Goal: Information Seeking & Learning: Learn about a topic

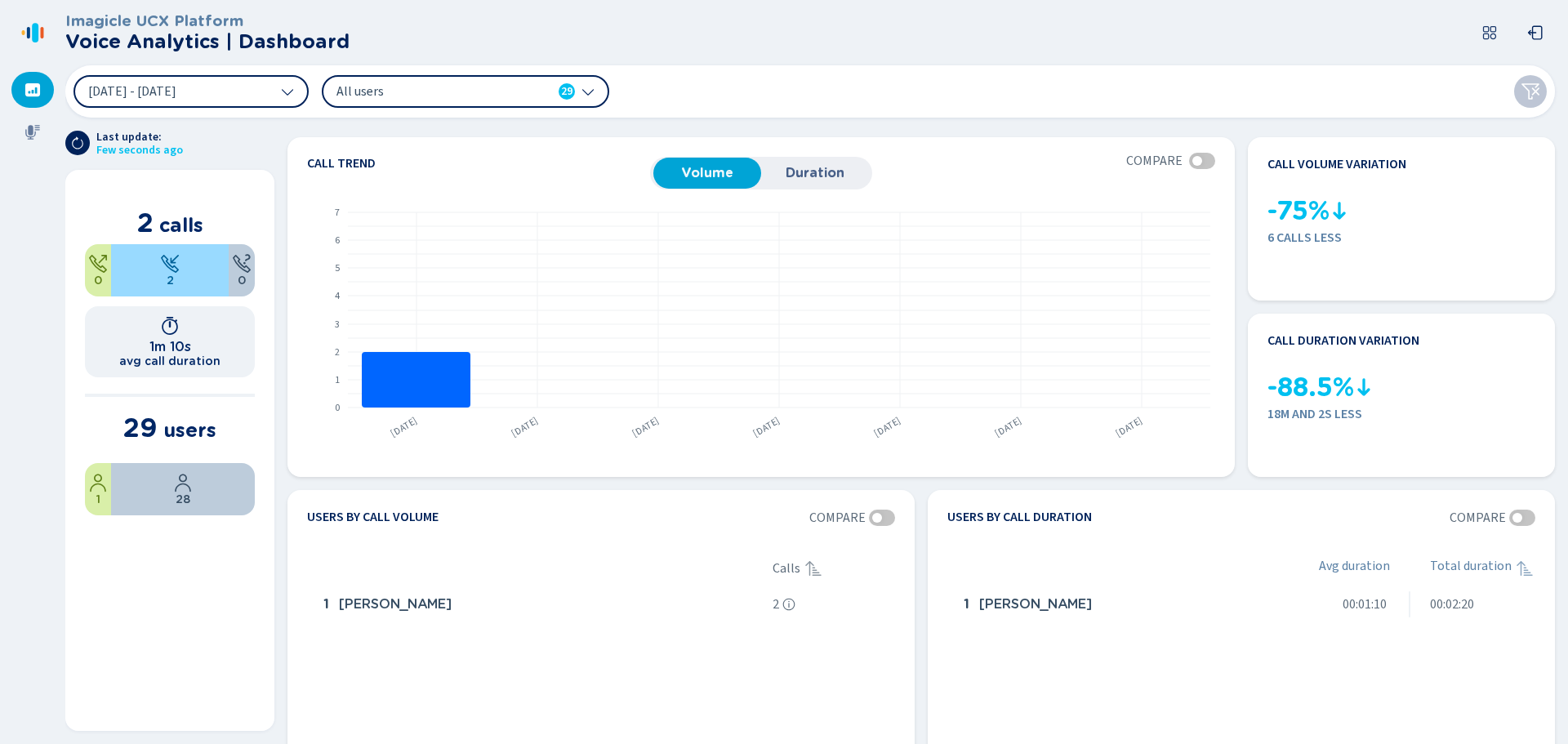
click at [497, 89] on span "All users" at bounding box center [430, 91] width 188 height 18
drag, startPoint x: 239, startPoint y: 105, endPoint x: 246, endPoint y: 94, distance: 13.0
click at [240, 103] on button "[DATE] - [DATE]" at bounding box center [191, 91] width 235 height 33
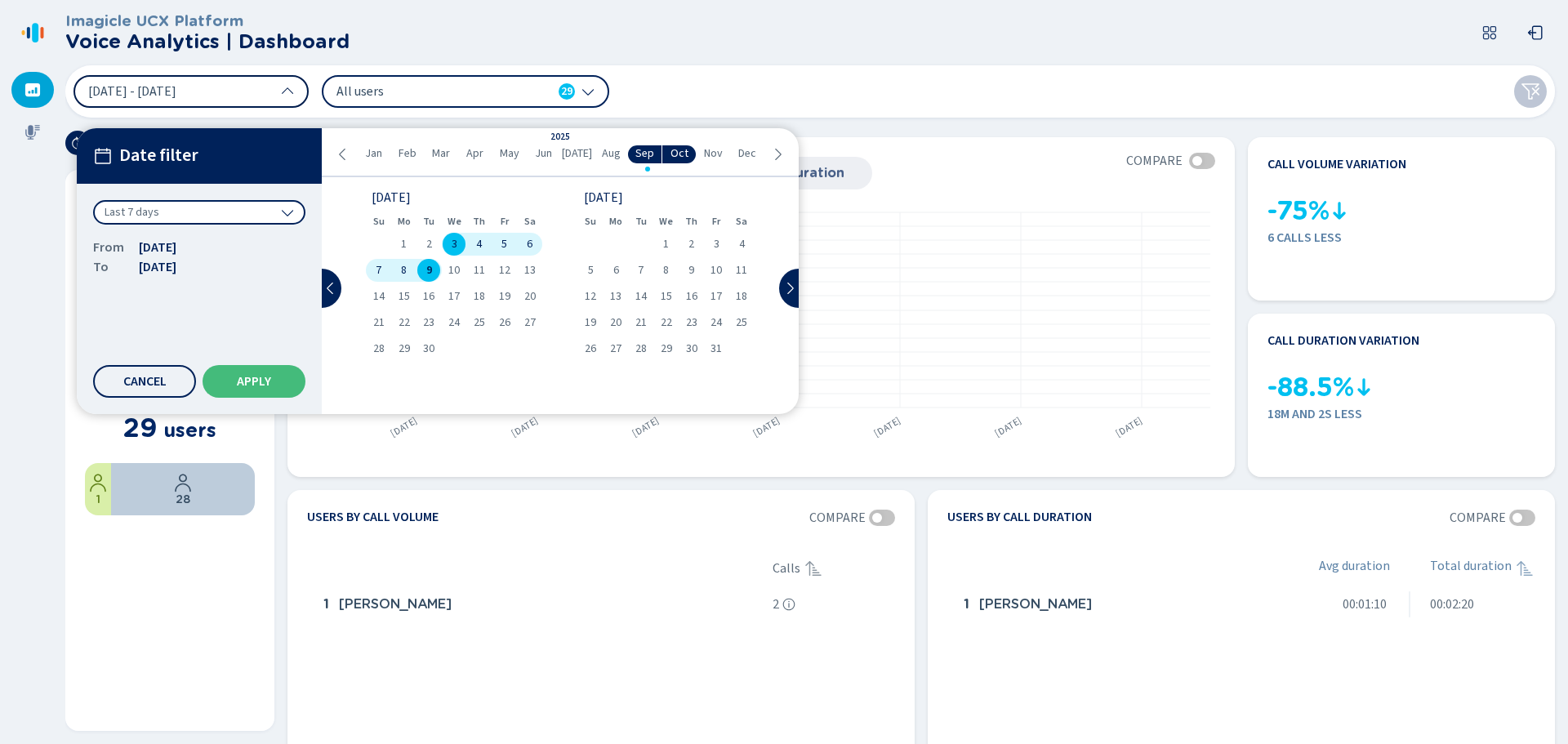
click at [247, 93] on button "[DATE] - [DATE]" at bounding box center [191, 91] width 235 height 33
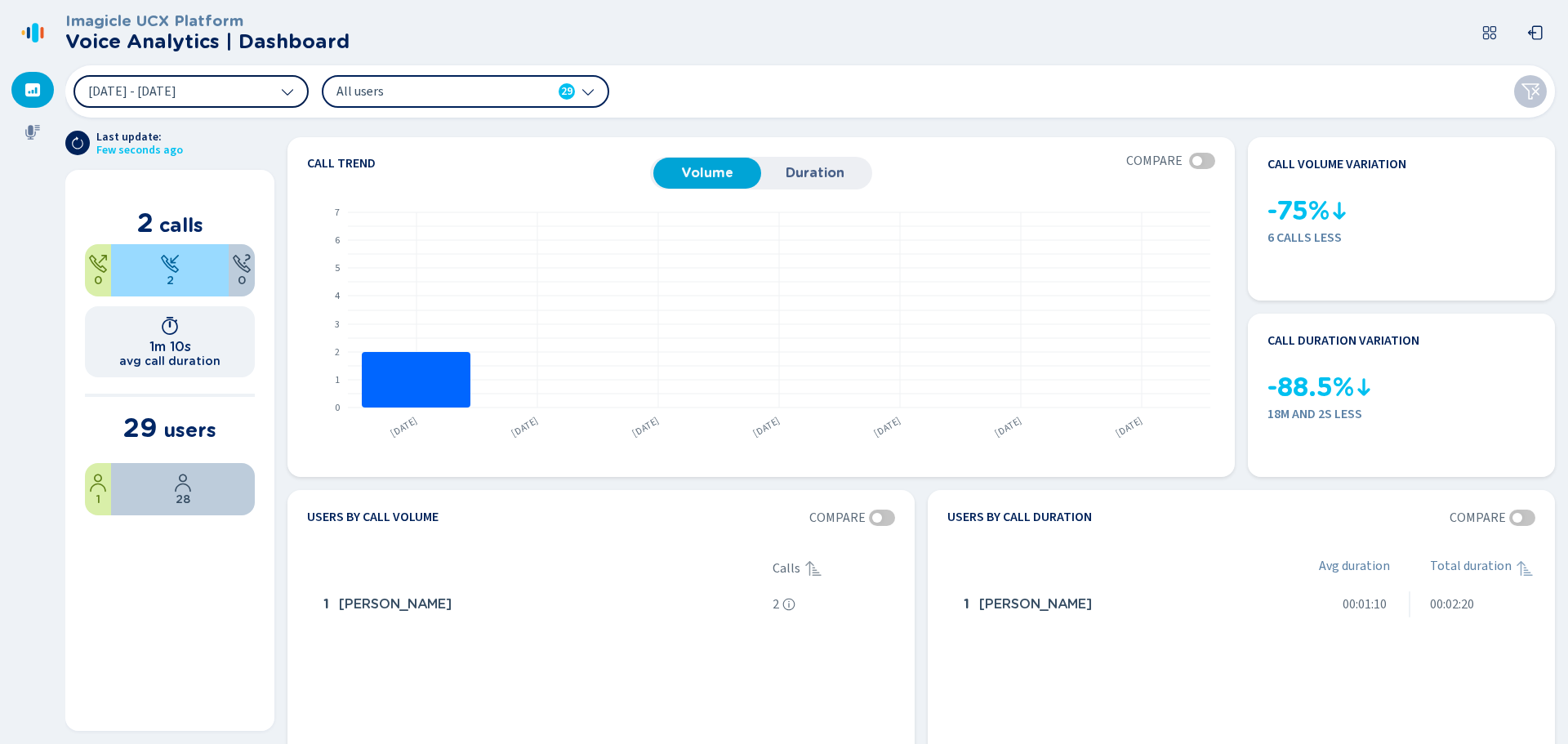
click at [247, 93] on button "[DATE] - [DATE]" at bounding box center [191, 91] width 235 height 33
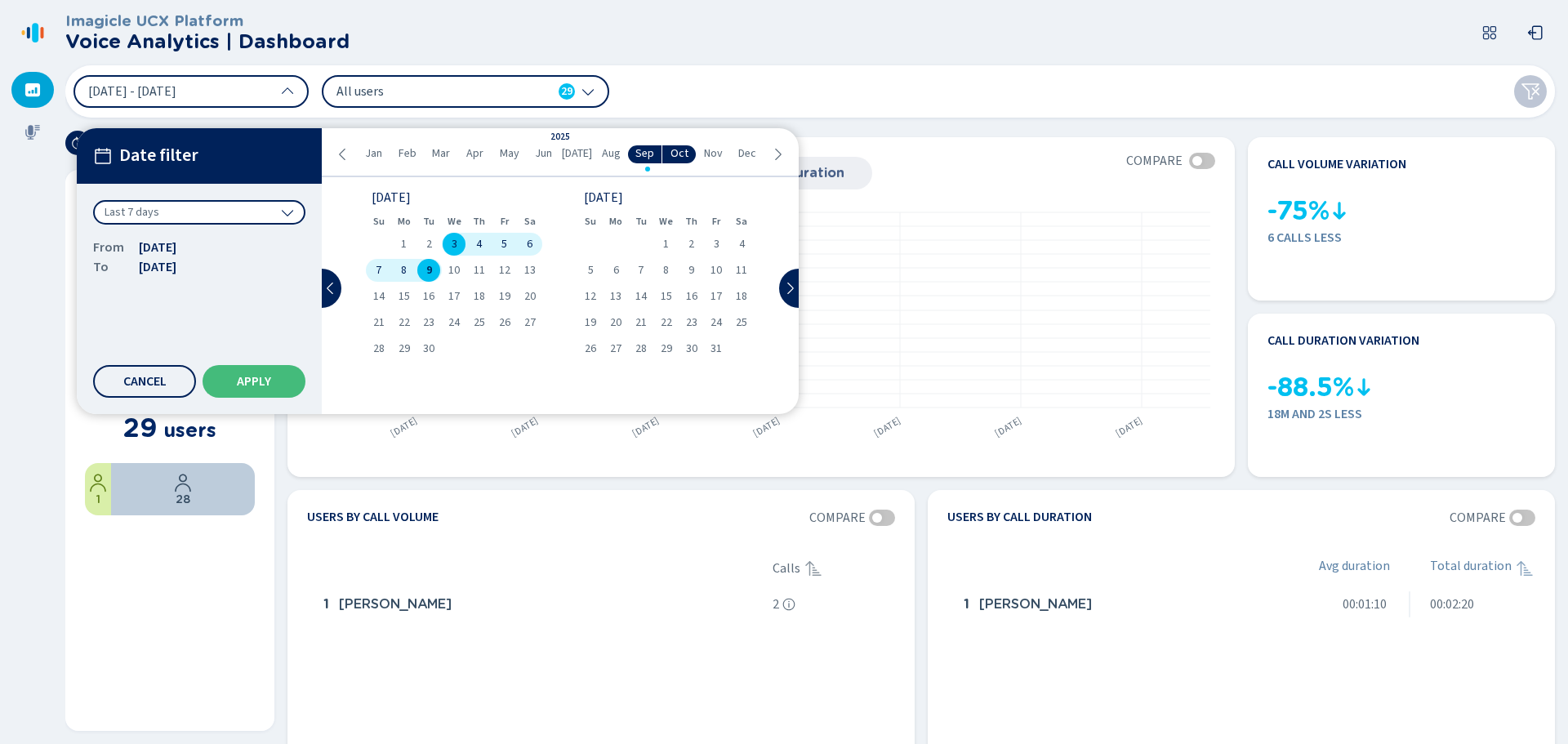
click at [427, 269] on span "9" at bounding box center [429, 270] width 6 height 11
click at [270, 379] on span "Apply" at bounding box center [254, 381] width 34 height 13
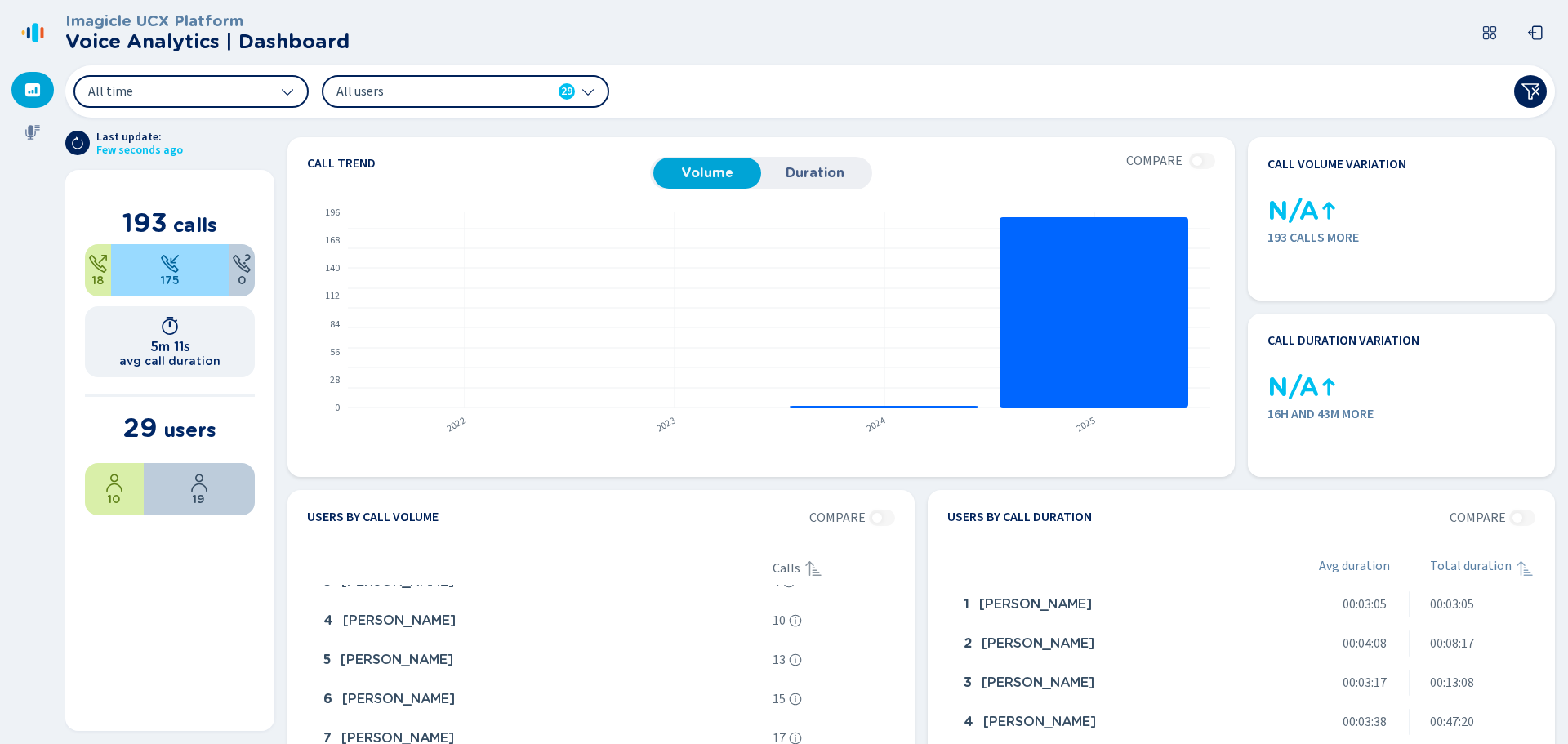
click at [431, 87] on span "All users" at bounding box center [430, 91] width 188 height 18
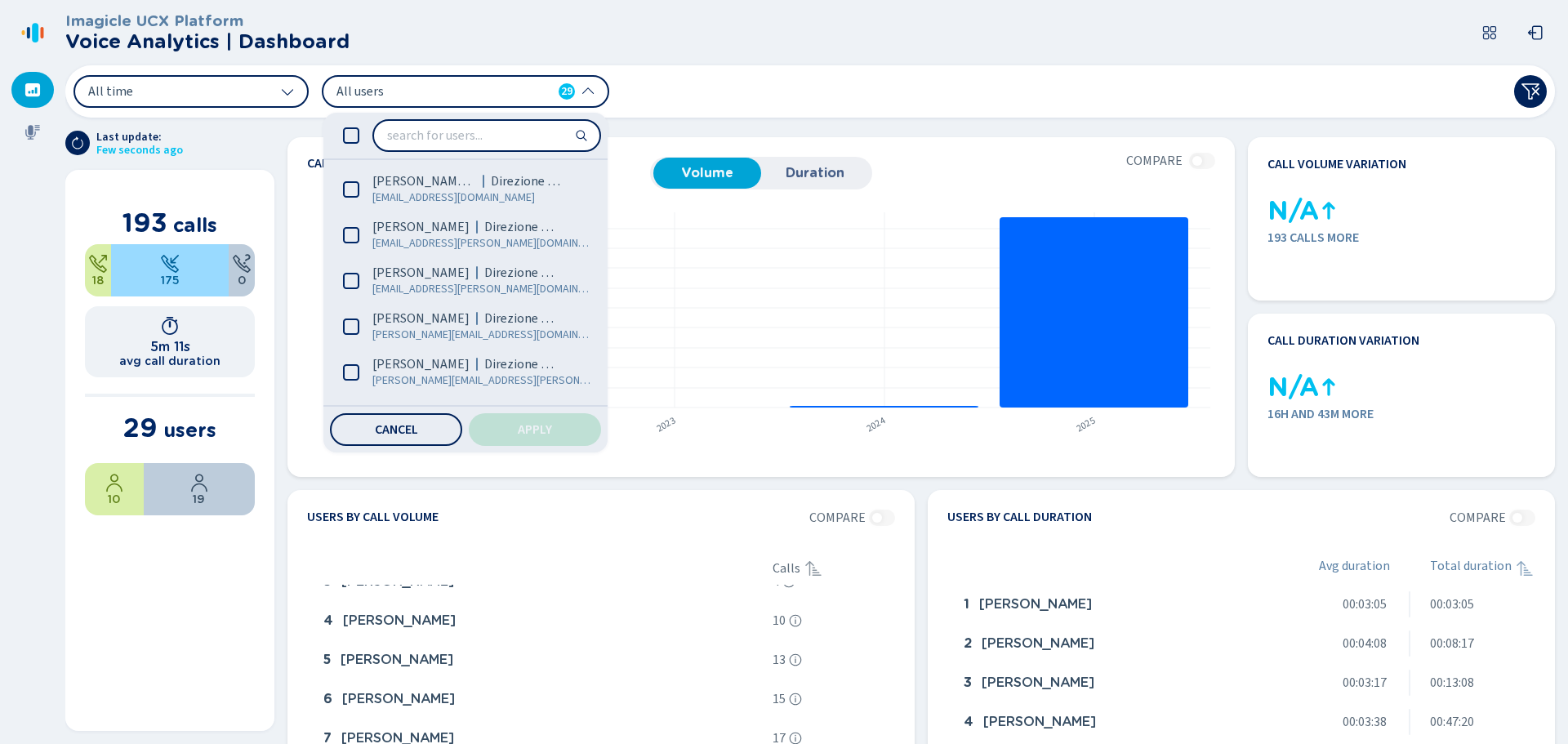
click at [437, 135] on input "search" at bounding box center [486, 135] width 225 height 29
type input "3339203034"
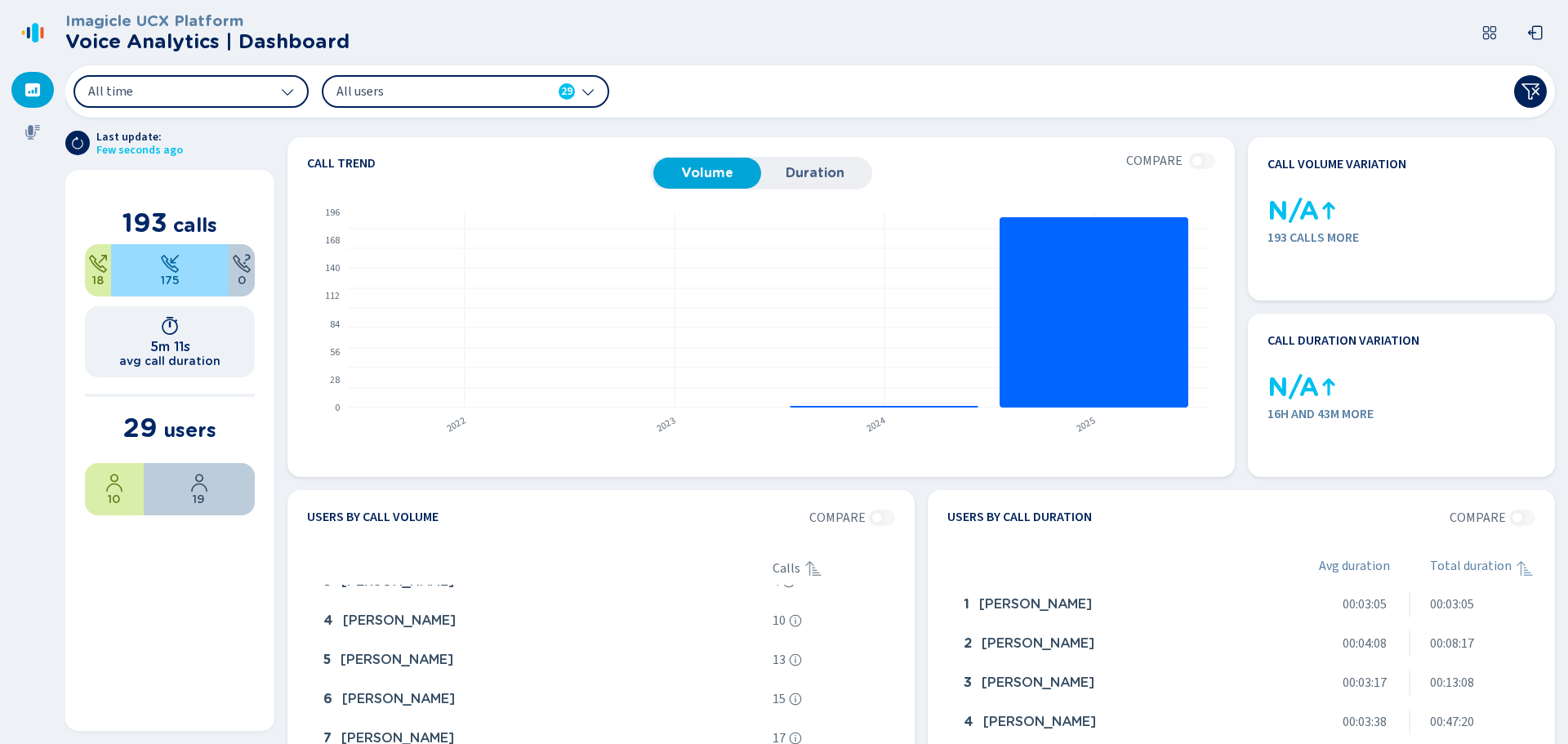
click at [1490, 32] on icon at bounding box center [1489, 32] width 16 height 16
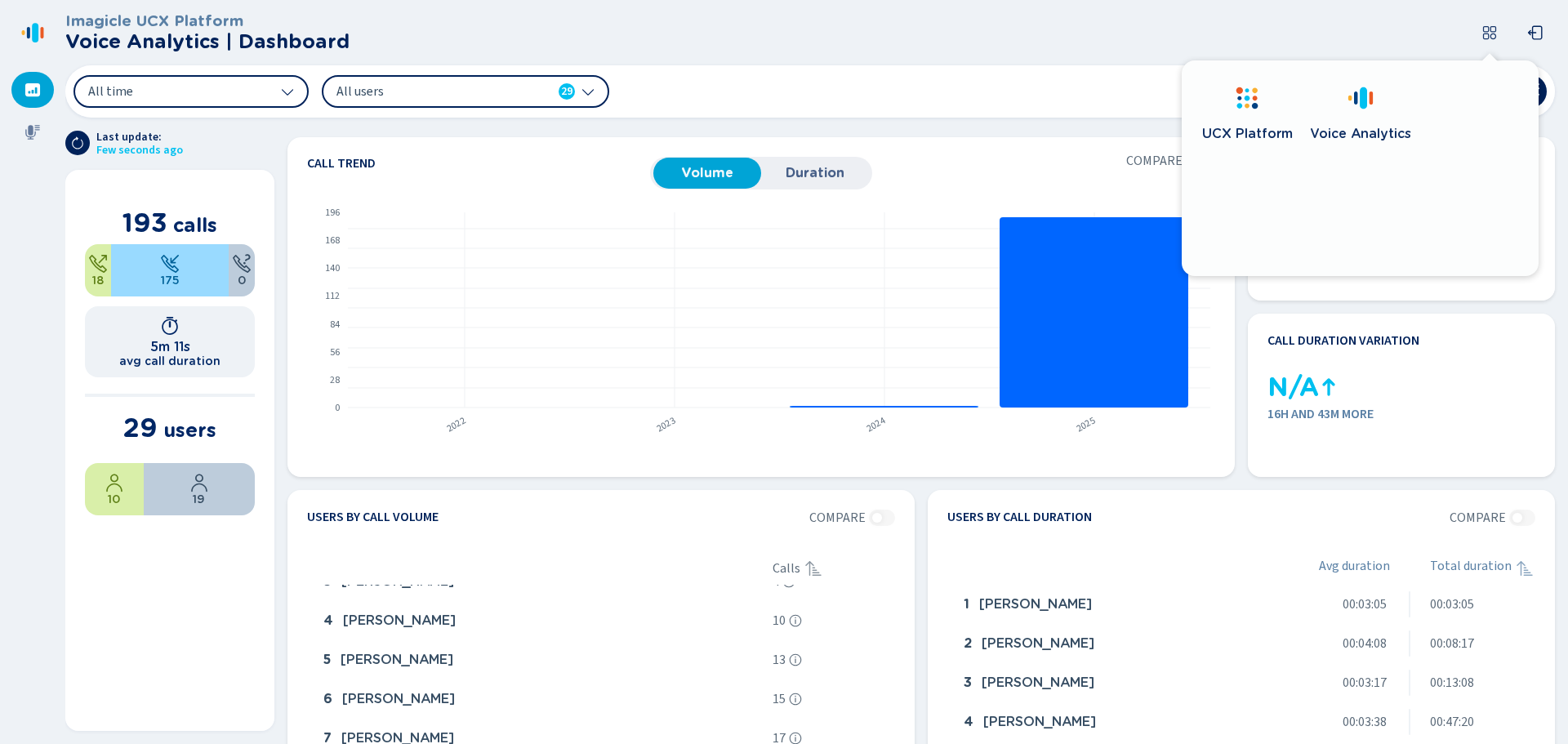
click at [1490, 32] on icon at bounding box center [1489, 32] width 16 height 16
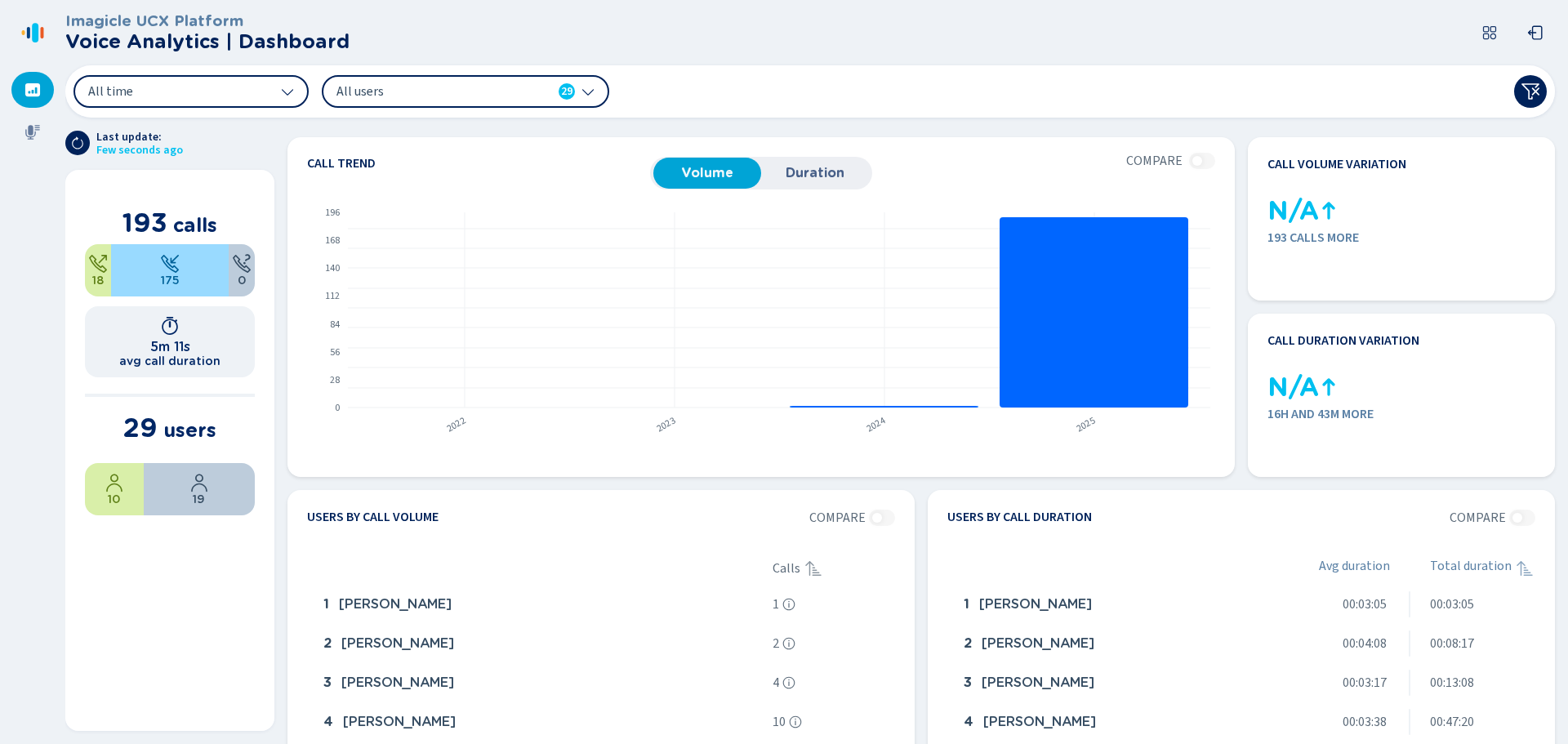
click at [445, 87] on span "All users" at bounding box center [430, 91] width 188 height 18
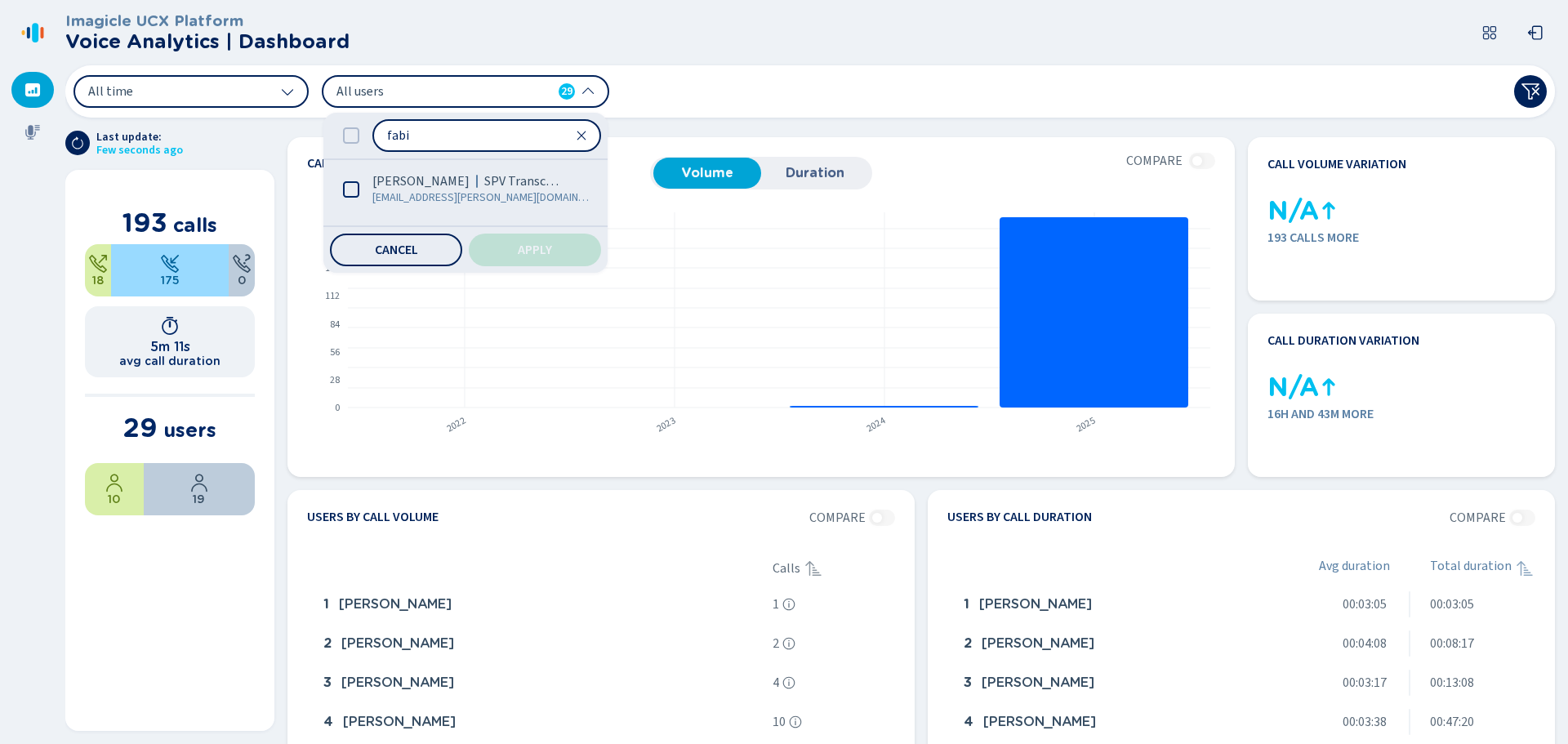
type input "fabio"
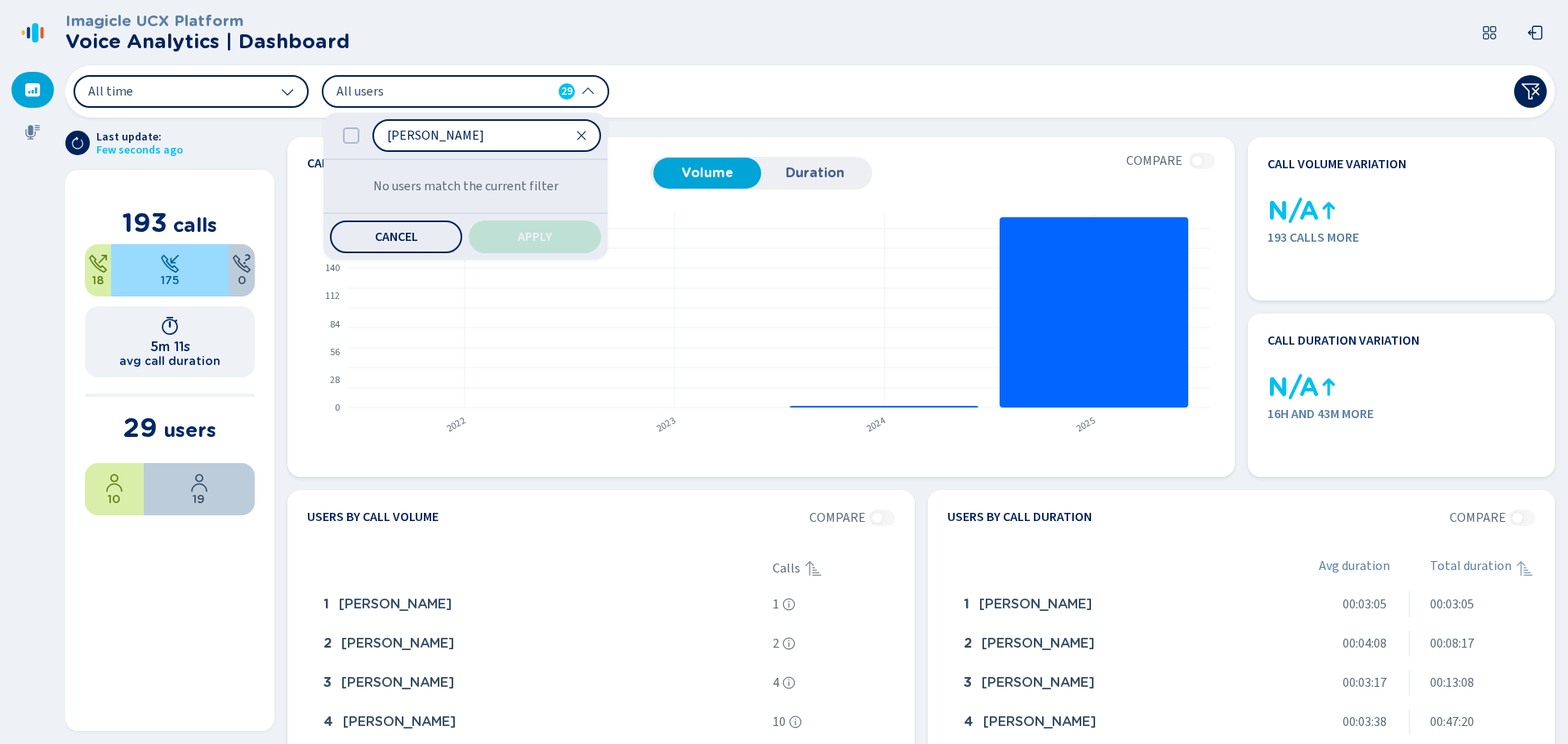
click at [248, 88] on button "All time" at bounding box center [191, 91] width 235 height 33
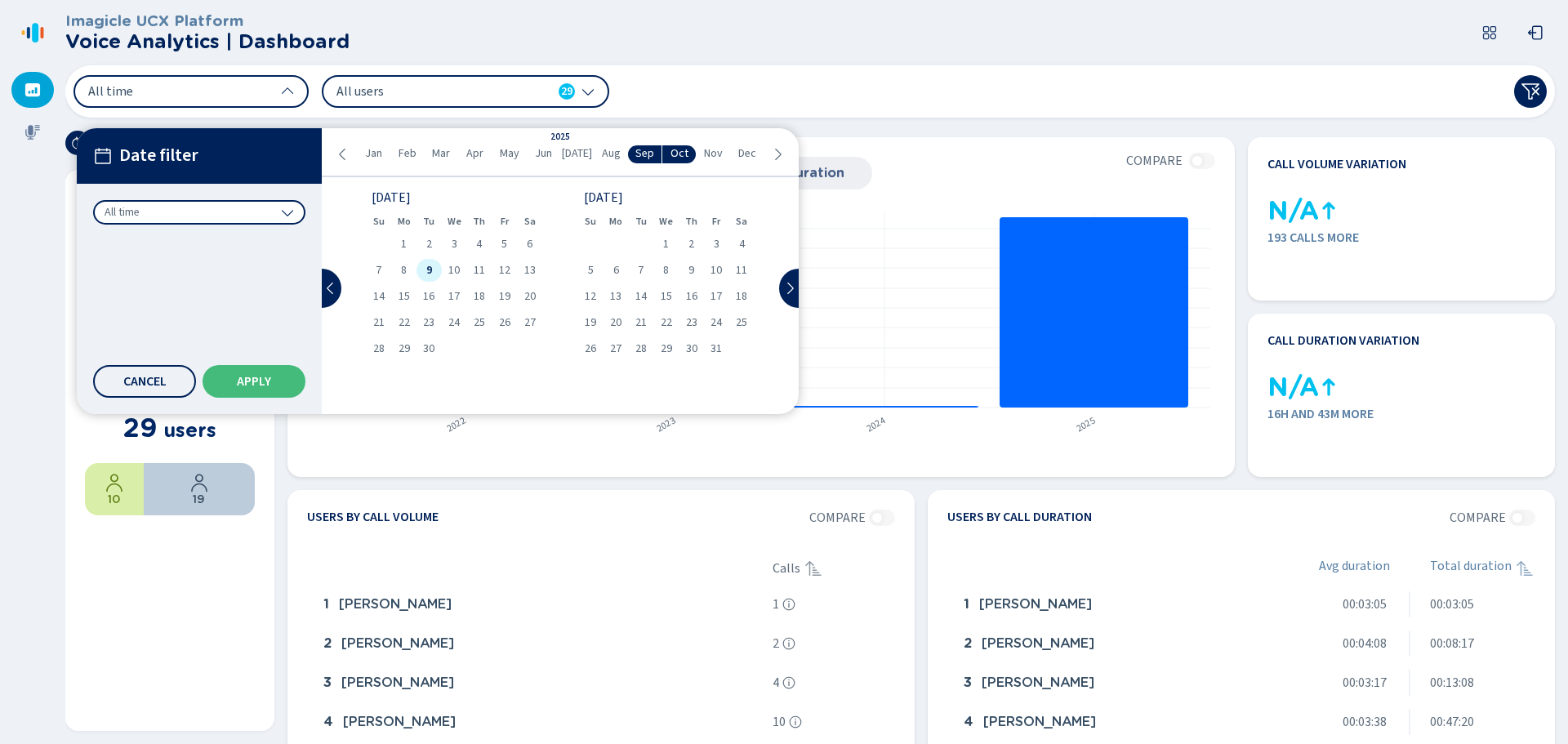
click at [424, 267] on div "9" at bounding box center [428, 270] width 25 height 23
click at [257, 391] on button "Apply" at bounding box center [253, 381] width 103 height 33
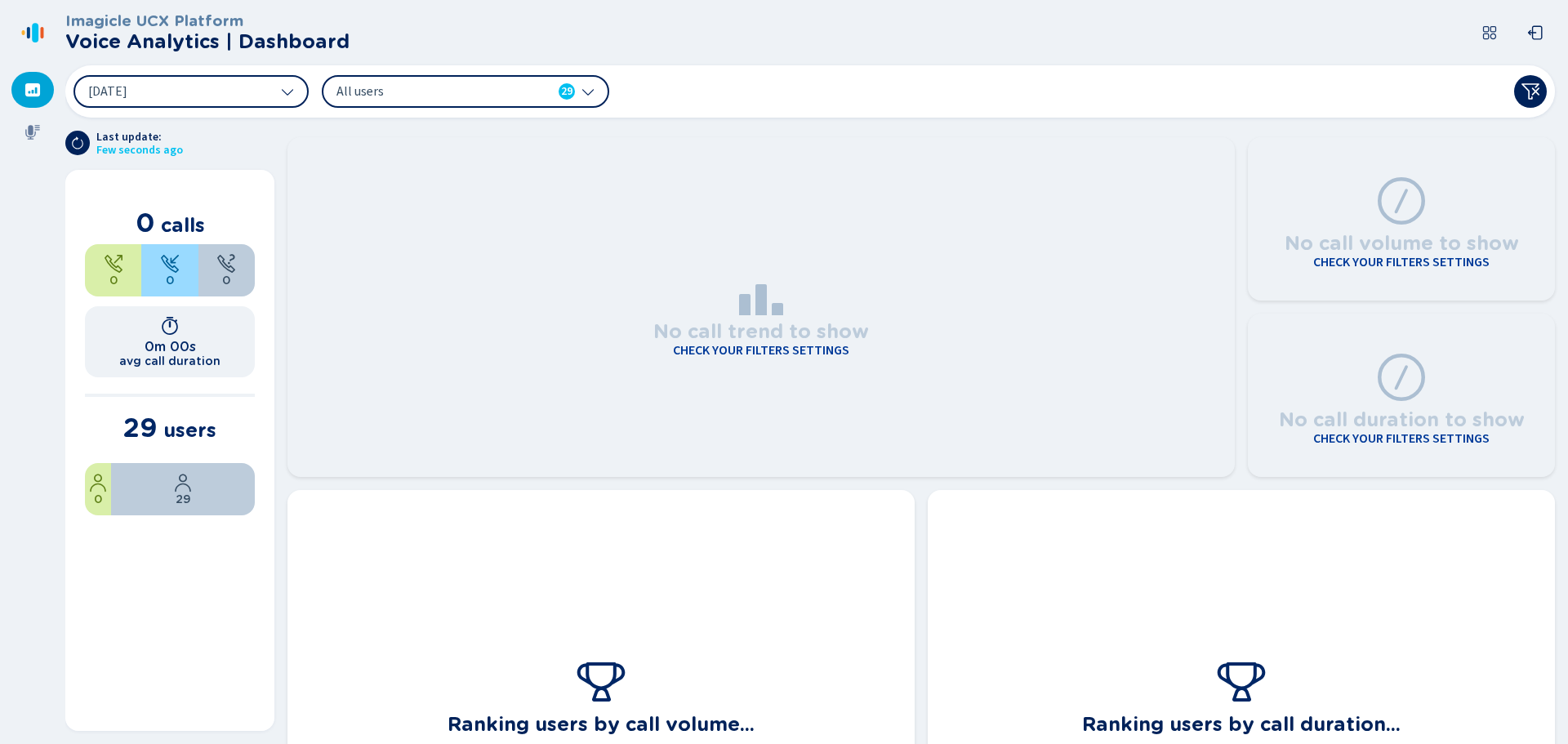
click at [403, 90] on span "All users" at bounding box center [430, 91] width 188 height 18
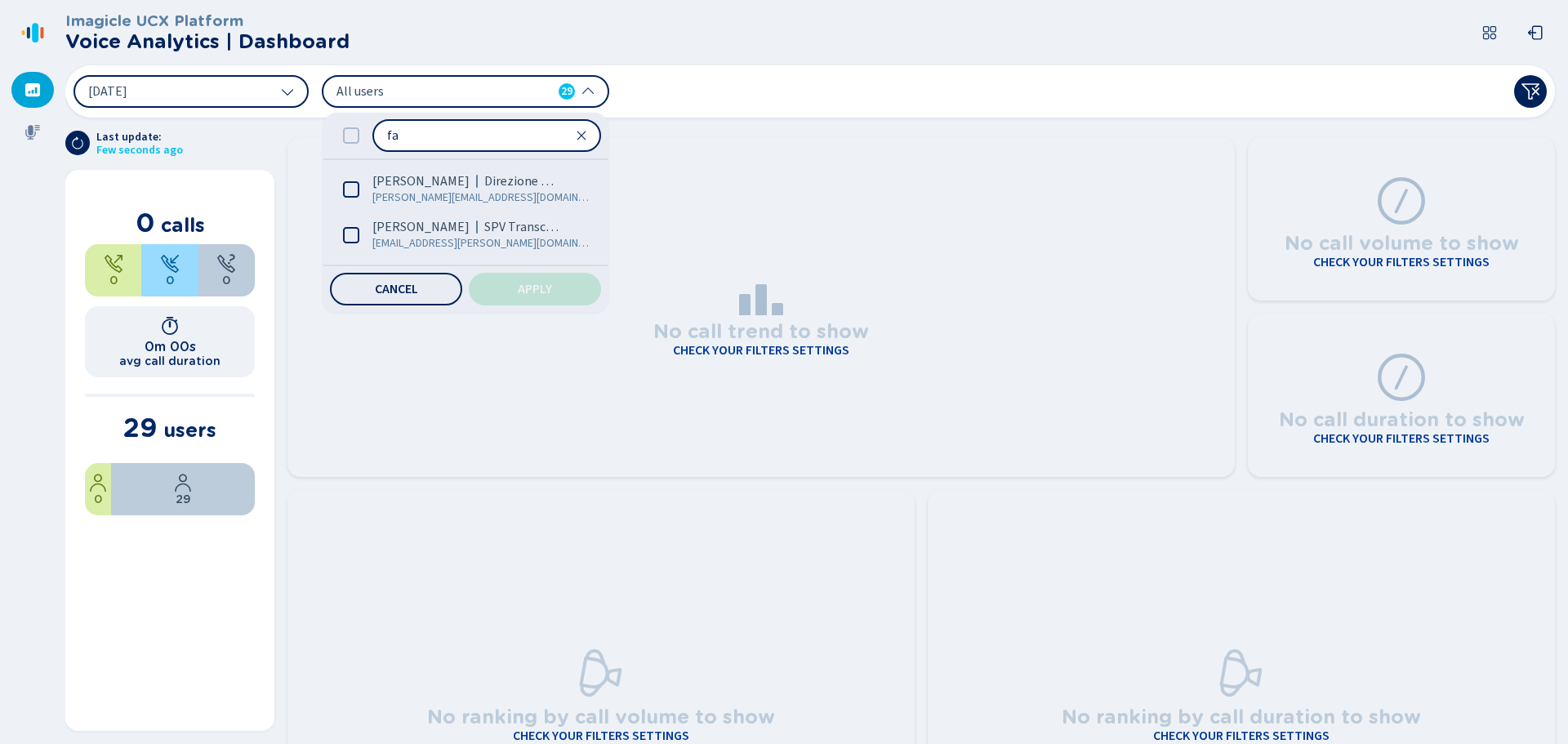
drag, startPoint x: 412, startPoint y: 127, endPoint x: 339, endPoint y: 142, distance: 74.5
click at [339, 142] on div "fa" at bounding box center [465, 135] width 284 height 46
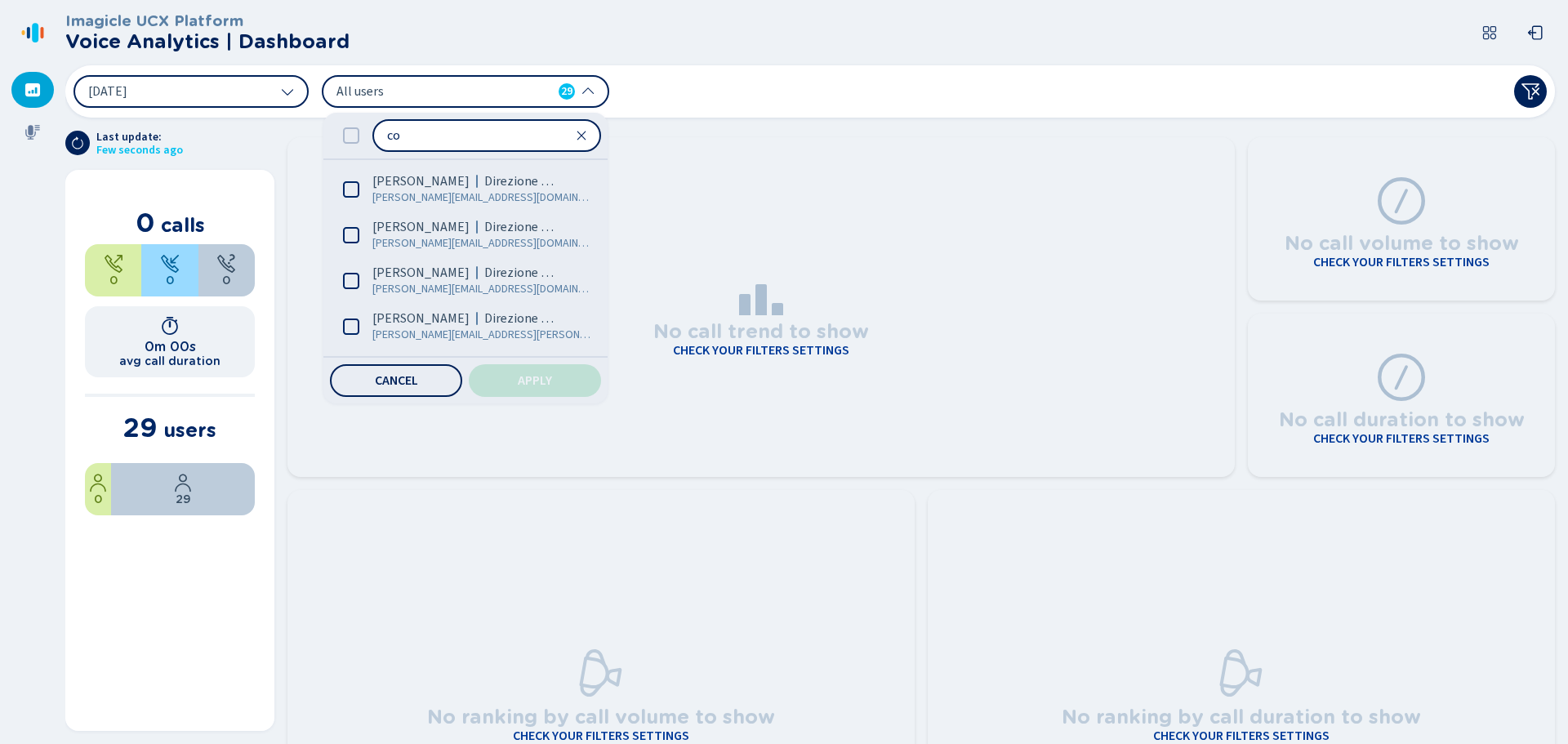
type input "c"
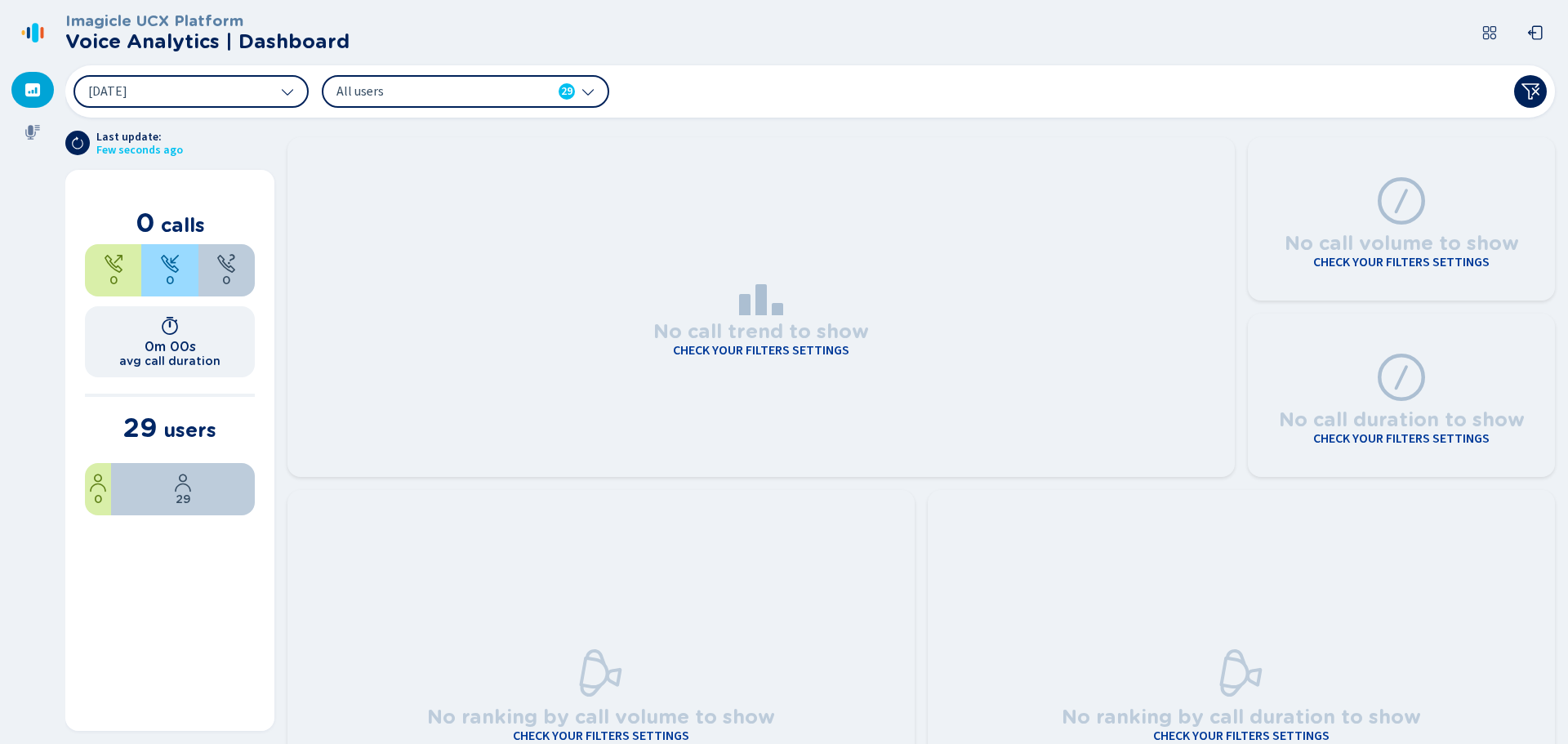
drag, startPoint x: 269, startPoint y: 81, endPoint x: 261, endPoint y: 8, distance: 73.4
click at [267, 79] on button "[DATE]" at bounding box center [191, 91] width 235 height 33
click at [571, 86] on span "29" at bounding box center [566, 91] width 11 height 16
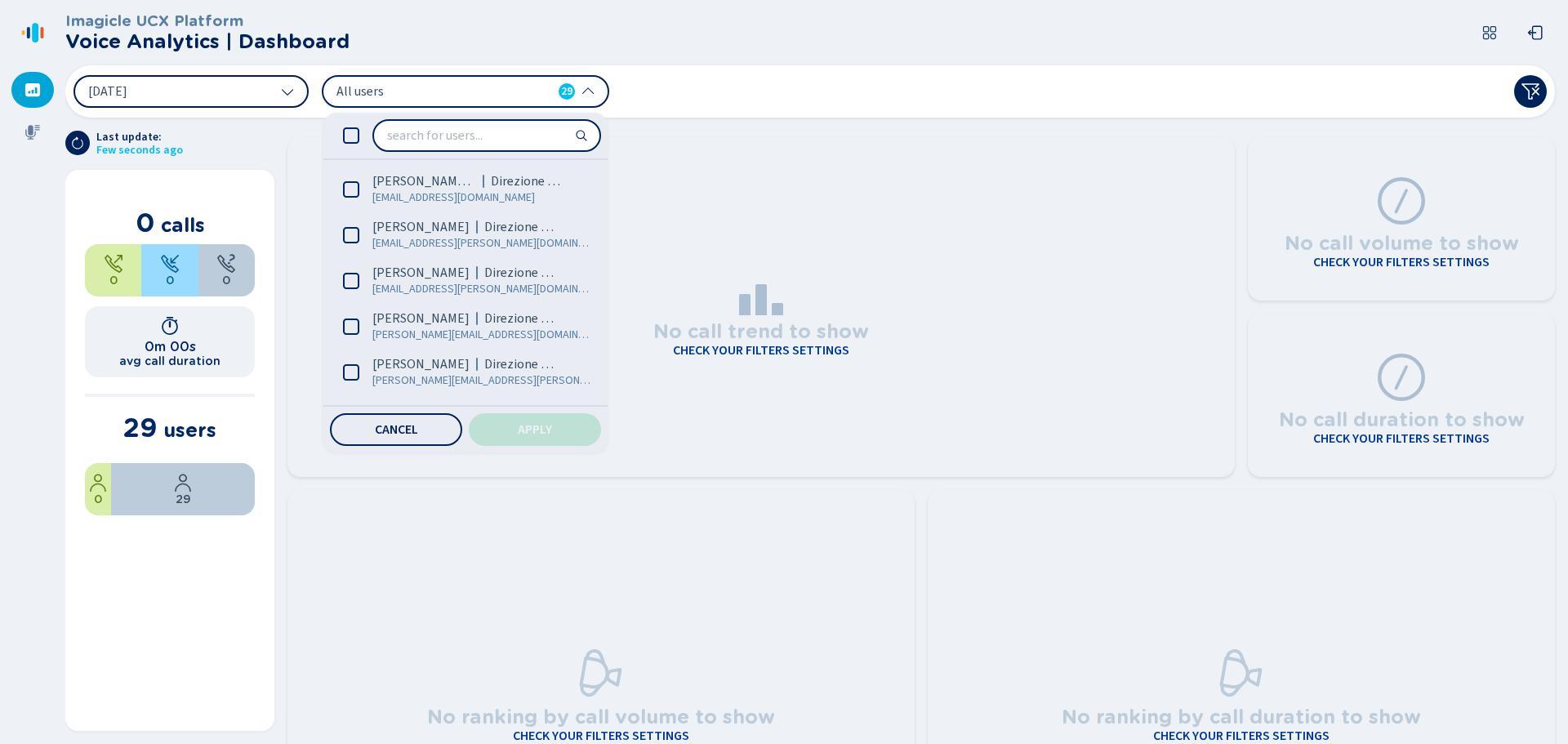
click at [243, 98] on button "[DATE]" at bounding box center [191, 91] width 235 height 33
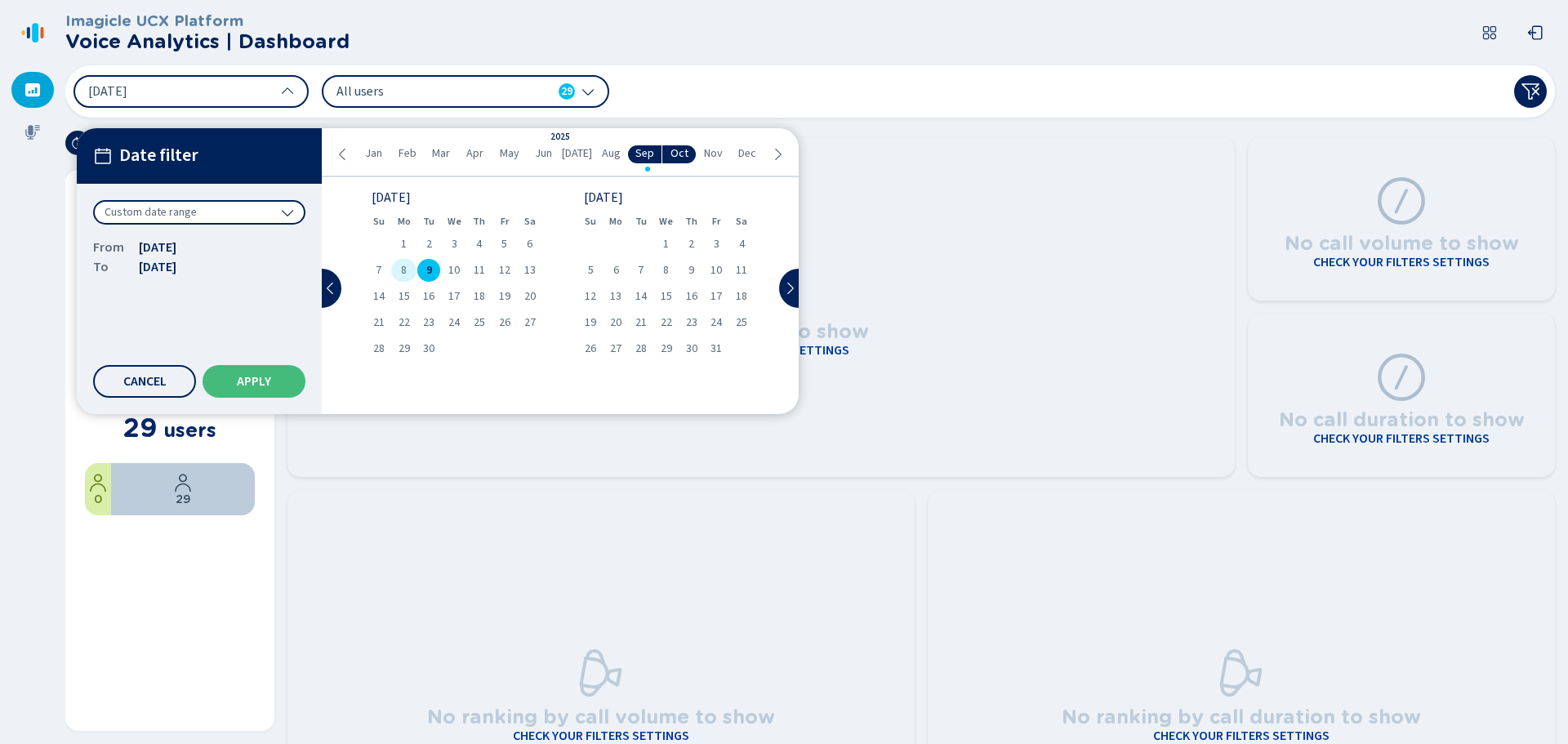
click at [402, 266] on span "8" at bounding box center [403, 270] width 6 height 11
click at [451, 271] on span "10" at bounding box center [453, 270] width 11 height 11
click at [400, 270] on div "8" at bounding box center [403, 270] width 25 height 23
click at [265, 385] on span "Apply" at bounding box center [254, 381] width 34 height 13
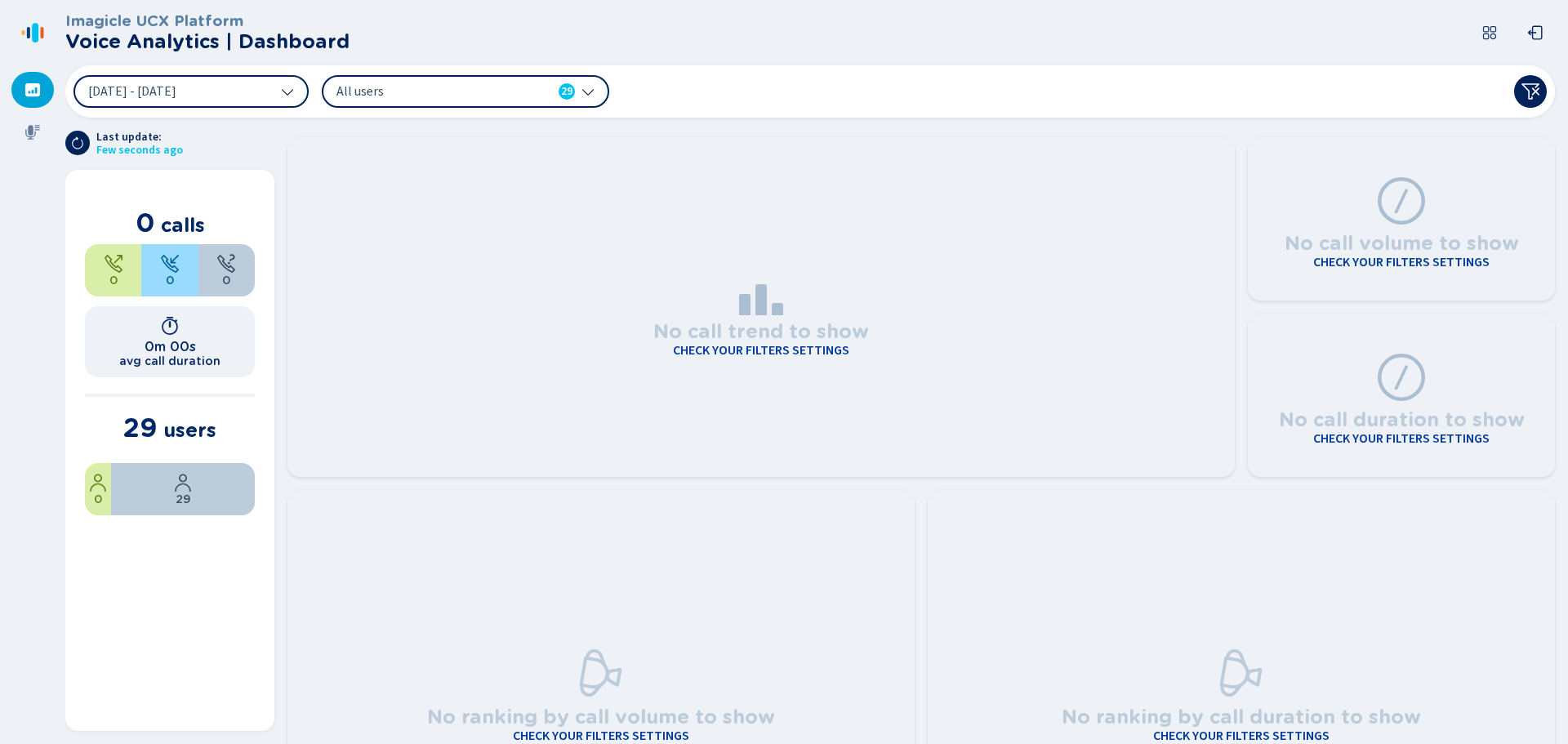
click at [478, 92] on span "All users" at bounding box center [430, 91] width 188 height 18
drag, startPoint x: 192, startPoint y: 466, endPoint x: 163, endPoint y: 434, distance: 43.2
click at [170, 486] on div "29 Users with no data View Users" at bounding box center [179, 489] width 150 height 72
click at [168, 501] on span "View Users" at bounding box center [179, 500] width 59 height 13
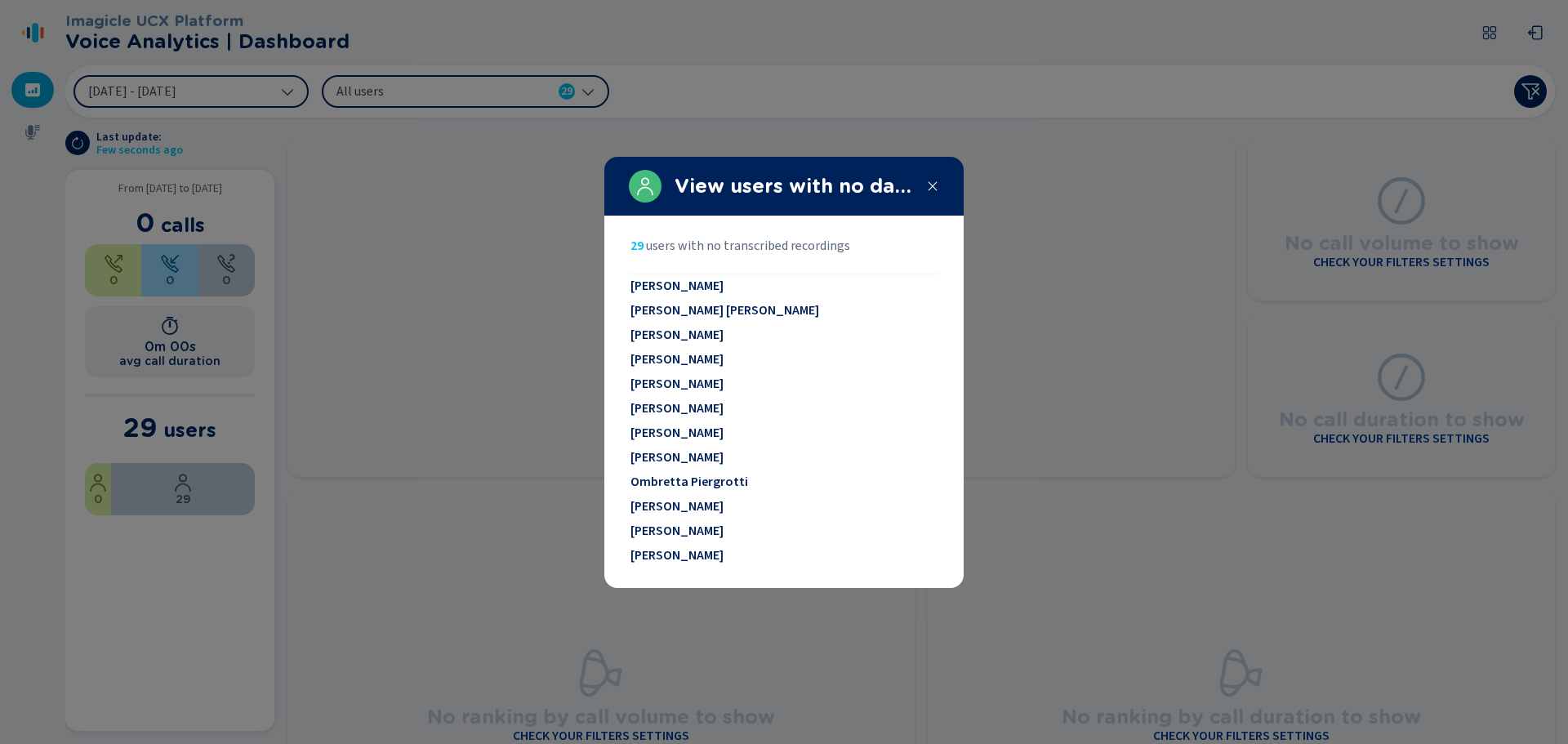
scroll to position [427, 0]
click at [535, 424] on div at bounding box center [784, 372] width 1568 height 744
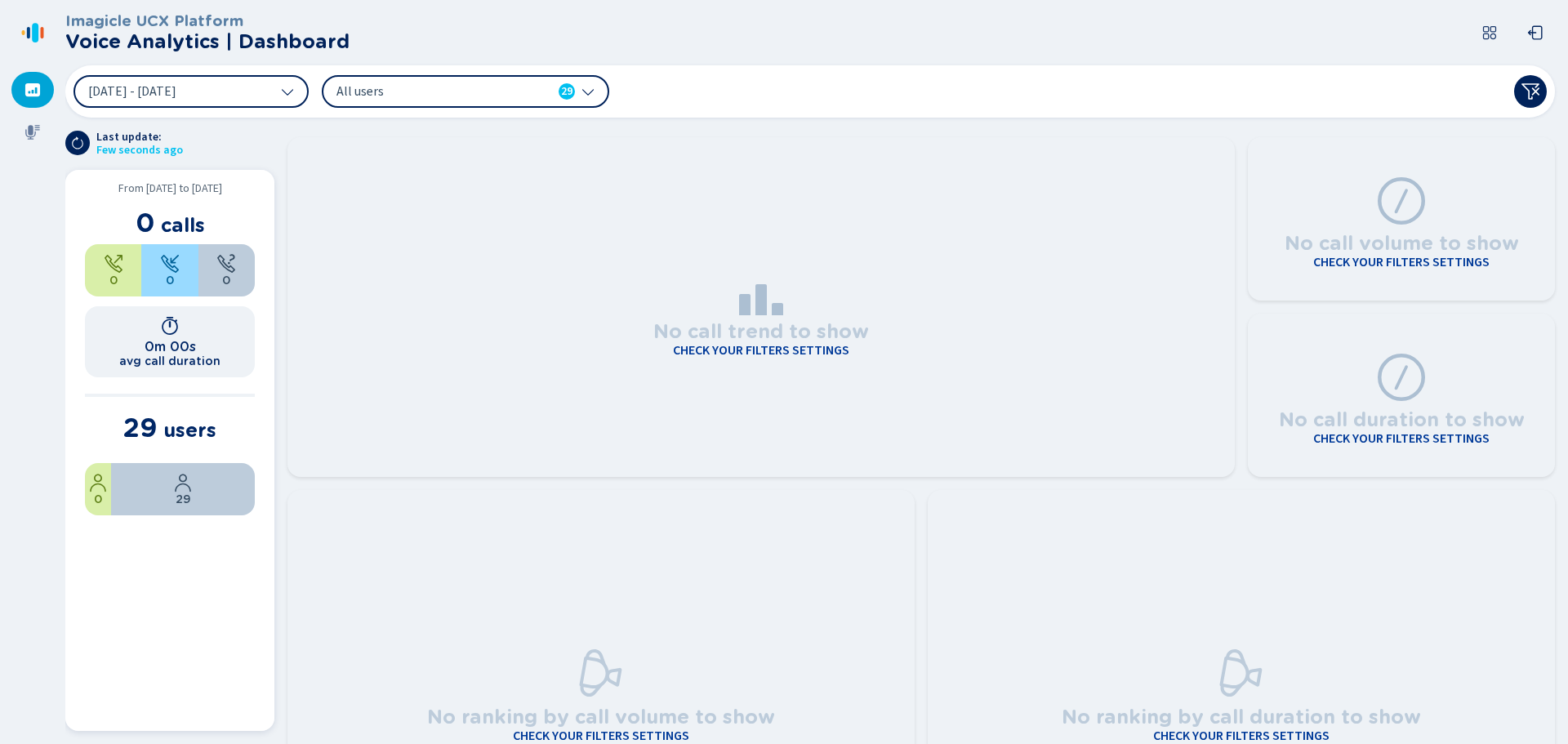
click at [428, 93] on span "All users" at bounding box center [430, 91] width 188 height 18
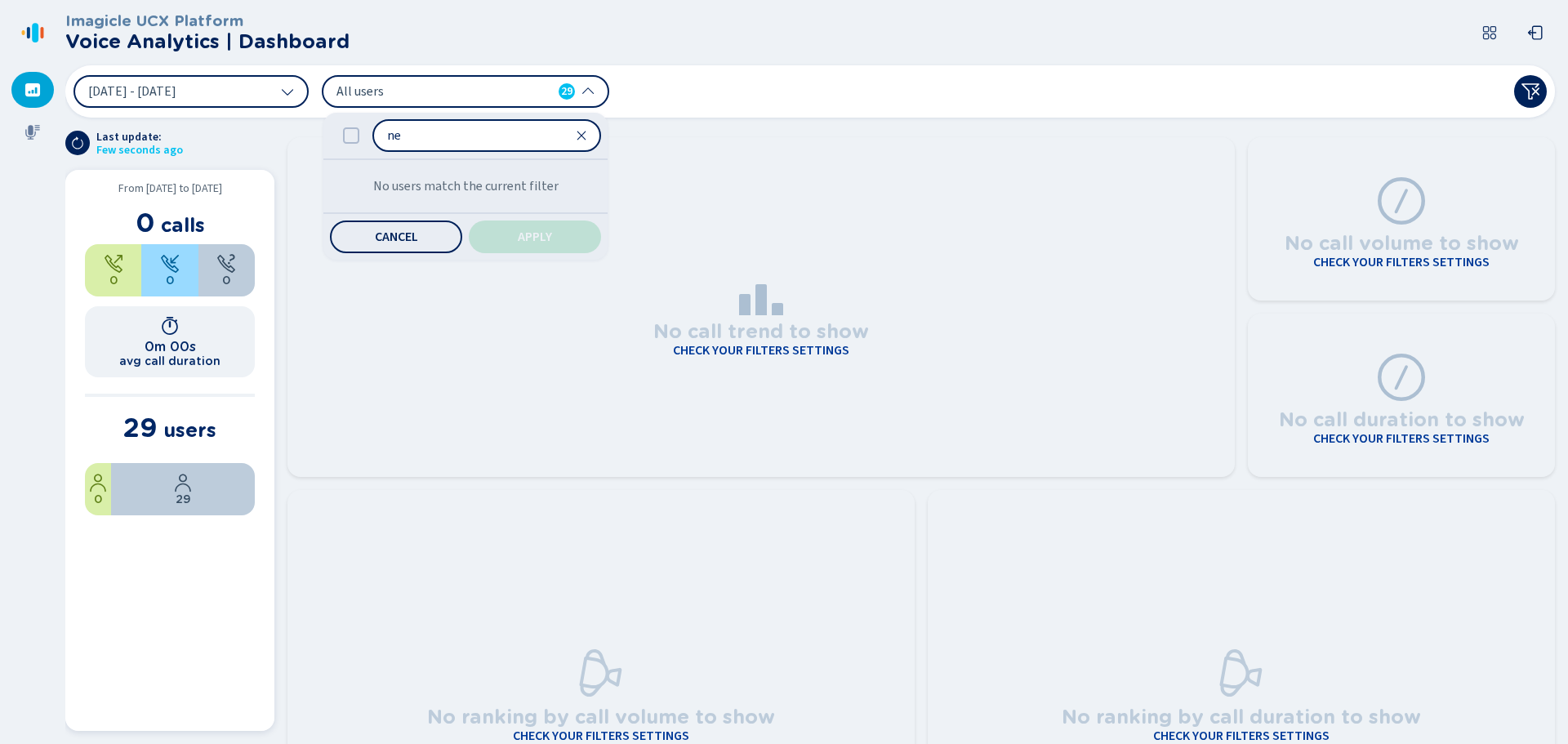
type input "n"
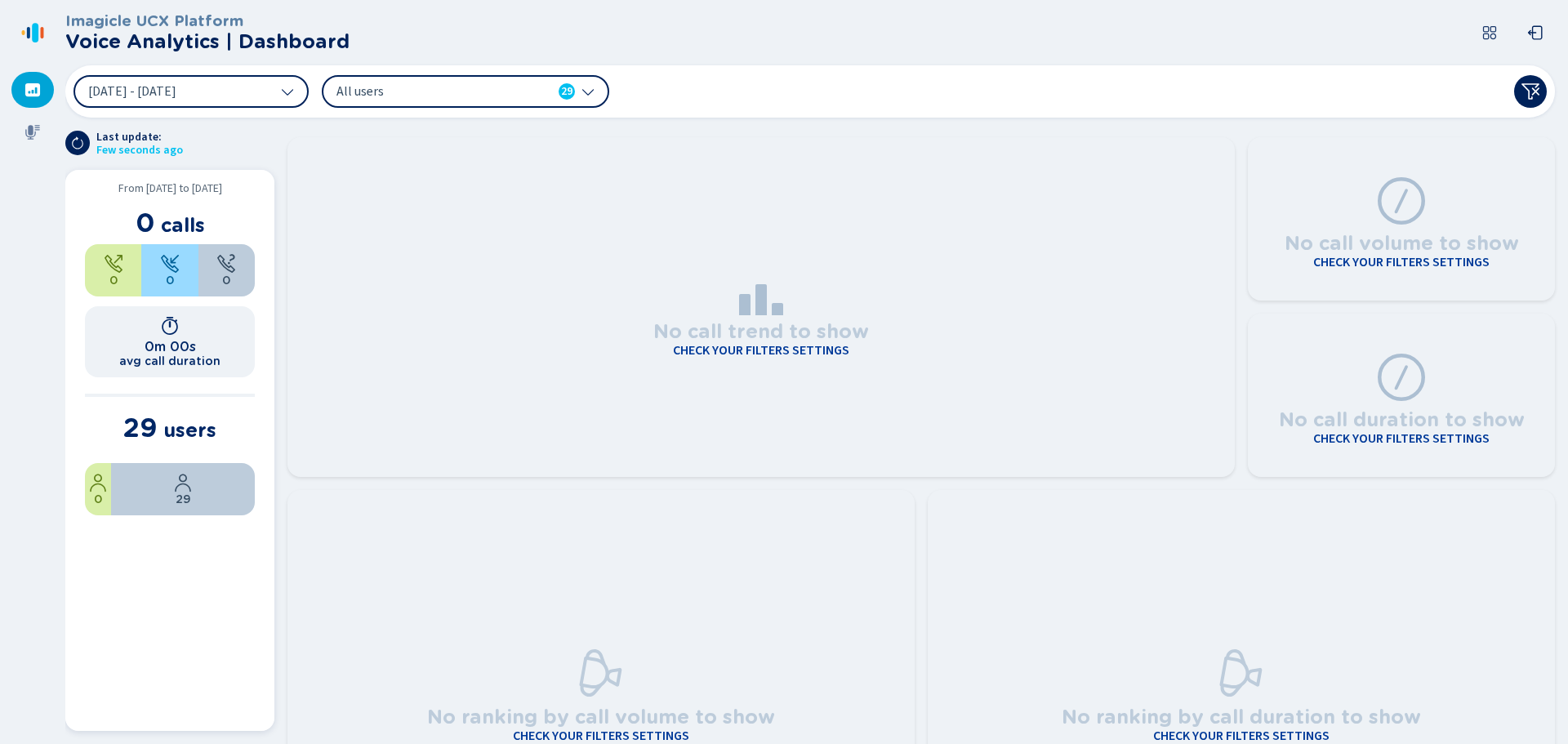
drag, startPoint x: 820, startPoint y: 53, endPoint x: 859, endPoint y: 264, distance: 214.6
click at [821, 57] on header "Imagicle UCX Platform Voice Analytics | Dashboard" at bounding box center [814, 33] width 1496 height 66
click at [33, 93] on icon at bounding box center [32, 90] width 16 height 16
click at [30, 128] on icon at bounding box center [32, 132] width 15 height 15
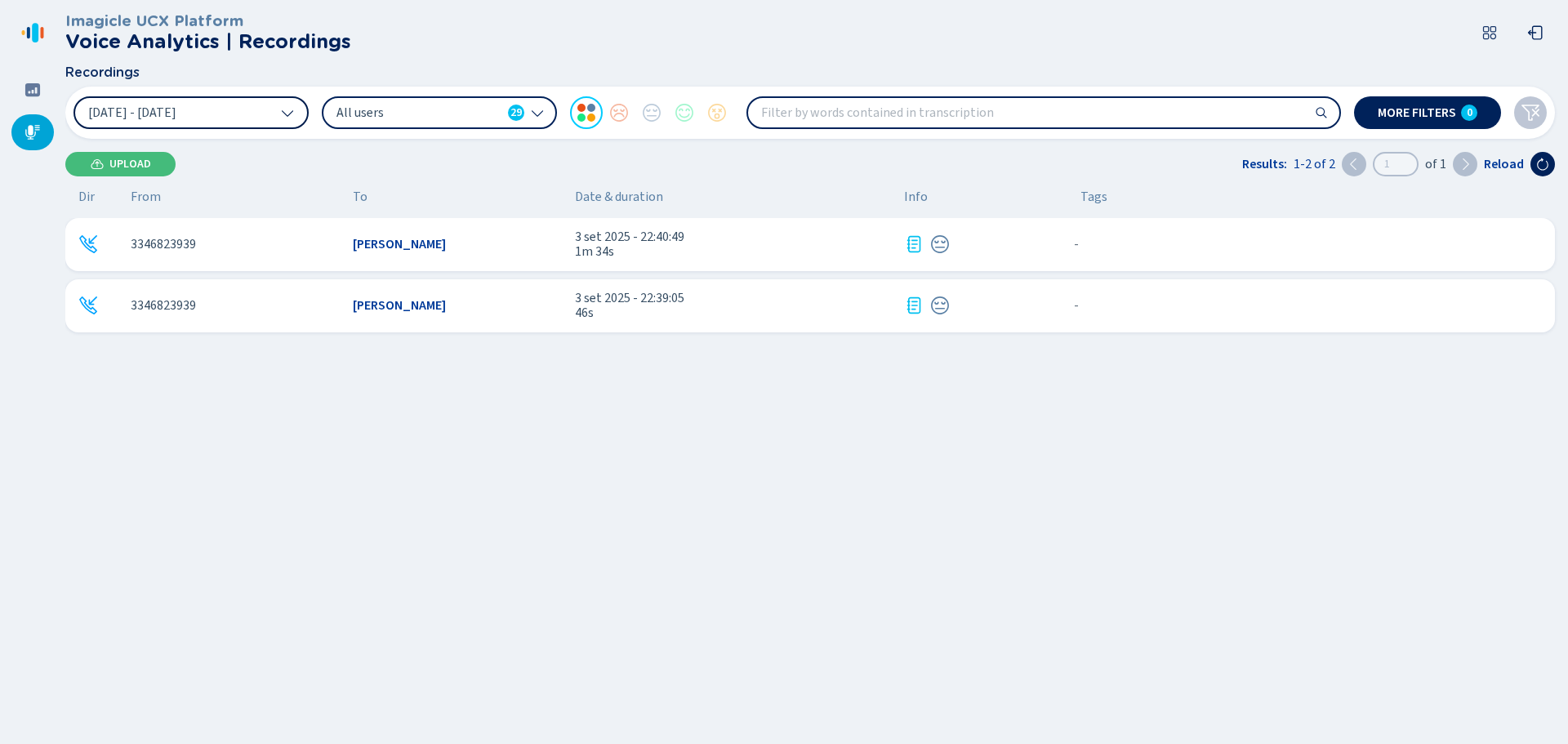
click at [236, 109] on button "[DATE] - [DATE]" at bounding box center [191, 113] width 235 height 33
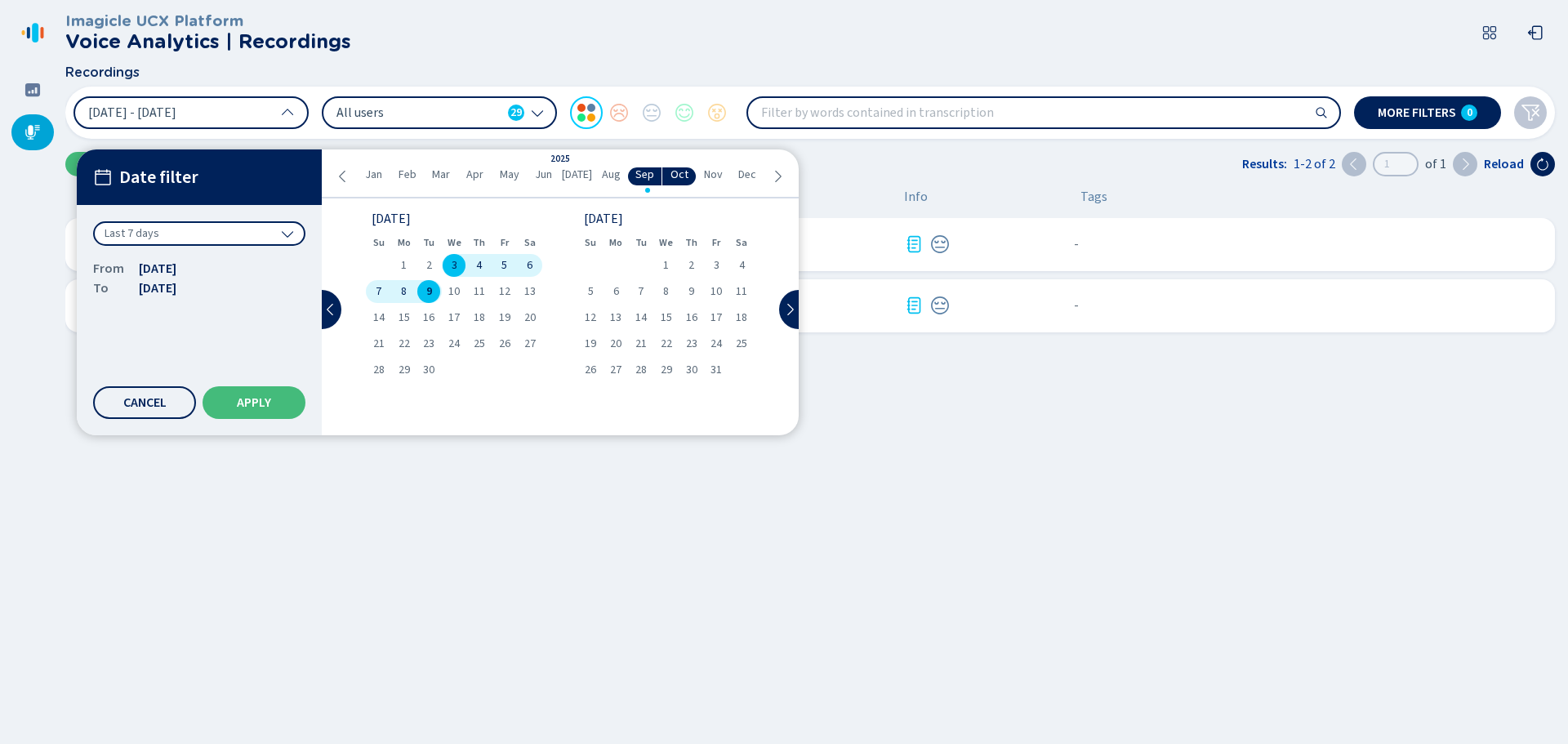
click at [427, 289] on span "9" at bounding box center [429, 291] width 6 height 11
click at [430, 287] on span "9" at bounding box center [429, 291] width 6 height 11
click at [263, 411] on button "Apply" at bounding box center [253, 403] width 103 height 33
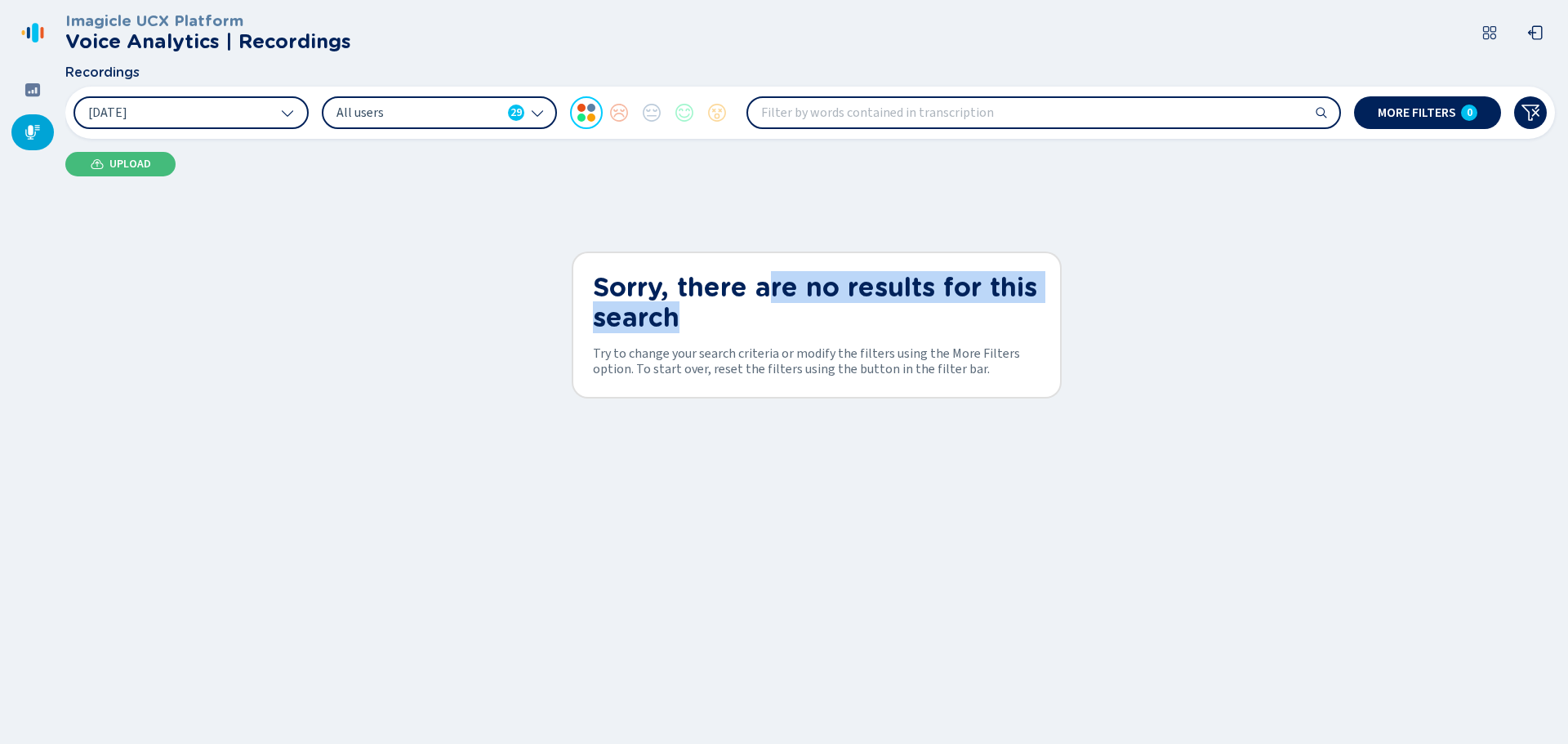
drag, startPoint x: 770, startPoint y: 295, endPoint x: 871, endPoint y: 329, distance: 106.6
click at [871, 329] on h1 "Sorry, there are no results for this search" at bounding box center [816, 303] width 447 height 60
click at [255, 107] on button "[DATE]" at bounding box center [191, 113] width 235 height 33
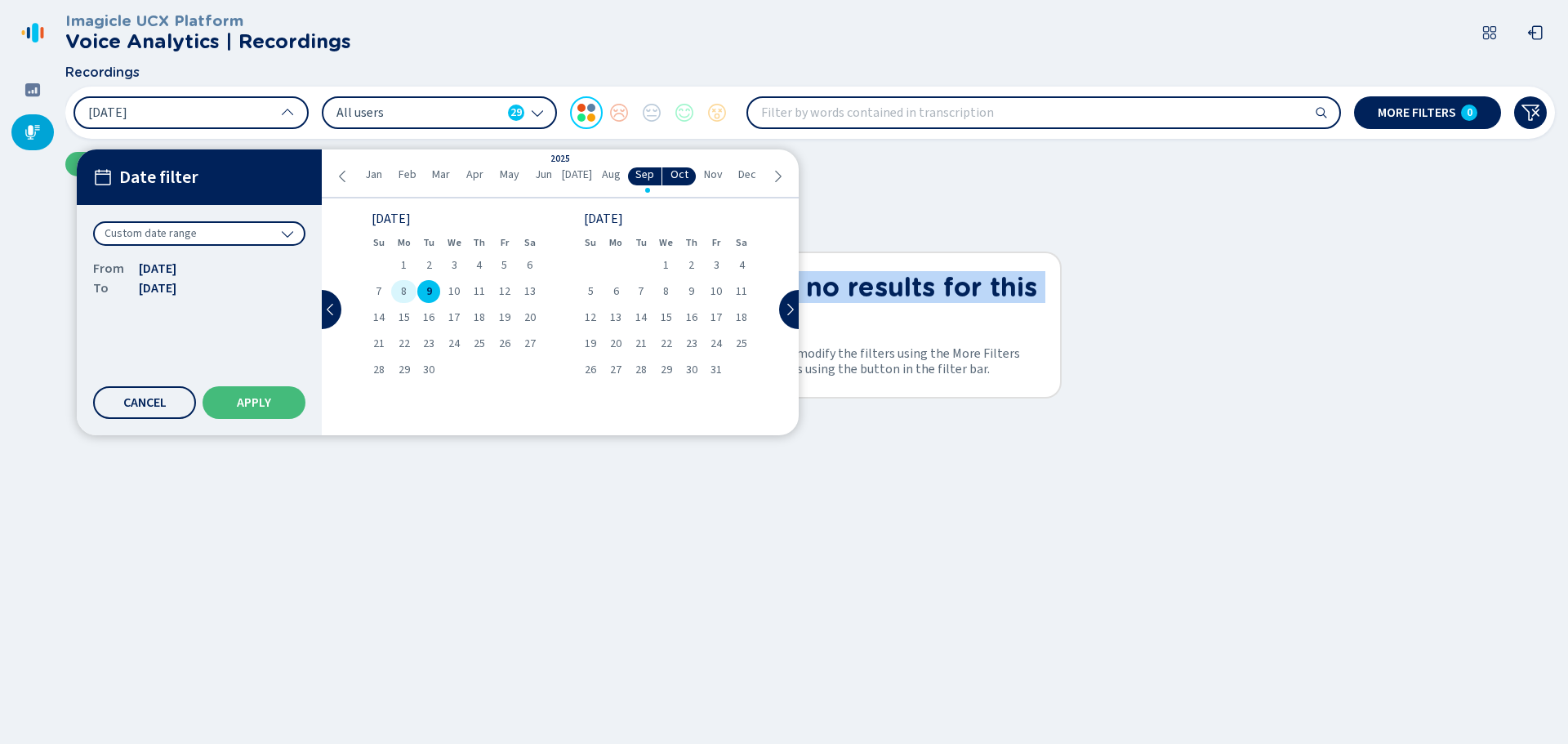
click at [403, 283] on div "8" at bounding box center [403, 291] width 25 height 23
click at [433, 285] on div "9" at bounding box center [428, 291] width 25 height 23
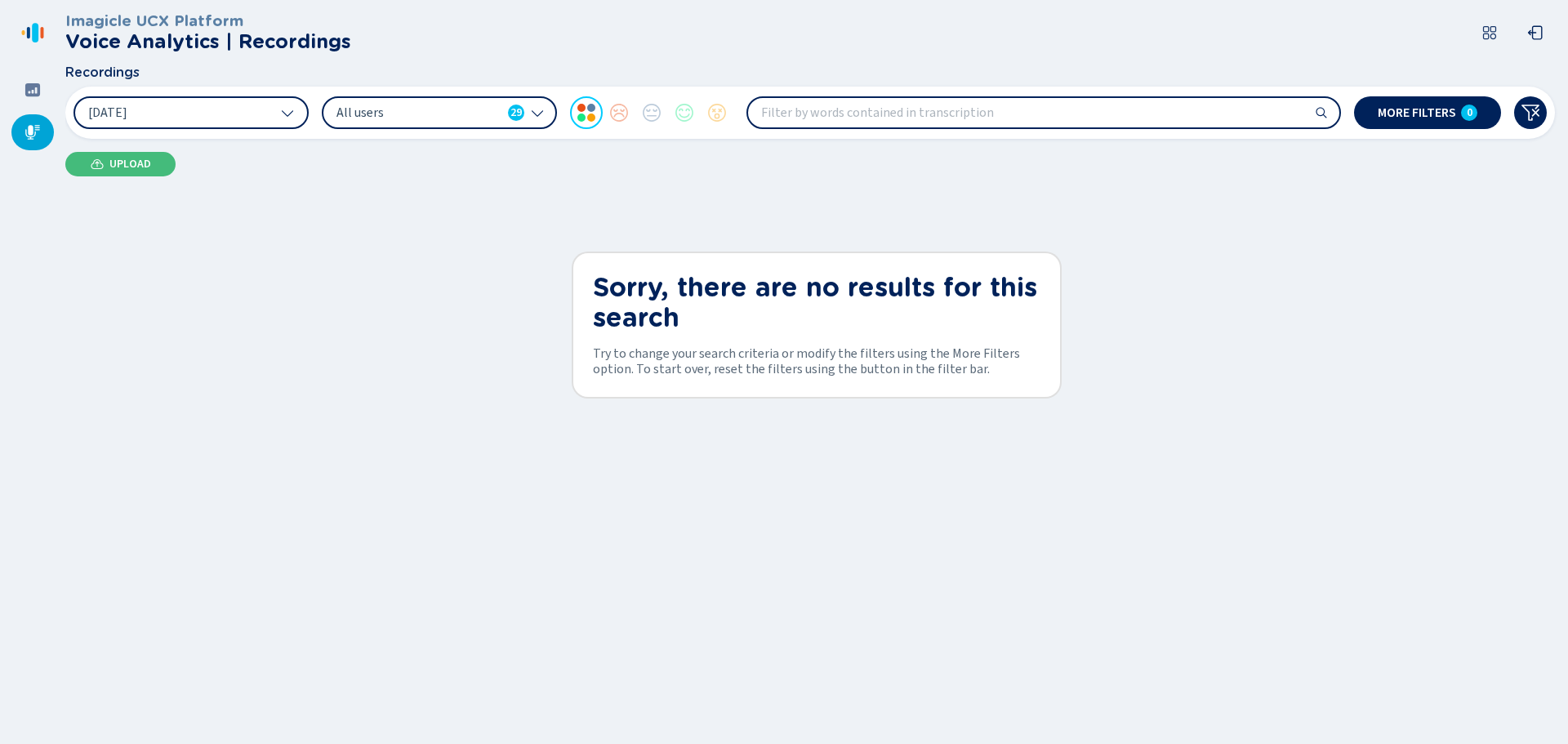
click at [41, 132] on div at bounding box center [32, 133] width 42 height 36
click at [32, 133] on icon at bounding box center [32, 132] width 15 height 15
click at [126, 166] on span "Upload" at bounding box center [130, 164] width 41 height 13
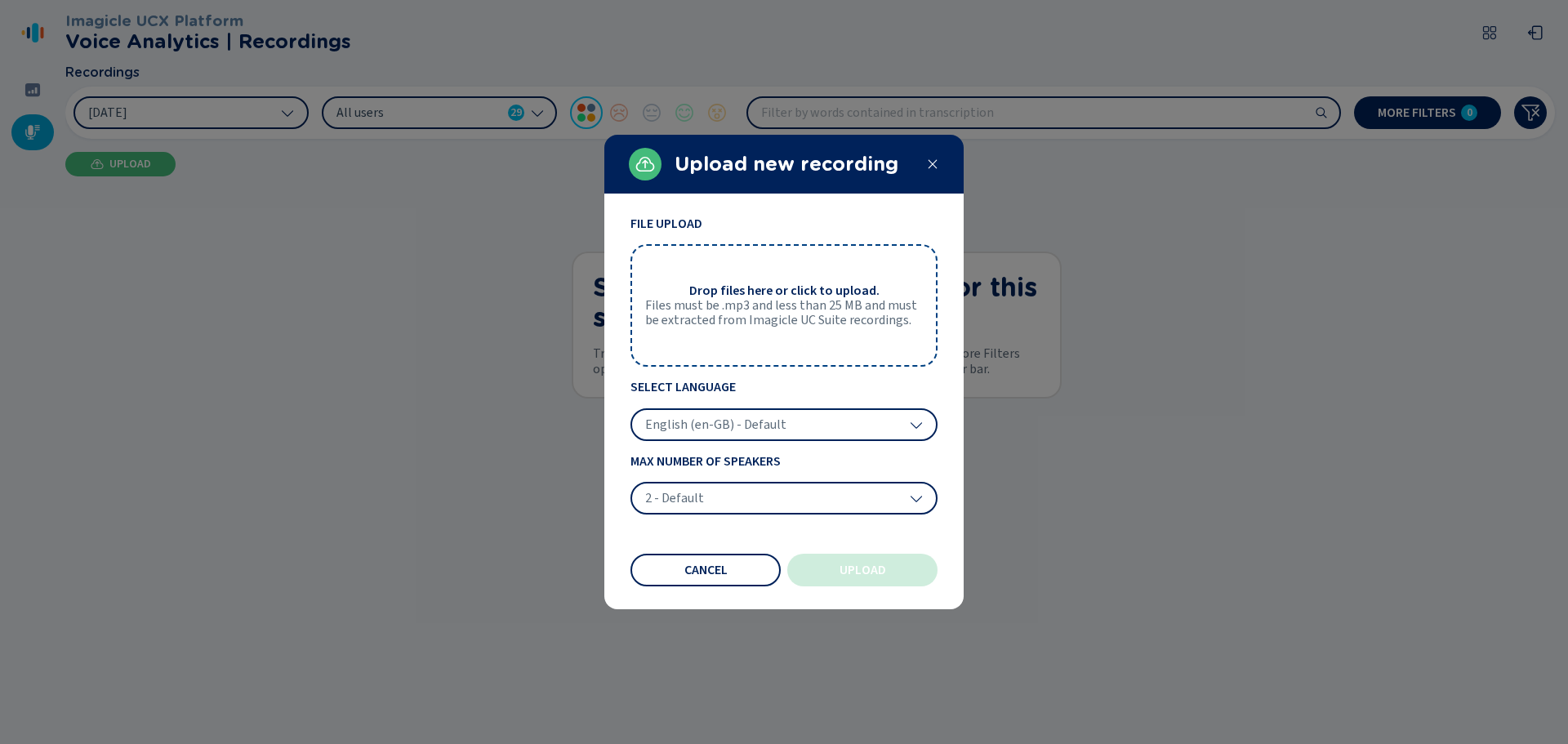
click at [737, 424] on span "English (en-GB) - Default" at bounding box center [715, 424] width 141 height 16
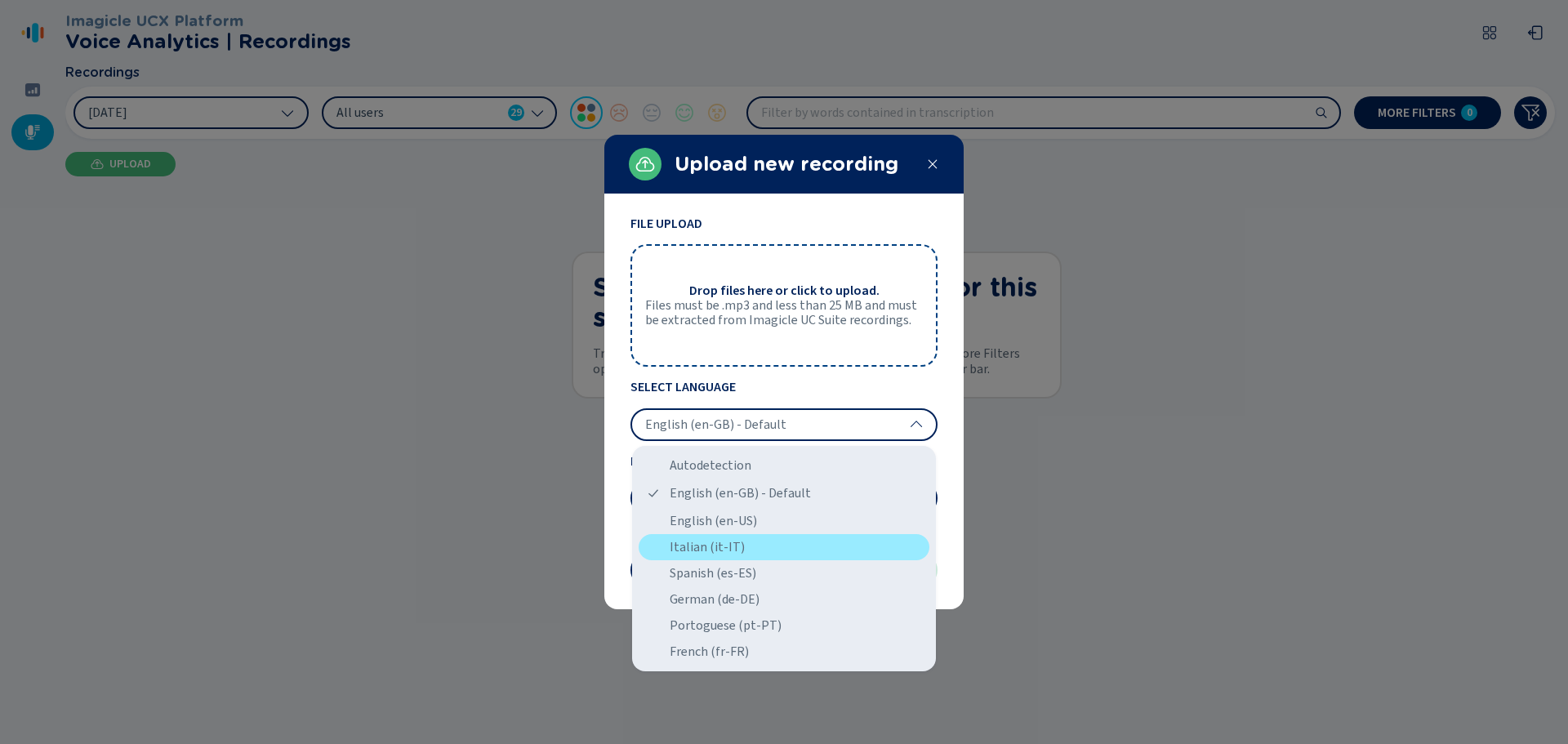
click at [723, 554] on div "Italian (it-IT)" at bounding box center [784, 547] width 290 height 26
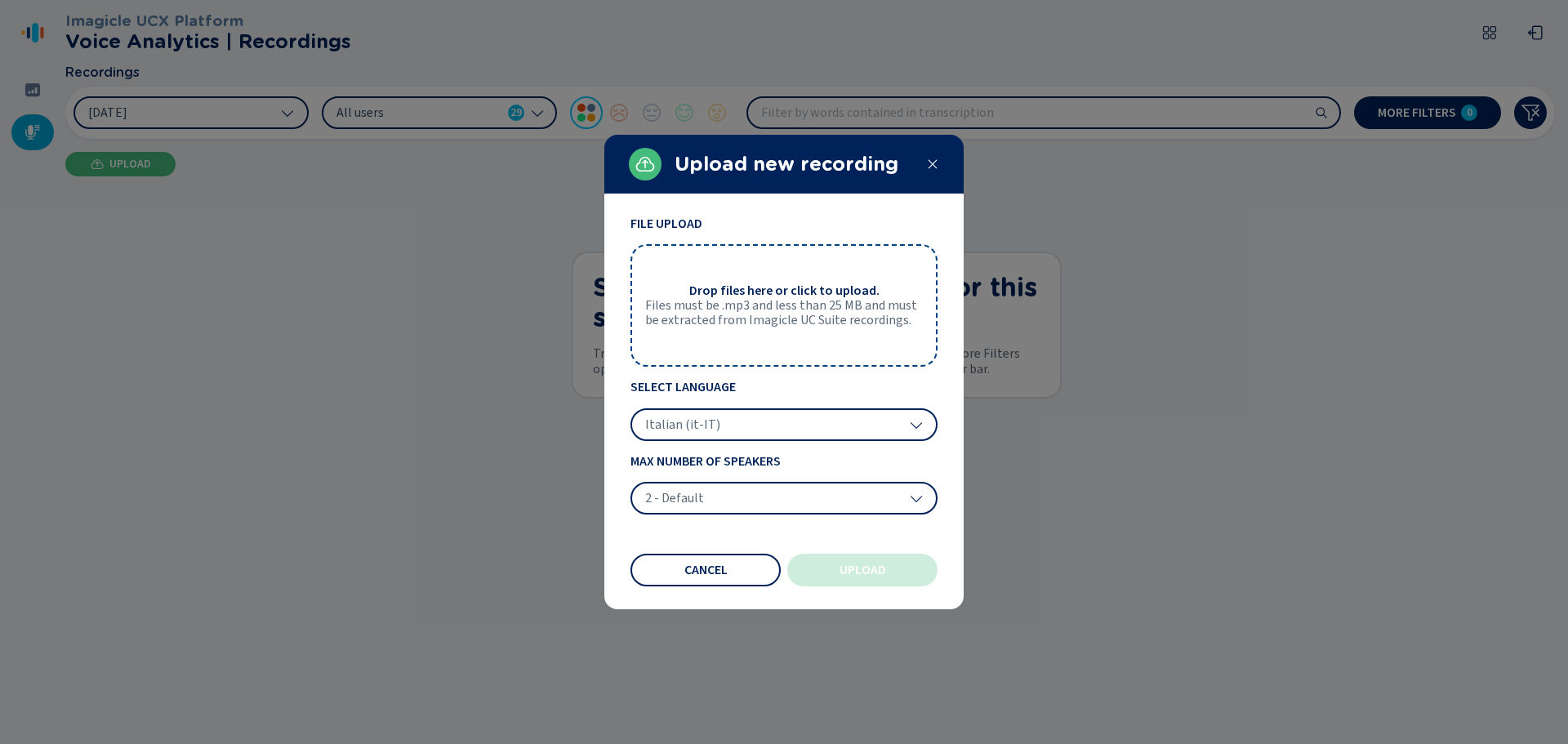
click at [690, 497] on span "2 - Default" at bounding box center [674, 497] width 59 height 16
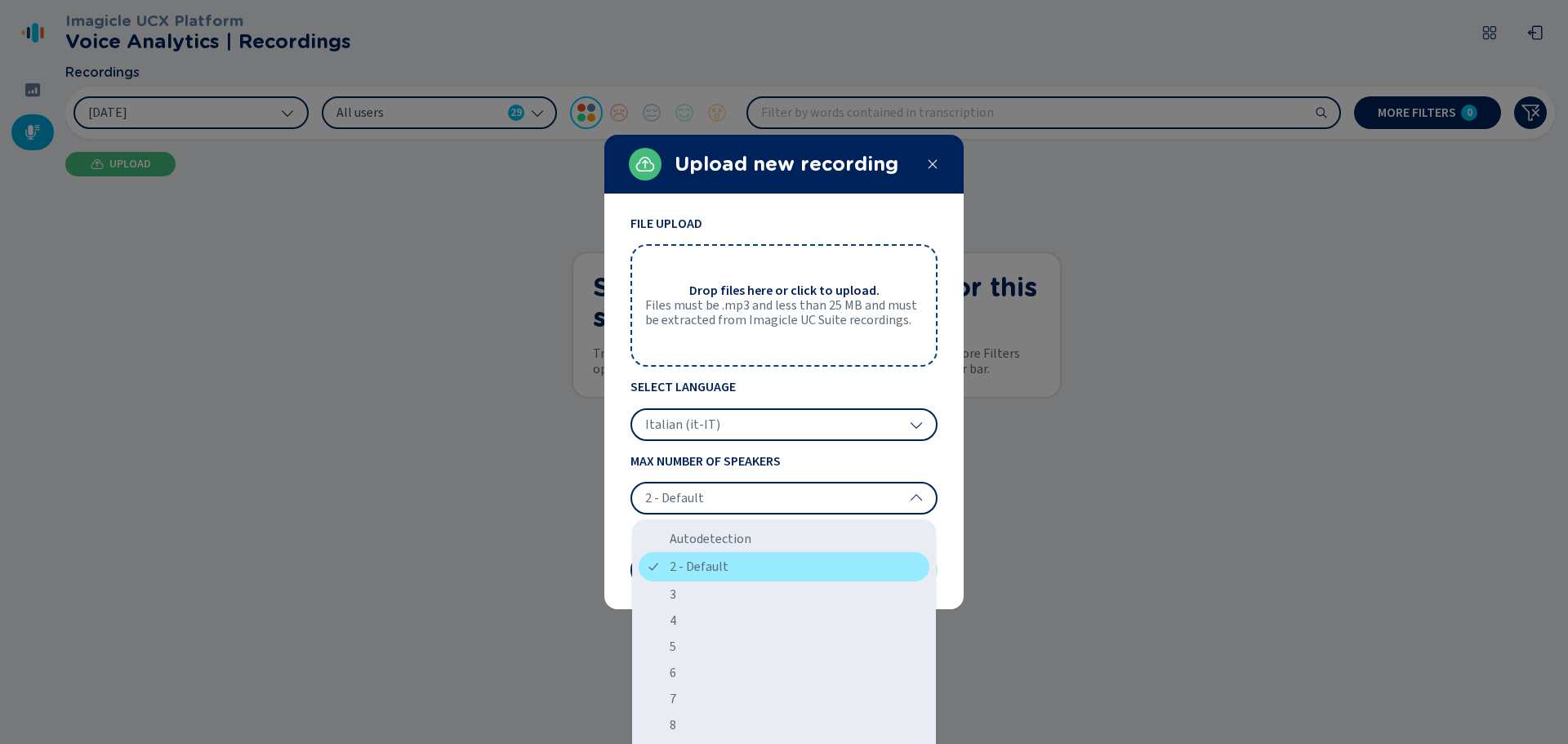
click at [685, 568] on div "2 - Default" at bounding box center [784, 566] width 290 height 29
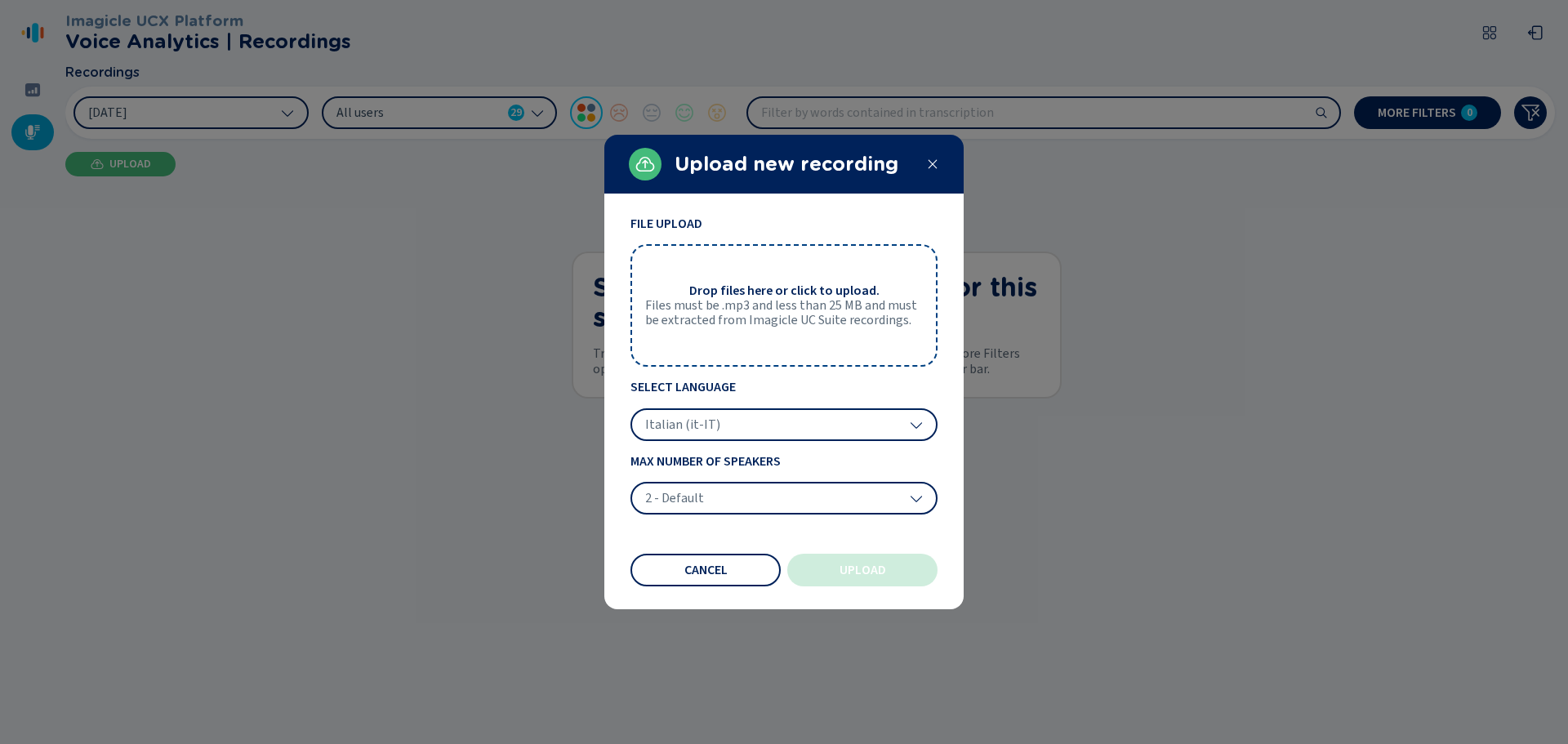
drag, startPoint x: 864, startPoint y: 566, endPoint x: 762, endPoint y: 397, distance: 197.4
click at [865, 566] on span "Upload" at bounding box center [863, 570] width 47 height 13
click at [734, 273] on div "Drop files here or click to upload. Files must be .mp3 and less than 25 MB and …" at bounding box center [784, 305] width 307 height 122
click at [927, 166] on icon at bounding box center [932, 164] width 13 height 13
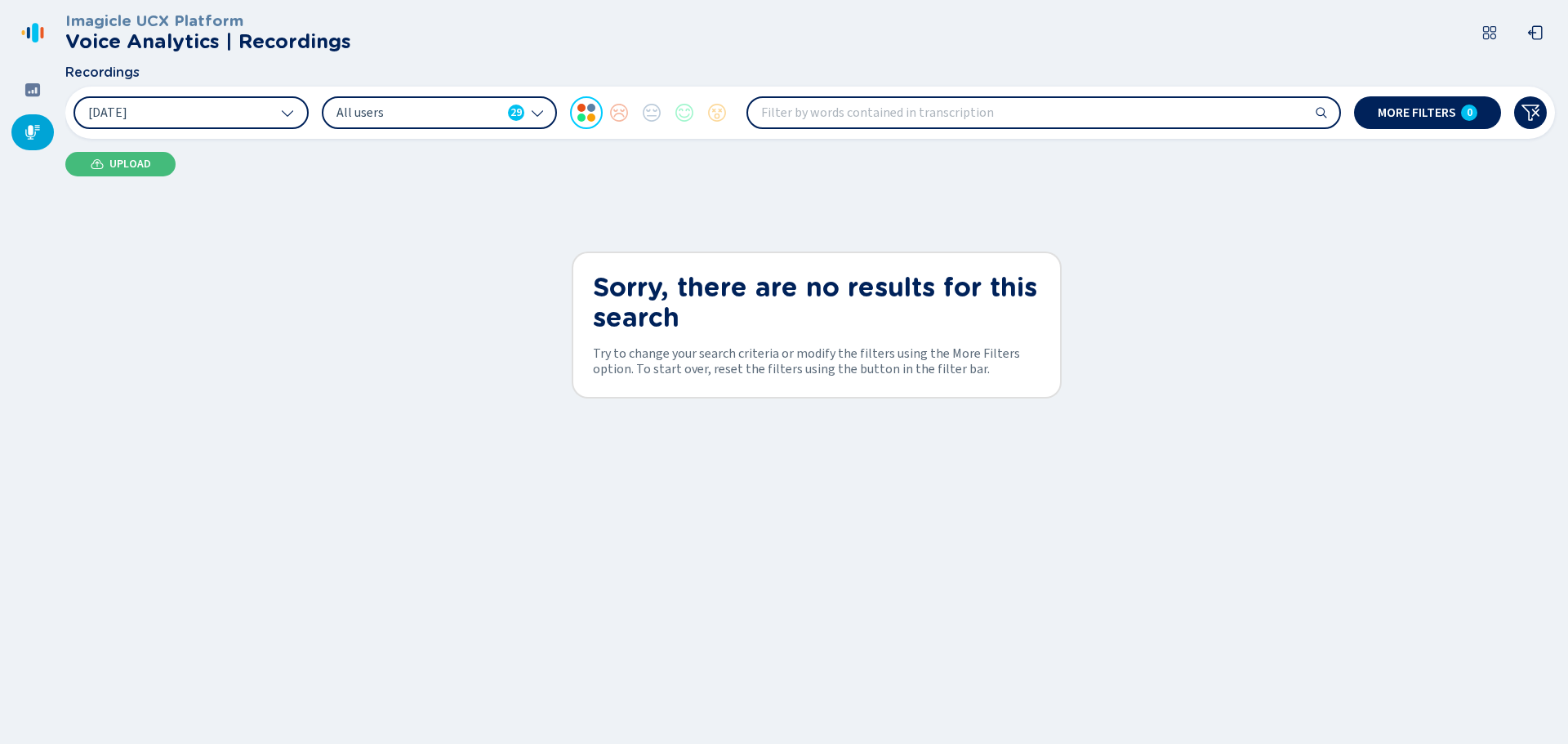
click at [1013, 110] on input "search" at bounding box center [1044, 113] width 591 height 29
click at [30, 88] on icon at bounding box center [32, 90] width 15 height 13
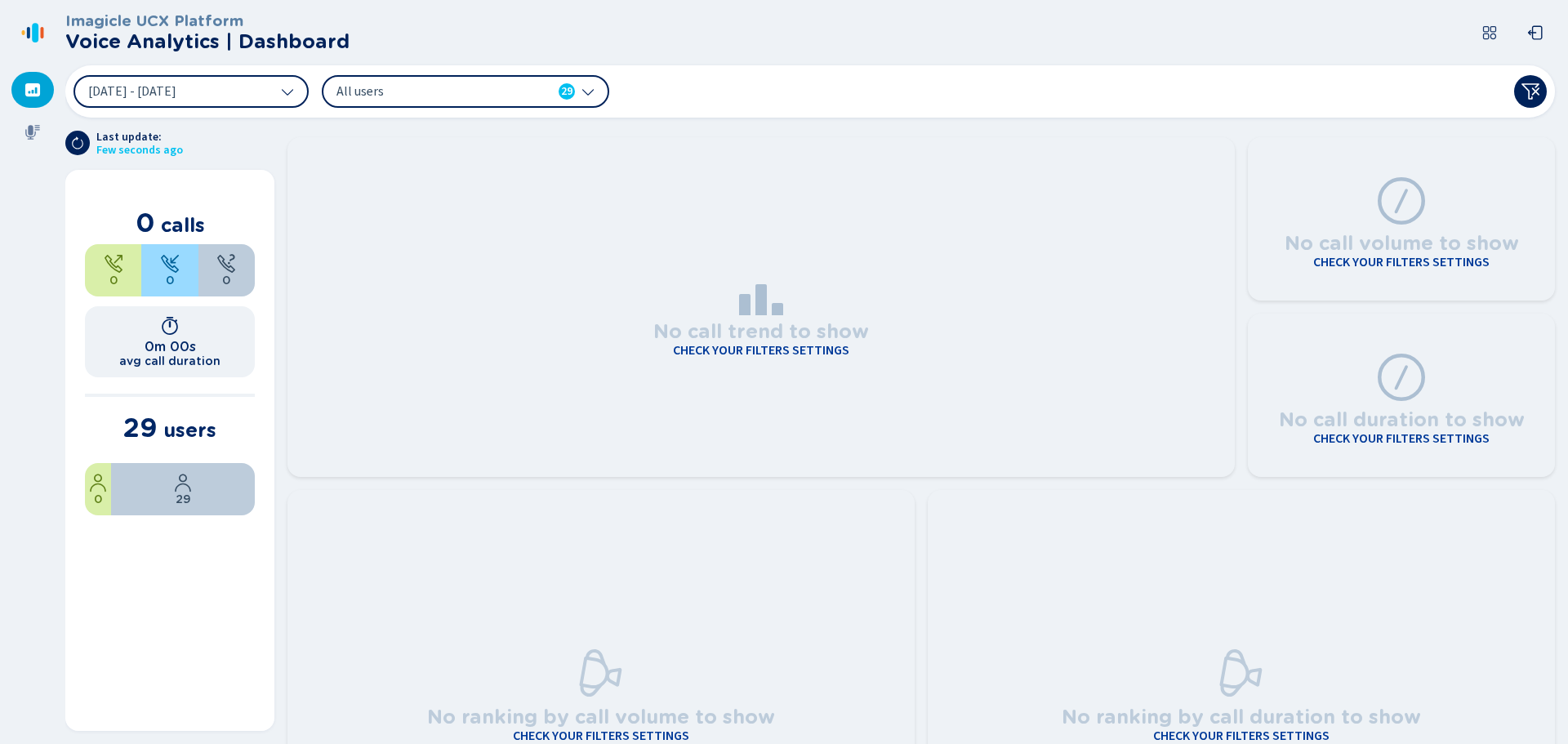
click at [670, 334] on h3 "No call trend to show" at bounding box center [761, 329] width 216 height 28
click at [711, 349] on h4 "Check your filters settings" at bounding box center [761, 350] width 177 height 15
click at [713, 347] on h4 "Check your filters settings" at bounding box center [761, 350] width 177 height 15
click at [713, 349] on h4 "Check your filters settings" at bounding box center [761, 350] width 177 height 15
click at [127, 111] on div "8 Sep 2025 - 10 Sep 2025 All users 29" at bounding box center [810, 91] width 1490 height 53
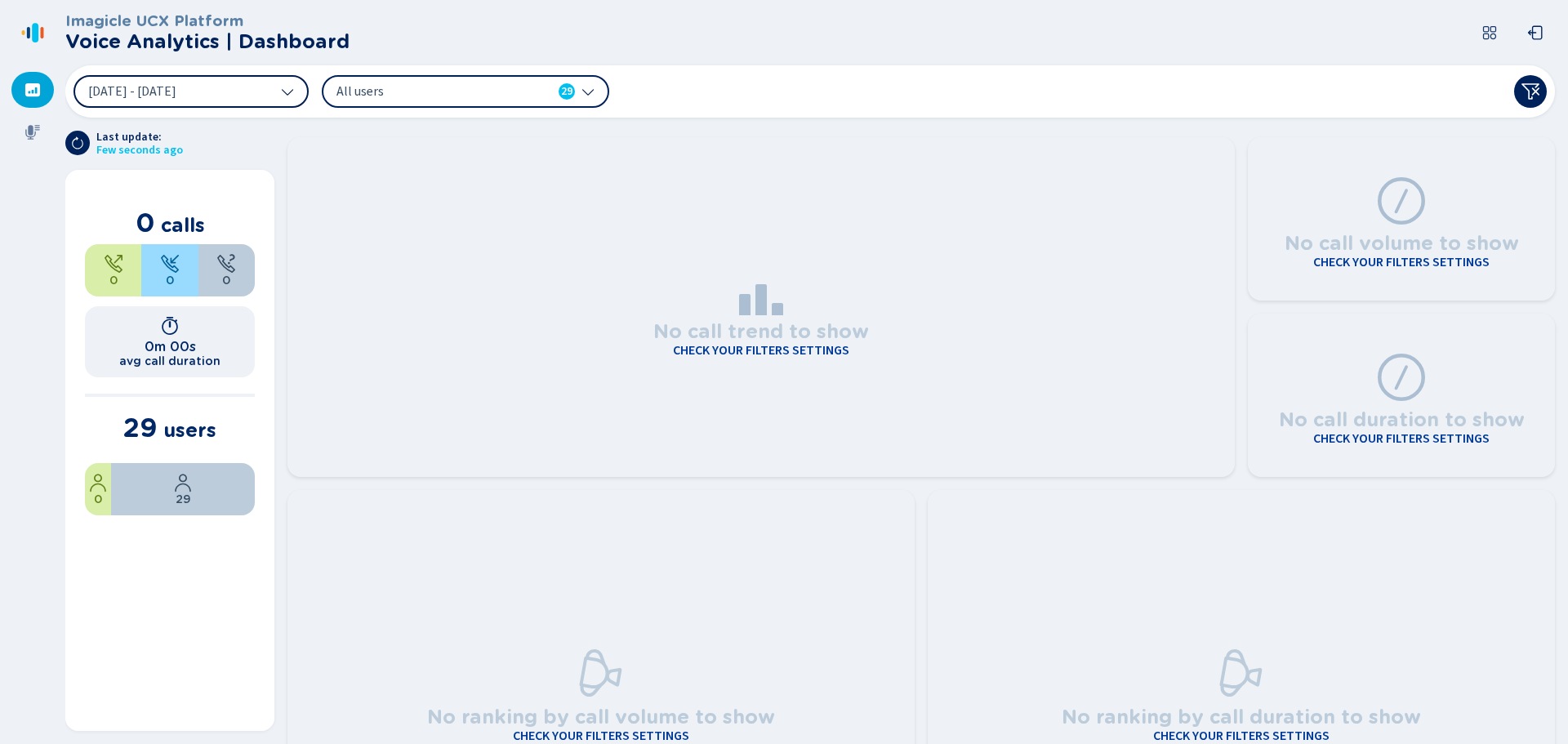
click at [127, 100] on button "8 Sep 2025 - 10 Sep 2025" at bounding box center [191, 91] width 235 height 33
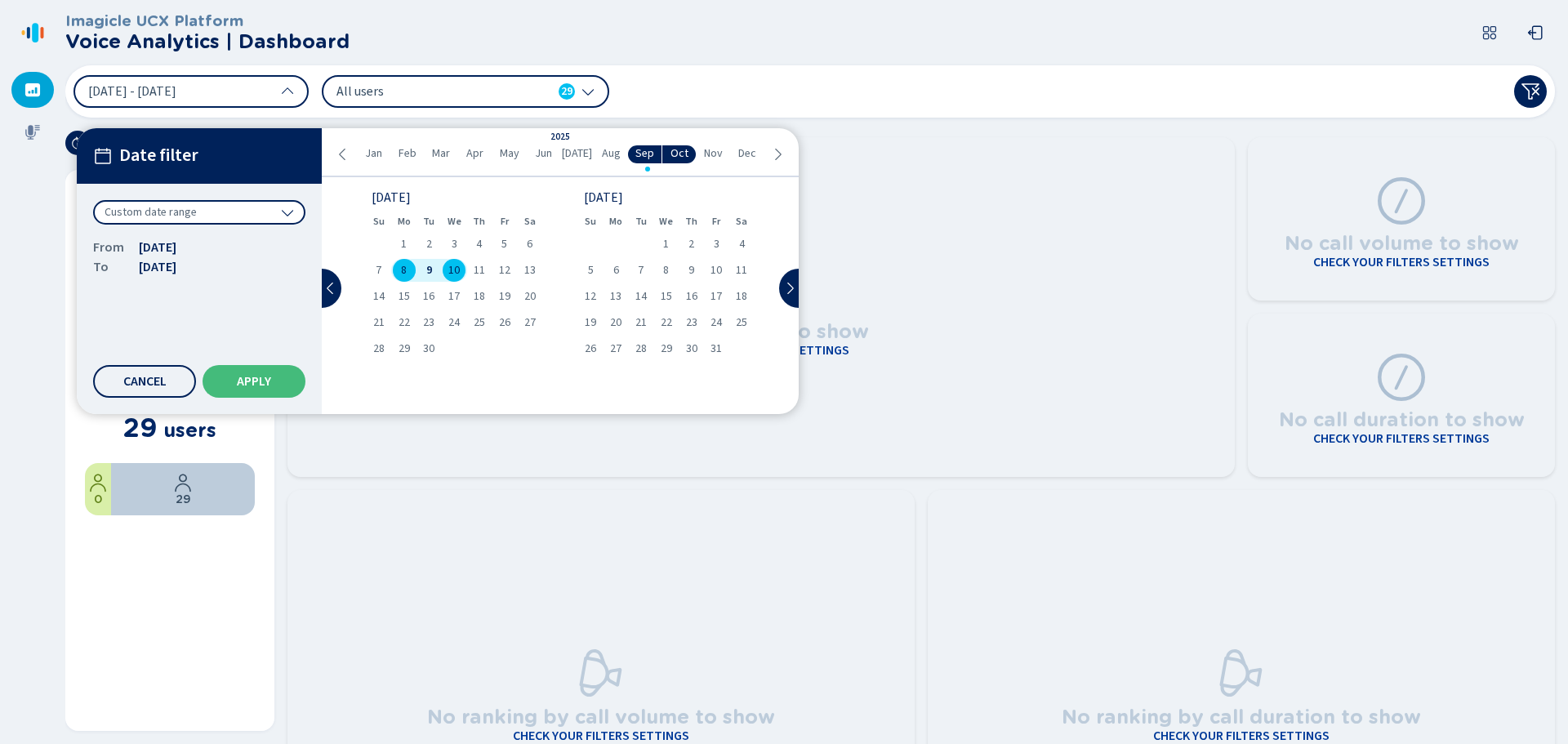
click at [430, 266] on span "9" at bounding box center [429, 270] width 6 height 11
click at [252, 373] on button "Apply" at bounding box center [253, 381] width 103 height 33
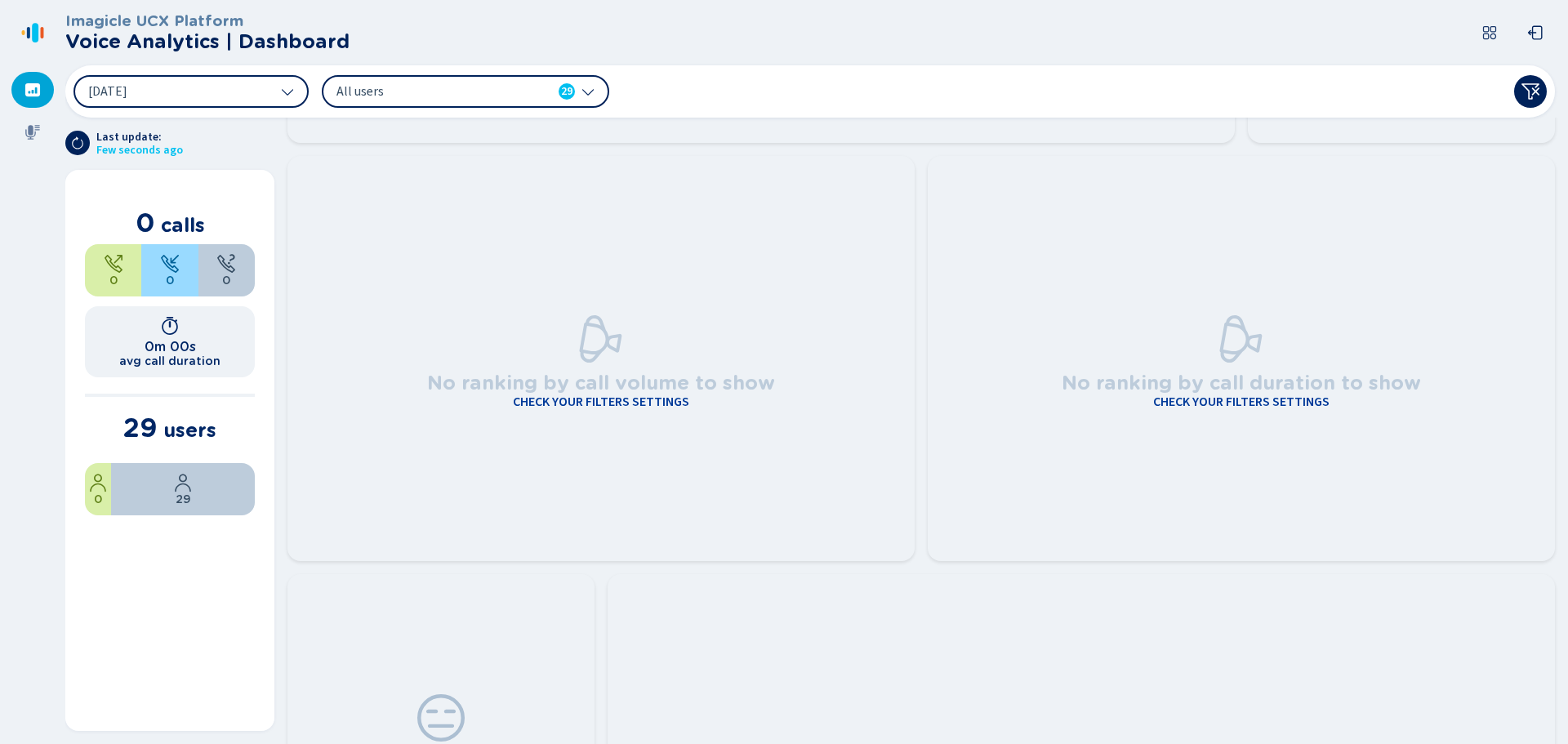
scroll to position [409, 0]
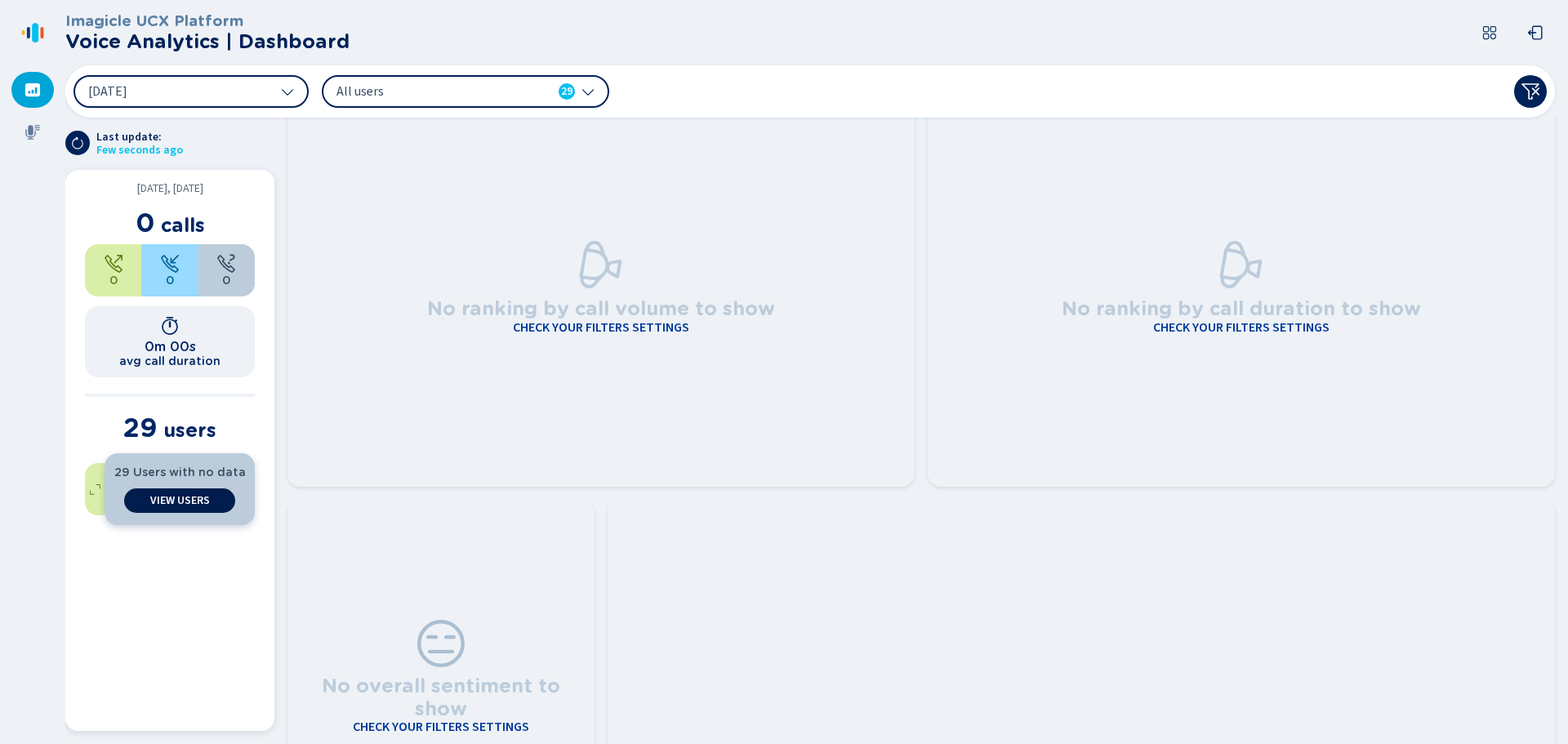
click at [188, 503] on span "View Users" at bounding box center [179, 500] width 59 height 13
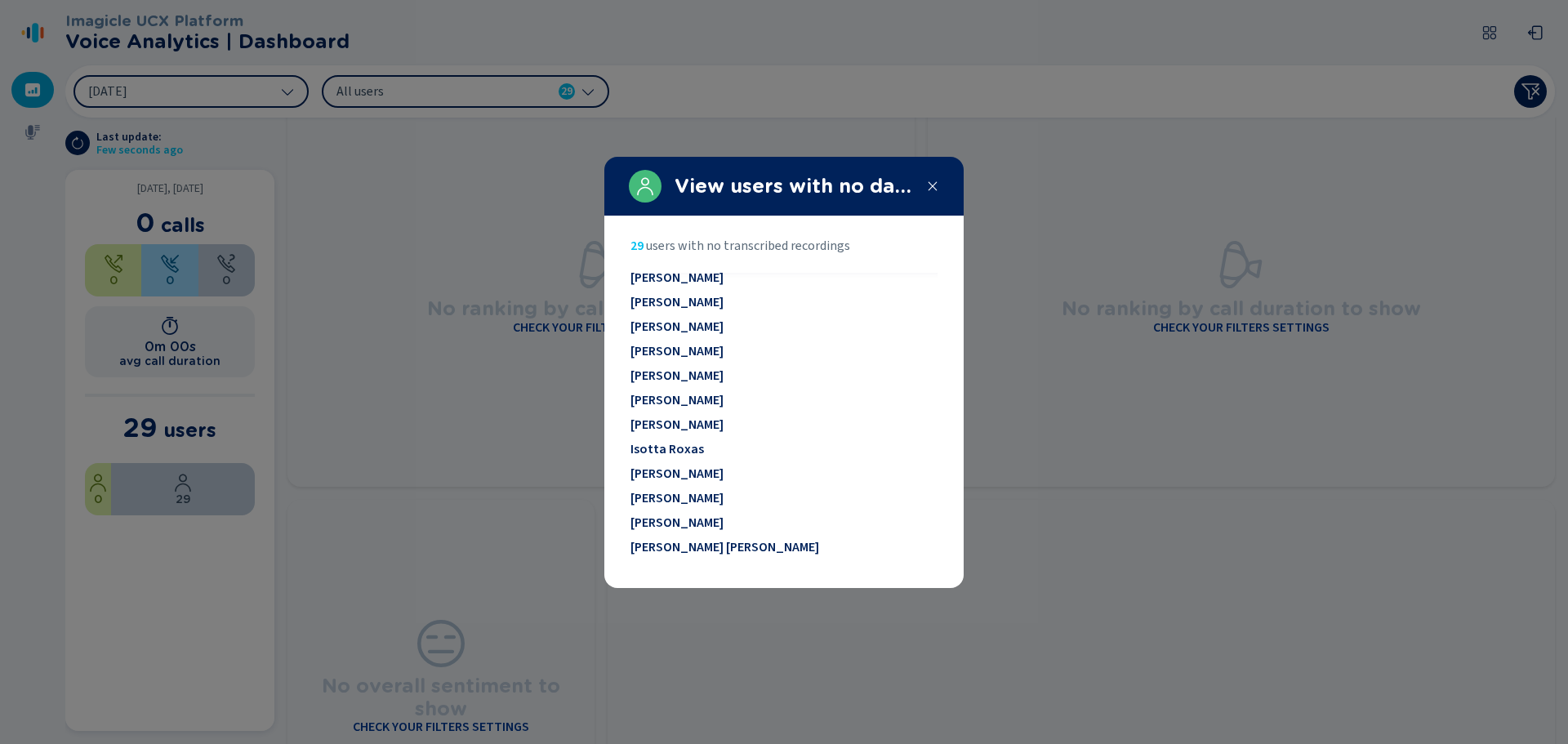
scroll to position [182, 0]
click at [675, 421] on li "Ilaria Ginesio" at bounding box center [784, 425] width 307 height 24
click at [678, 427] on span "Ilaria Ginesio" at bounding box center [677, 428] width 93 height 15
click at [940, 173] on div "View users with no data" at bounding box center [784, 186] width 359 height 59
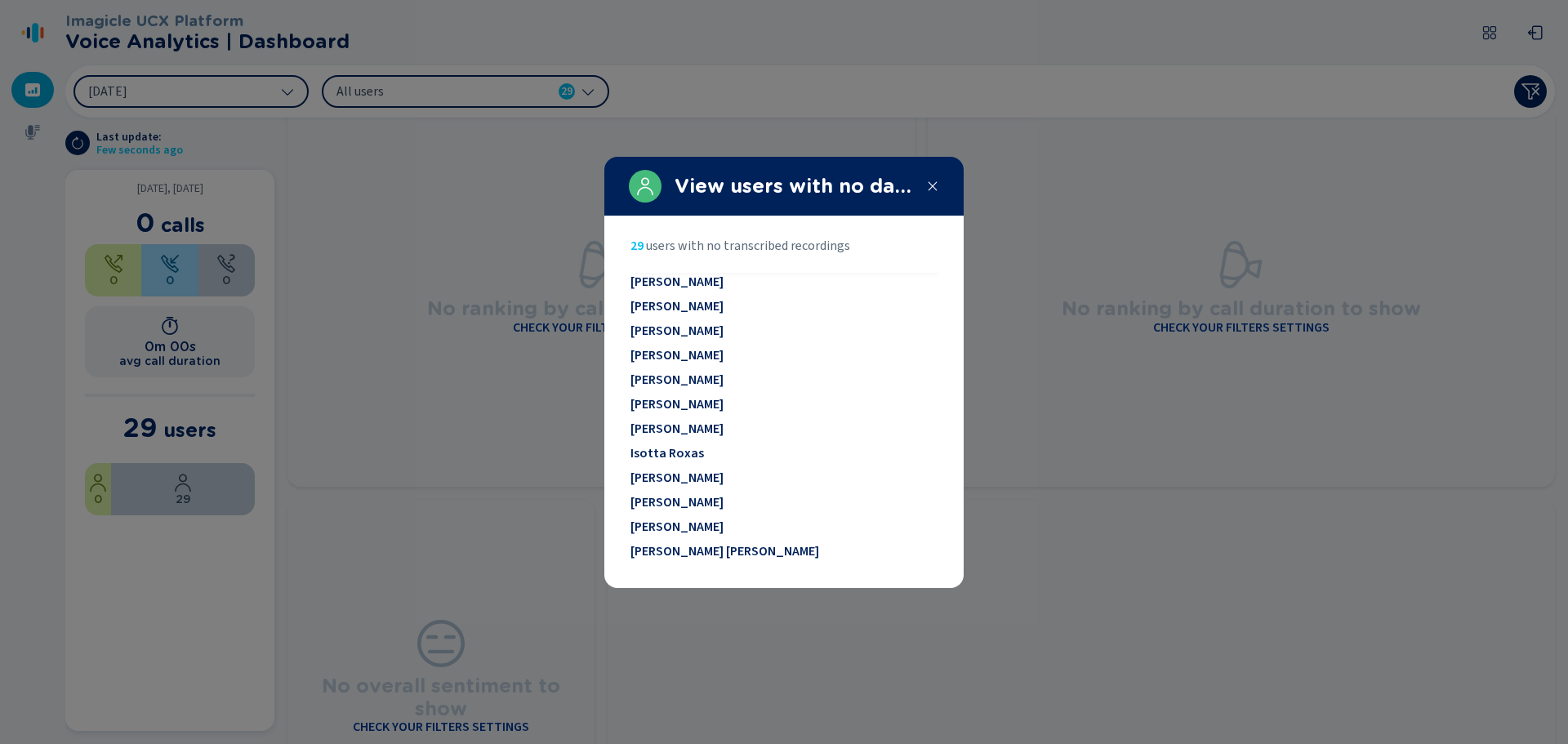
click at [934, 180] on icon at bounding box center [932, 185] width 13 height 13
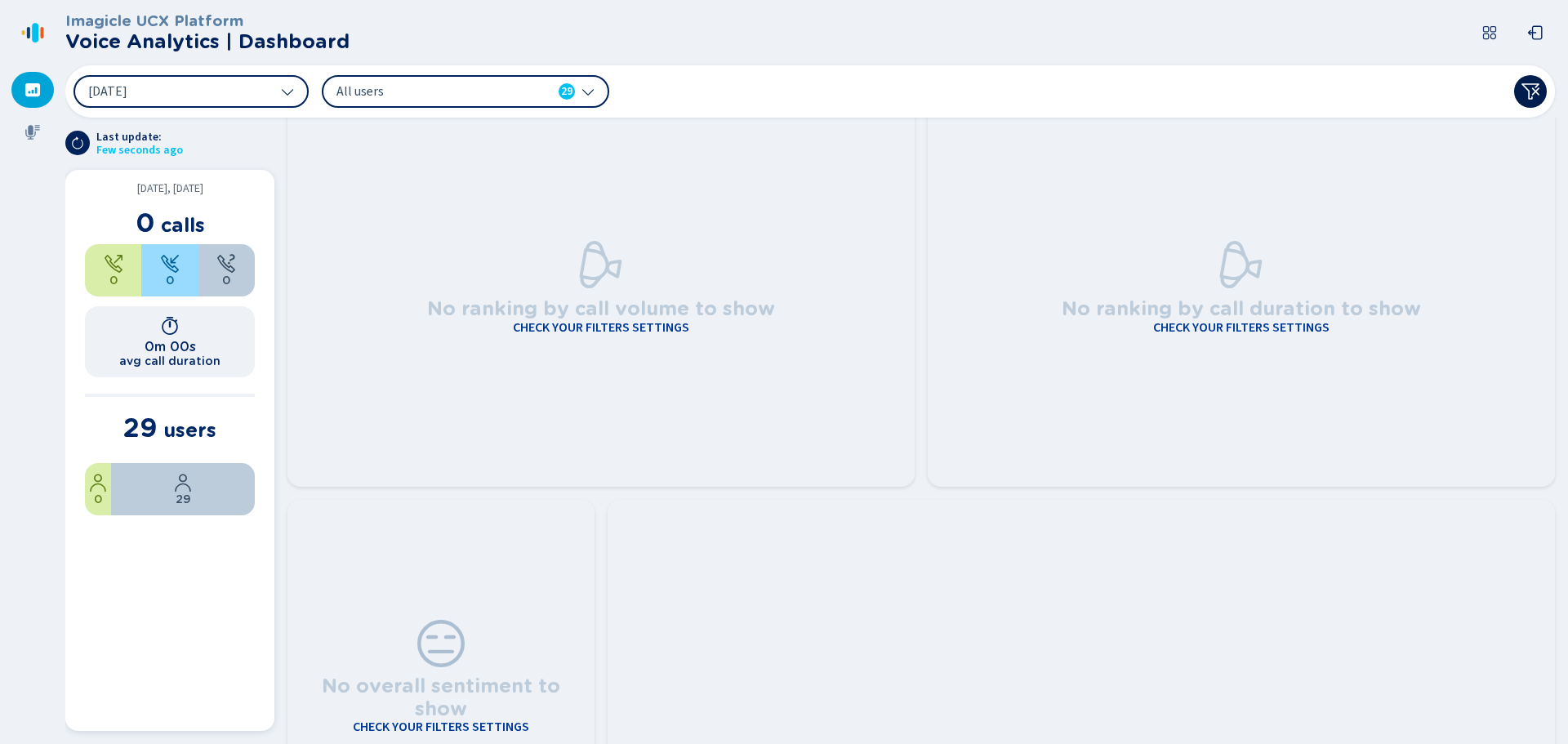
click at [1543, 92] on button at bounding box center [1530, 91] width 33 height 33
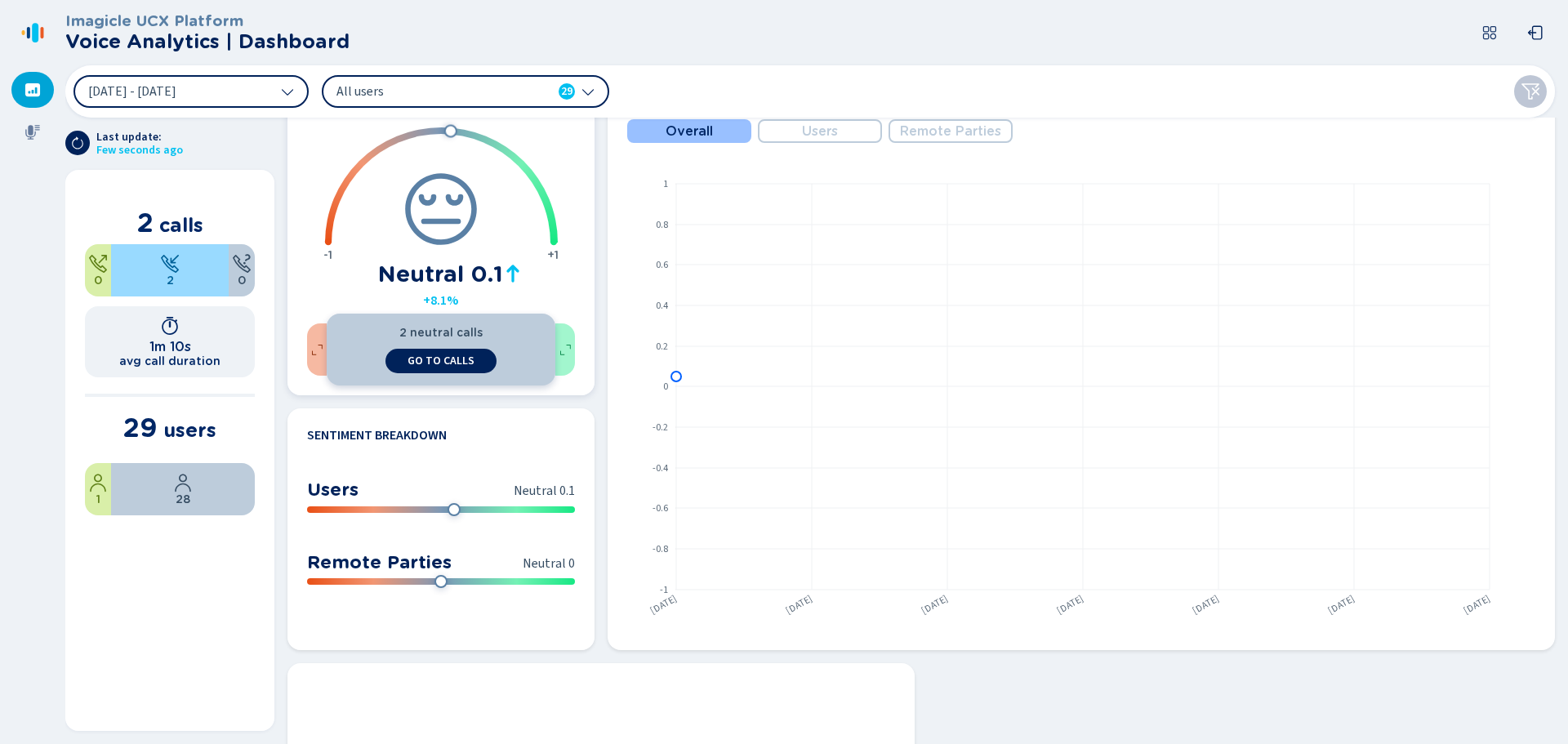
scroll to position [788, 0]
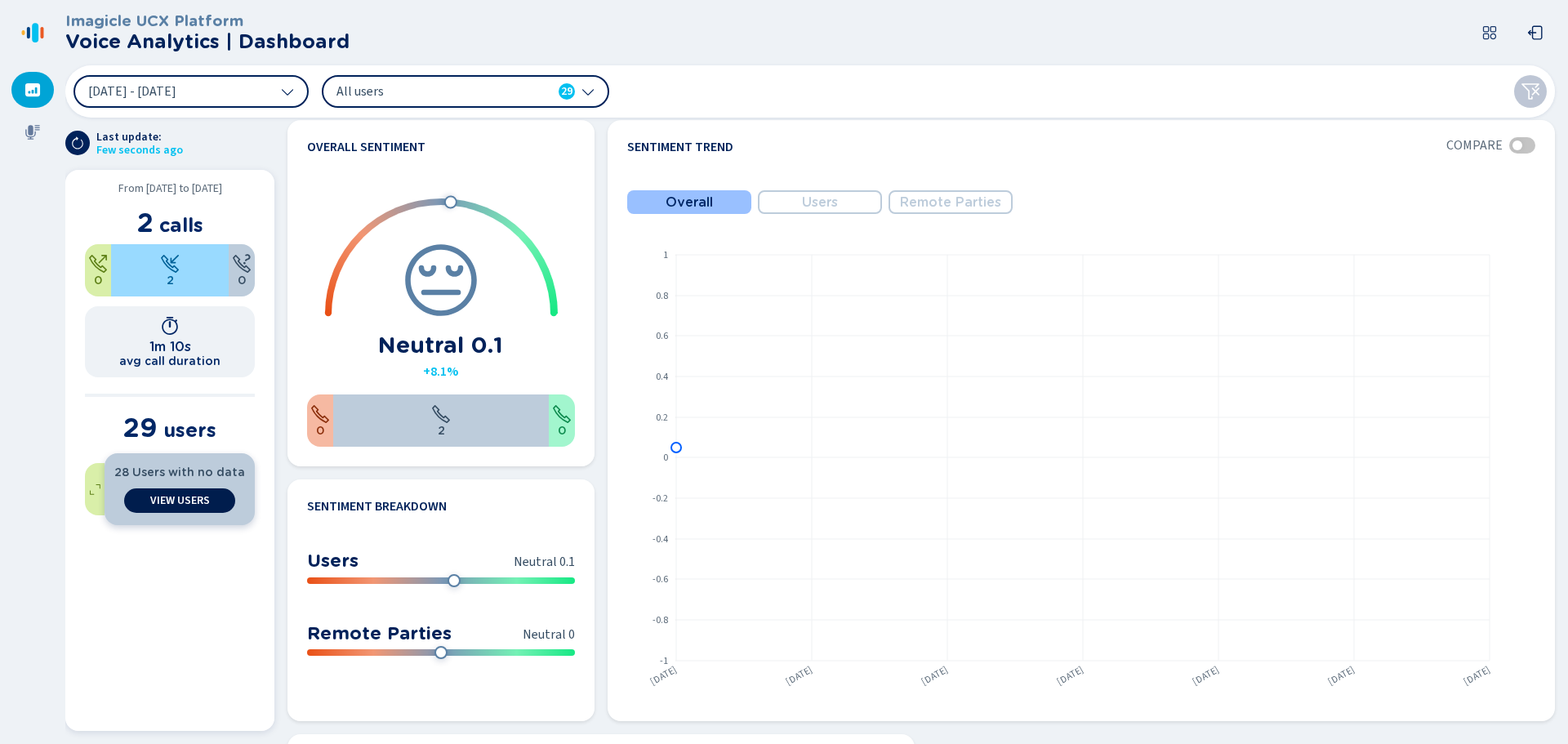
click at [165, 498] on span "View Users" at bounding box center [179, 500] width 59 height 13
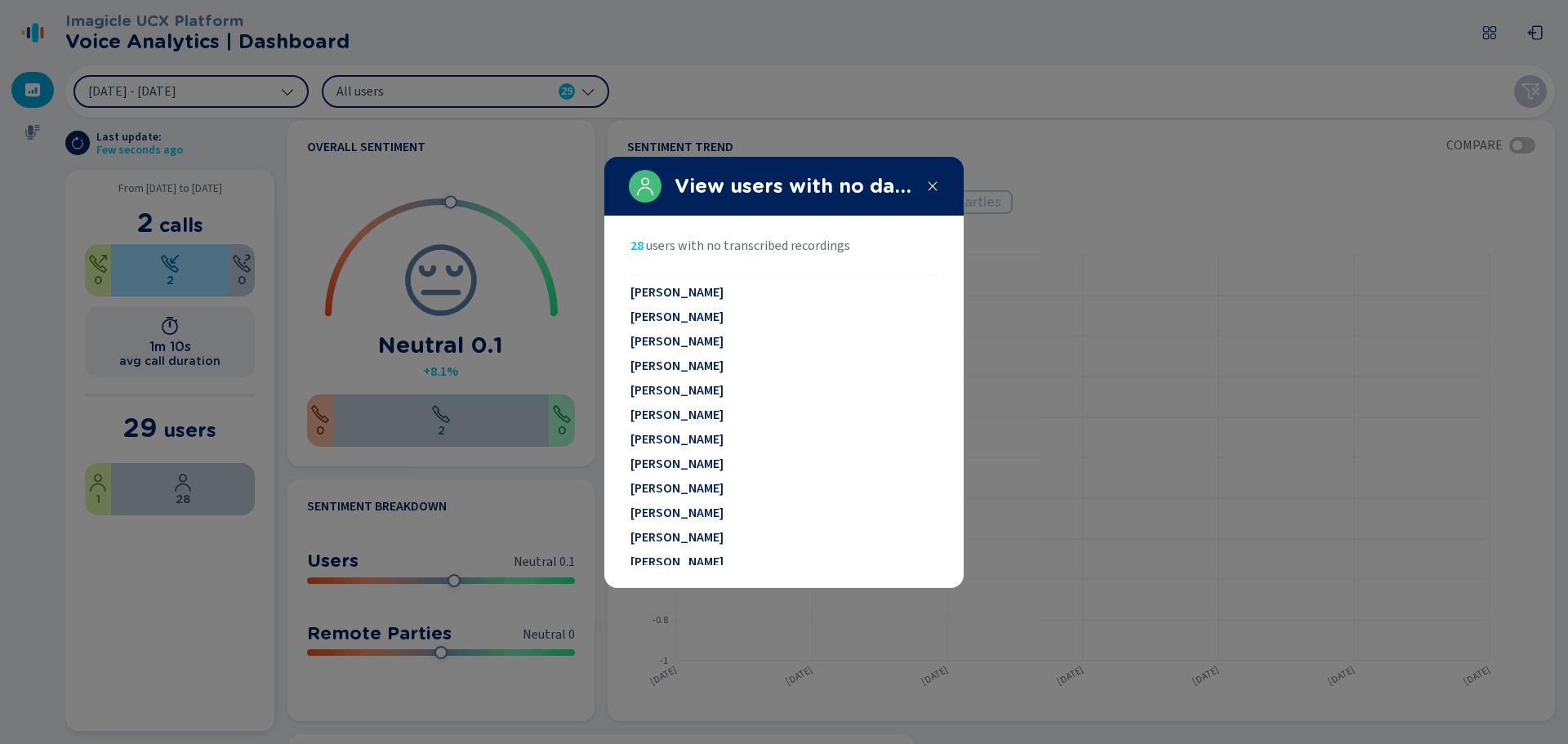
click at [1078, 239] on div at bounding box center [784, 372] width 1568 height 744
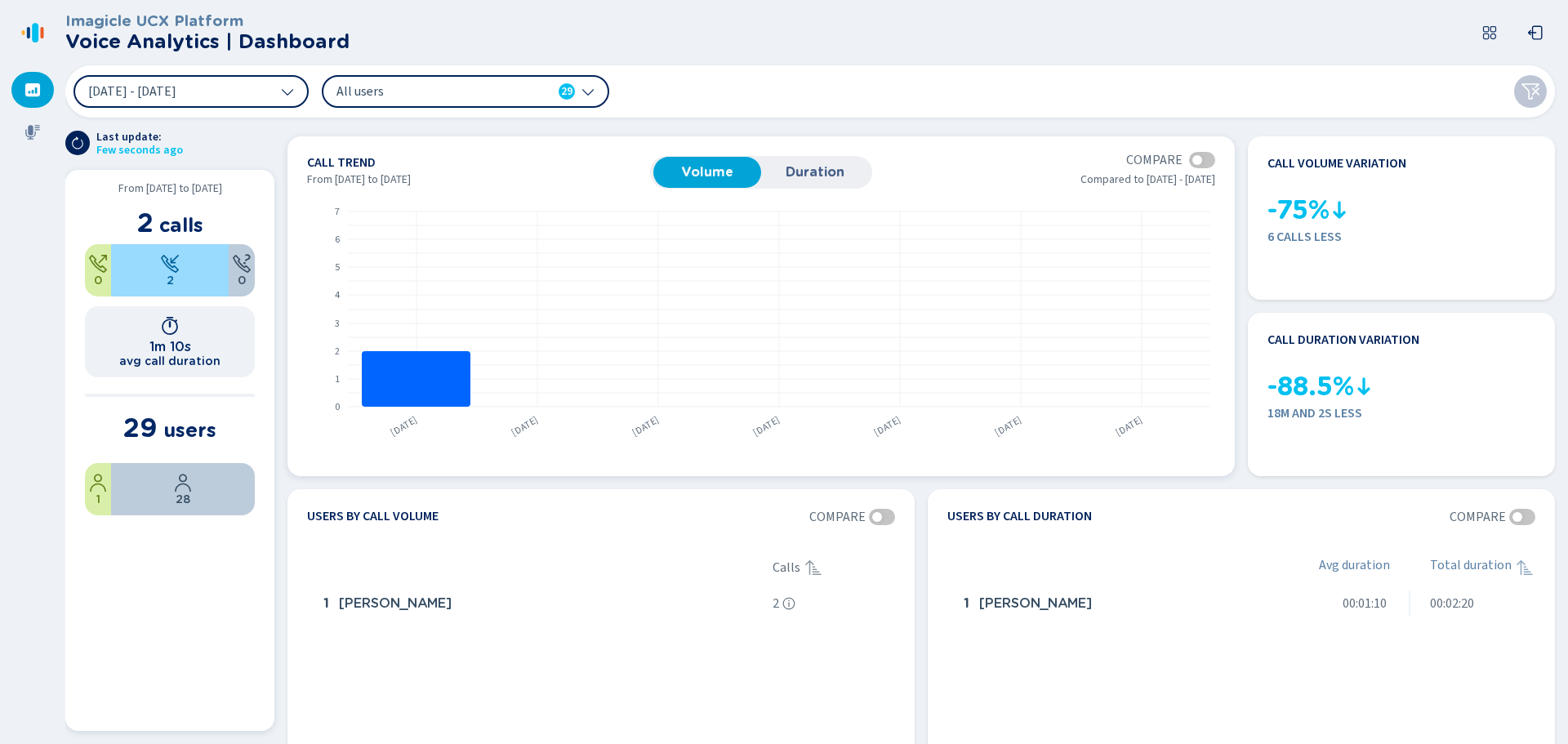
scroll to position [0, 0]
click at [117, 87] on span "[DATE] - [DATE]" at bounding box center [132, 91] width 88 height 13
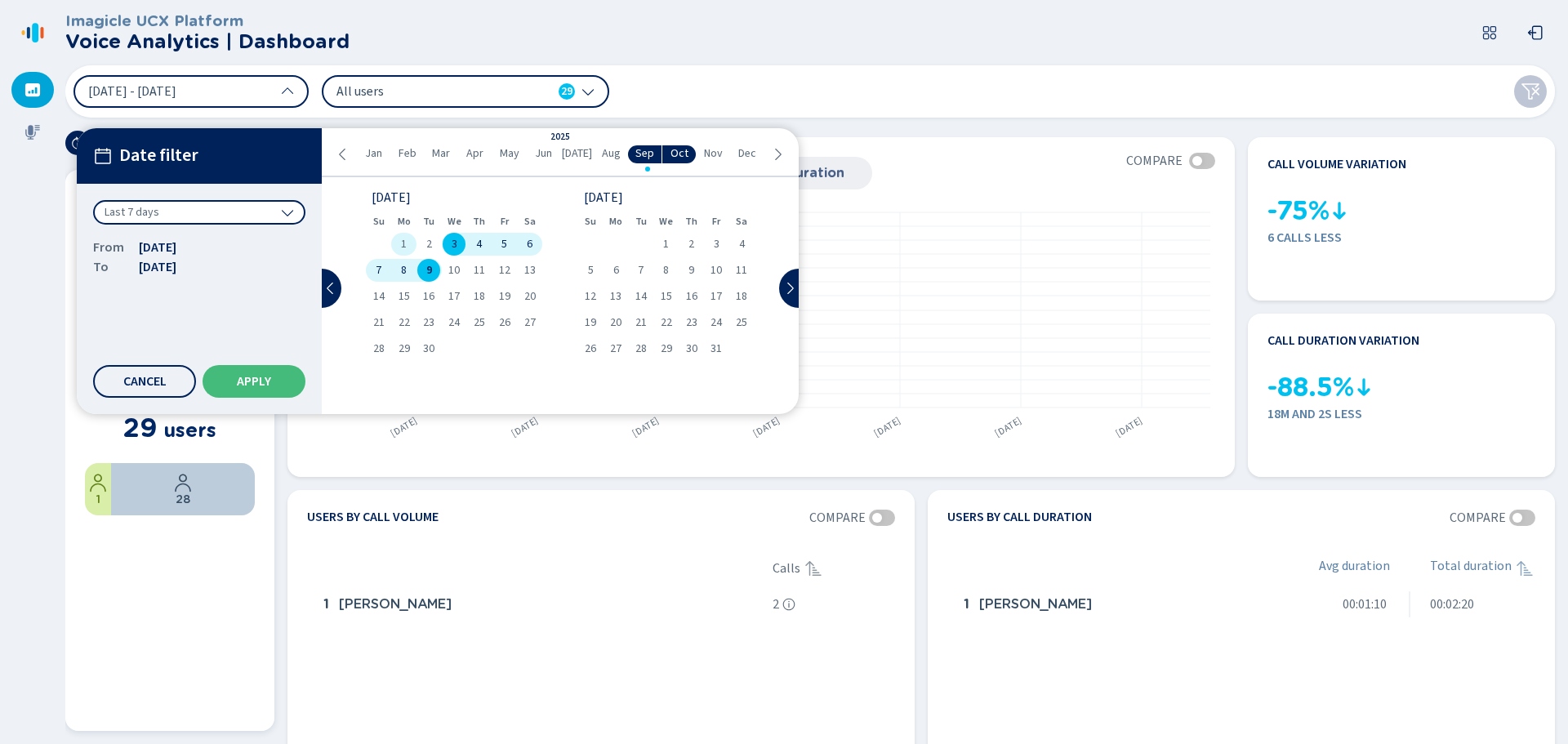
click at [397, 236] on div "1" at bounding box center [403, 244] width 25 height 23
click at [430, 268] on span "9" at bounding box center [429, 270] width 6 height 11
click at [269, 379] on span "Apply" at bounding box center [254, 381] width 34 height 13
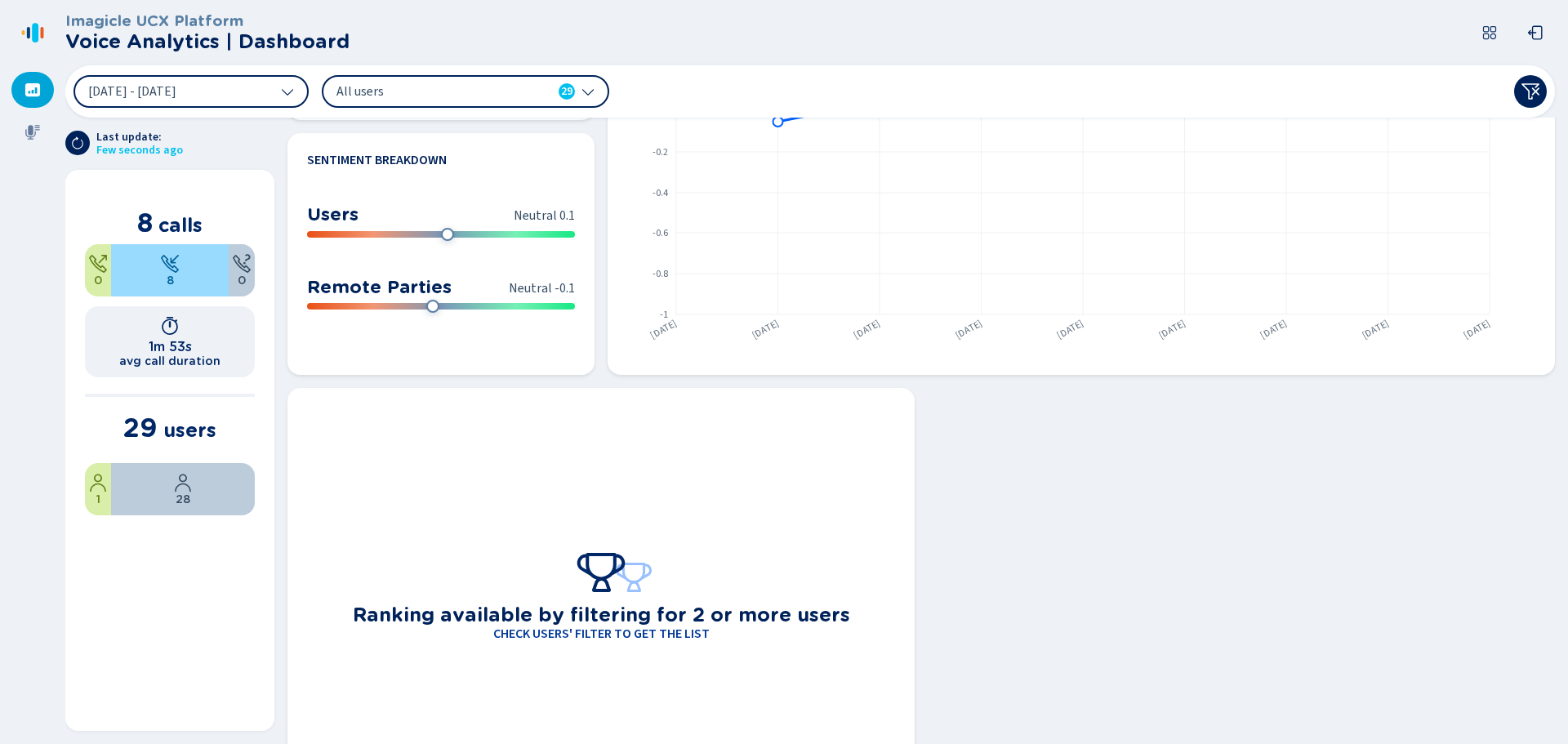
scroll to position [1197, 0]
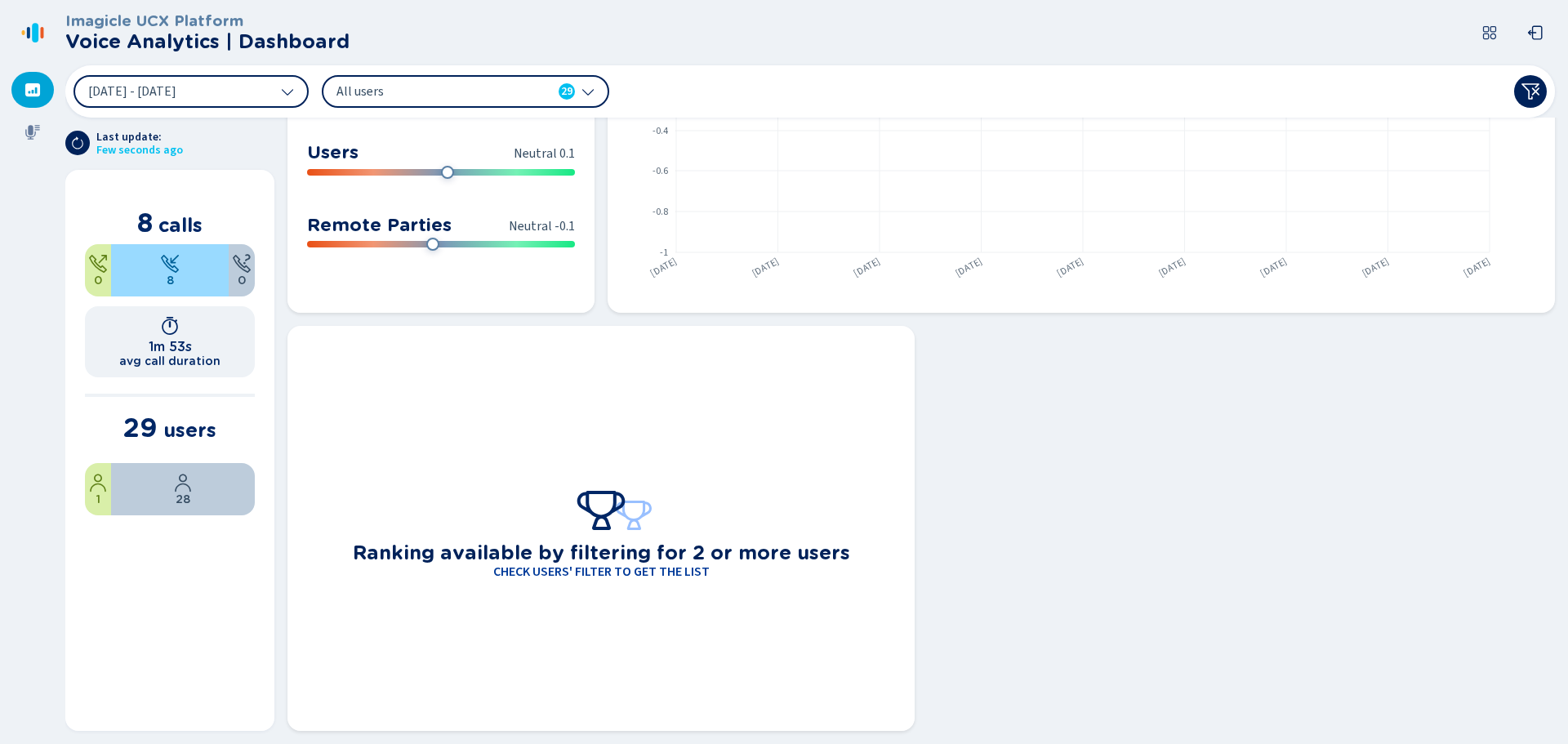
click at [529, 575] on h4 "Check users' filter to get the list" at bounding box center [601, 572] width 216 height 15
click at [178, 442] on div "29 users" at bounding box center [170, 428] width 93 height 30
click at [180, 502] on span "View Users" at bounding box center [179, 500] width 59 height 13
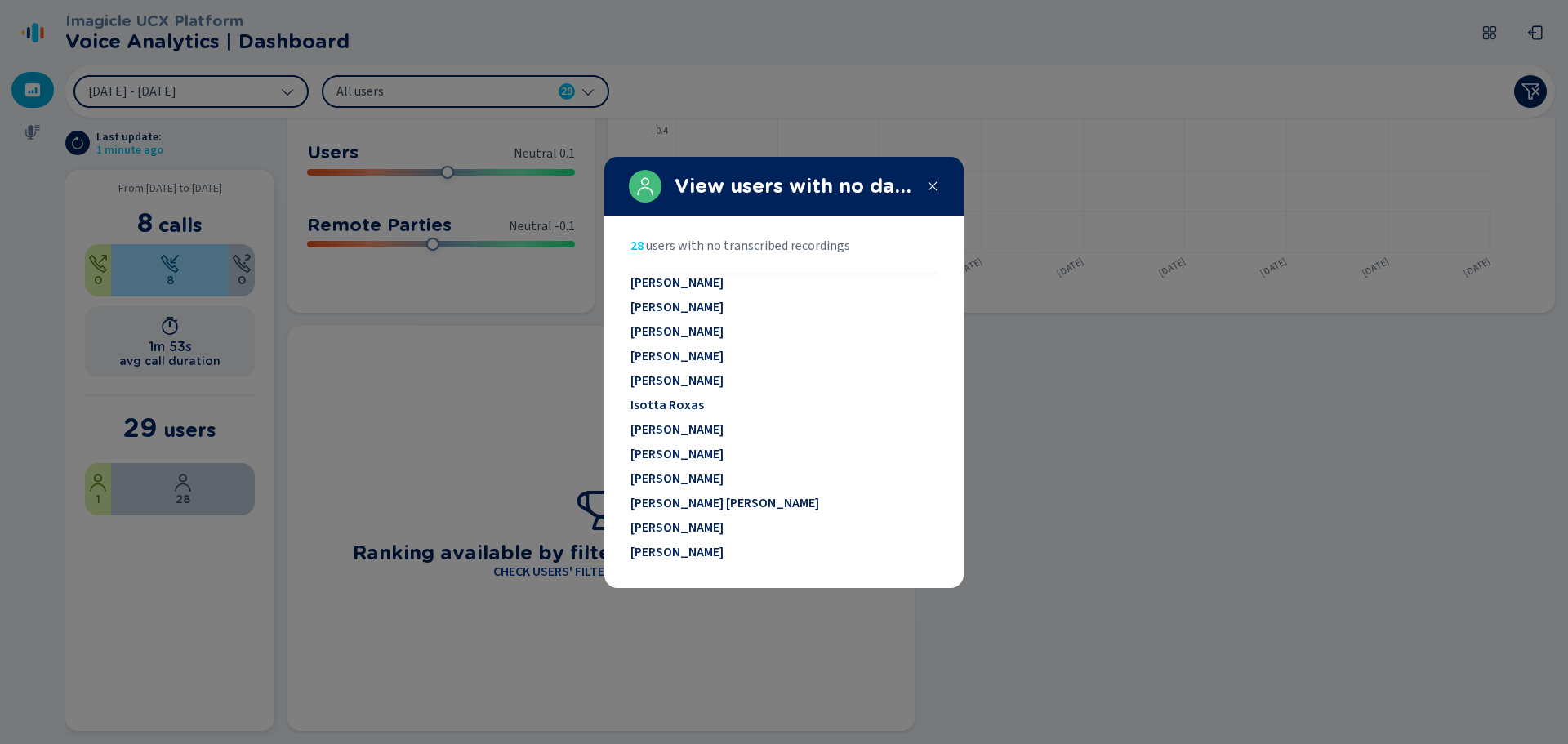
scroll to position [245, 0]
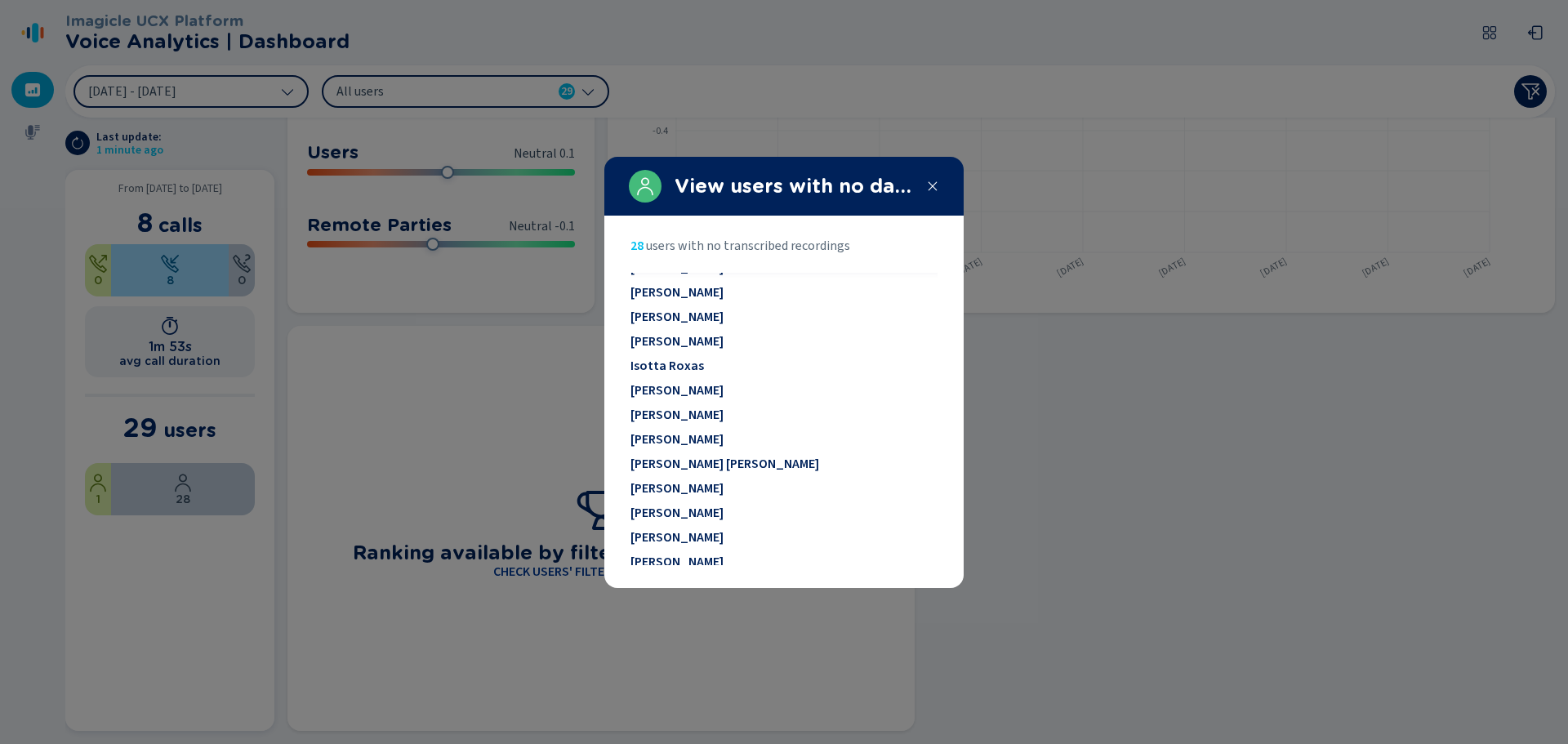
click at [675, 348] on span "Ilaria Ginesio" at bounding box center [677, 341] width 93 height 15
click at [672, 346] on span "Ilaria Ginesio" at bounding box center [677, 341] width 93 height 15
click at [671, 346] on span "Ilaria Ginesio" at bounding box center [677, 341] width 93 height 15
click at [672, 344] on span "Ilaria Ginesio" at bounding box center [677, 341] width 93 height 15
click at [933, 185] on icon at bounding box center [933, 185] width 9 height 9
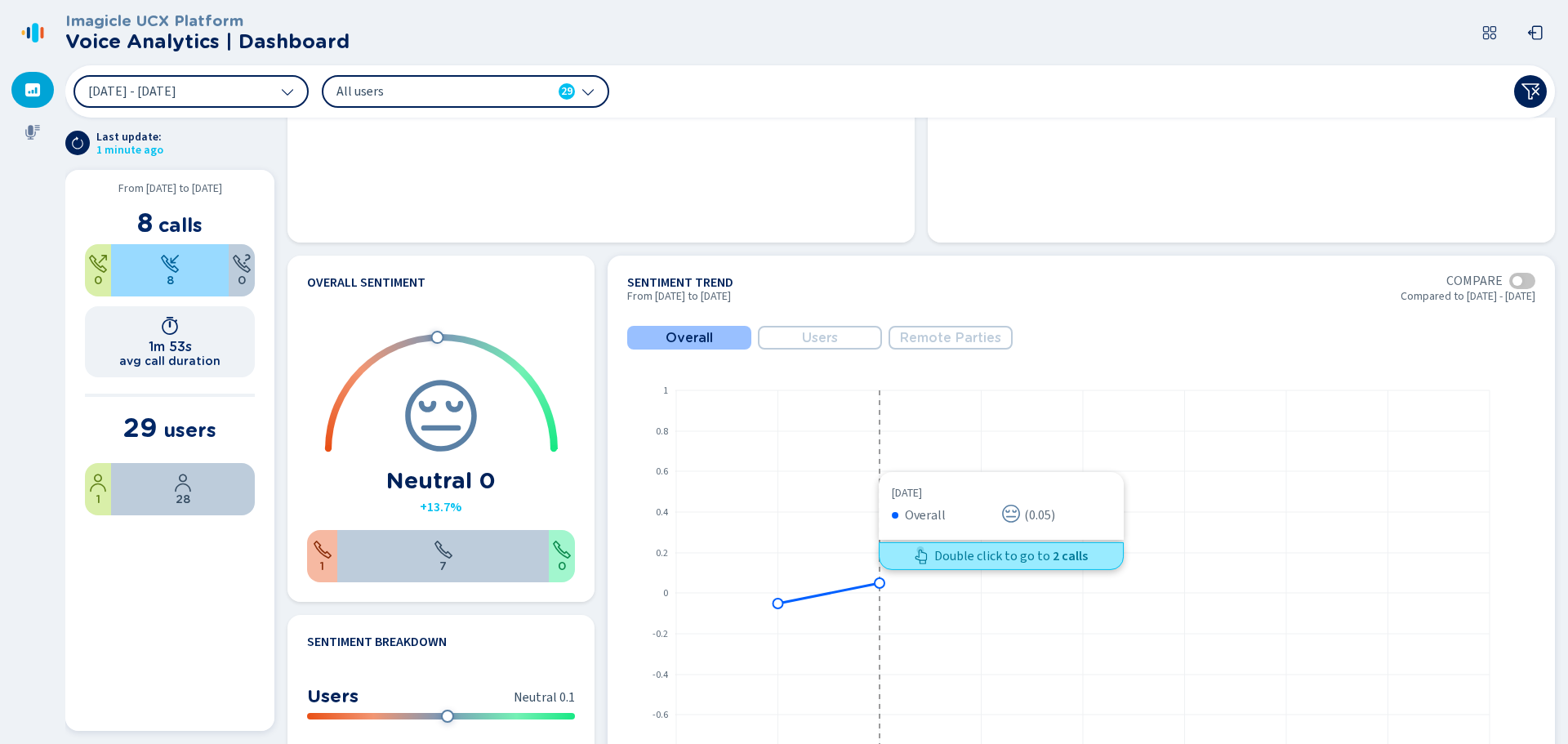
scroll to position [625, 0]
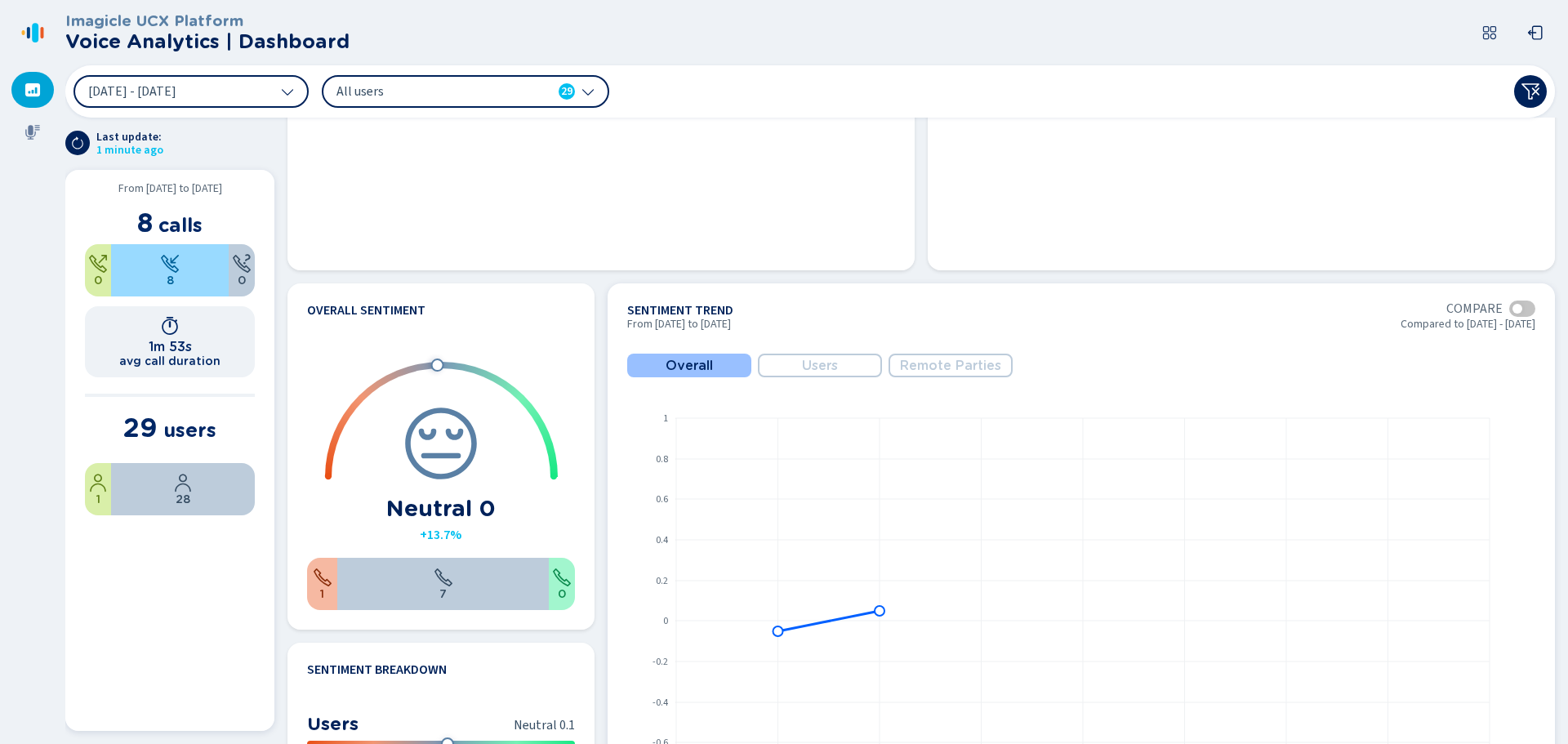
click at [715, 360] on button "Overall" at bounding box center [690, 365] width 124 height 23
click at [715, 360] on button "Overall" at bounding box center [690, 365] width 124 height 23
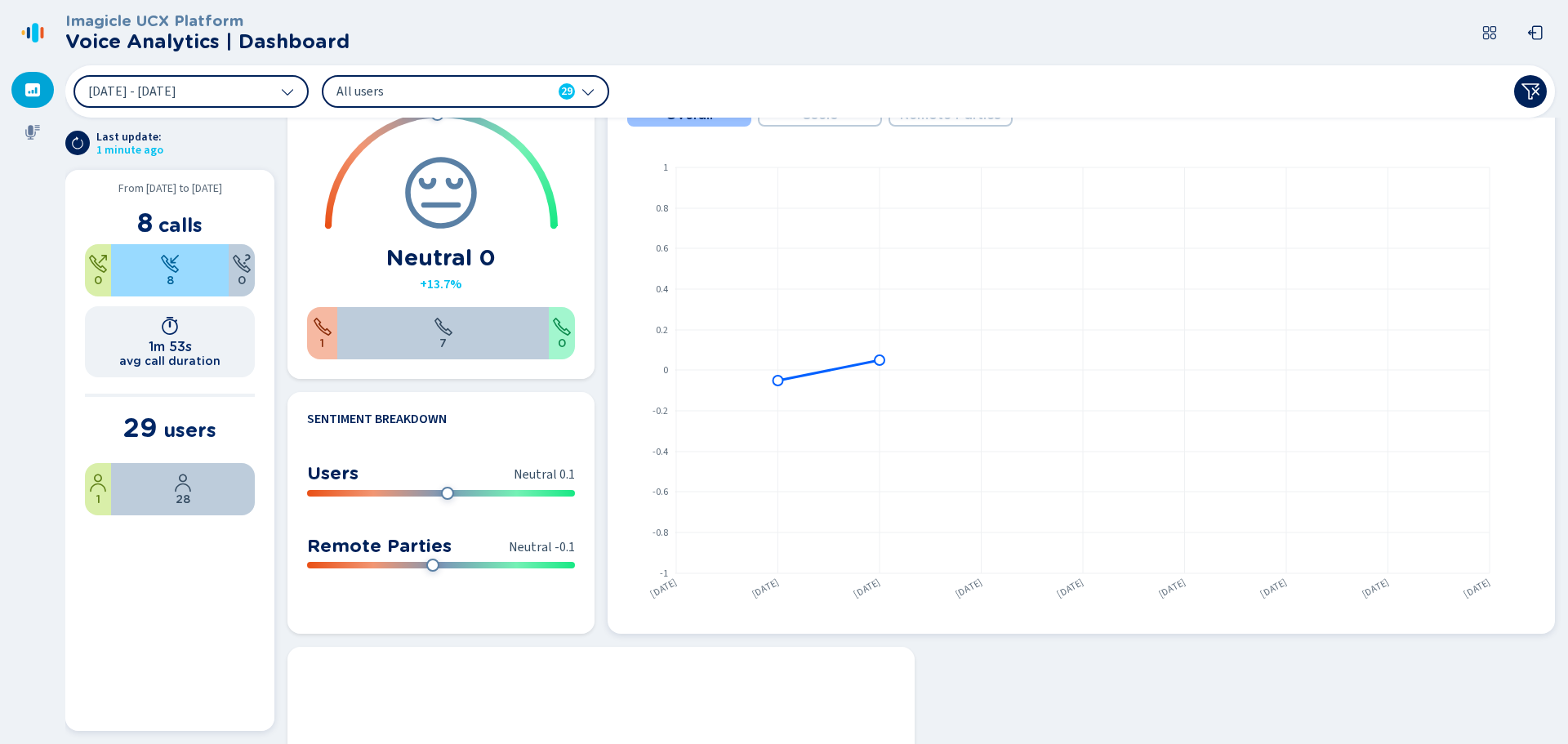
scroll to position [952, 0]
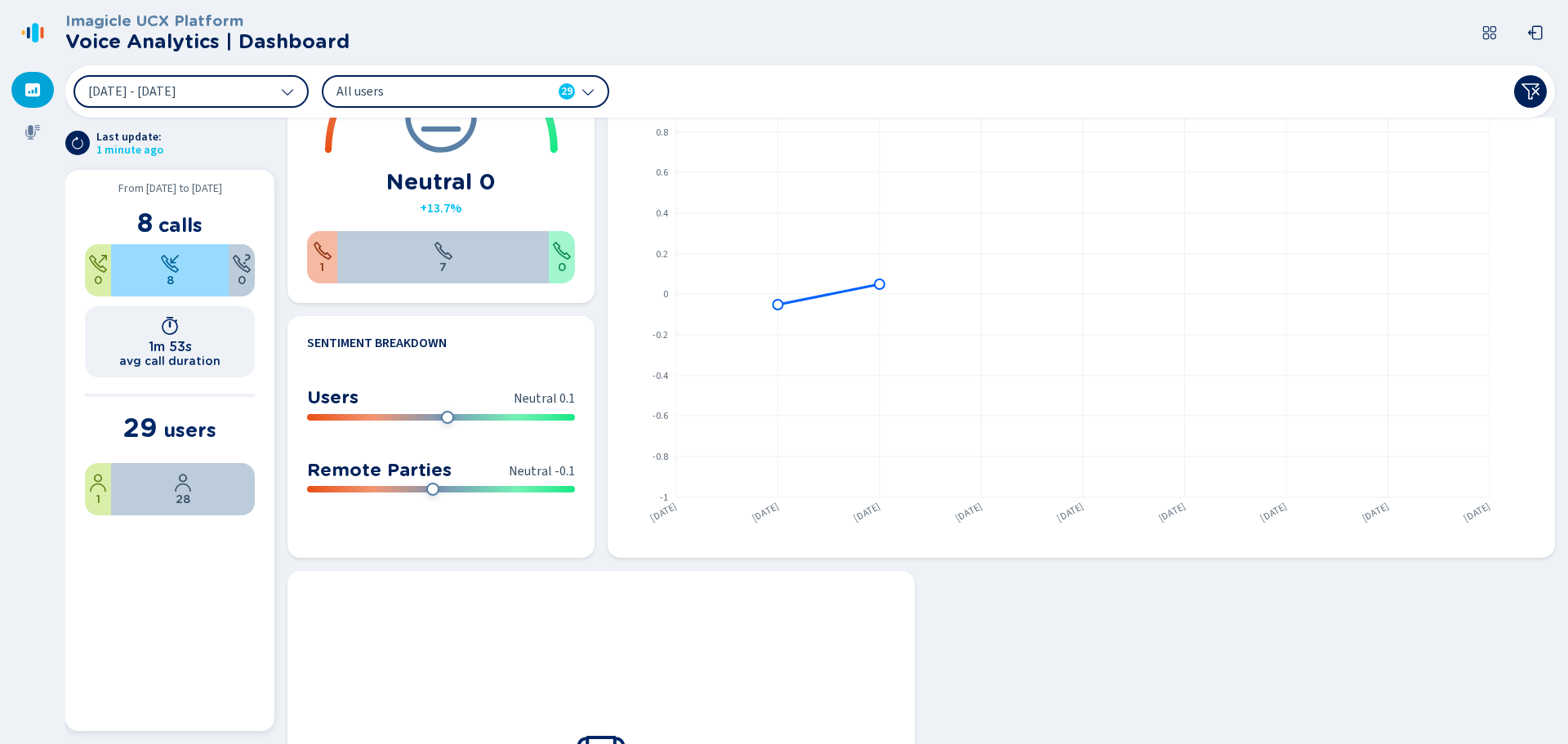
click at [449, 86] on span "All users" at bounding box center [430, 91] width 188 height 18
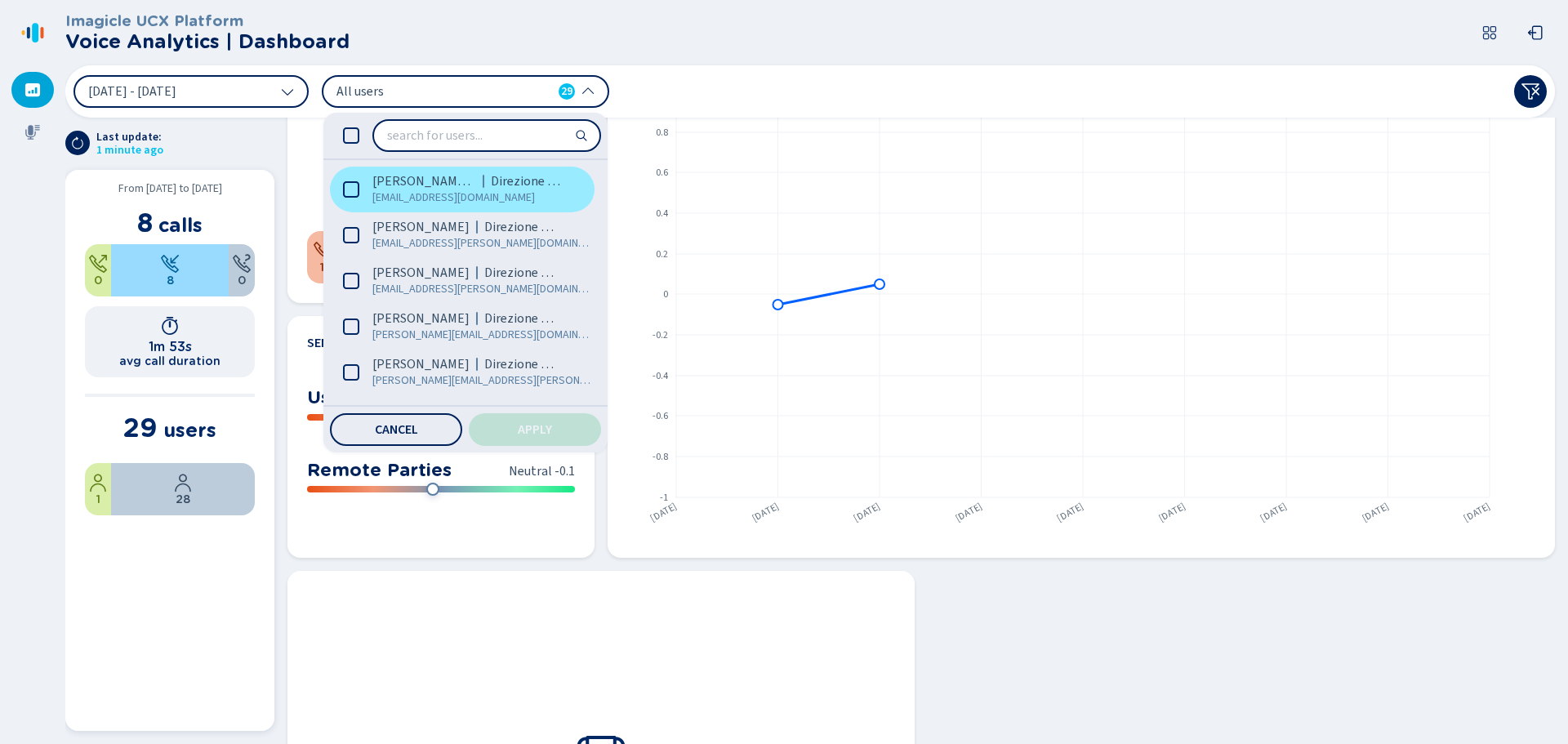
click at [343, 189] on icon at bounding box center [351, 189] width 16 height 16
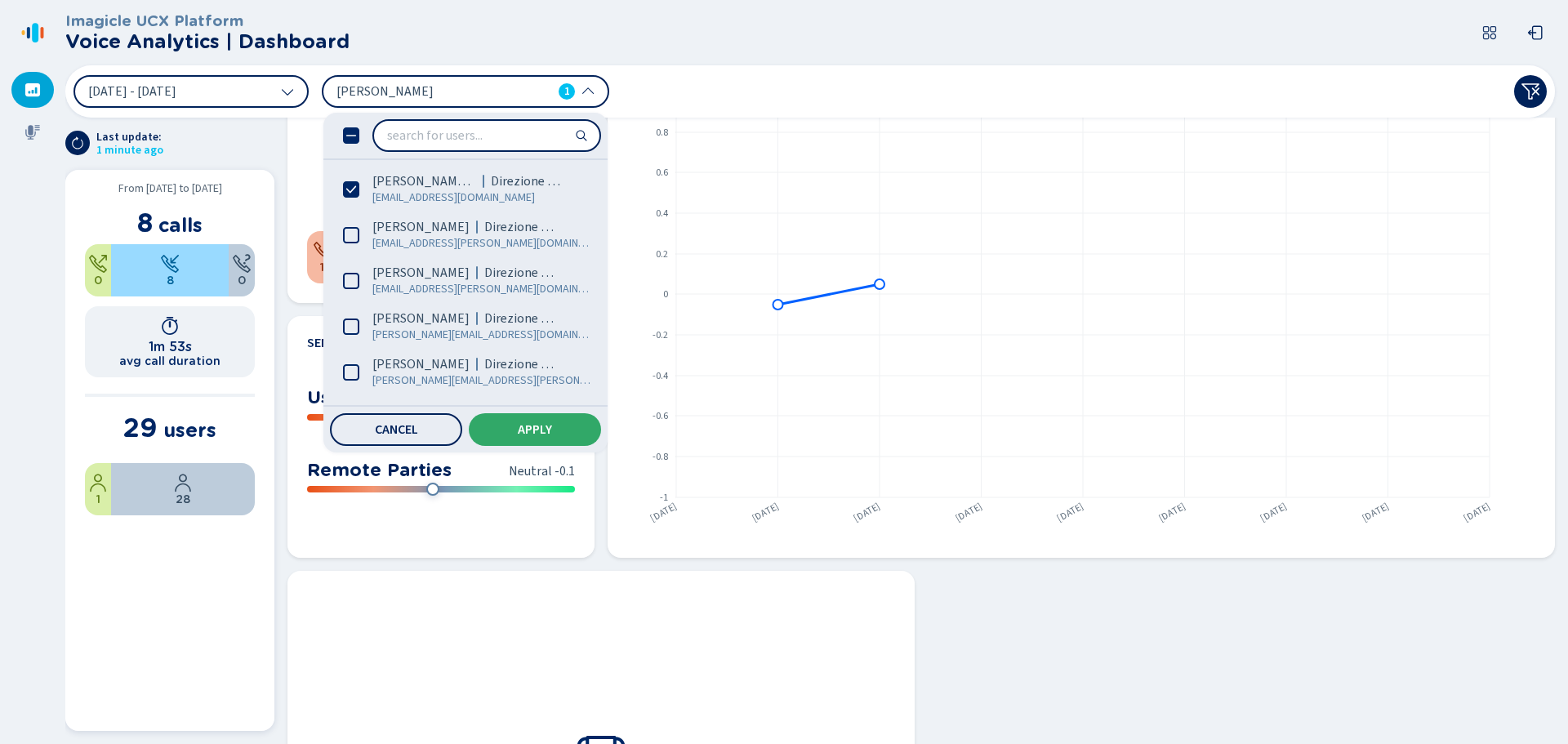
click at [542, 439] on button "Apply" at bounding box center [534, 429] width 132 height 33
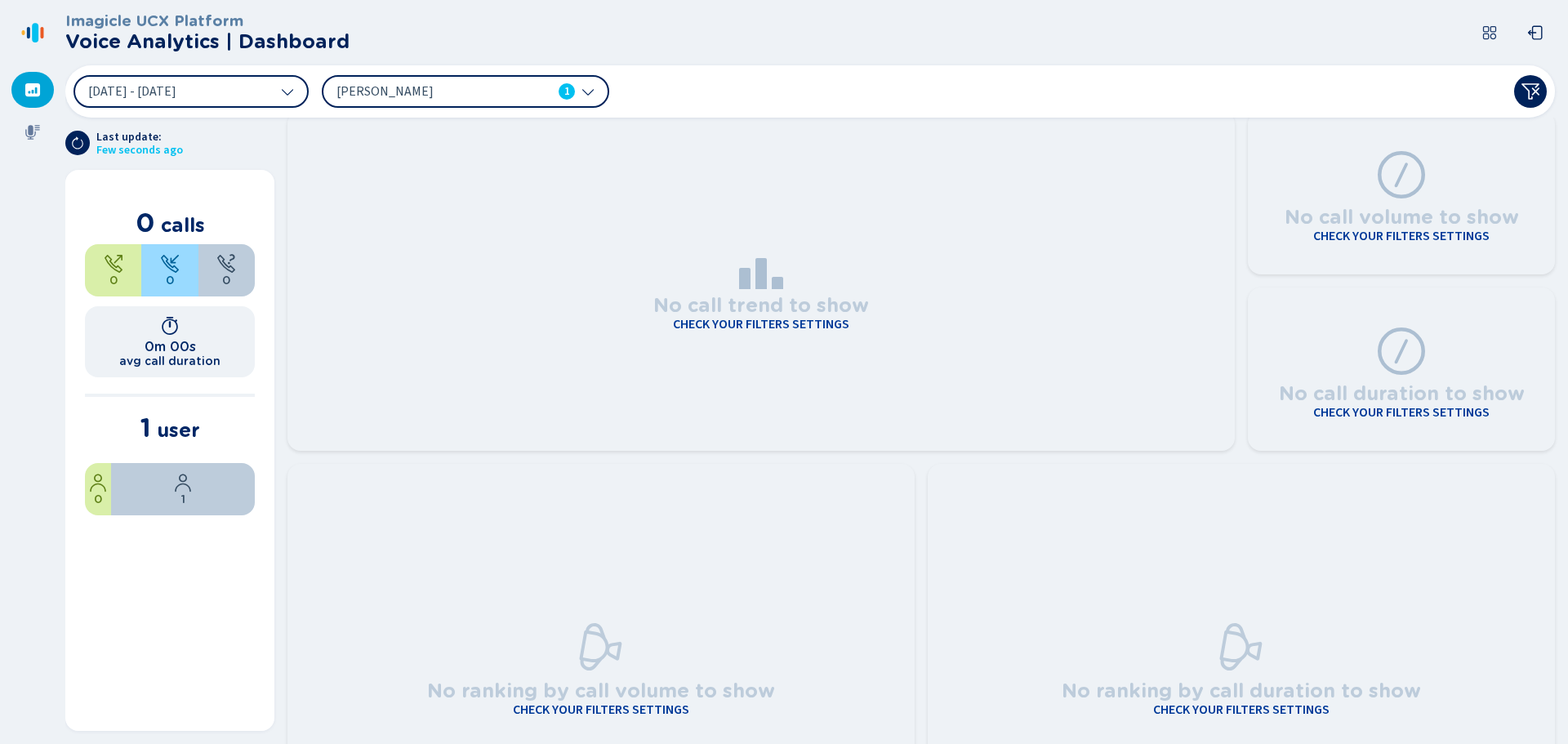
scroll to position [0, 0]
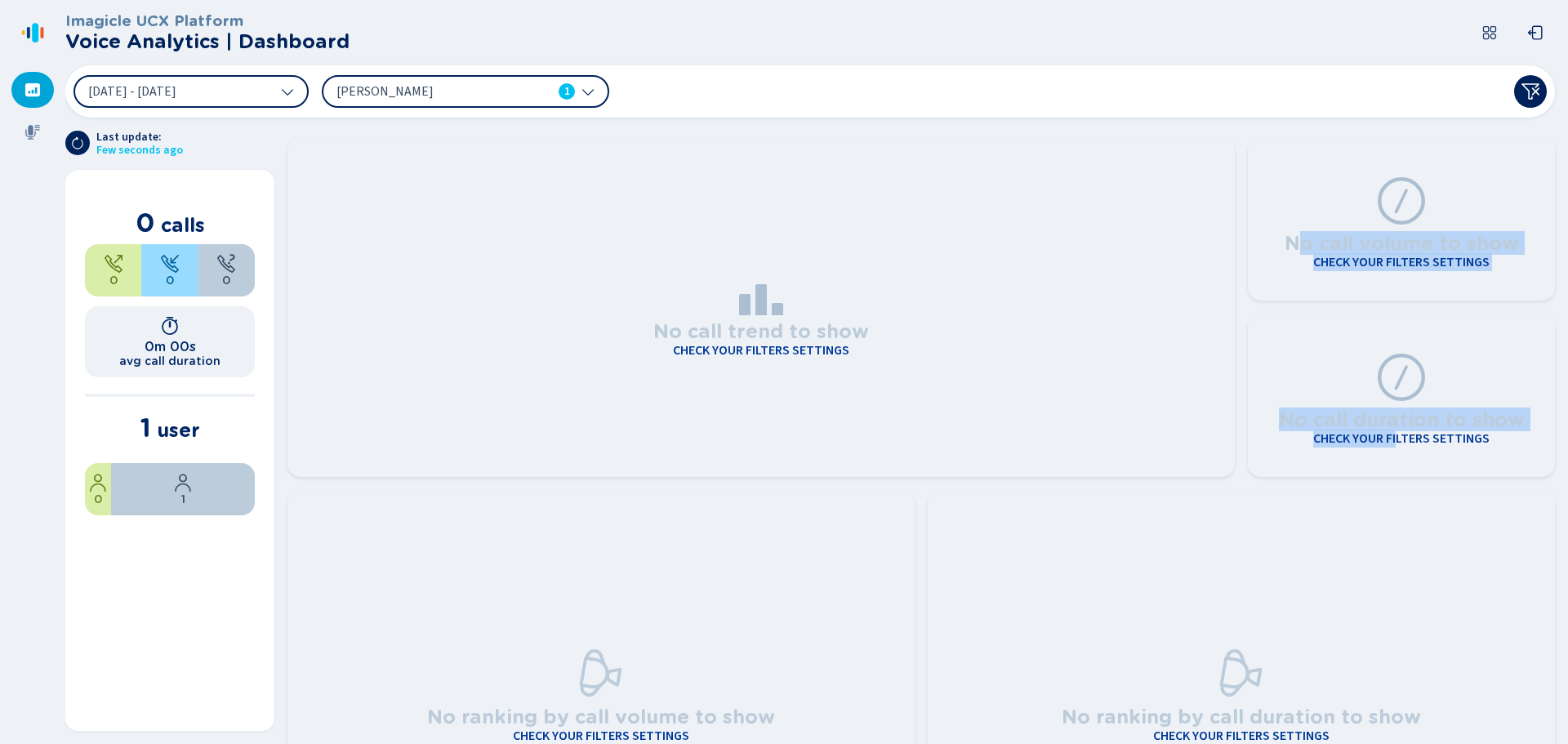
drag, startPoint x: 1337, startPoint y: 260, endPoint x: 1311, endPoint y: 453, distance: 194.7
click at [1365, 467] on div "No call trend to show Check your filters settings No call volume to show Check …" at bounding box center [921, 307] width 1267 height 340
click at [447, 80] on div "Ilaria Ginesio 1" at bounding box center [465, 91] width 287 height 33
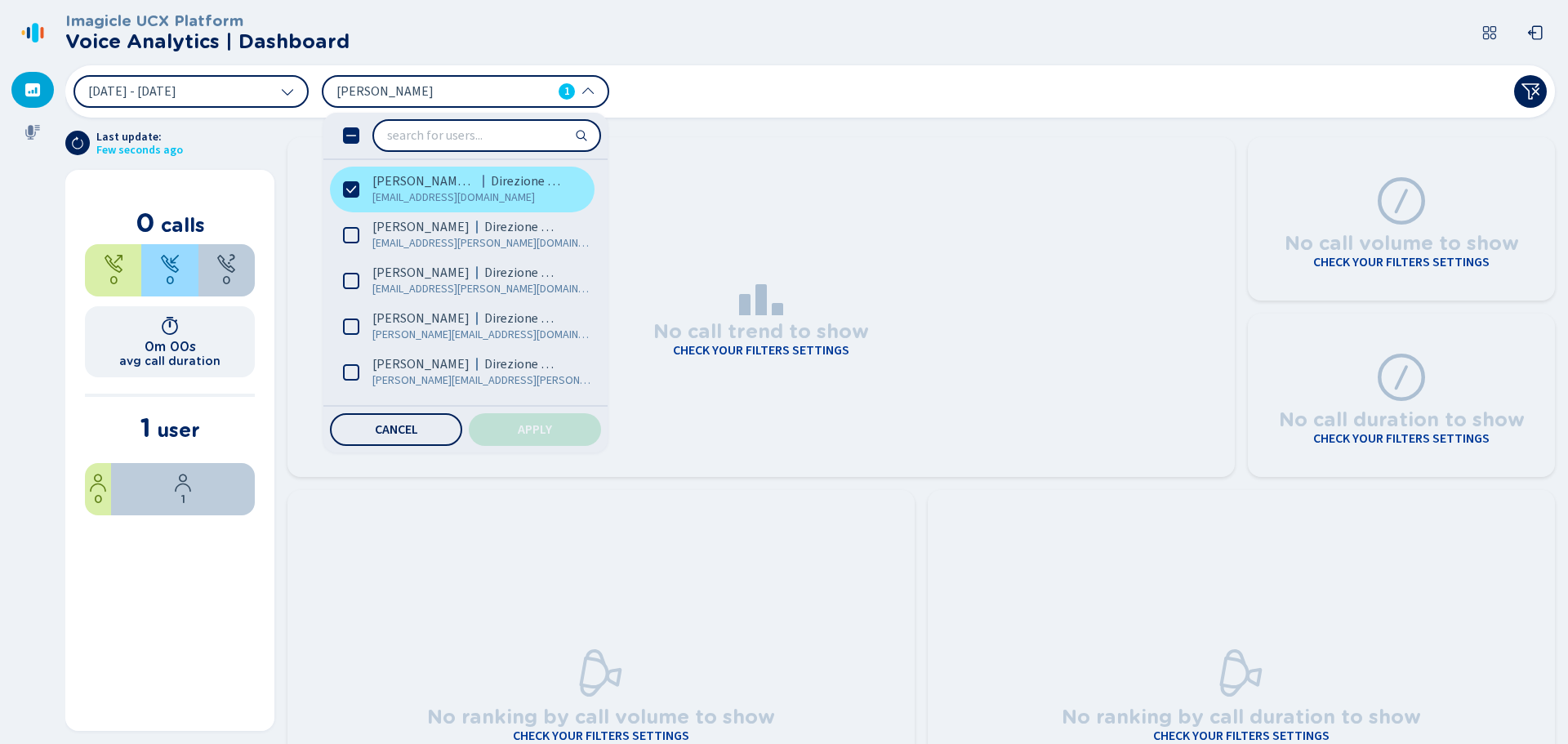
click at [356, 179] on label "Ilaria Ginesio (Me) Direzione Widiba ilaria.ginesio@widiba.it" at bounding box center [462, 189] width 265 height 46
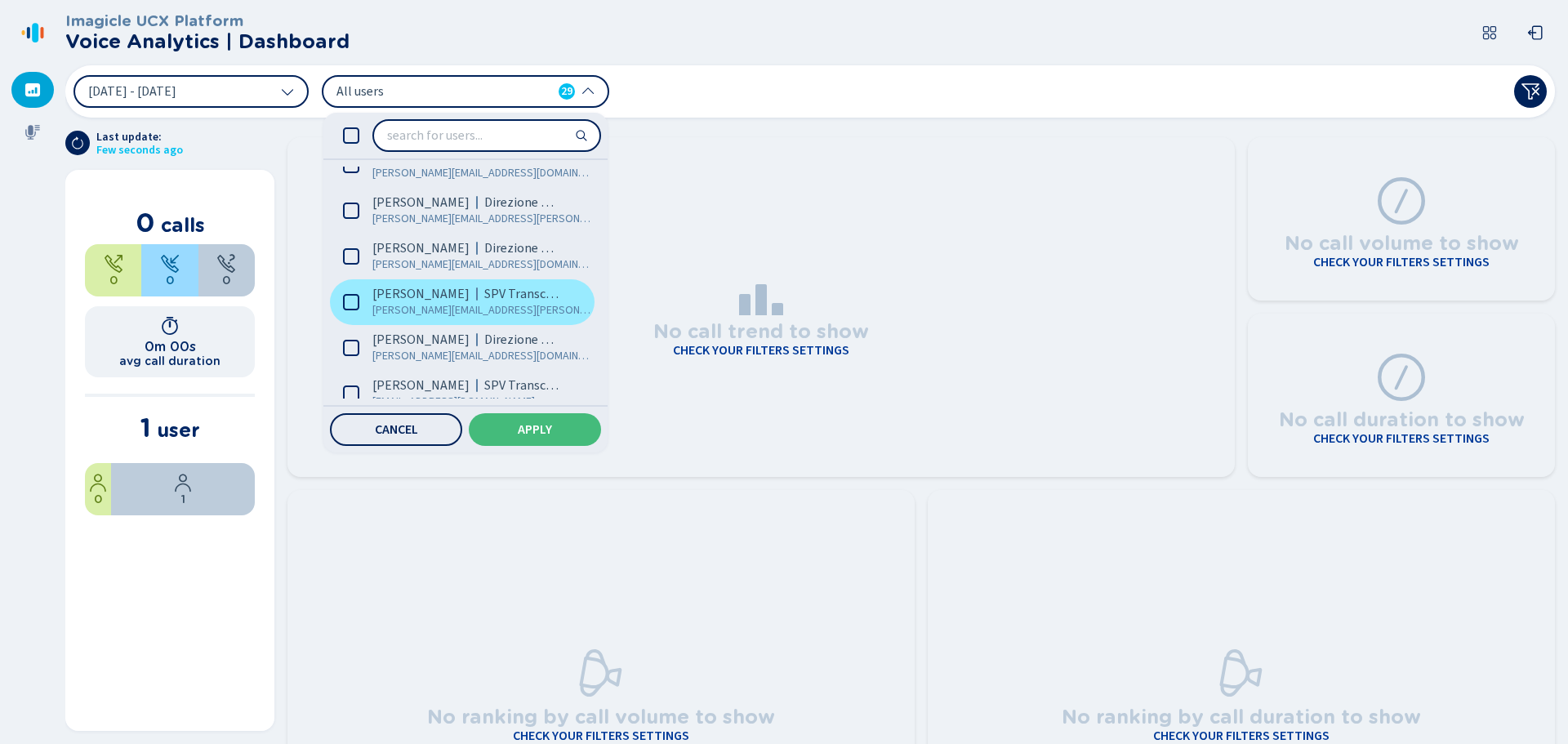
scroll to position [163, 0]
click at [351, 300] on icon at bounding box center [351, 300] width 16 height 16
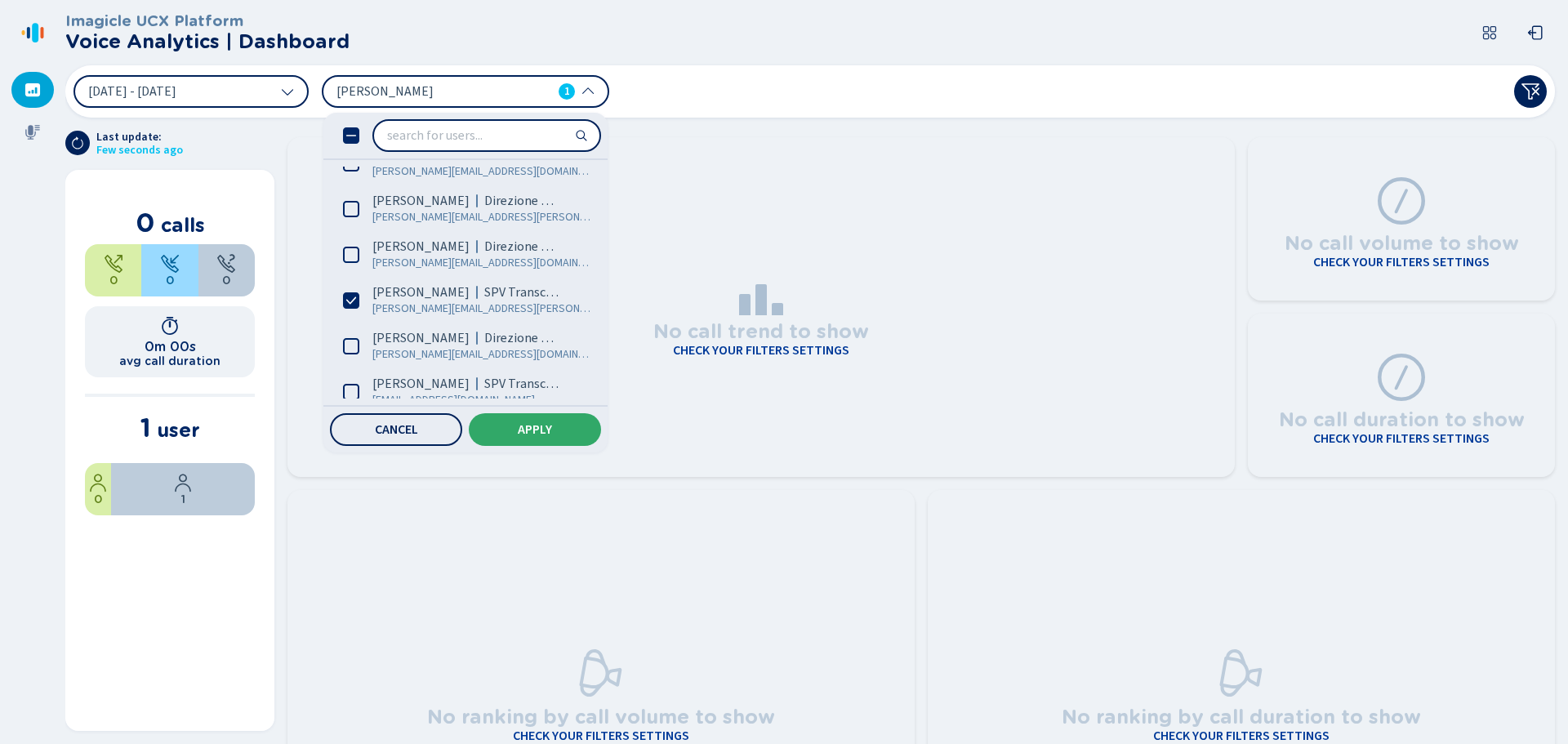
click at [545, 428] on span "Apply" at bounding box center [535, 429] width 34 height 13
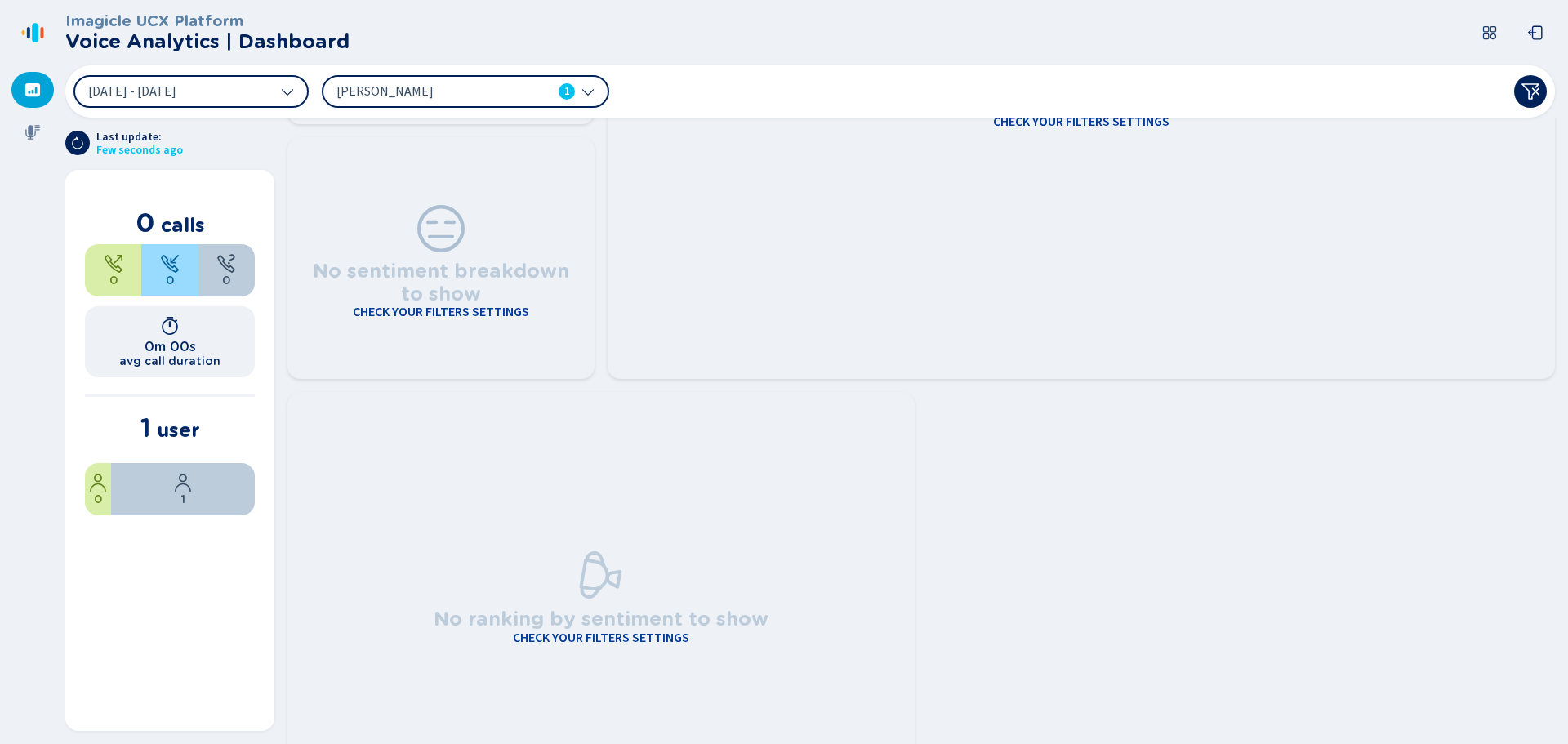
scroll to position [1197, 0]
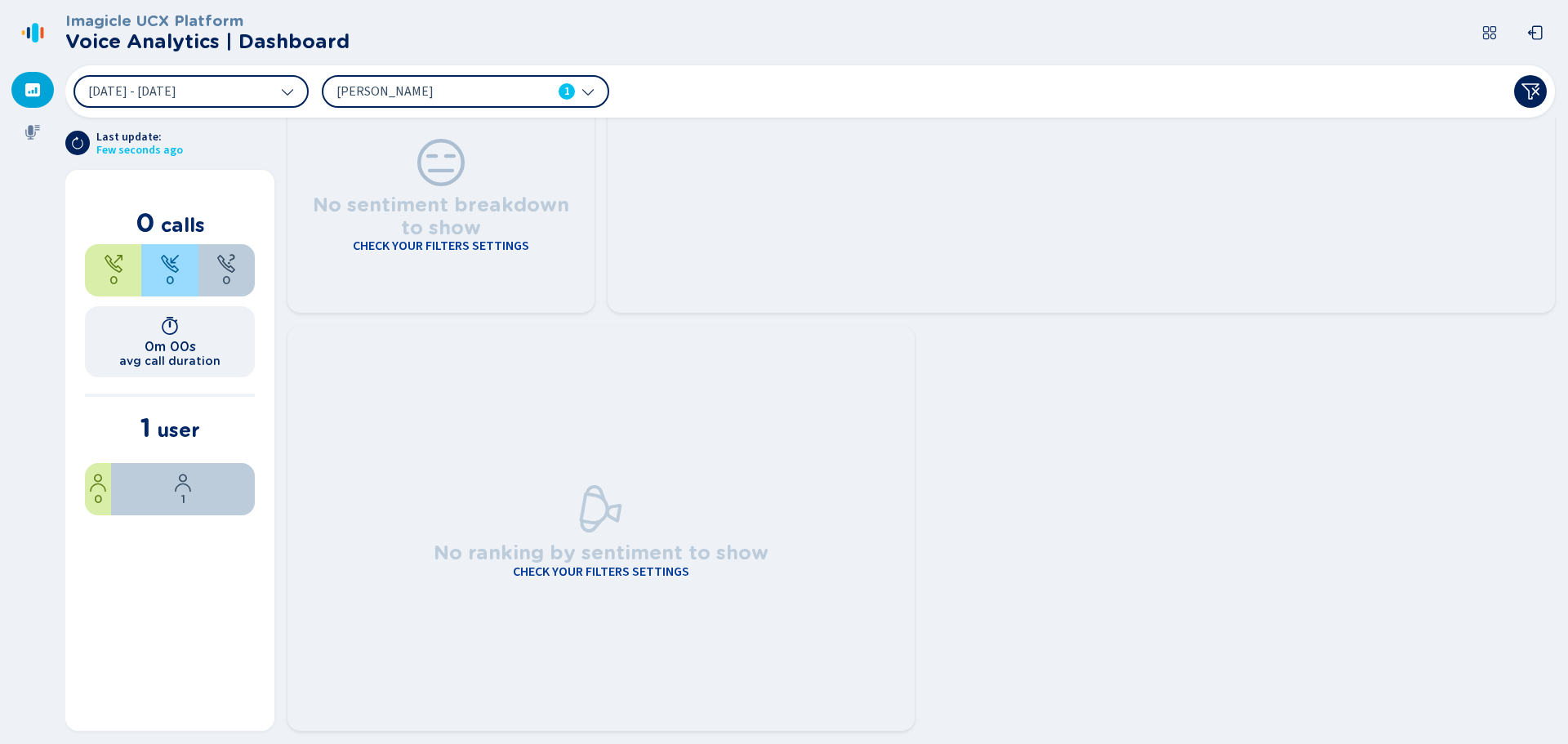
click at [470, 93] on span "[PERSON_NAME]" at bounding box center [430, 91] width 188 height 18
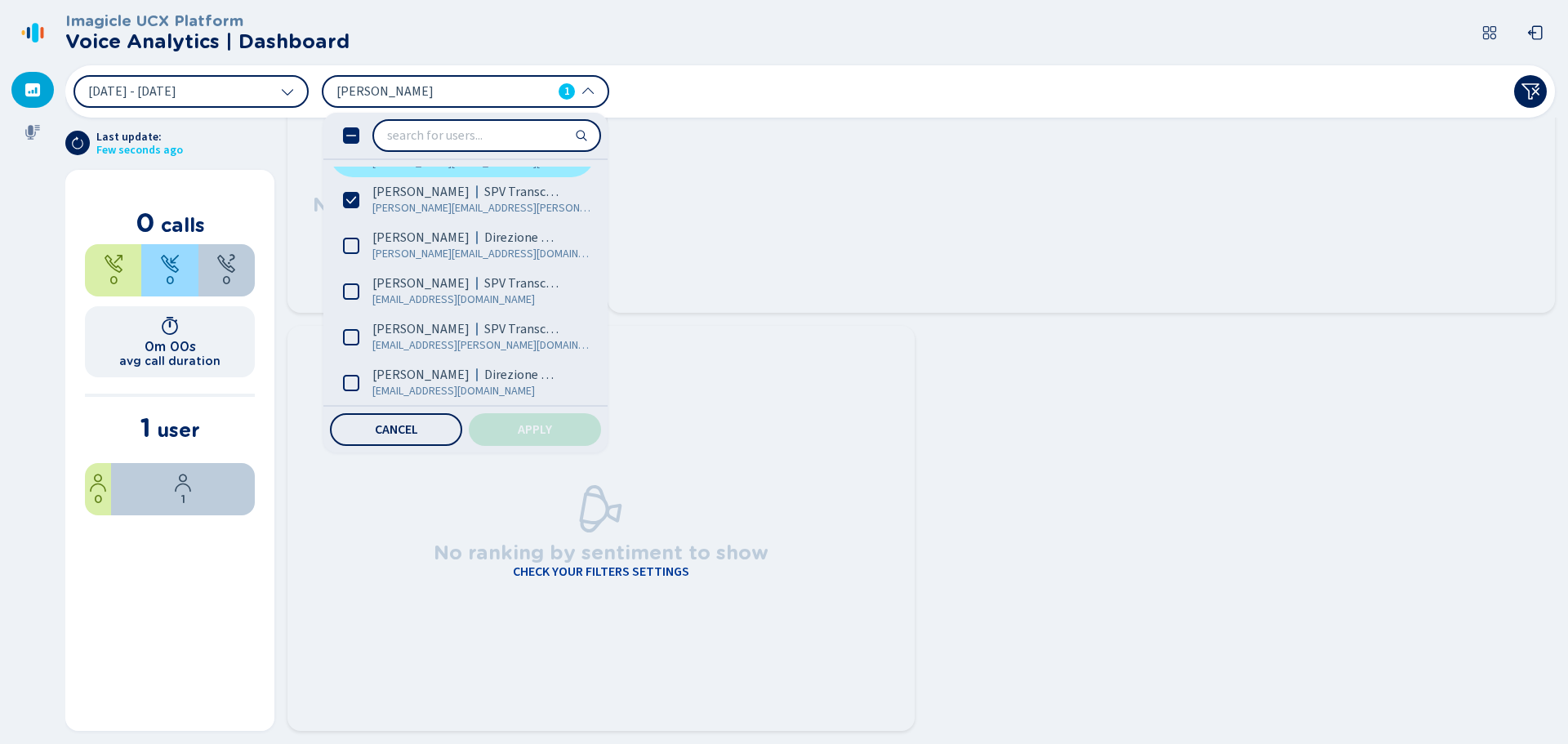
scroll to position [163, 0]
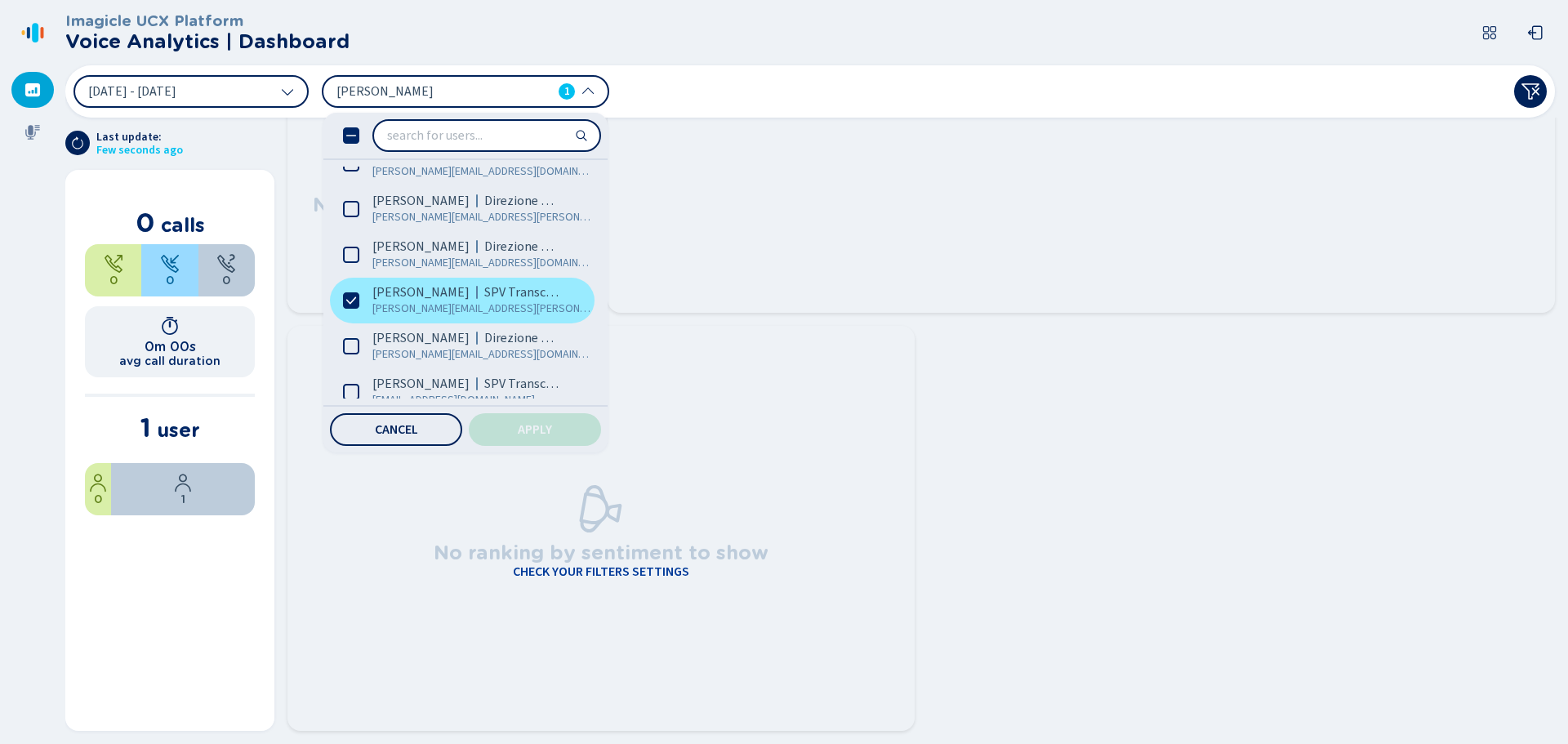
click at [354, 303] on icon at bounding box center [351, 300] width 16 height 16
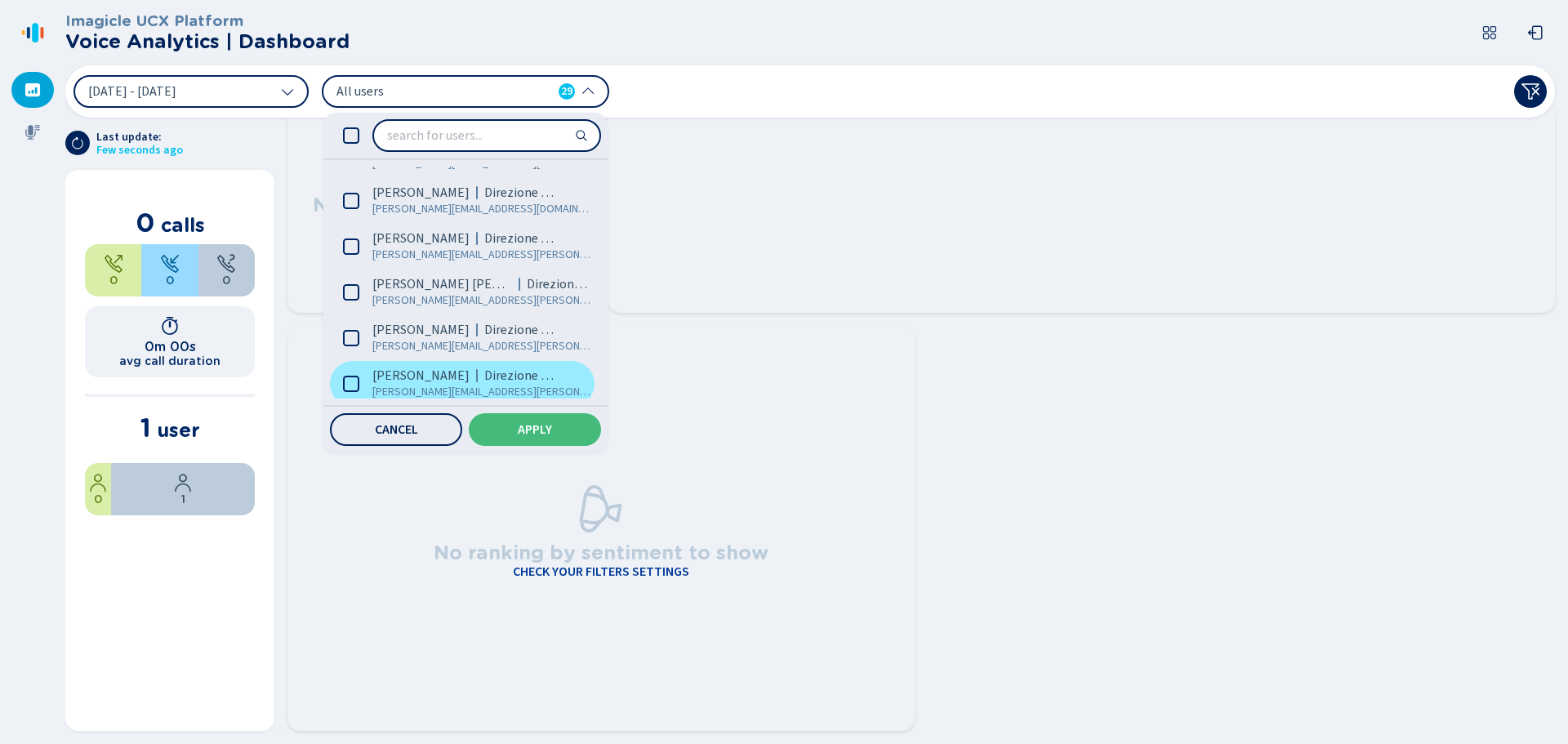
scroll to position [816, 0]
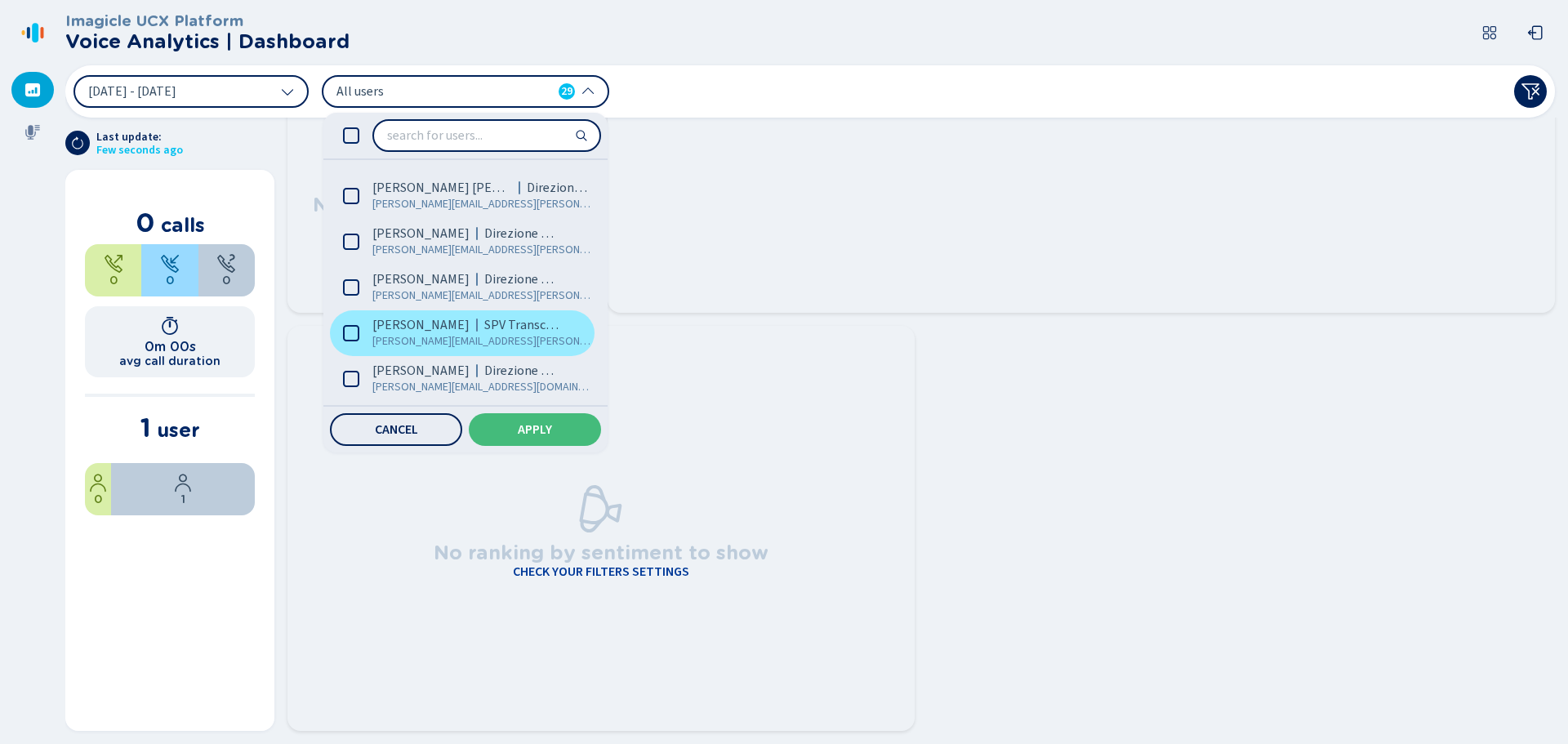
click at [484, 322] on span "SPV Transcom" at bounding box center [523, 325] width 78 height 16
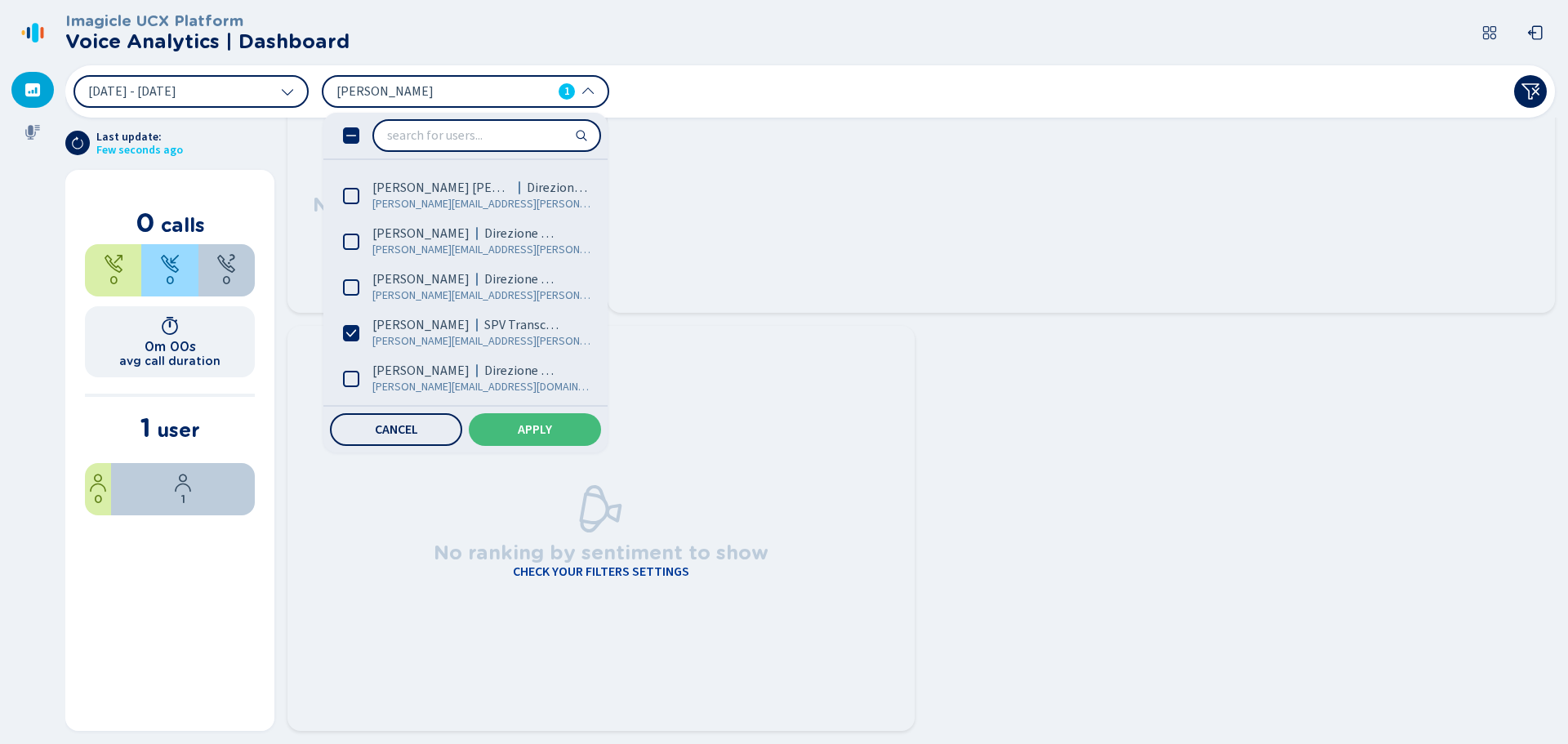
click at [565, 416] on button "Apply" at bounding box center [534, 429] width 132 height 33
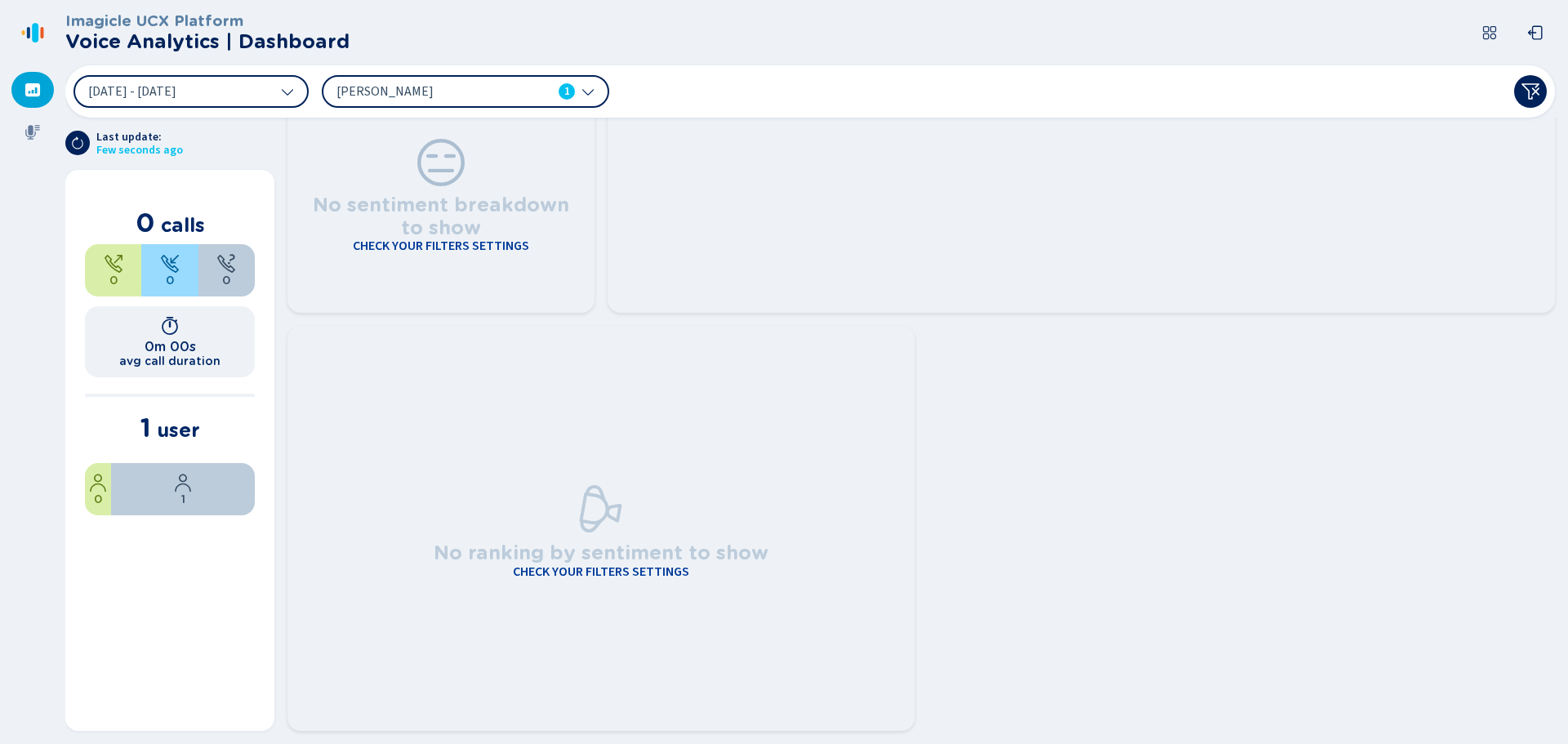
click at [402, 97] on span "[PERSON_NAME]" at bounding box center [430, 91] width 188 height 18
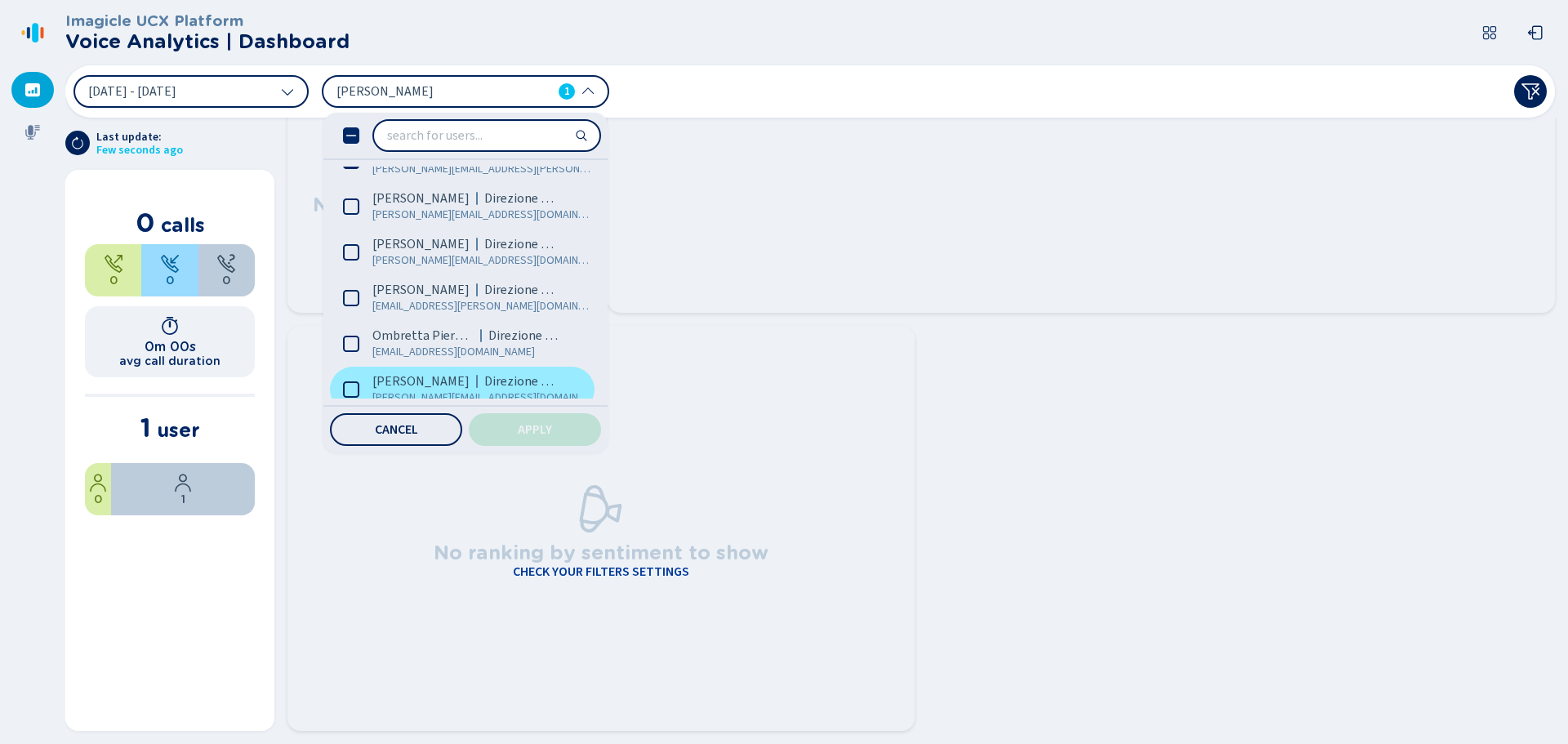
scroll to position [1094, 0]
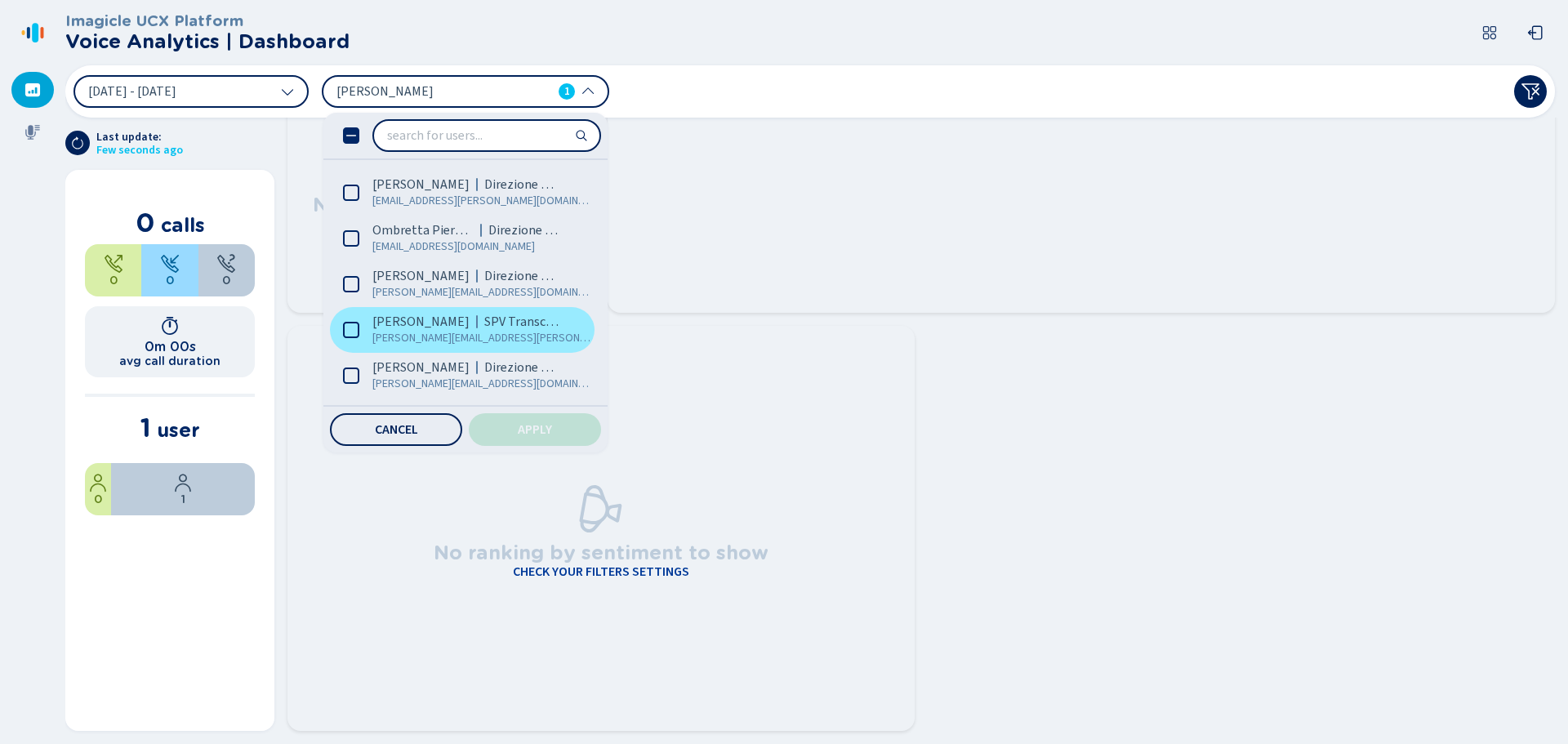
click at [396, 327] on span "[PERSON_NAME]" at bounding box center [421, 322] width 97 height 16
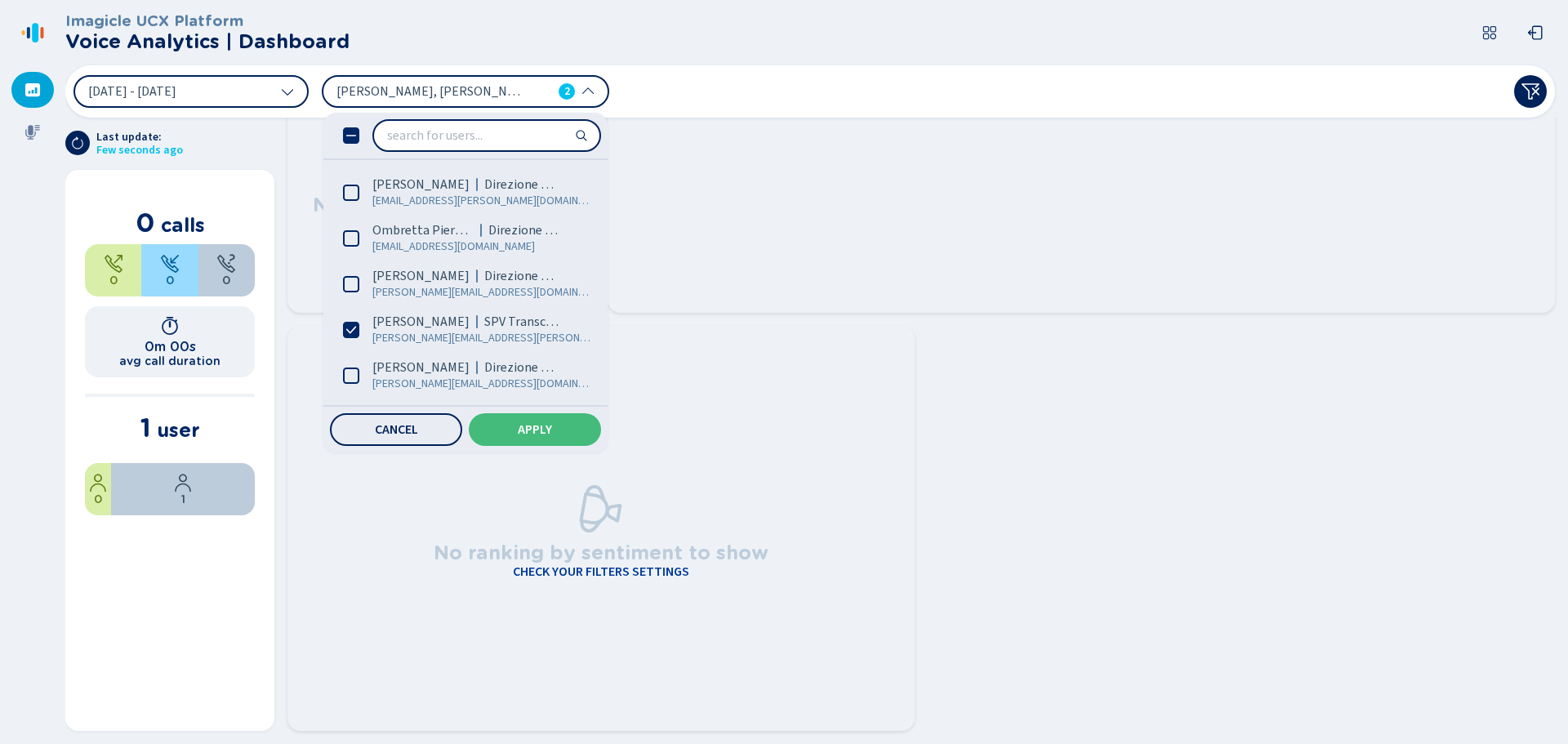
click at [537, 412] on div "Cancel Apply" at bounding box center [465, 429] width 284 height 46
click at [545, 425] on span "Apply" at bounding box center [535, 429] width 34 height 13
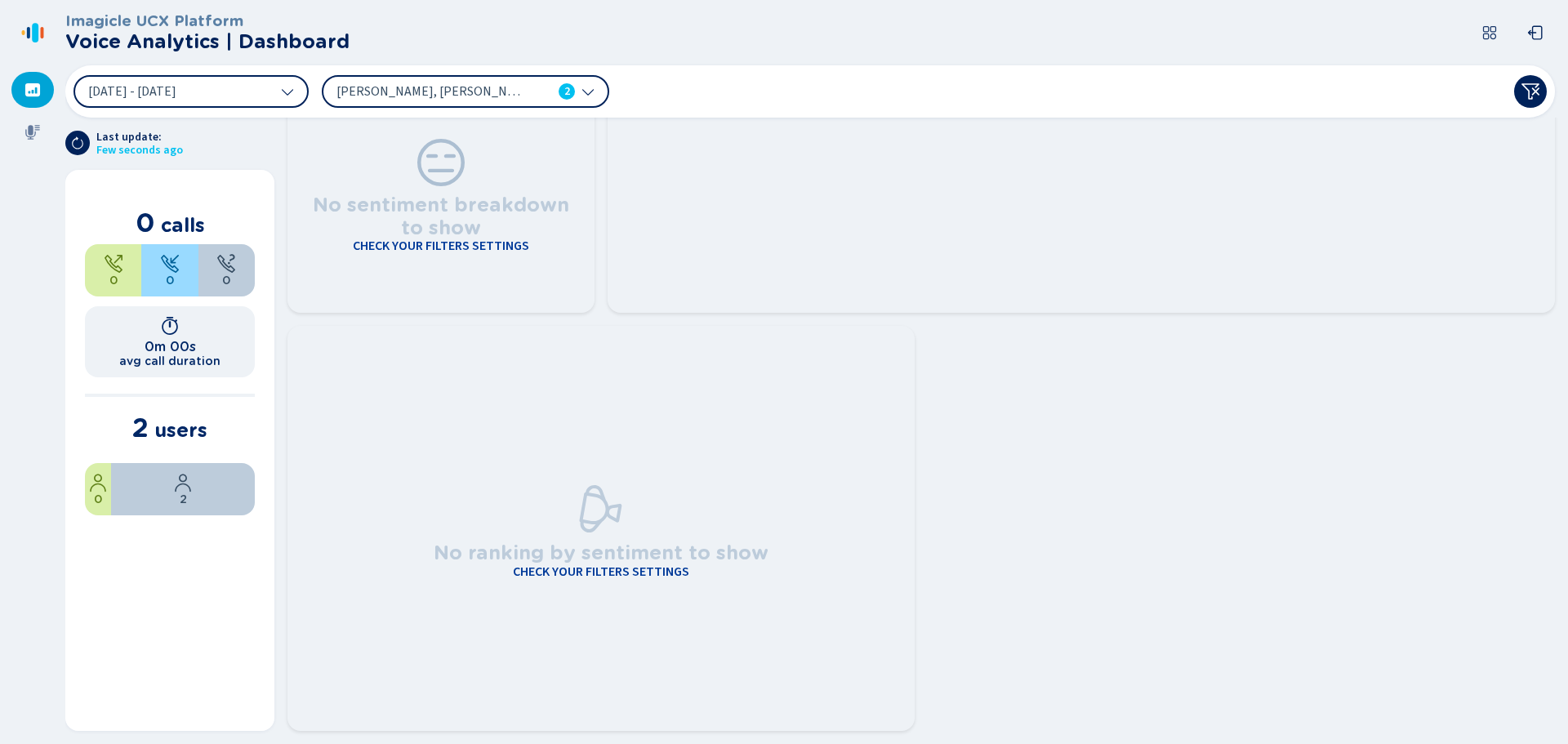
click at [509, 108] on div "1 Sep 2025 - 9 Sep 2025 Maria Caione, Roberta Filomena Belcastro 2" at bounding box center [810, 91] width 1490 height 53
click at [565, 86] on div "2" at bounding box center [566, 91] width 16 height 16
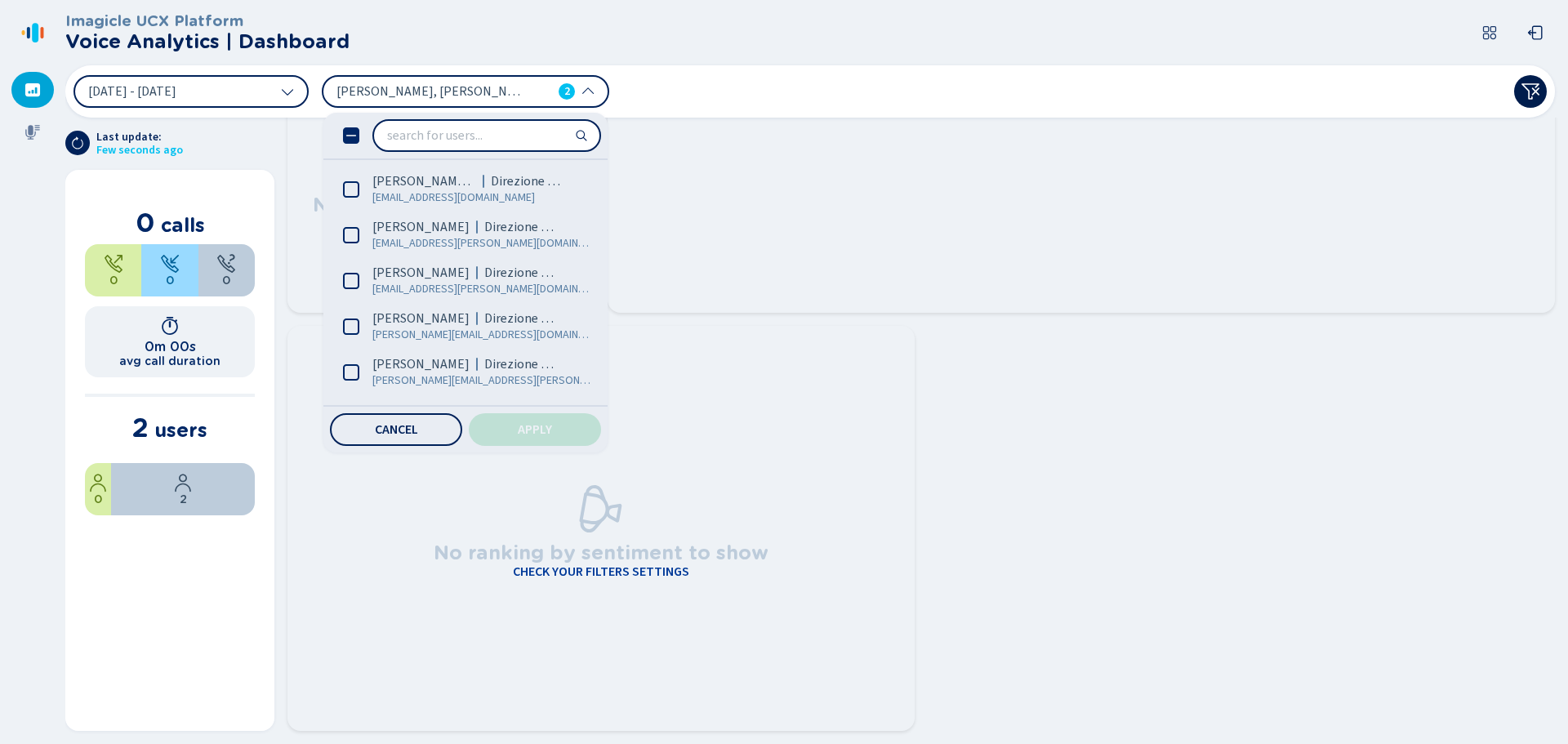
click at [1527, 93] on icon at bounding box center [1530, 91] width 20 height 20
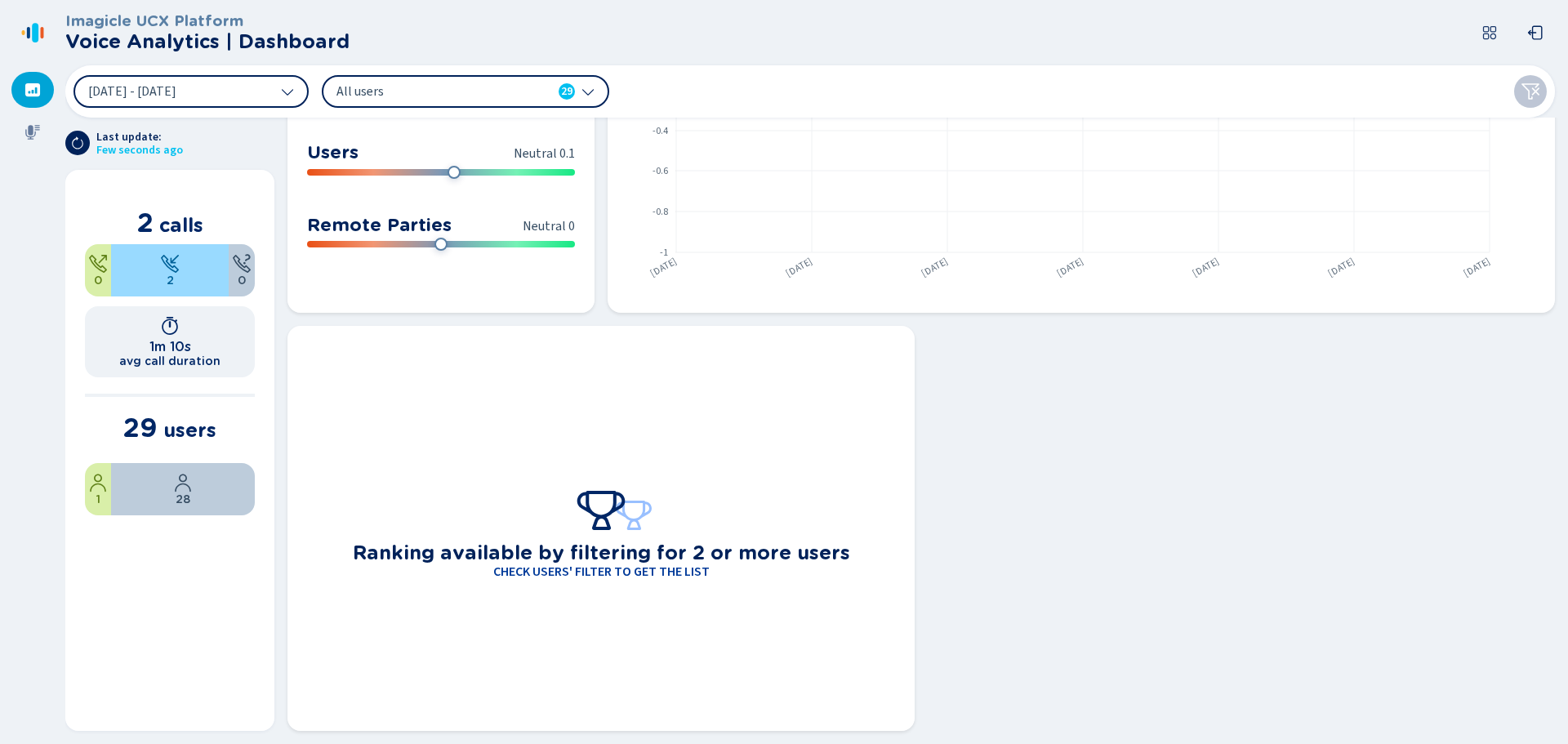
click at [1484, 18] on button at bounding box center [1490, 33] width 33 height 33
click at [1354, 113] on div at bounding box center [1360, 100] width 26 height 30
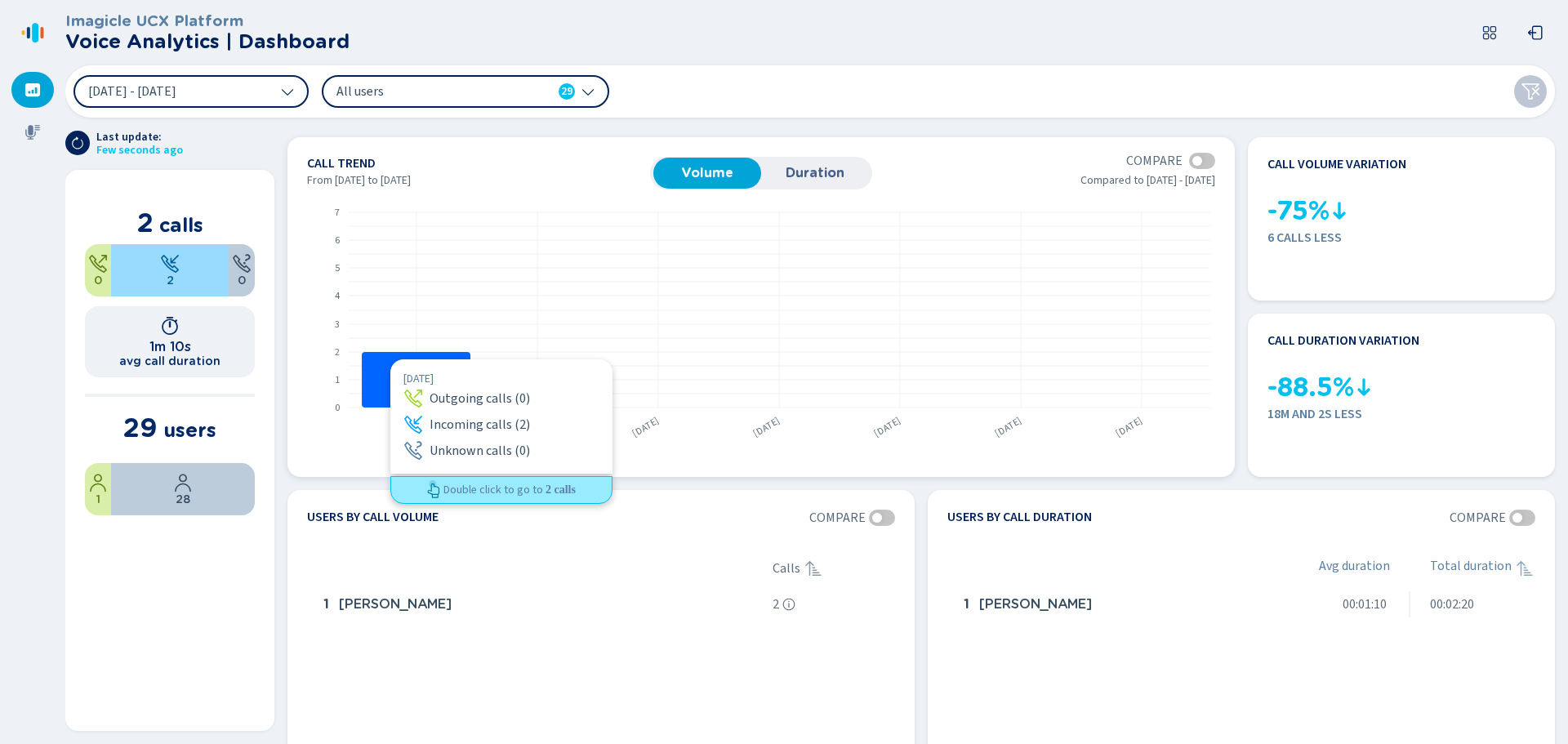
click at [390, 359] on rect at bounding box center [416, 379] width 109 height 55
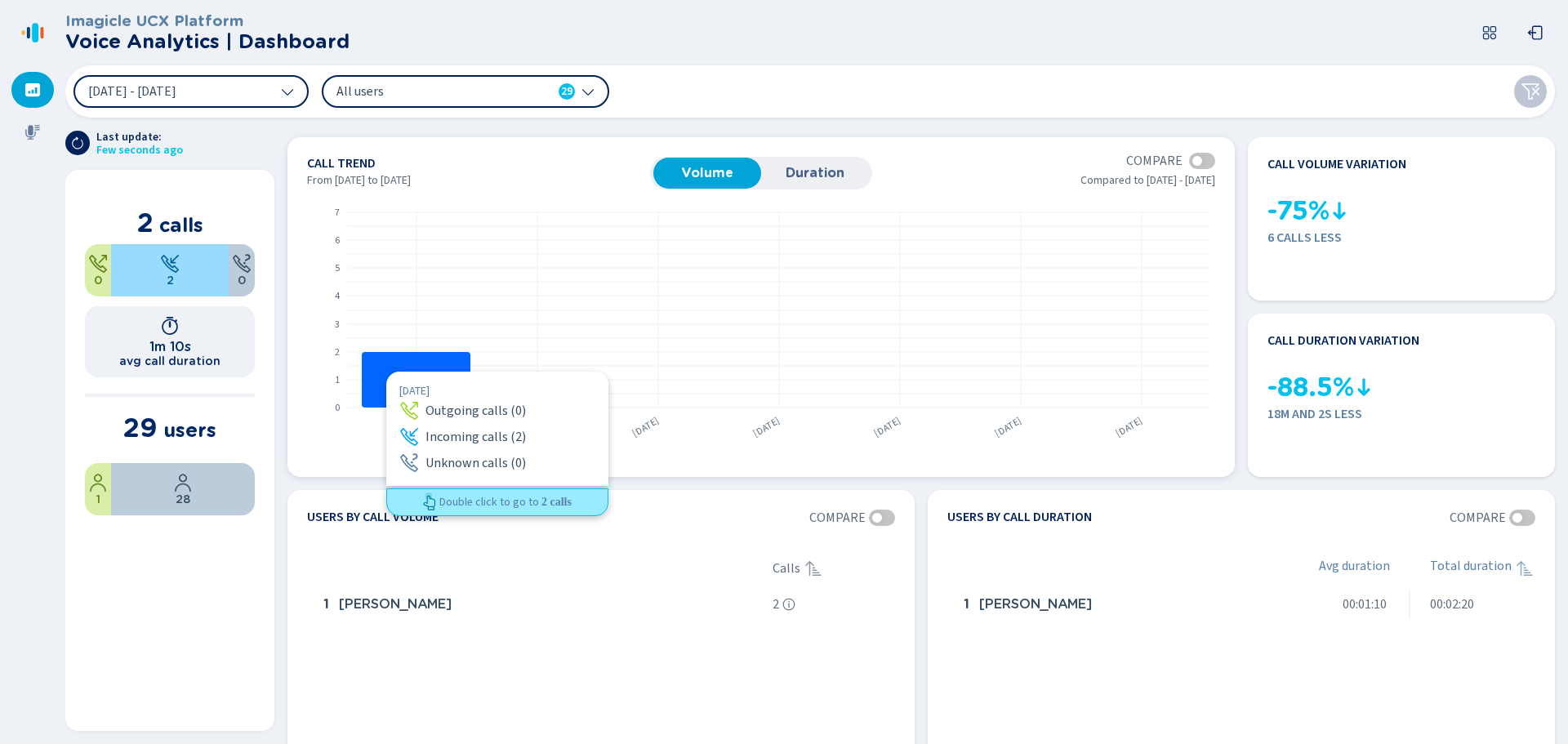
click at [386, 372] on rect at bounding box center [416, 379] width 109 height 55
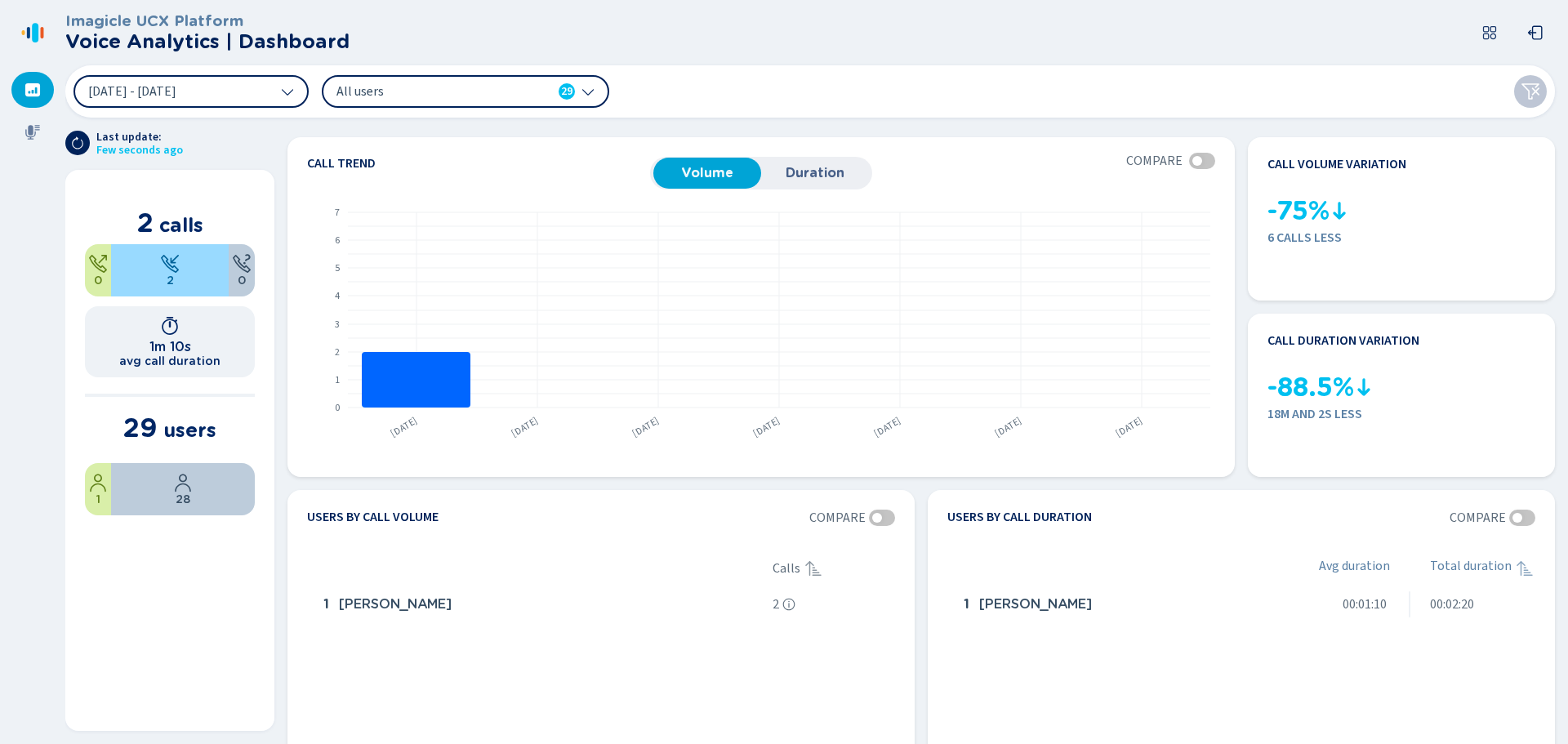
click at [490, 99] on span "All users" at bounding box center [430, 91] width 188 height 18
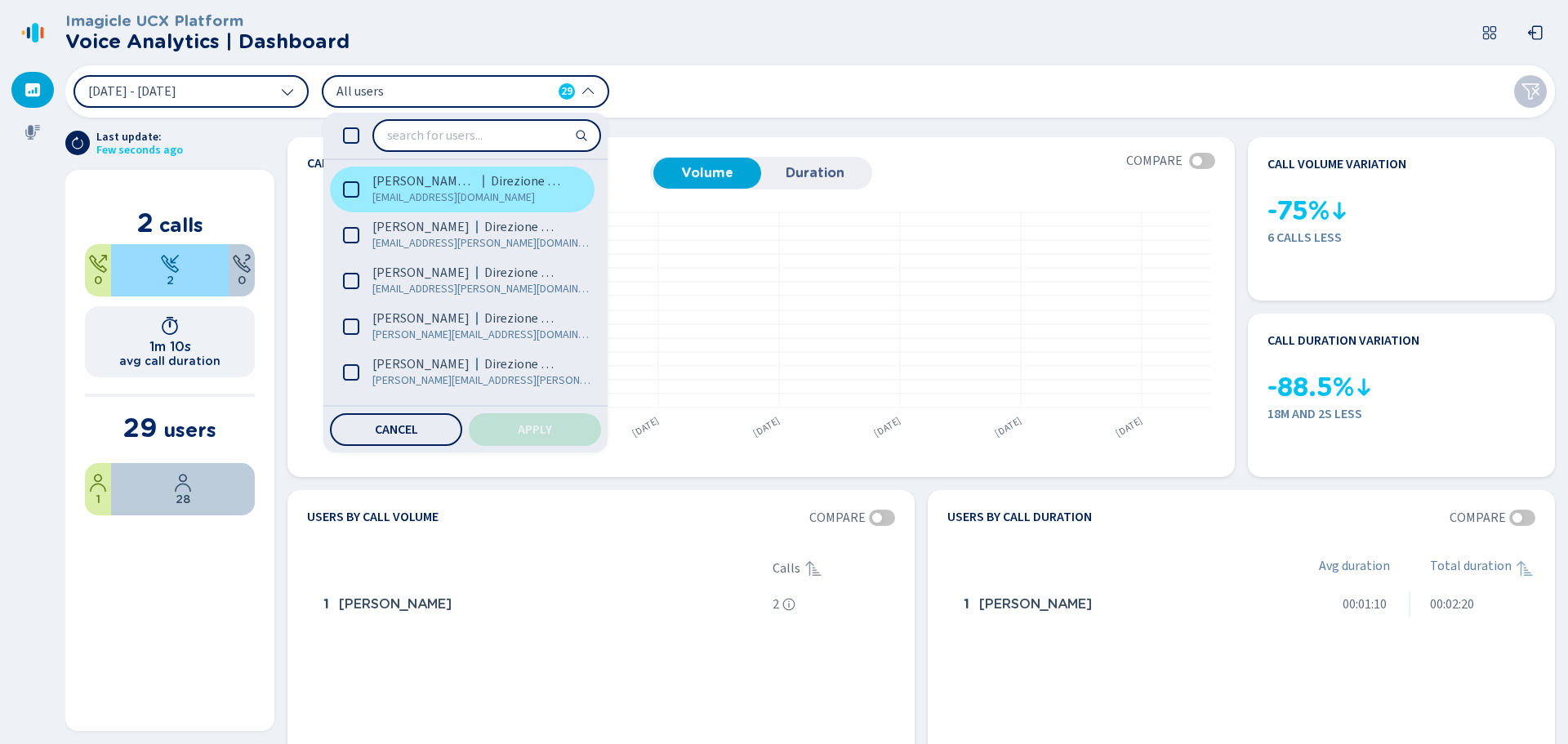
click at [397, 191] on span "ilaria.ginesio@widiba.it" at bounding box center [470, 197] width 196 height 16
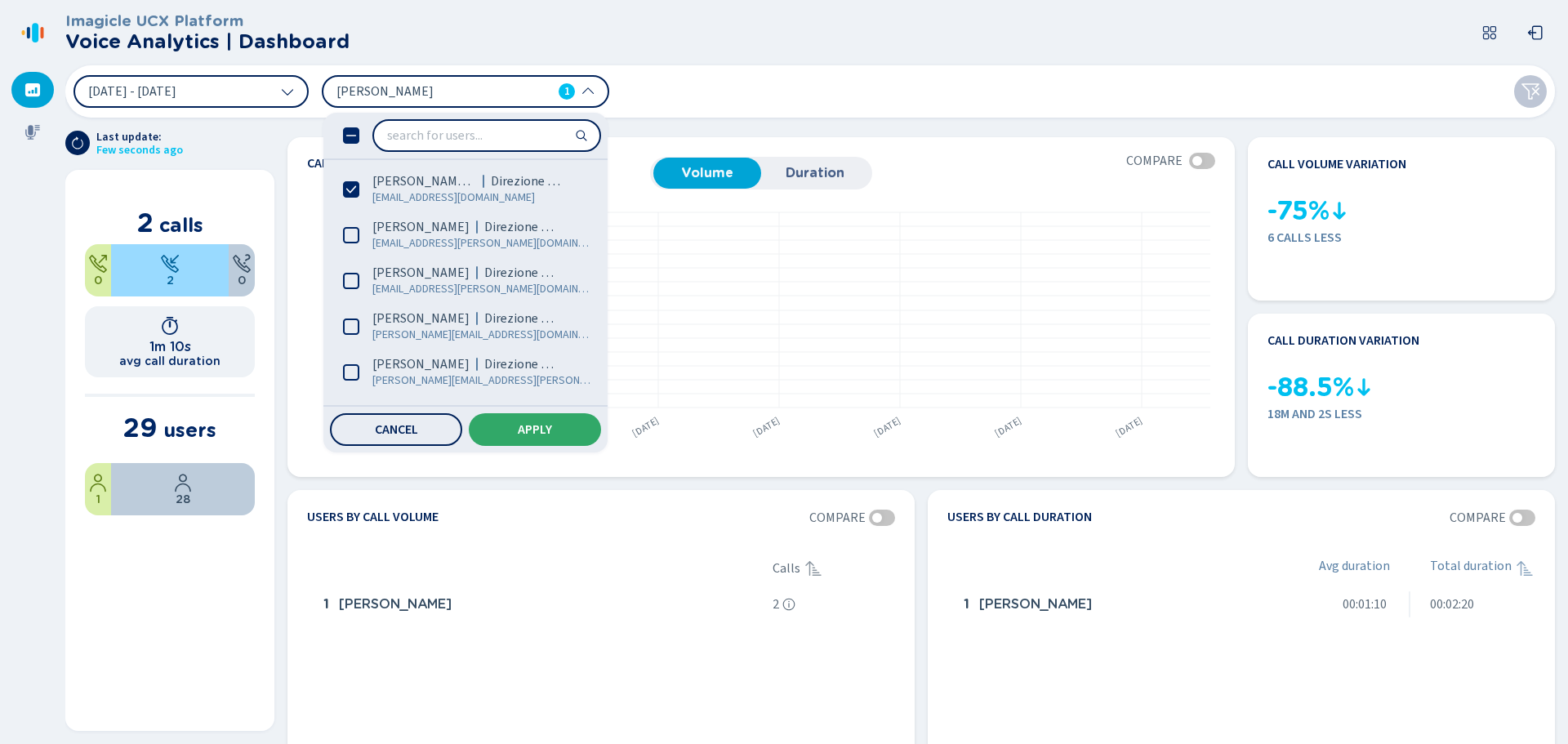
click at [565, 425] on button "Apply" at bounding box center [534, 429] width 132 height 33
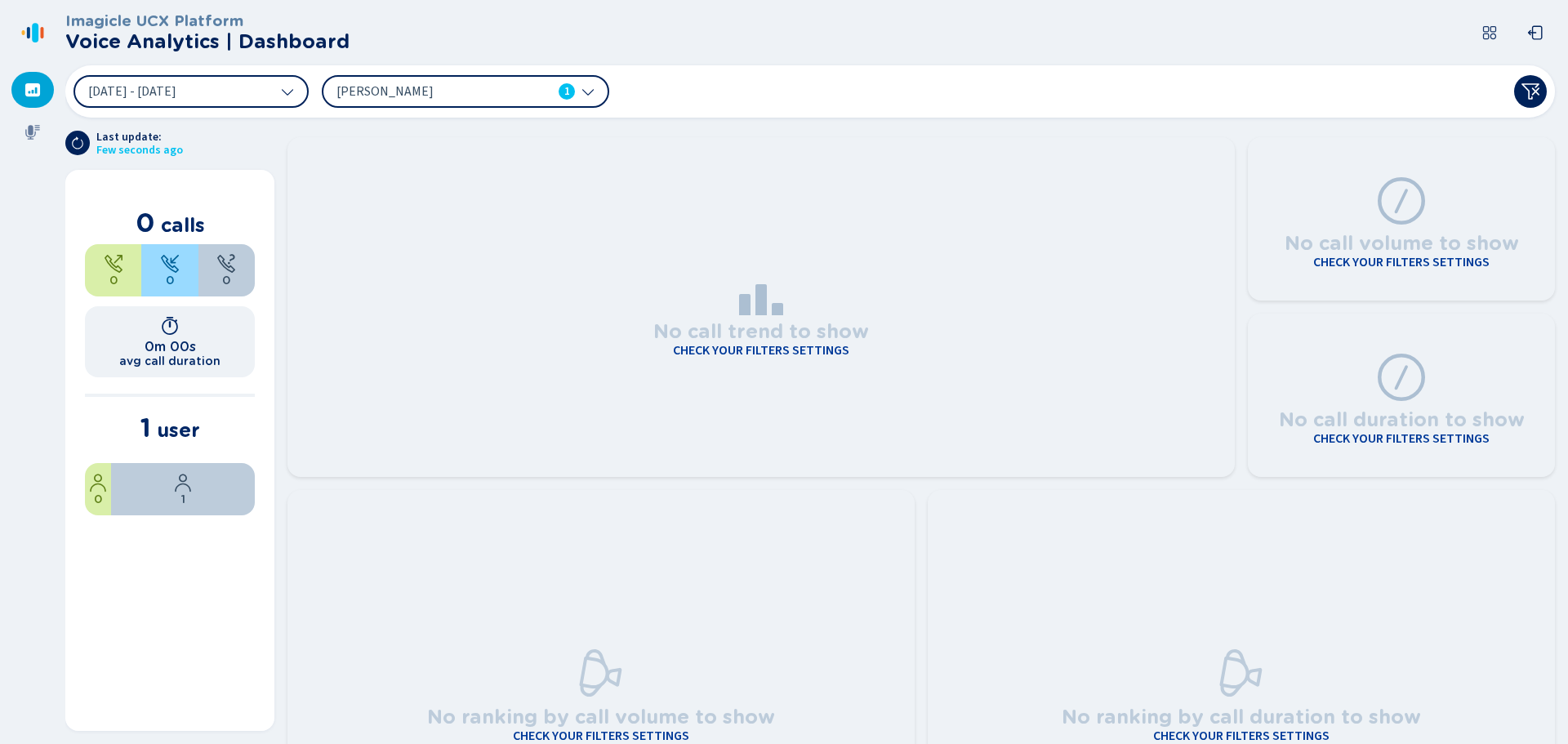
click at [488, 87] on span "Ilaria Ginesio" at bounding box center [430, 91] width 188 height 18
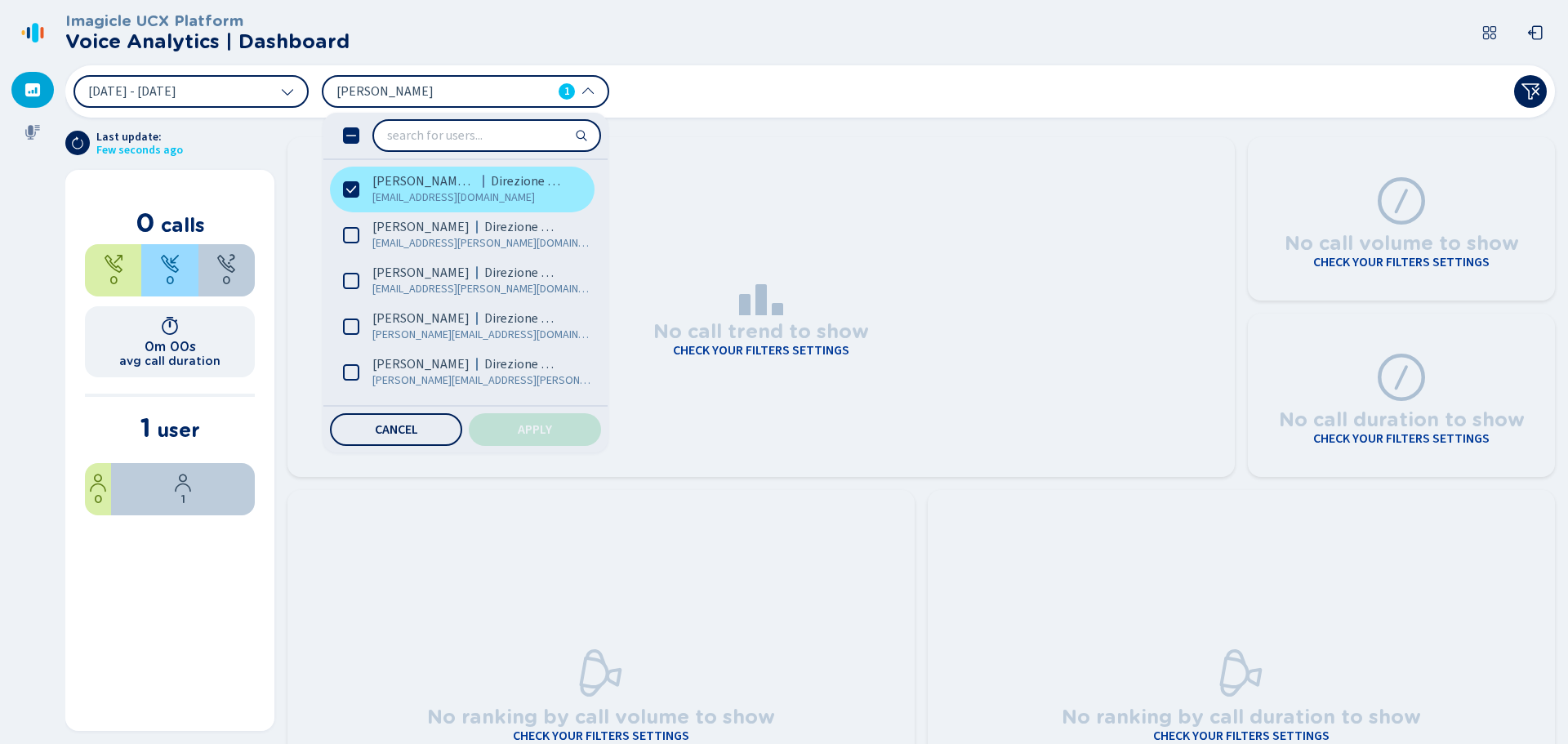
click at [442, 180] on span "Ilaria Ginesio (Me)" at bounding box center [424, 181] width 103 height 16
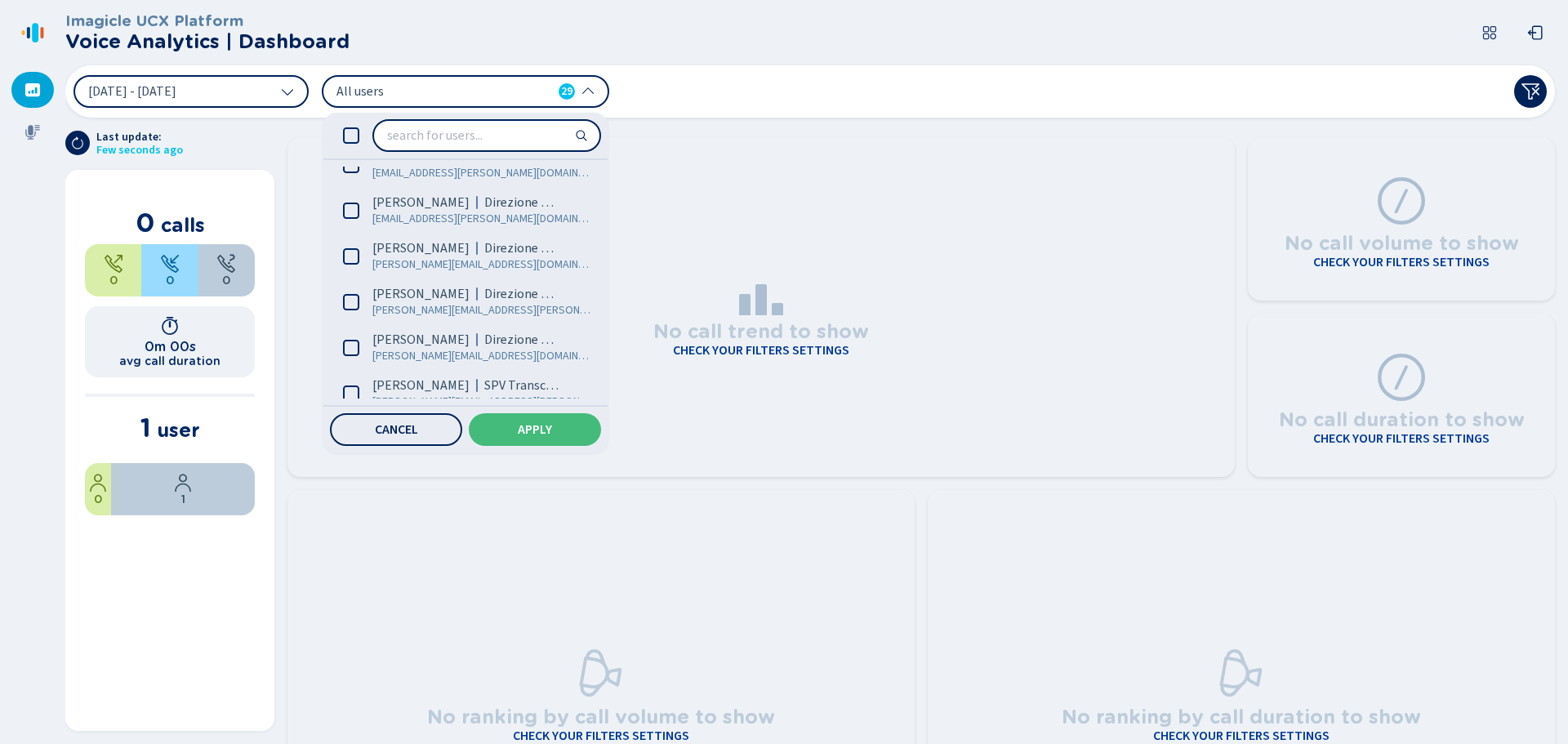
scroll to position [327, 0]
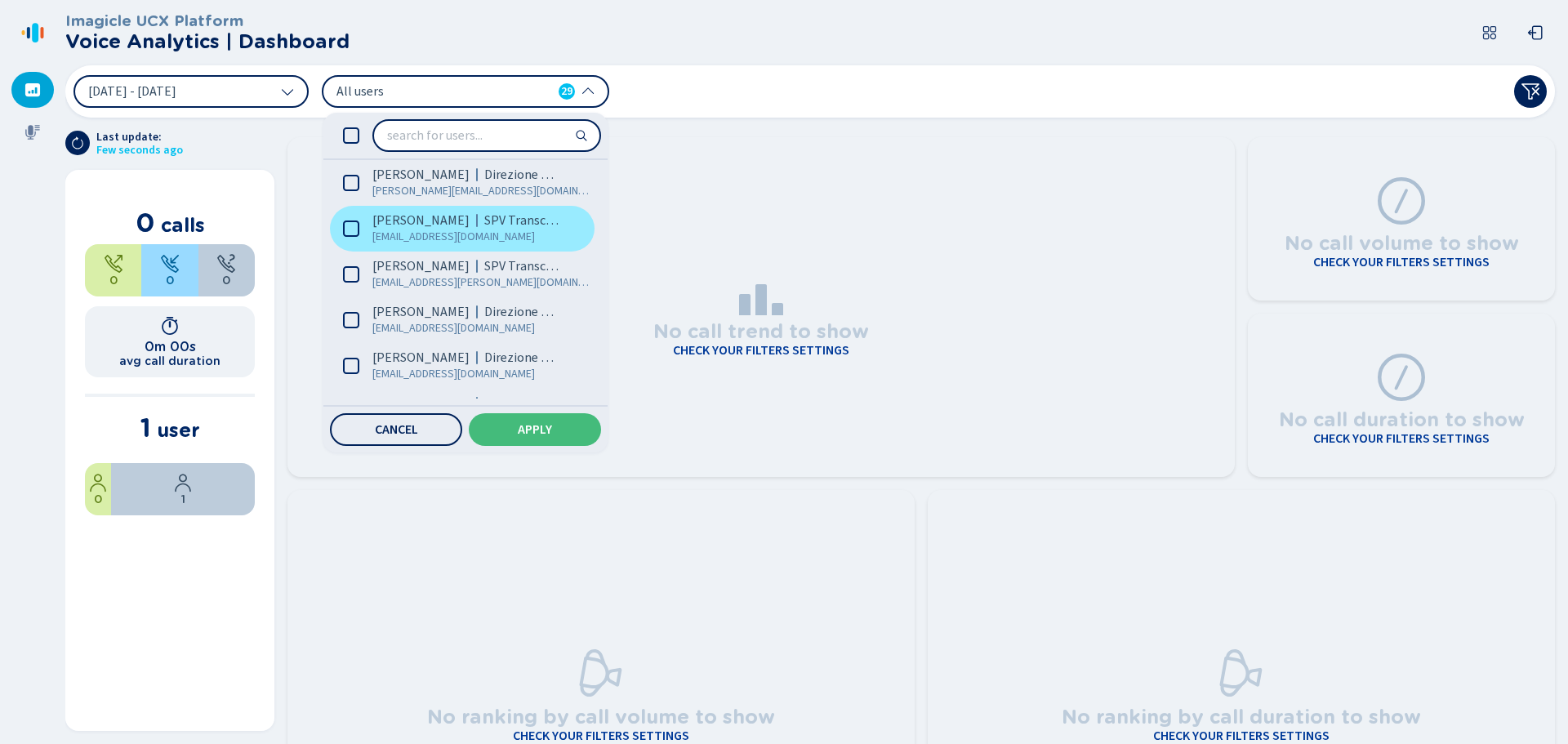
click at [425, 226] on span "Ermete Morleo" at bounding box center [421, 220] width 97 height 16
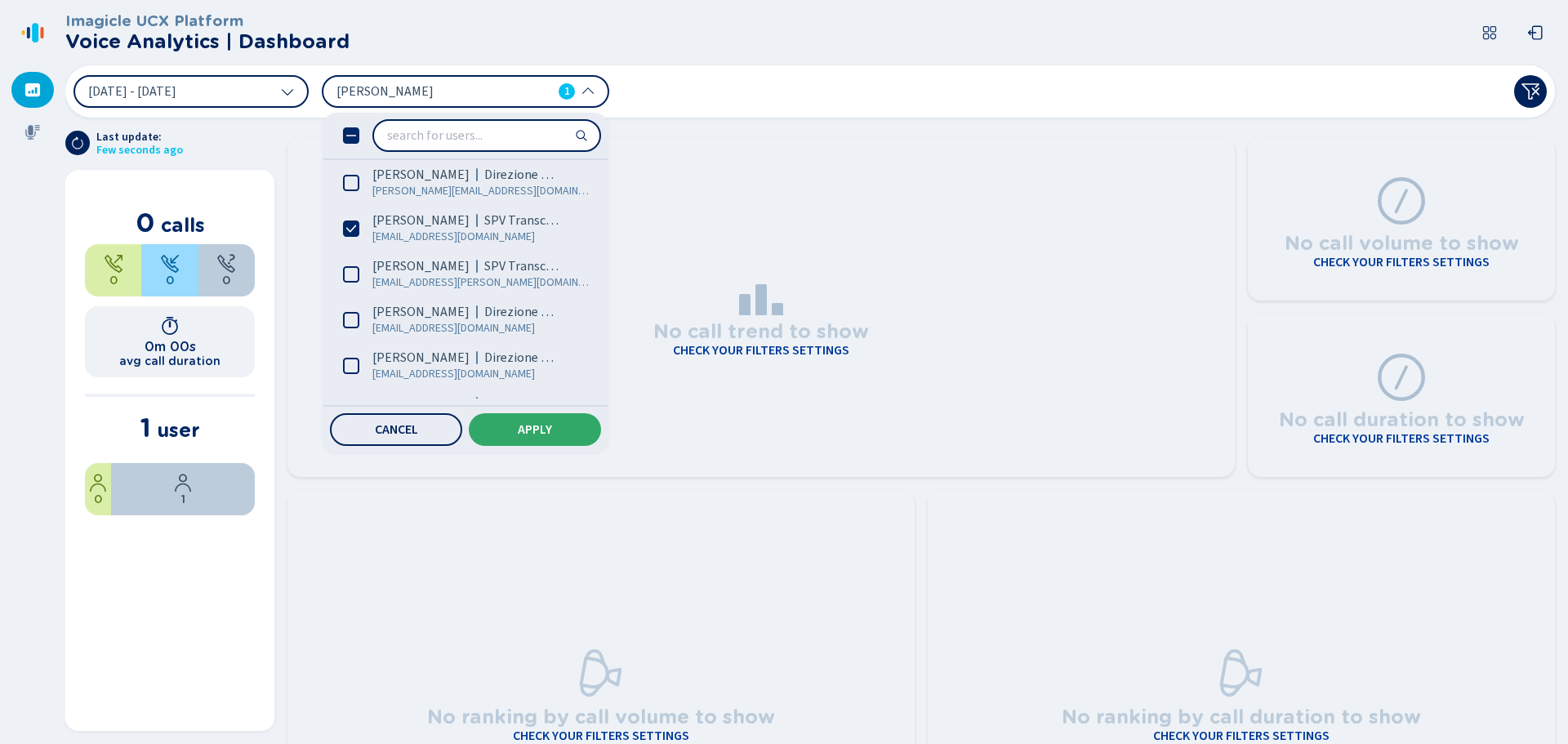
click at [566, 422] on button "Apply" at bounding box center [534, 429] width 132 height 33
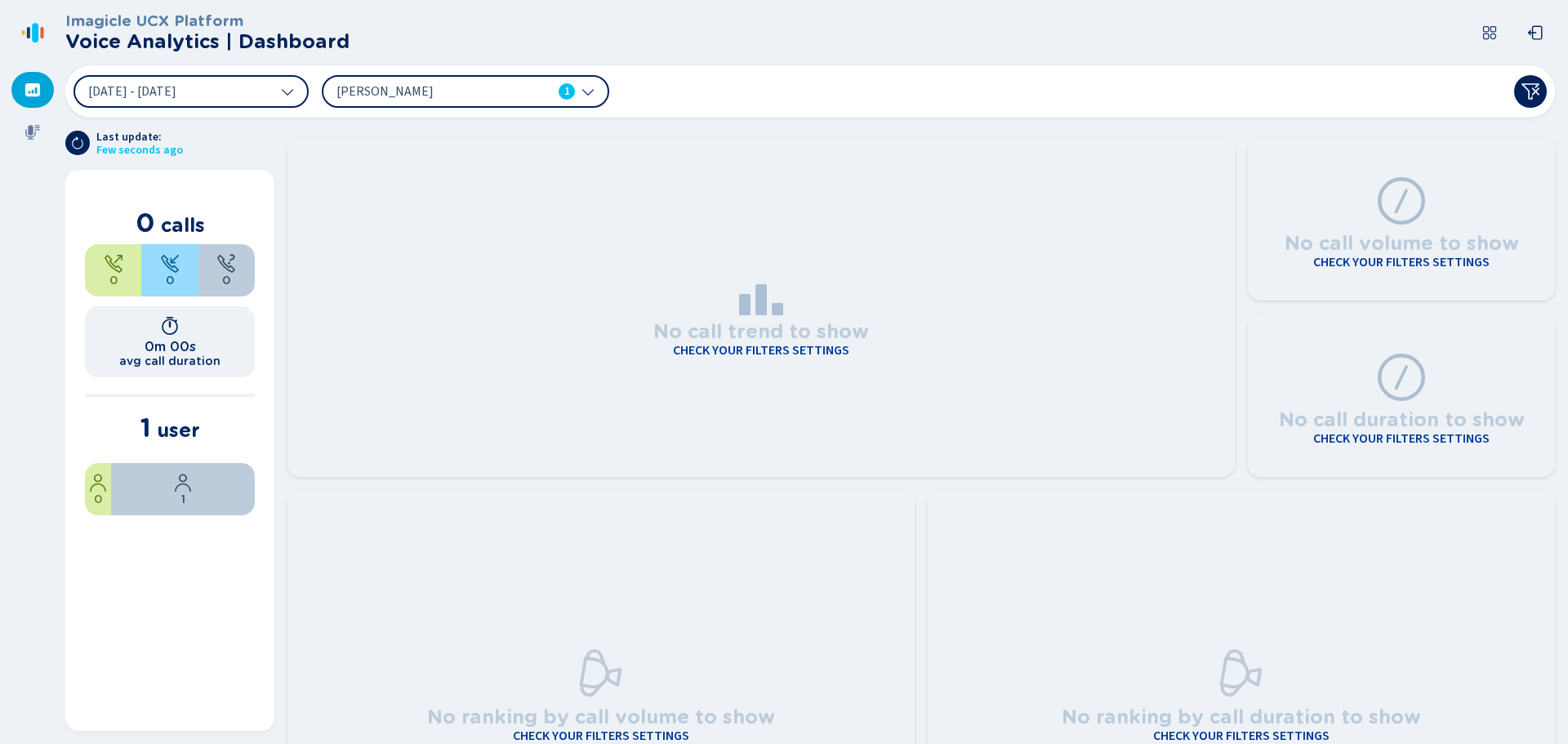
click at [517, 102] on div "Ermete Morleo 1" at bounding box center [465, 91] width 287 height 33
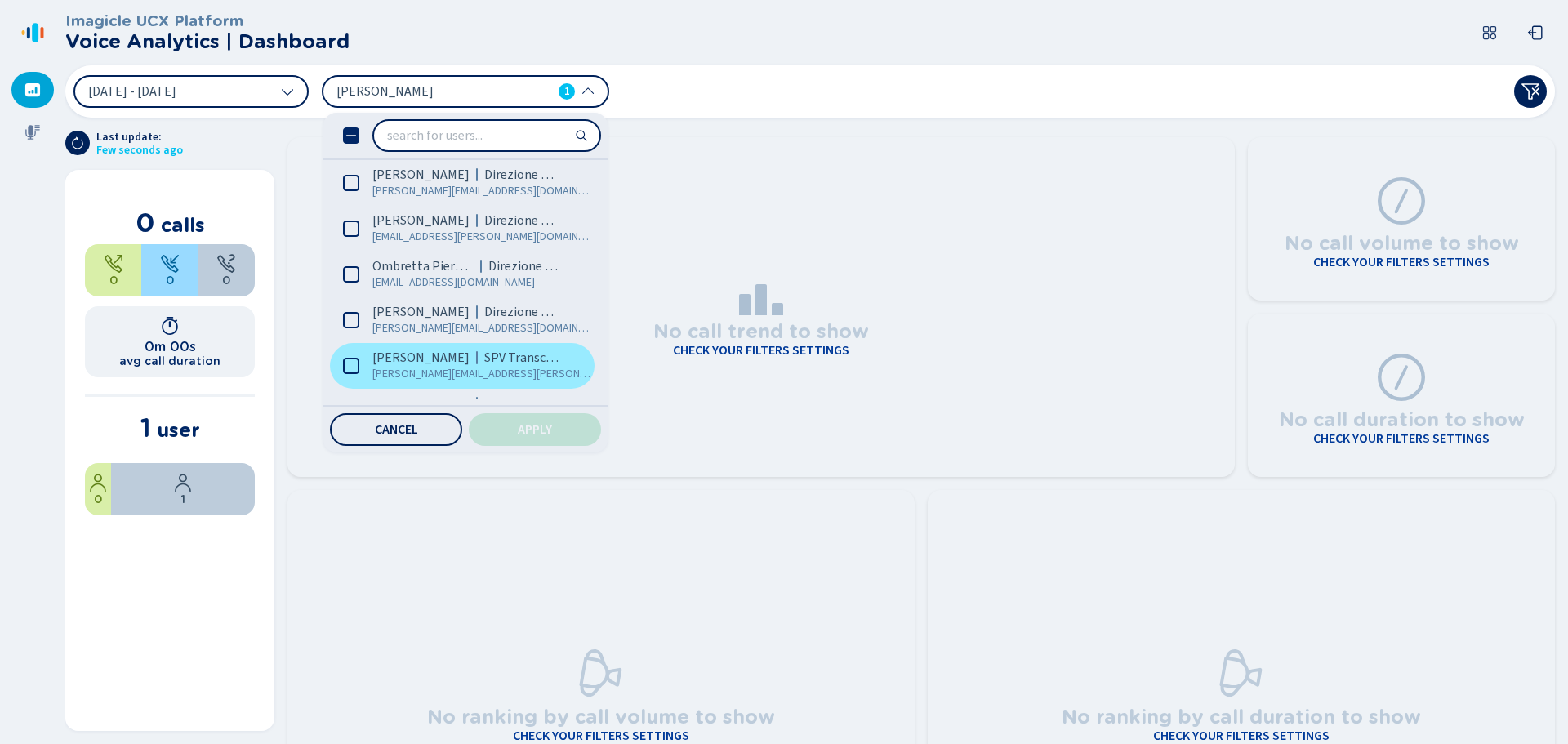
scroll to position [1094, 0]
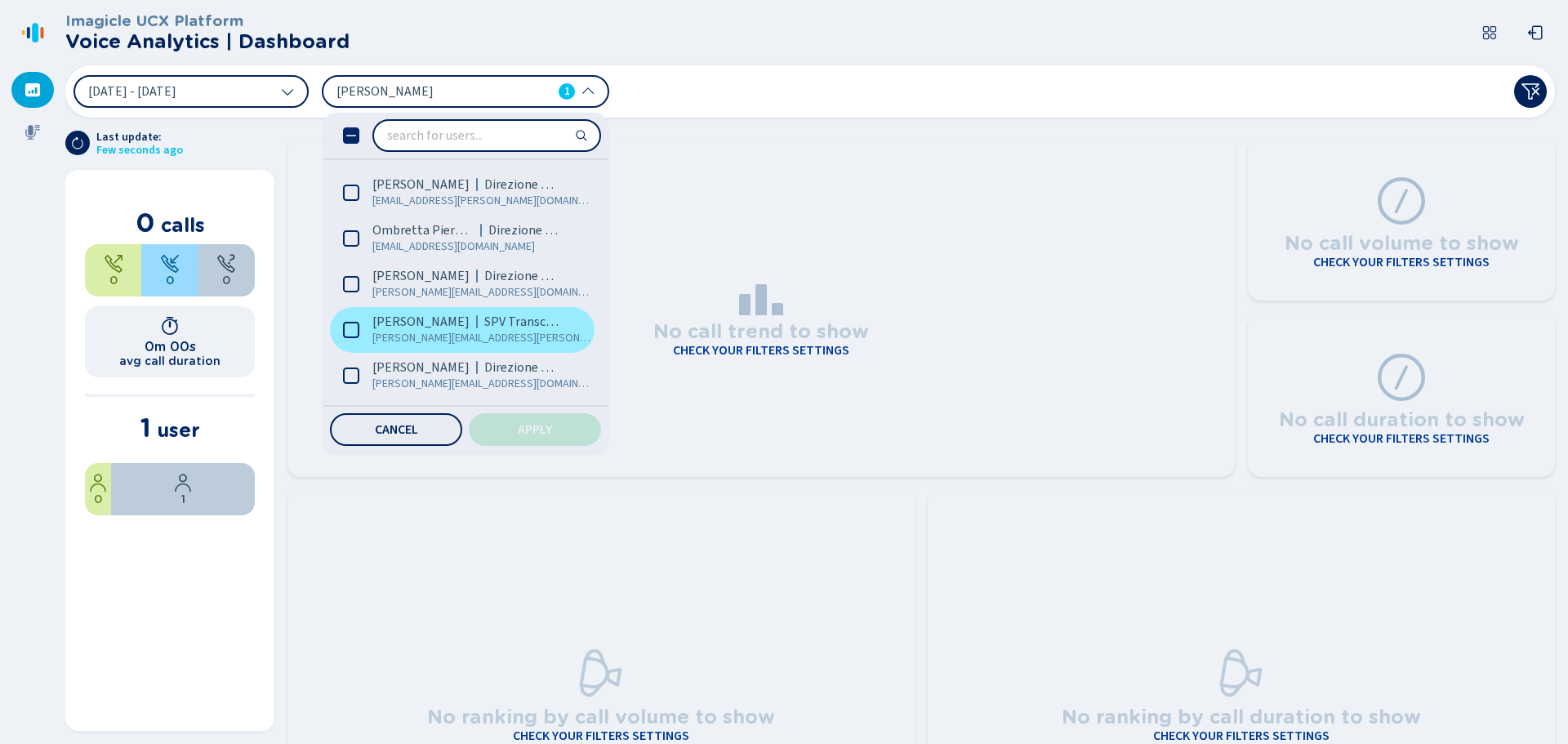
click at [462, 326] on span "Roberta Filomena Belcastro" at bounding box center [421, 322] width 97 height 16
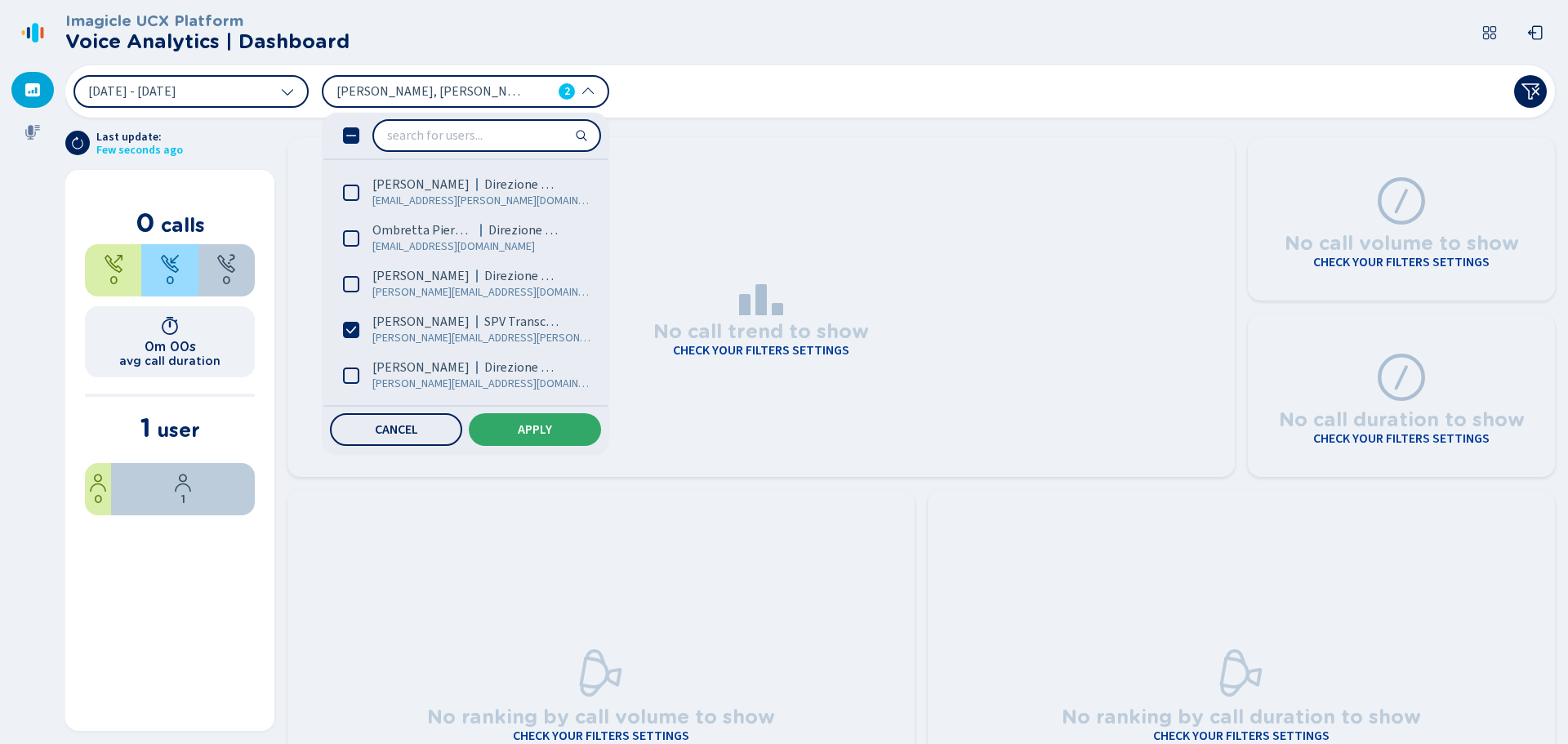
click at [532, 426] on span "Apply" at bounding box center [535, 429] width 34 height 13
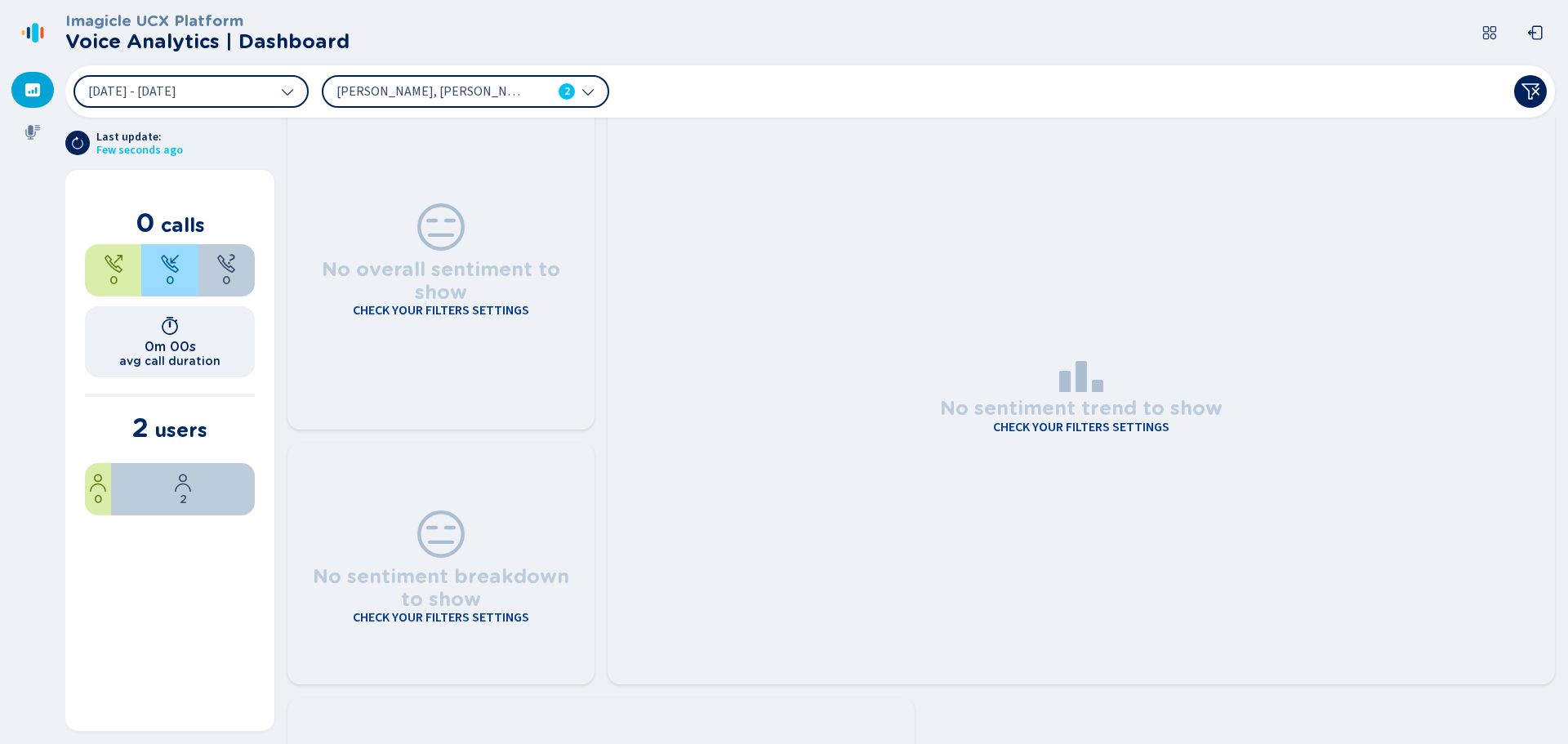
scroll to position [980, 0]
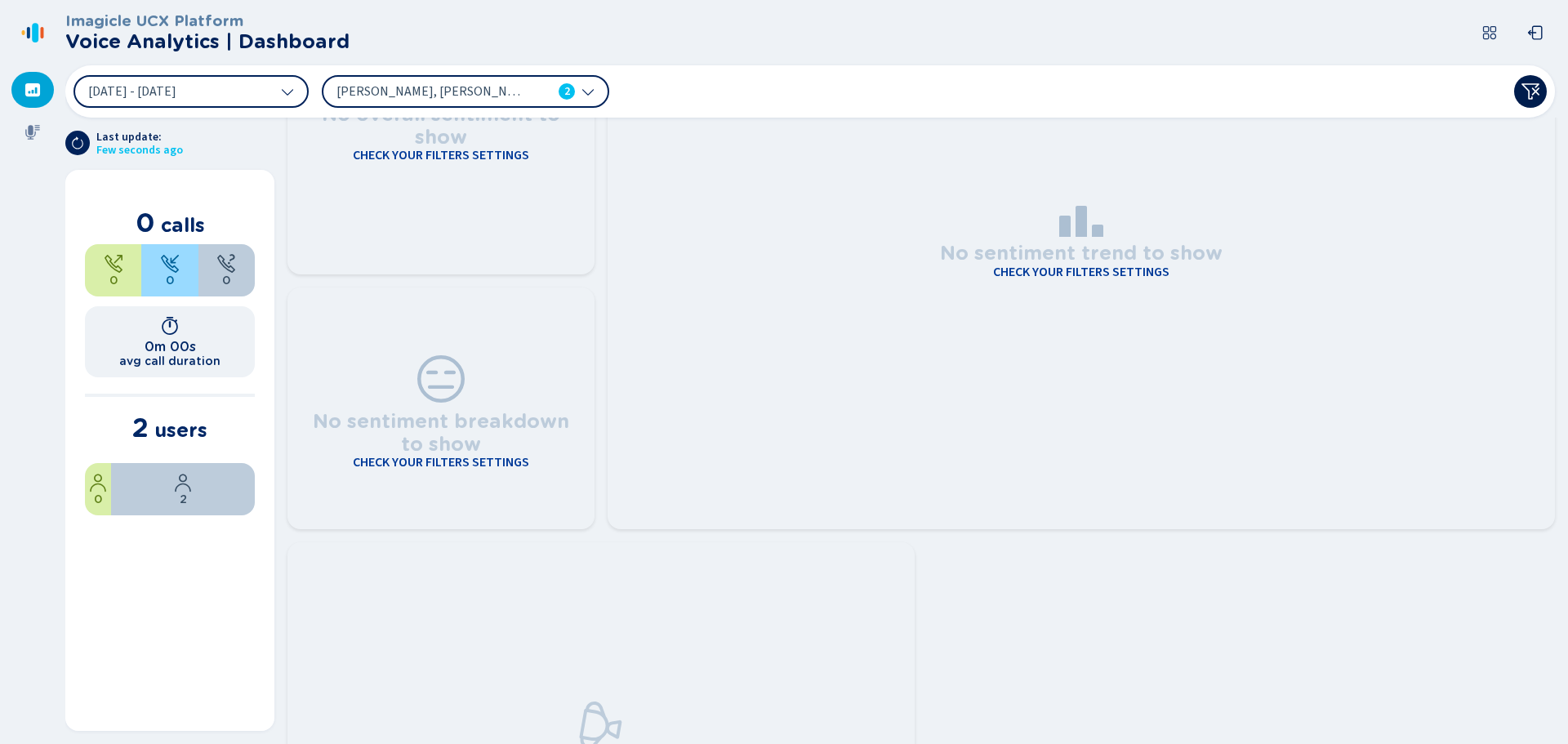
click at [1522, 96] on button at bounding box center [1530, 91] width 33 height 33
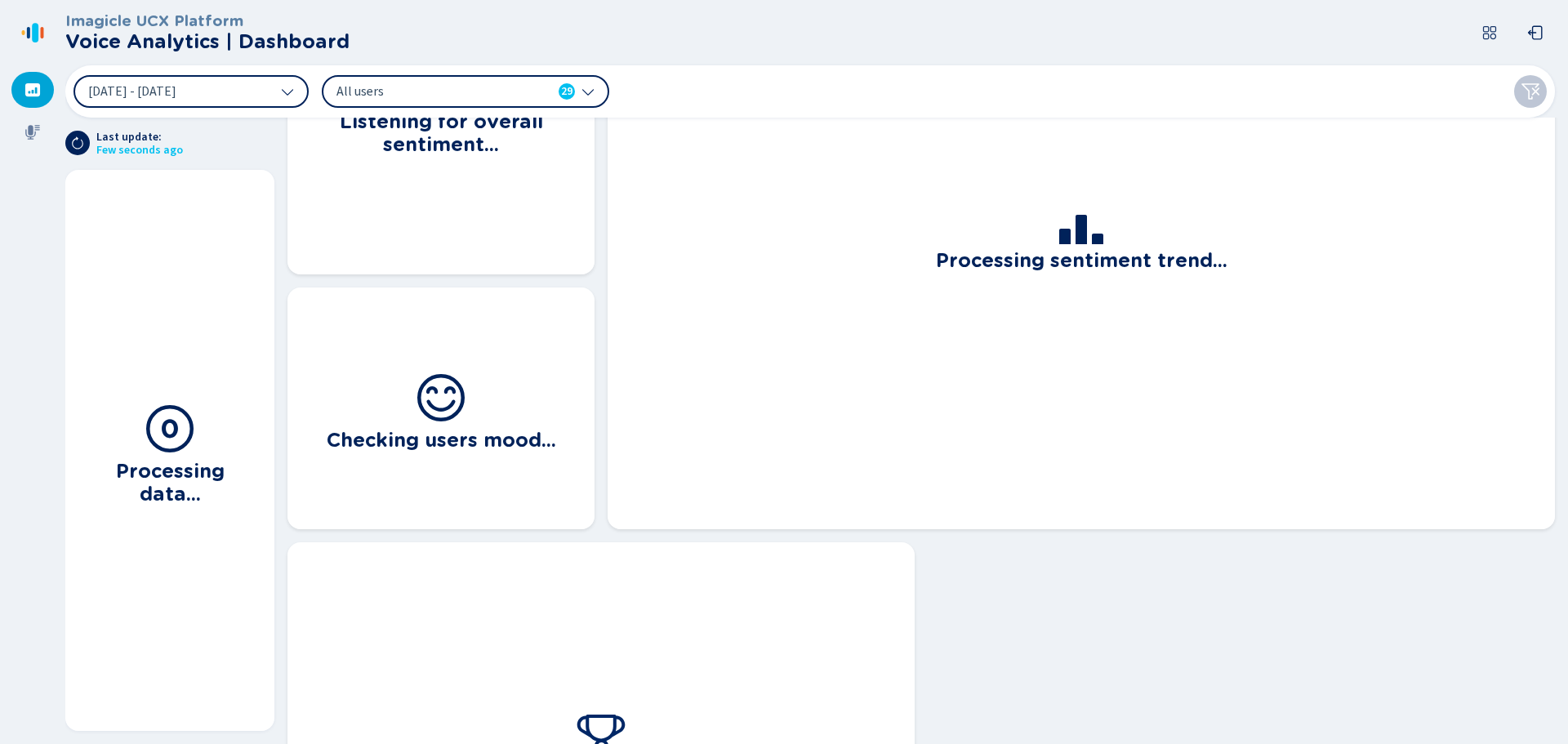
scroll to position [987, 0]
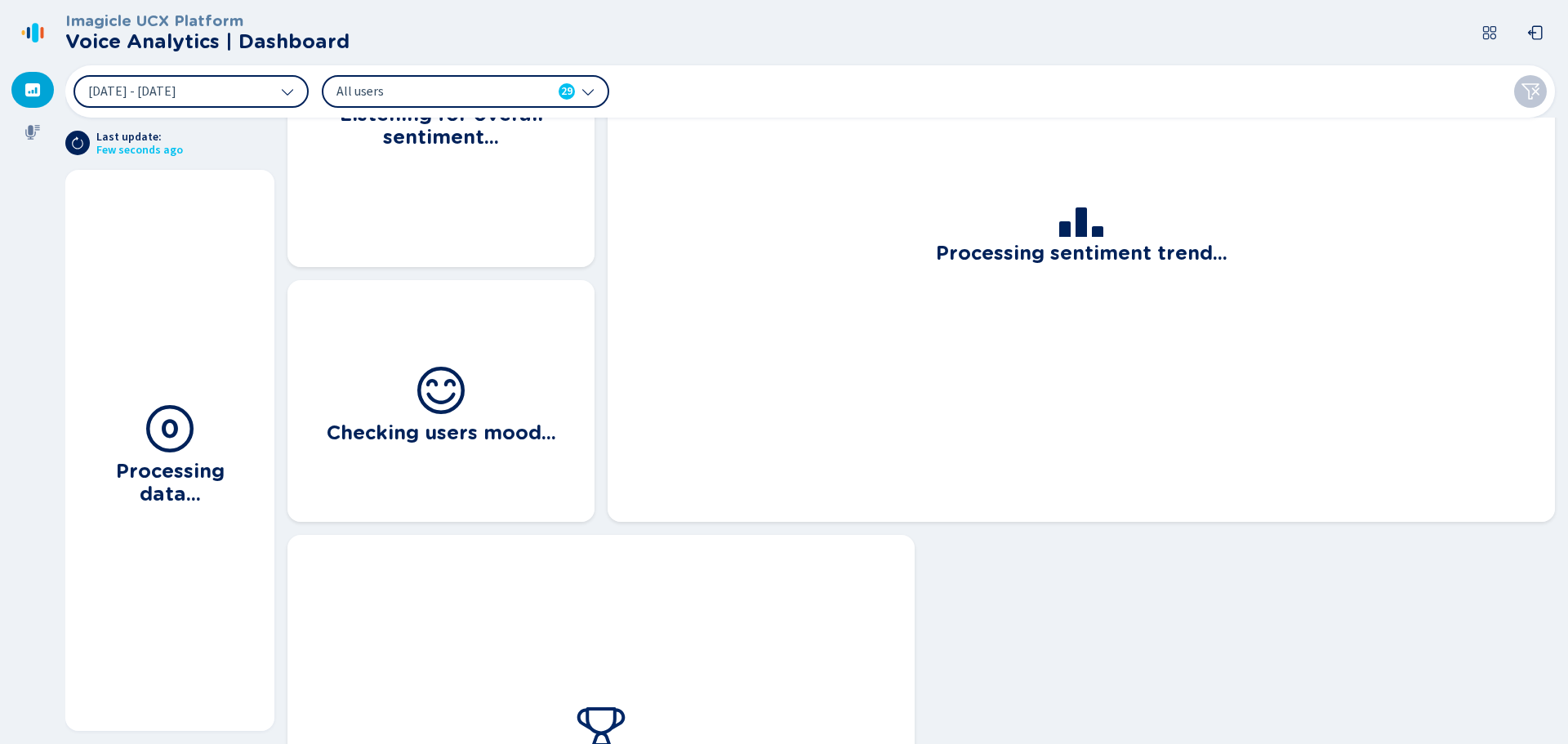
click at [1496, 26] on icon at bounding box center [1489, 32] width 16 height 16
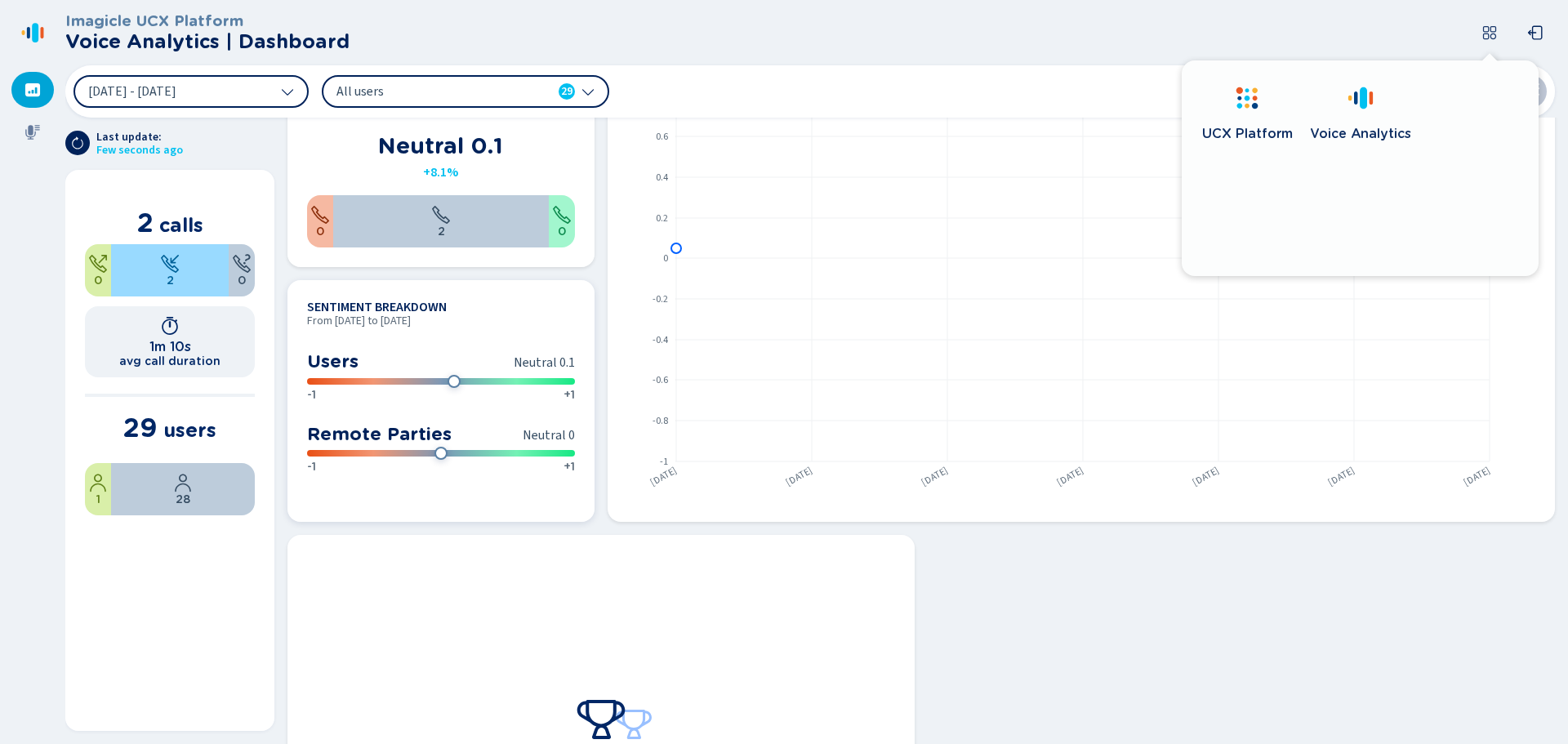
click at [527, 365] on span "Neutral 0.1" at bounding box center [544, 362] width 61 height 18
click at [519, 416] on div "Users Neutral 0.1 -1 +1 Remote Parties Neutral 0 -1 +1" at bounding box center [440, 408] width 268 height 135
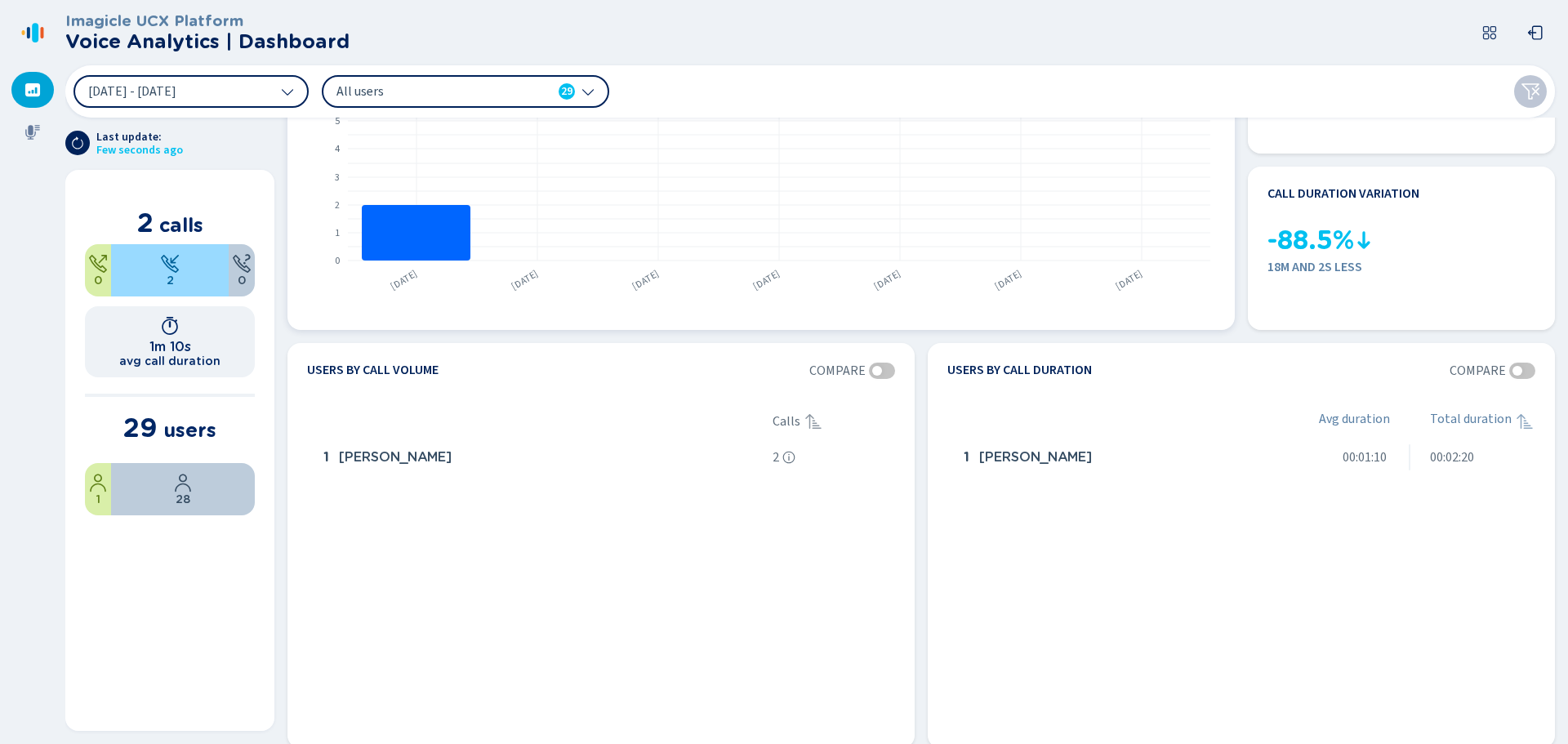
scroll to position [0, 0]
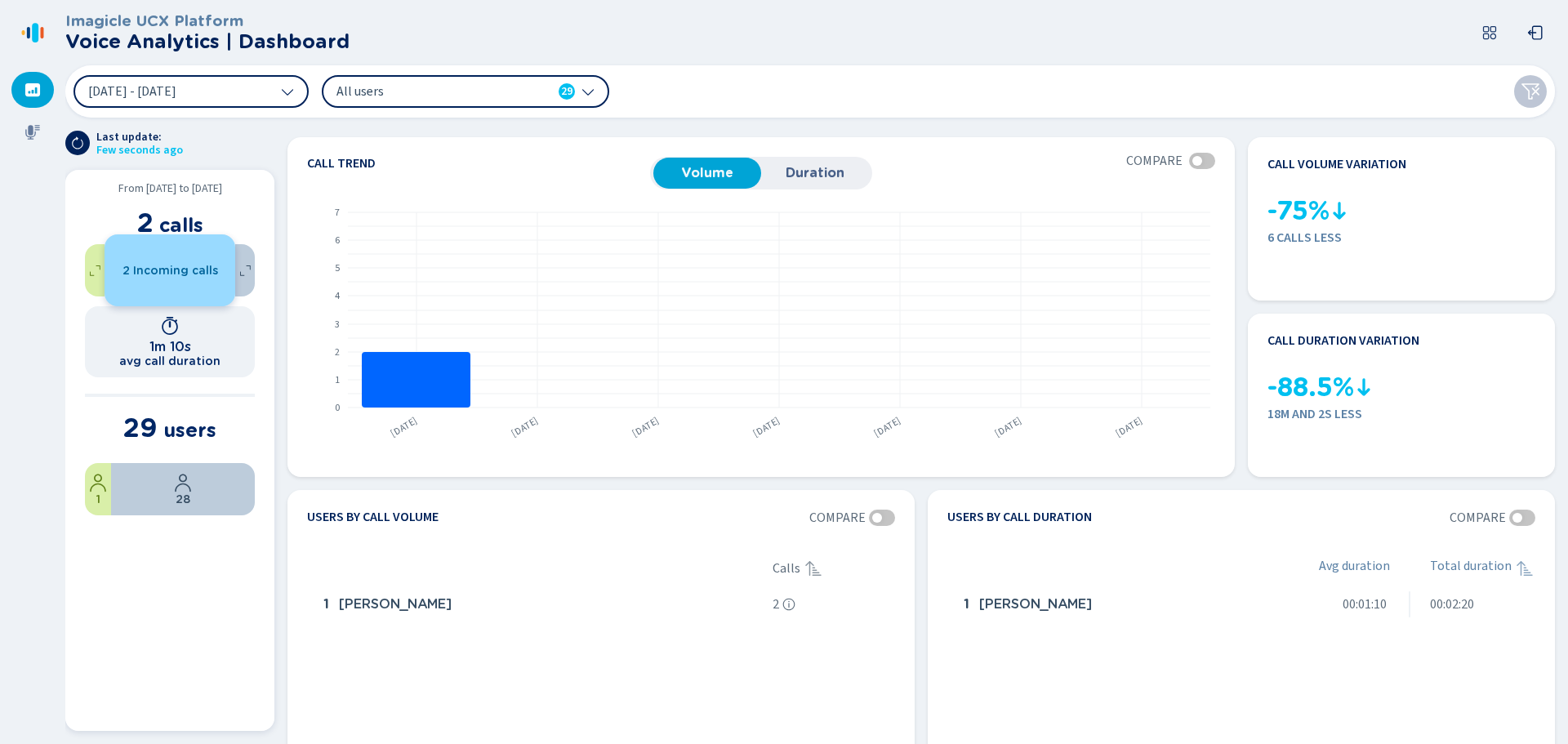
click at [212, 272] on span "2 Incoming calls" at bounding box center [170, 270] width 96 height 13
click at [185, 268] on span "2 Incoming calls" at bounding box center [170, 270] width 96 height 13
click at [184, 268] on span "2 Incoming calls" at bounding box center [170, 270] width 96 height 13
click at [1544, 111] on div "3 Sep 2025 - 9 Sep 2025 All users 29" at bounding box center [810, 91] width 1490 height 53
click at [1527, 92] on icon at bounding box center [1530, 91] width 20 height 20
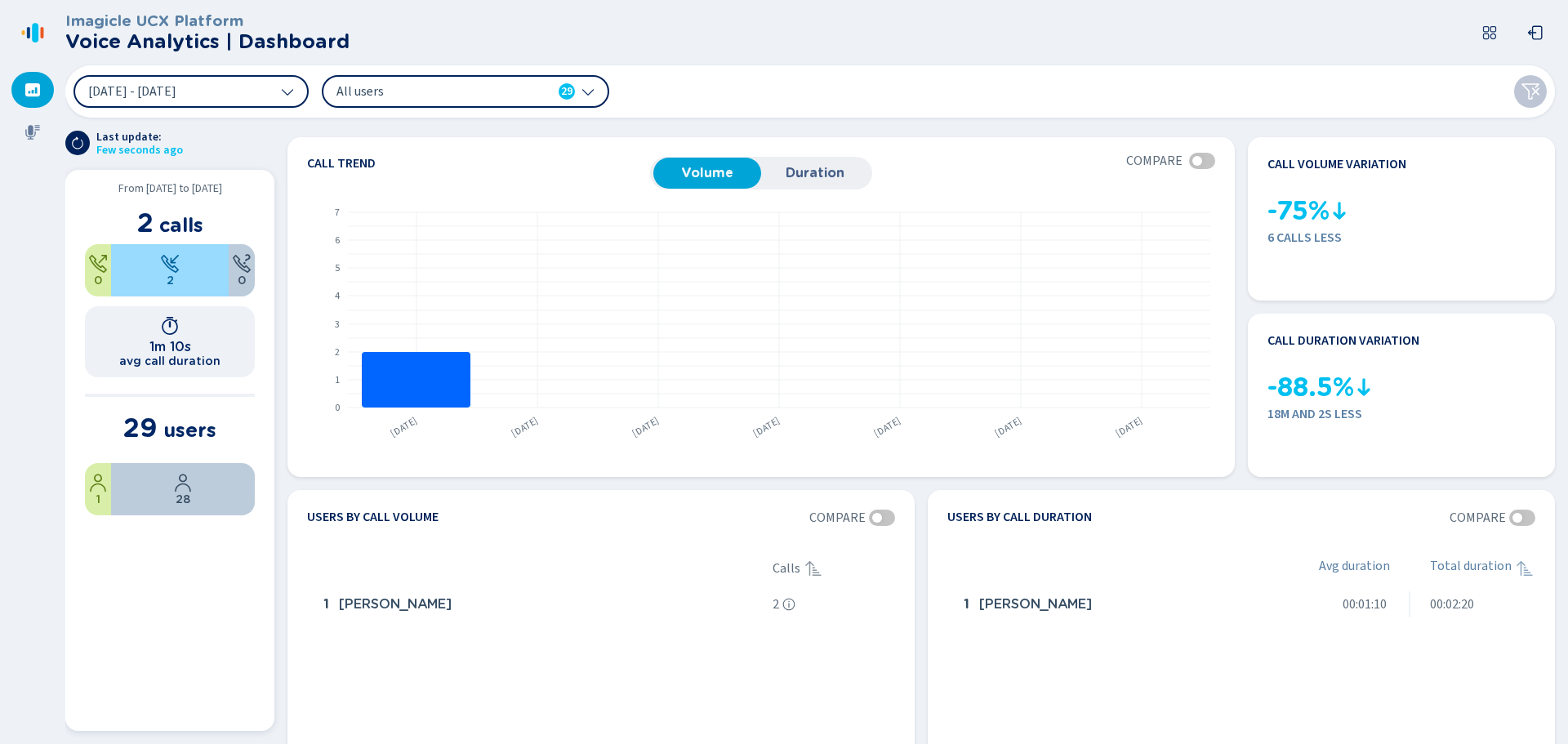
click at [1531, 92] on icon at bounding box center [1530, 91] width 20 height 20
click at [1530, 90] on icon at bounding box center [1530, 91] width 20 height 20
click at [1494, 28] on icon at bounding box center [1489, 32] width 16 height 16
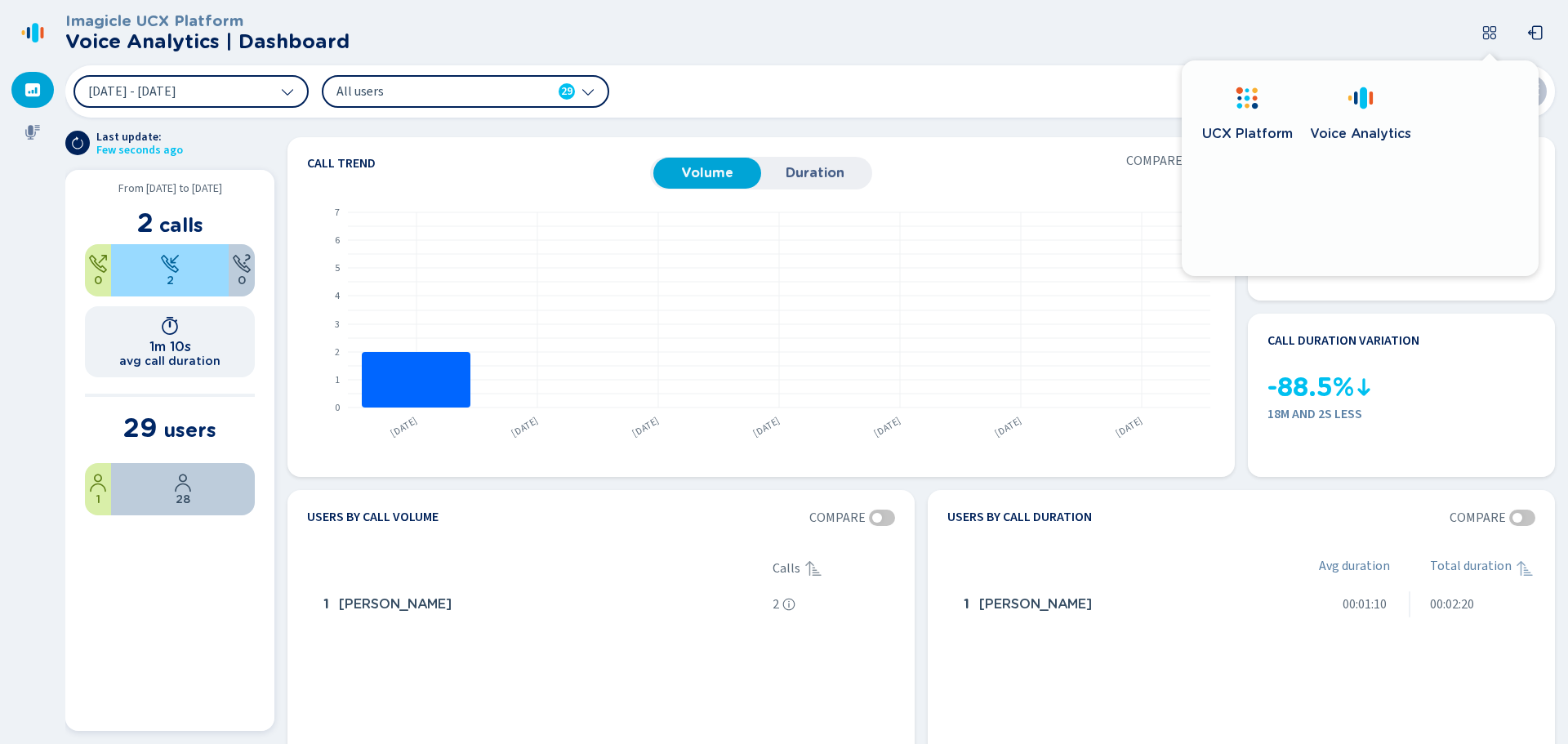
click at [1235, 110] on div at bounding box center [1246, 100] width 26 height 30
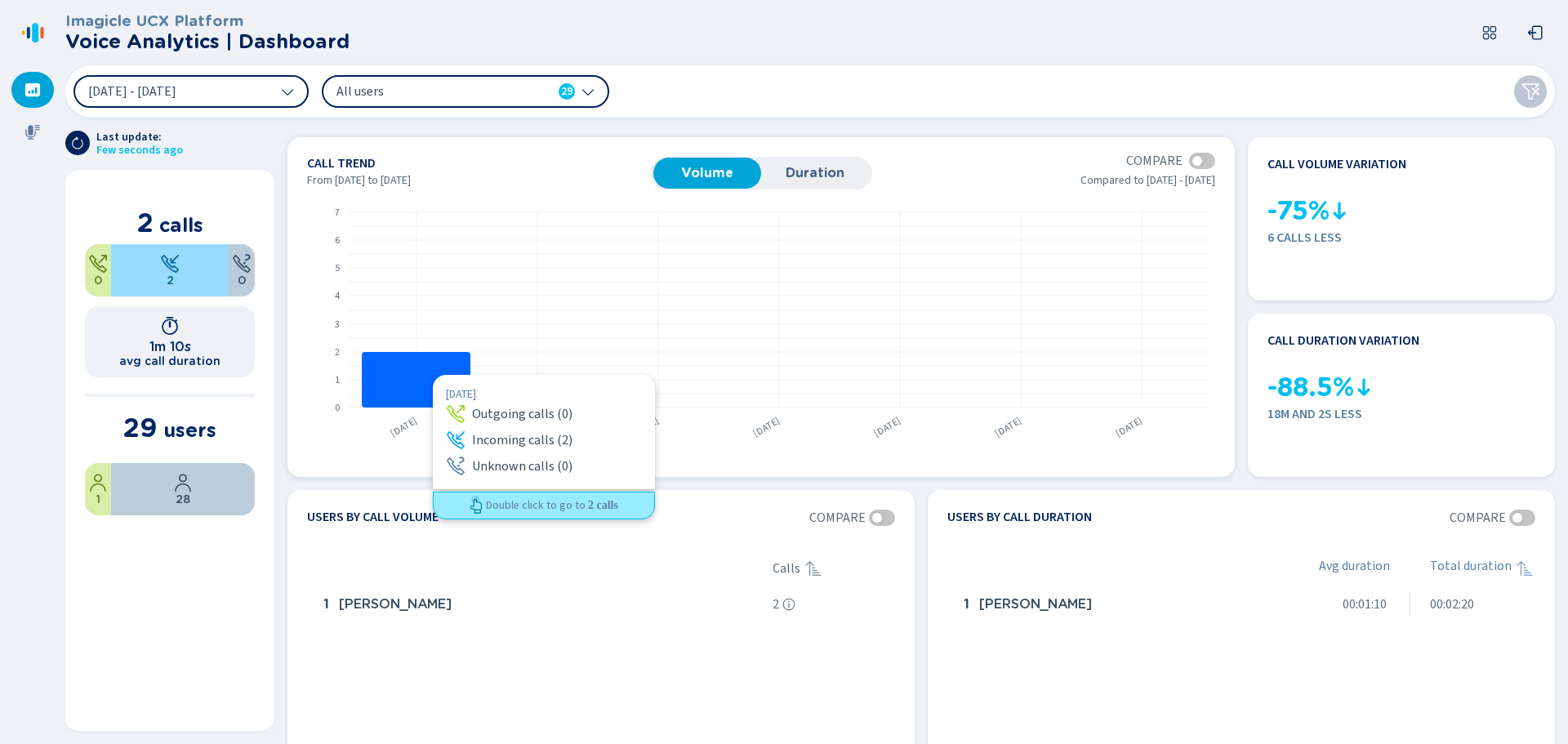
click at [433, 375] on rect at bounding box center [416, 379] width 109 height 55
click at [434, 378] on rect at bounding box center [416, 379] width 109 height 55
click at [434, 378] on rect at bounding box center [416, 379] width 109 height 55
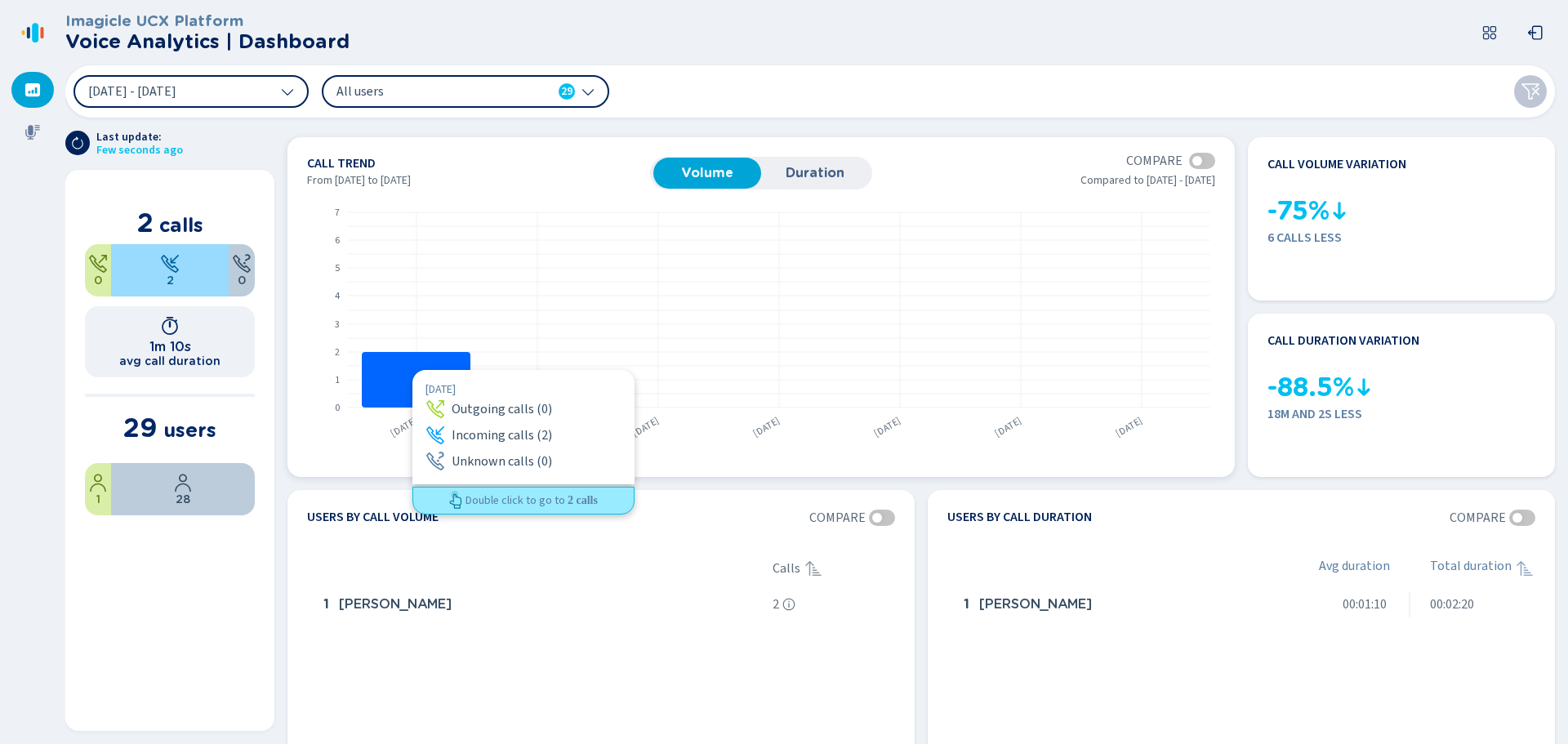
click at [411, 370] on rect at bounding box center [416, 379] width 109 height 55
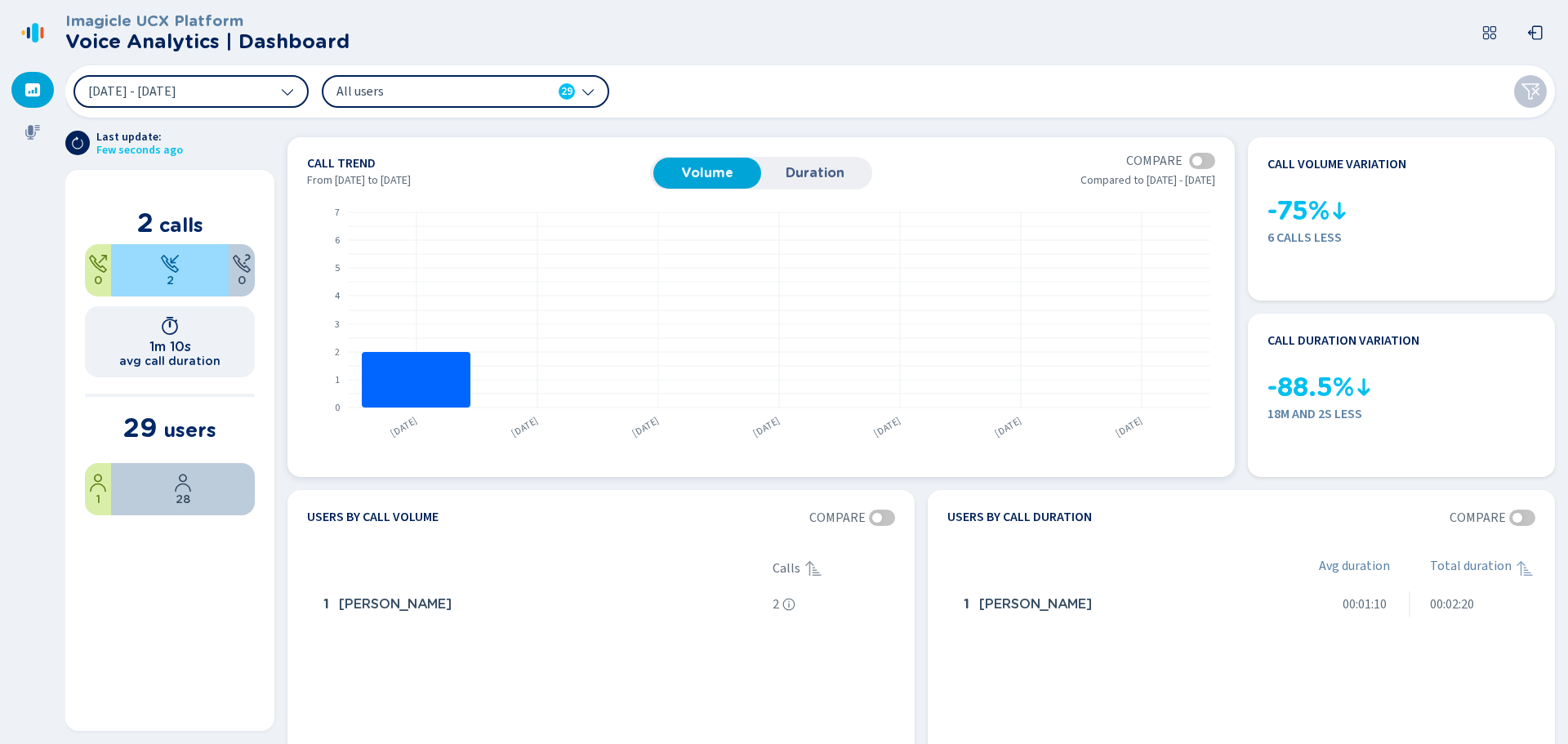
click at [840, 167] on span "Duration" at bounding box center [815, 172] width 91 height 15
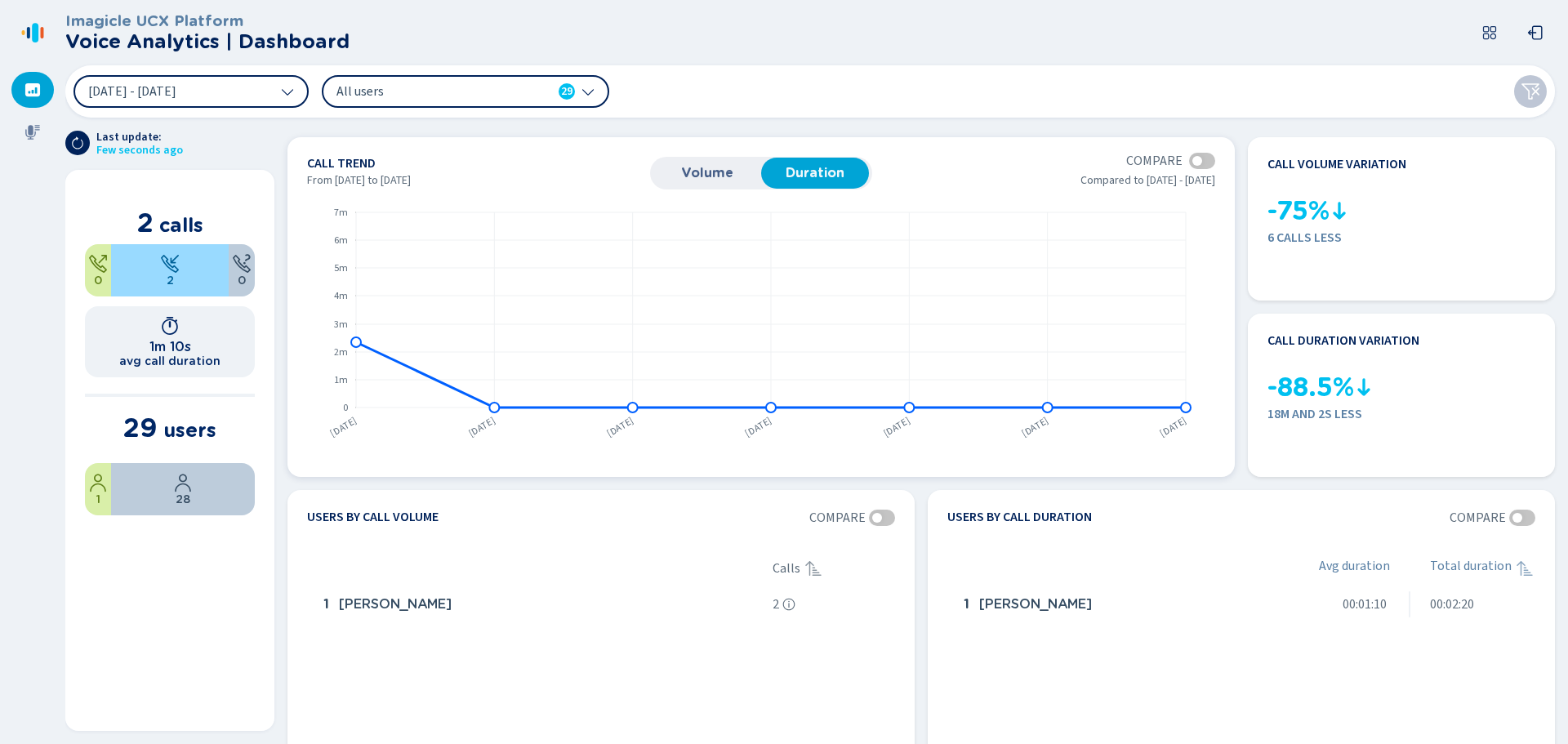
click at [717, 163] on button "Volume" at bounding box center [707, 173] width 108 height 31
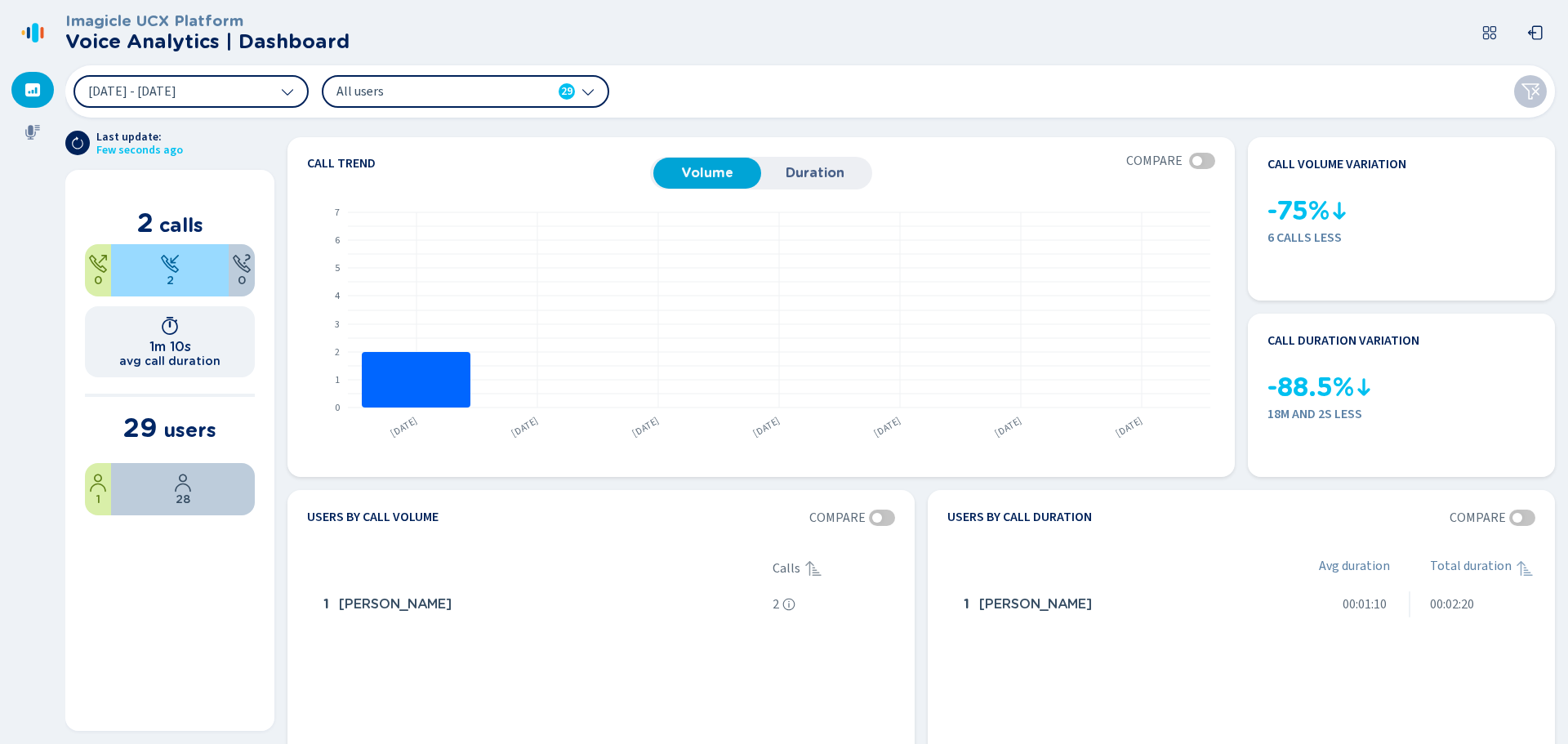
click at [1484, 33] on icon at bounding box center [1489, 32] width 16 height 16
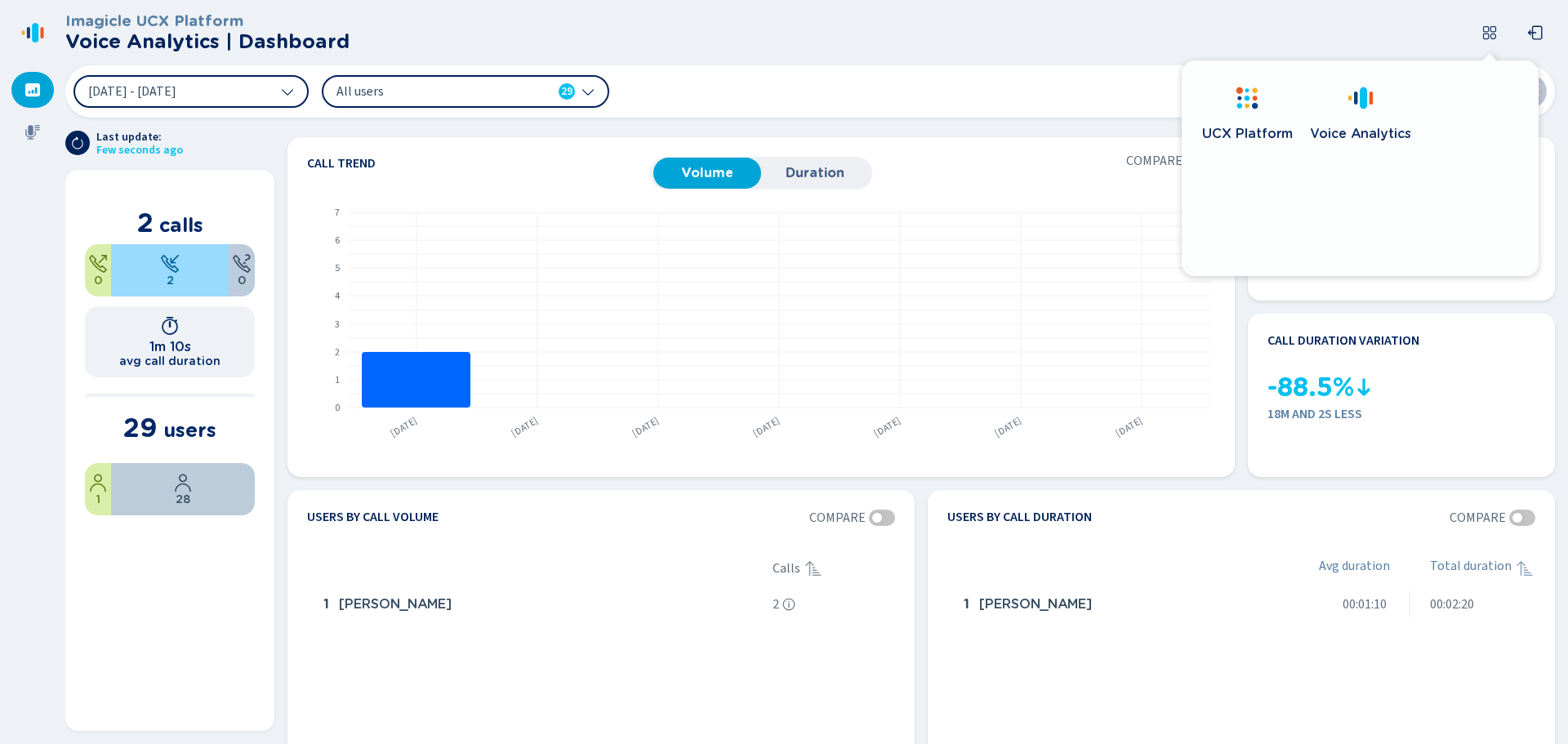
click at [1380, 112] on link "Voice Analytics" at bounding box center [1359, 116] width 111 height 94
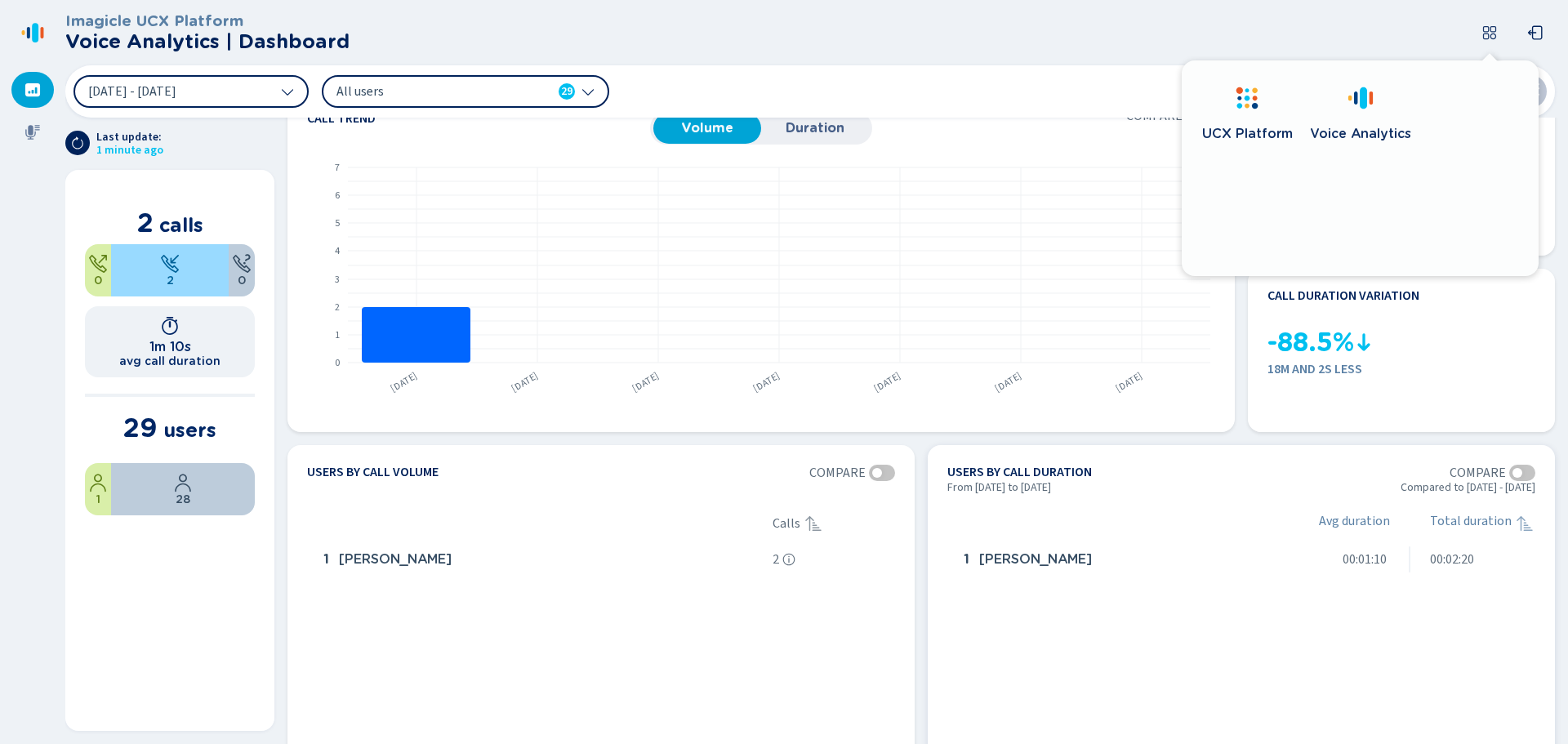
scroll to position [82, 0]
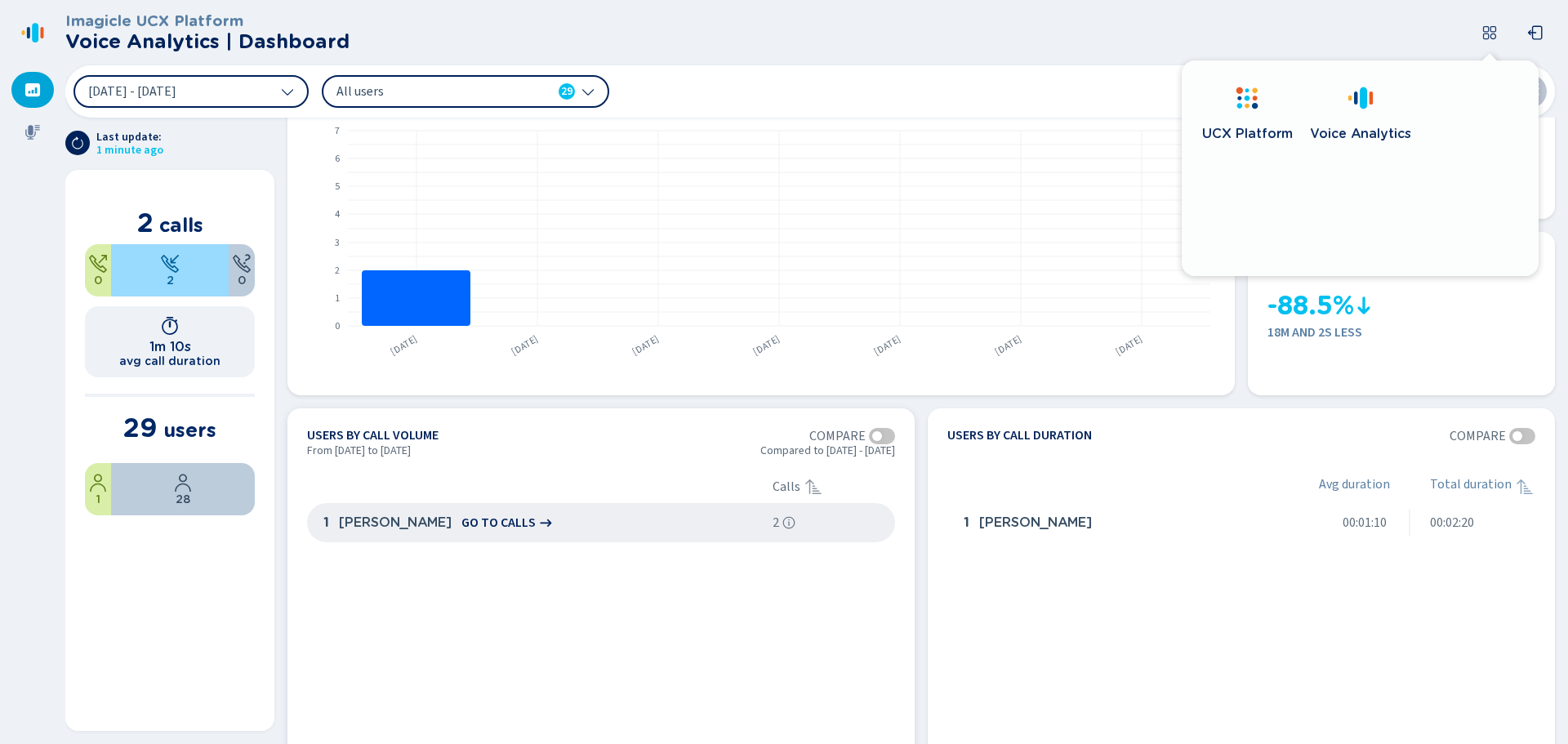
click at [428, 520] on span "[PERSON_NAME]" at bounding box center [395, 522] width 113 height 15
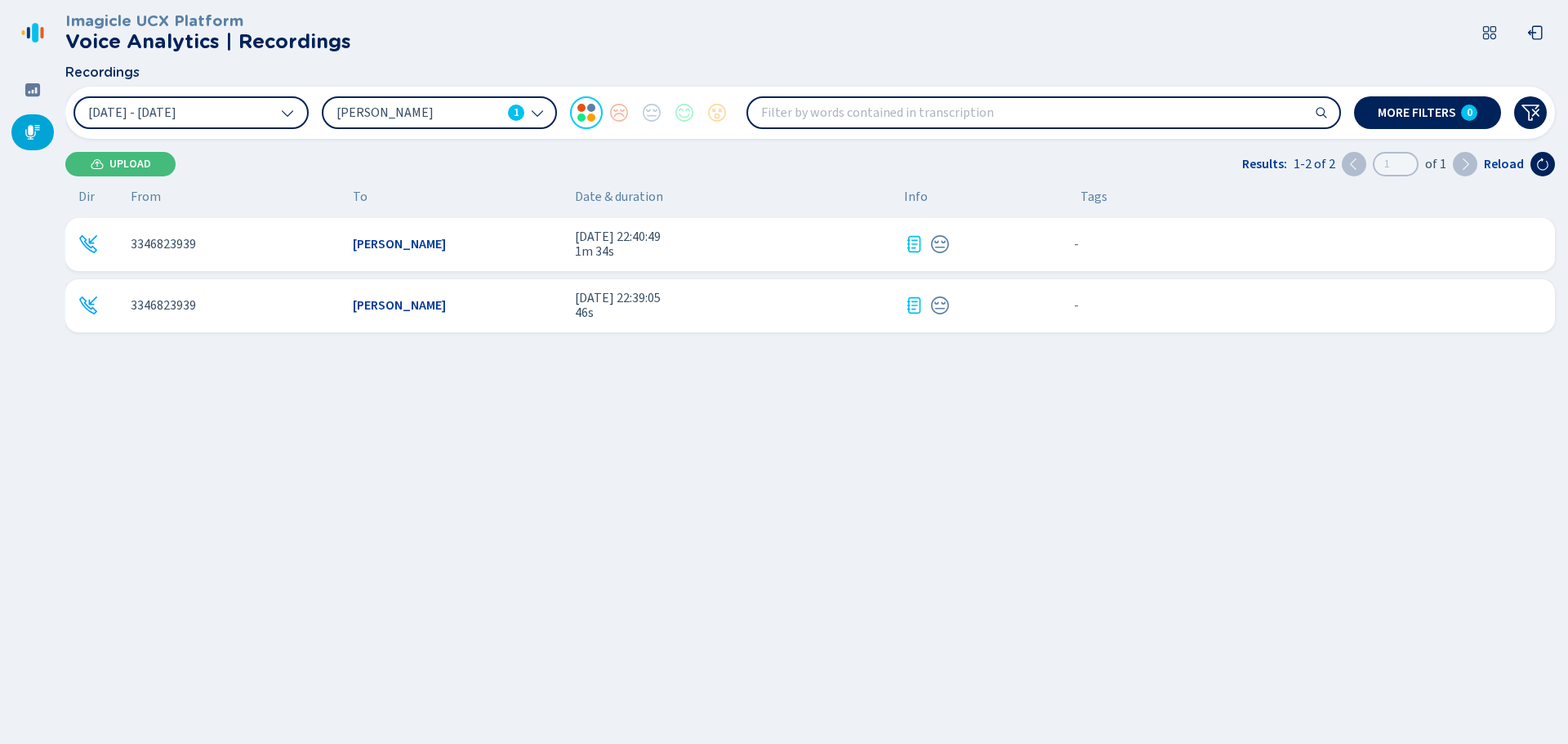
click at [651, 295] on span "3 set 2025 - 22:39:05" at bounding box center [733, 297] width 316 height 15
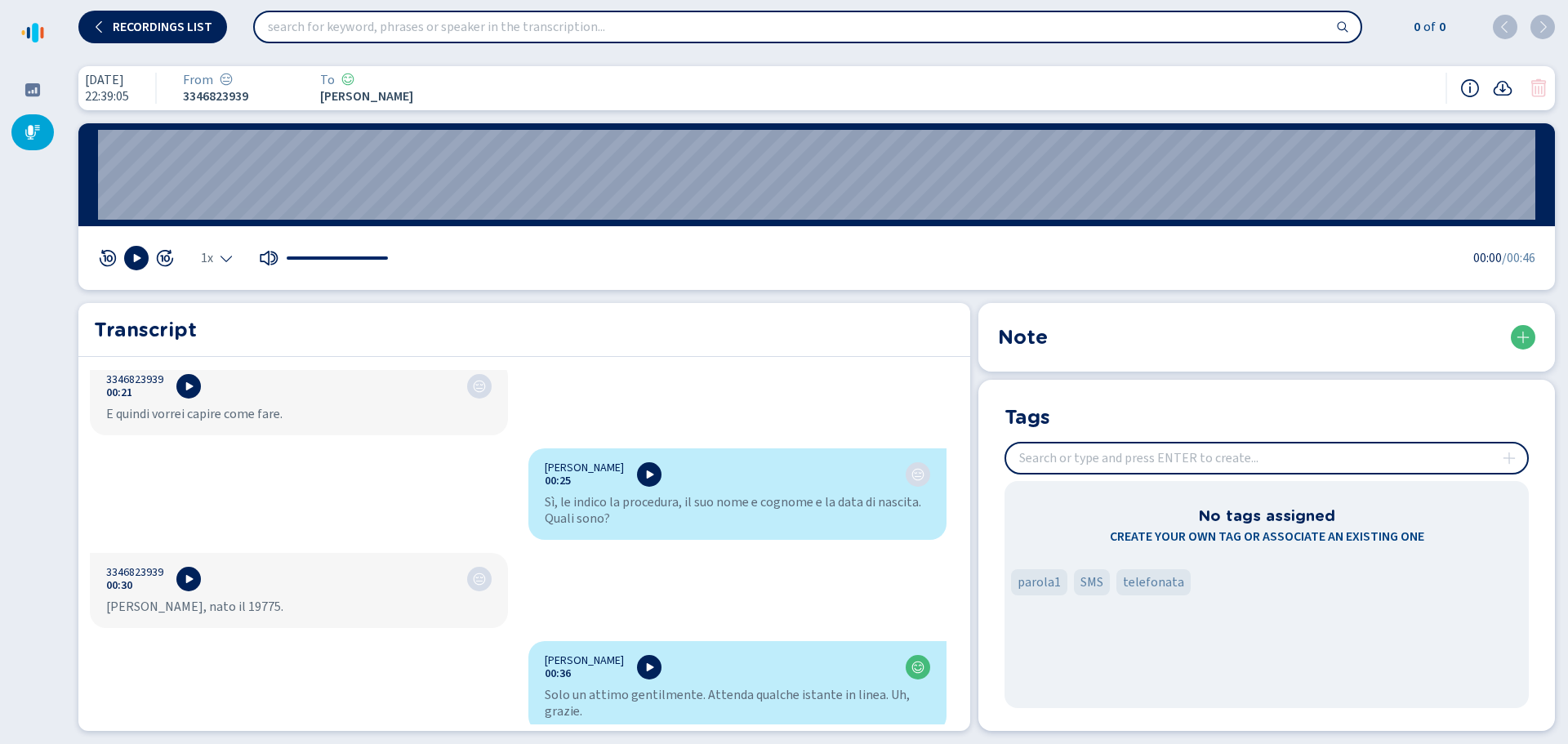
scroll to position [387, 0]
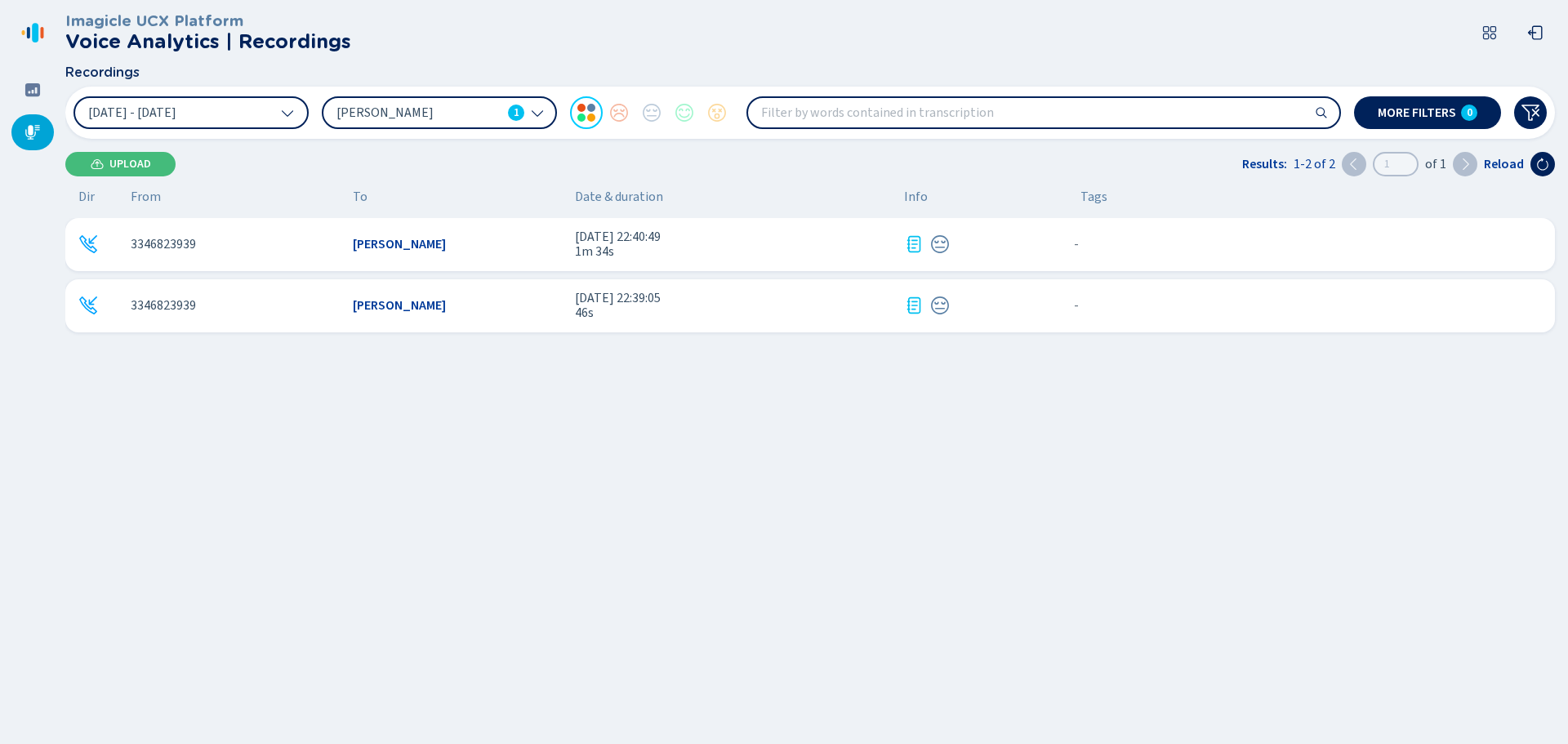
click at [357, 239] on span "Federica Tramacere" at bounding box center [399, 244] width 93 height 15
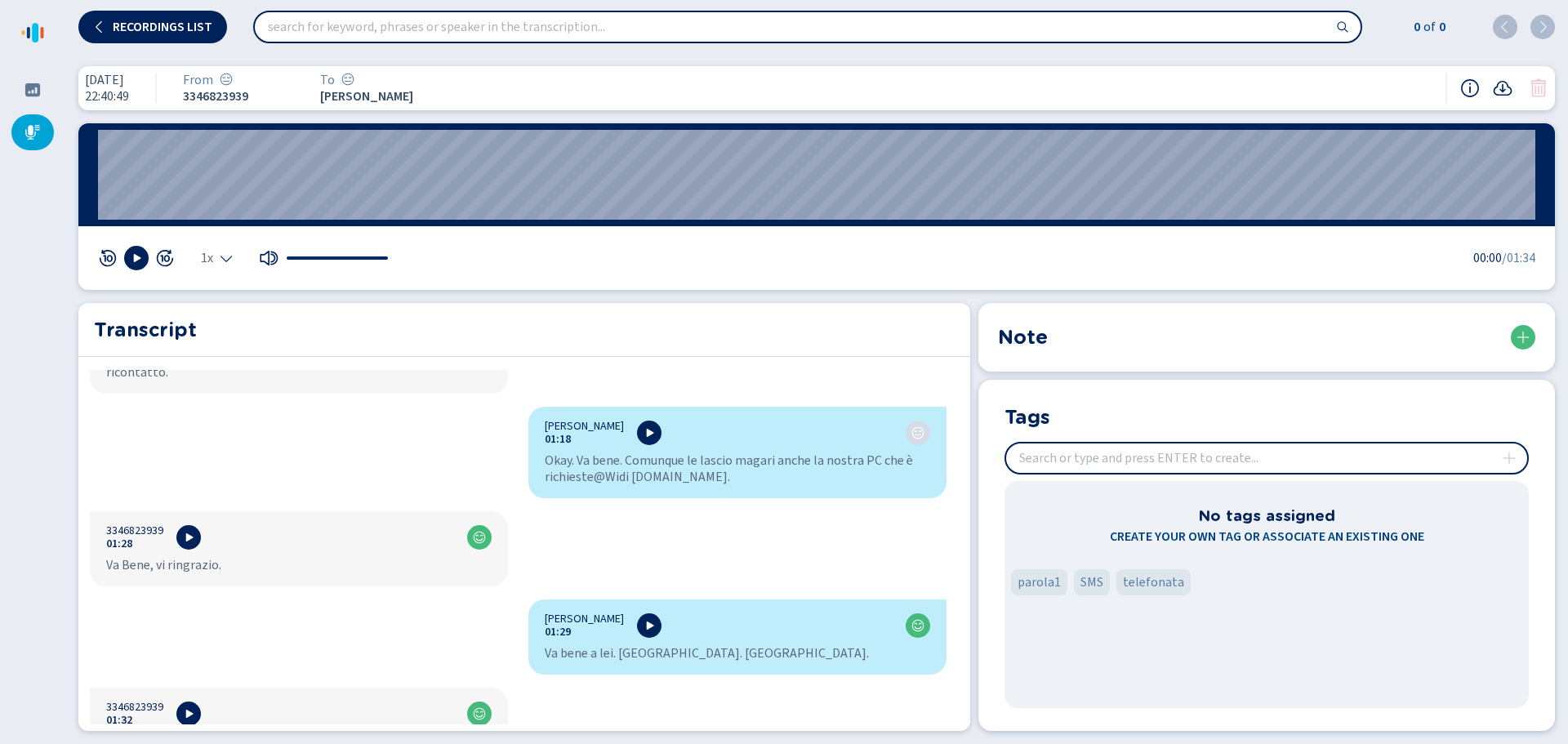
scroll to position [936, 0]
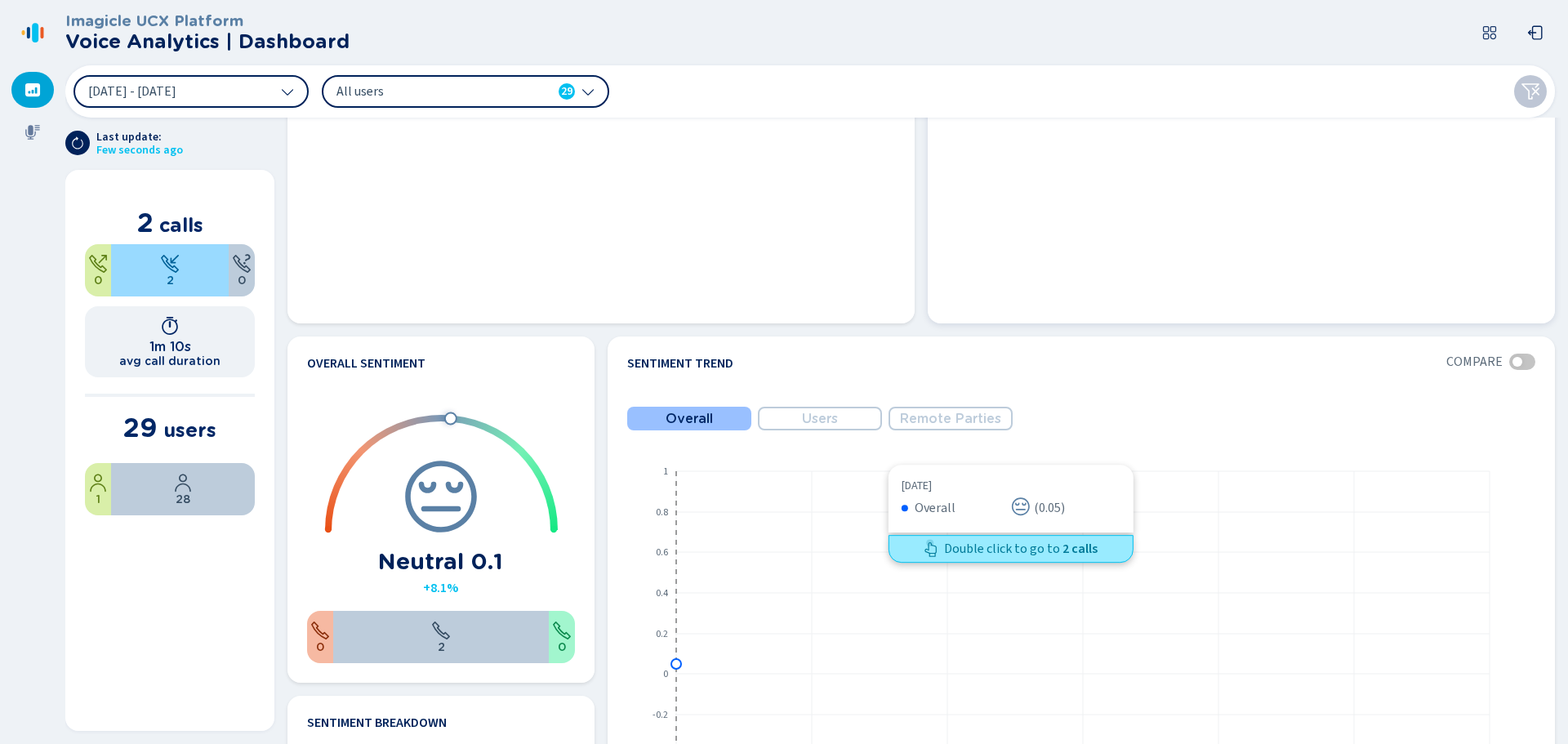
scroll to position [245, 0]
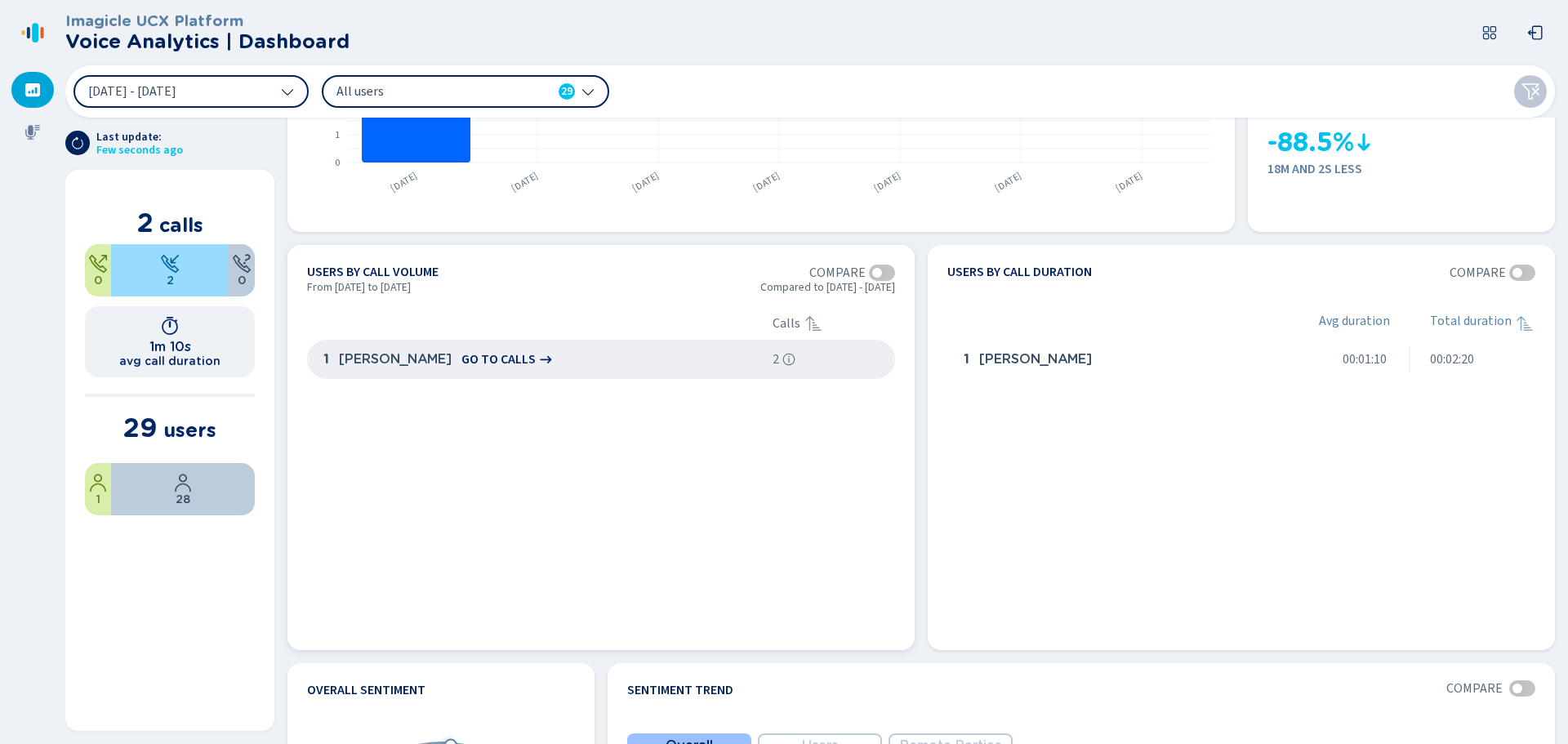
click at [522, 362] on span "go to calls" at bounding box center [498, 359] width 74 height 15
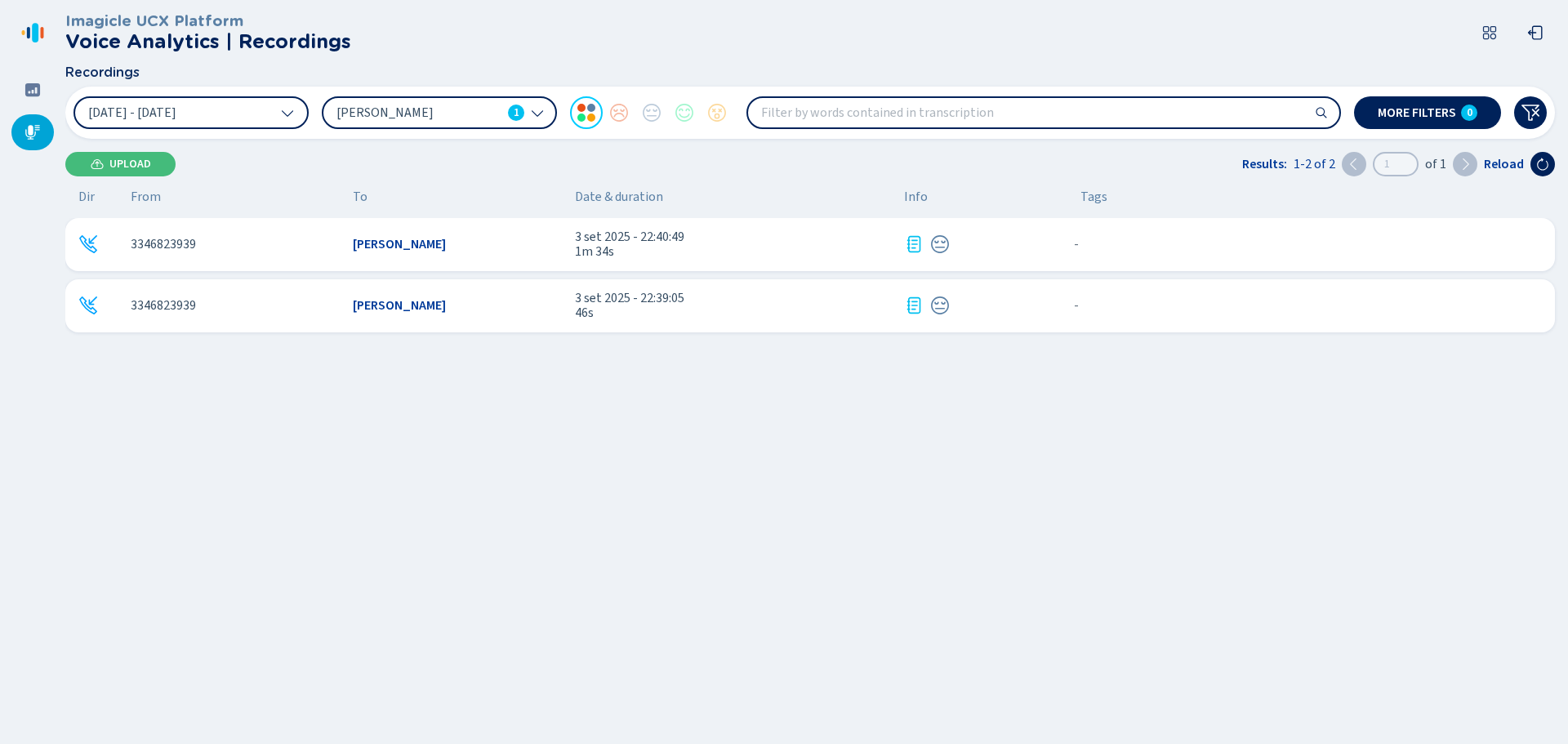
click at [913, 297] on icon at bounding box center [914, 305] width 20 height 20
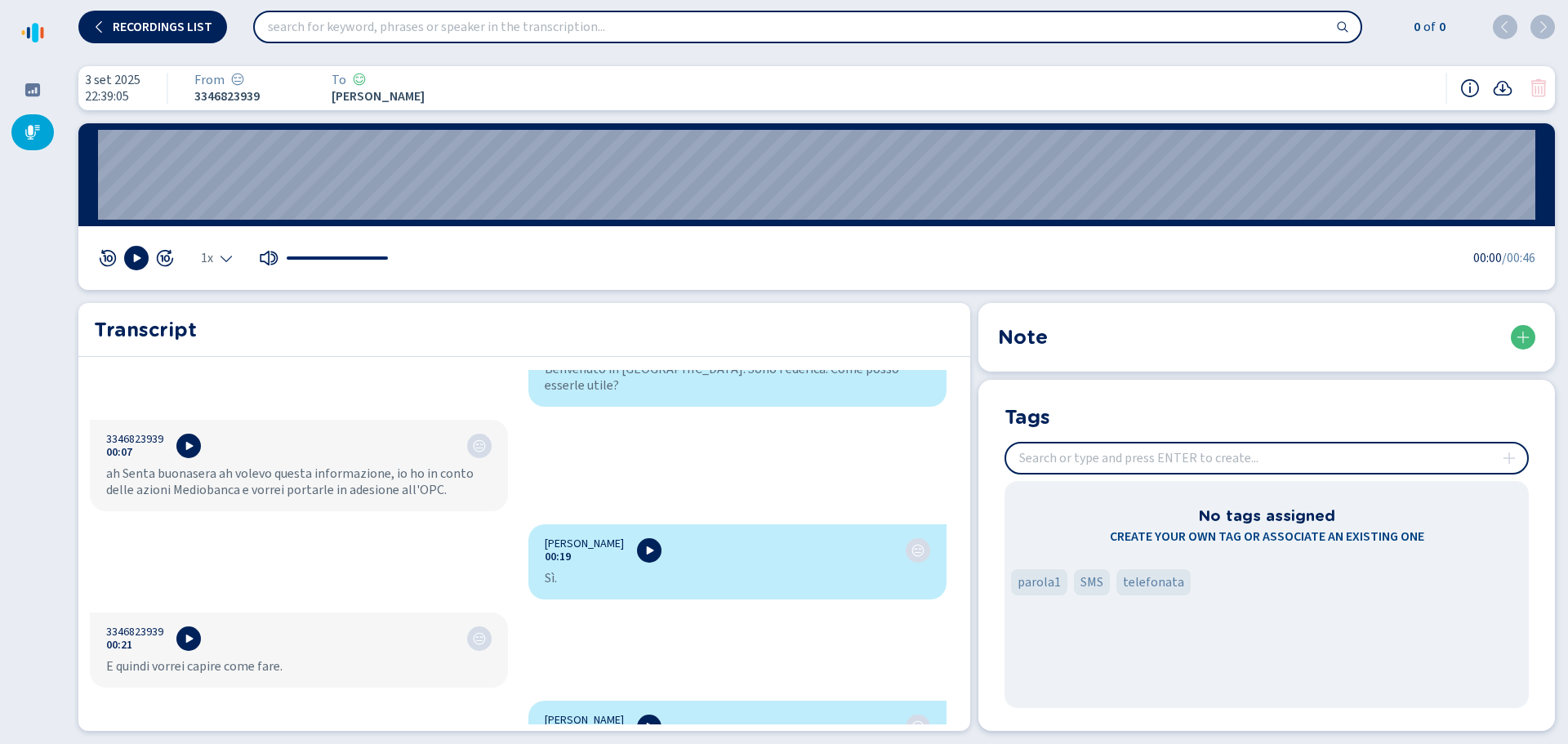
scroll to position [387, 0]
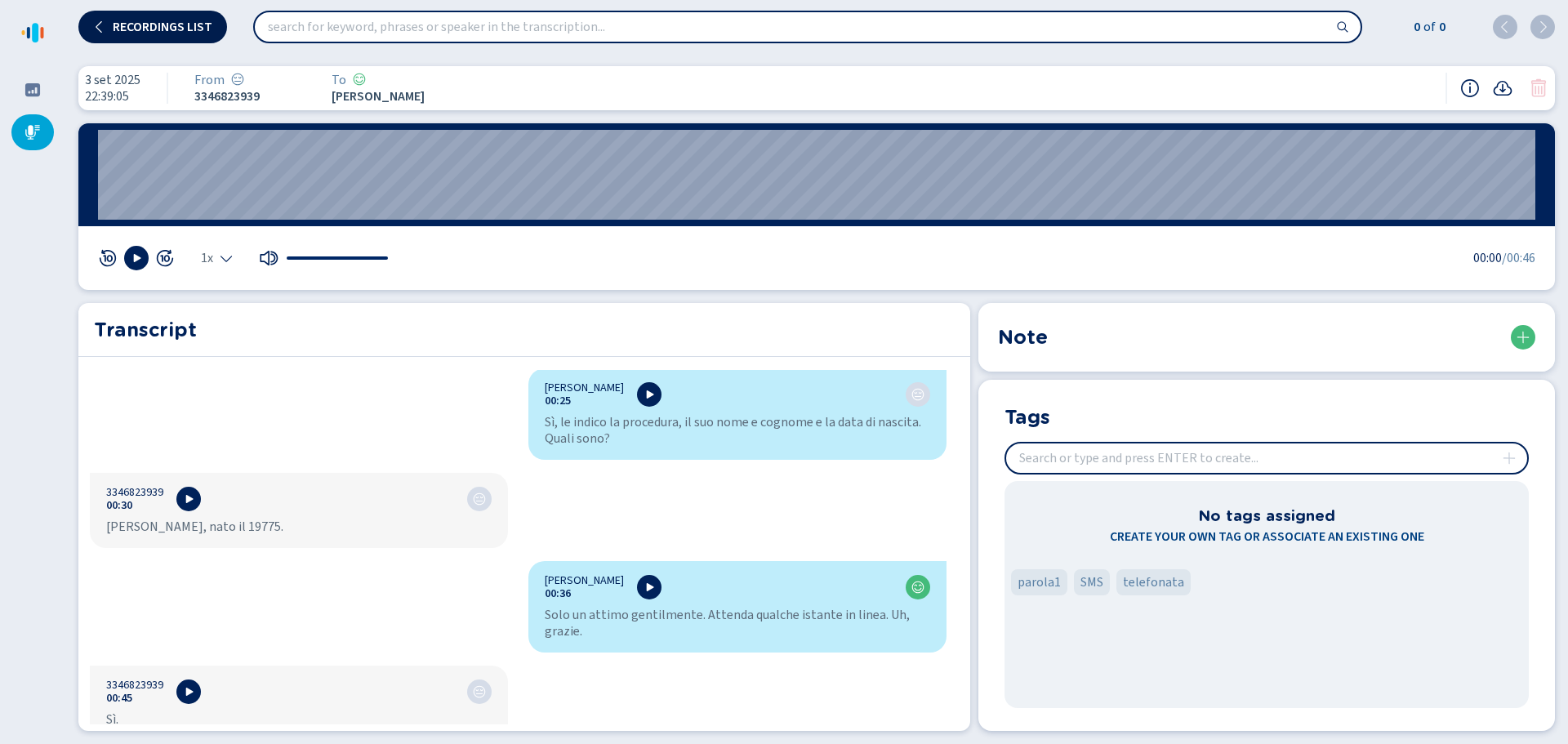
click at [97, 26] on icon at bounding box center [99, 26] width 7 height 11
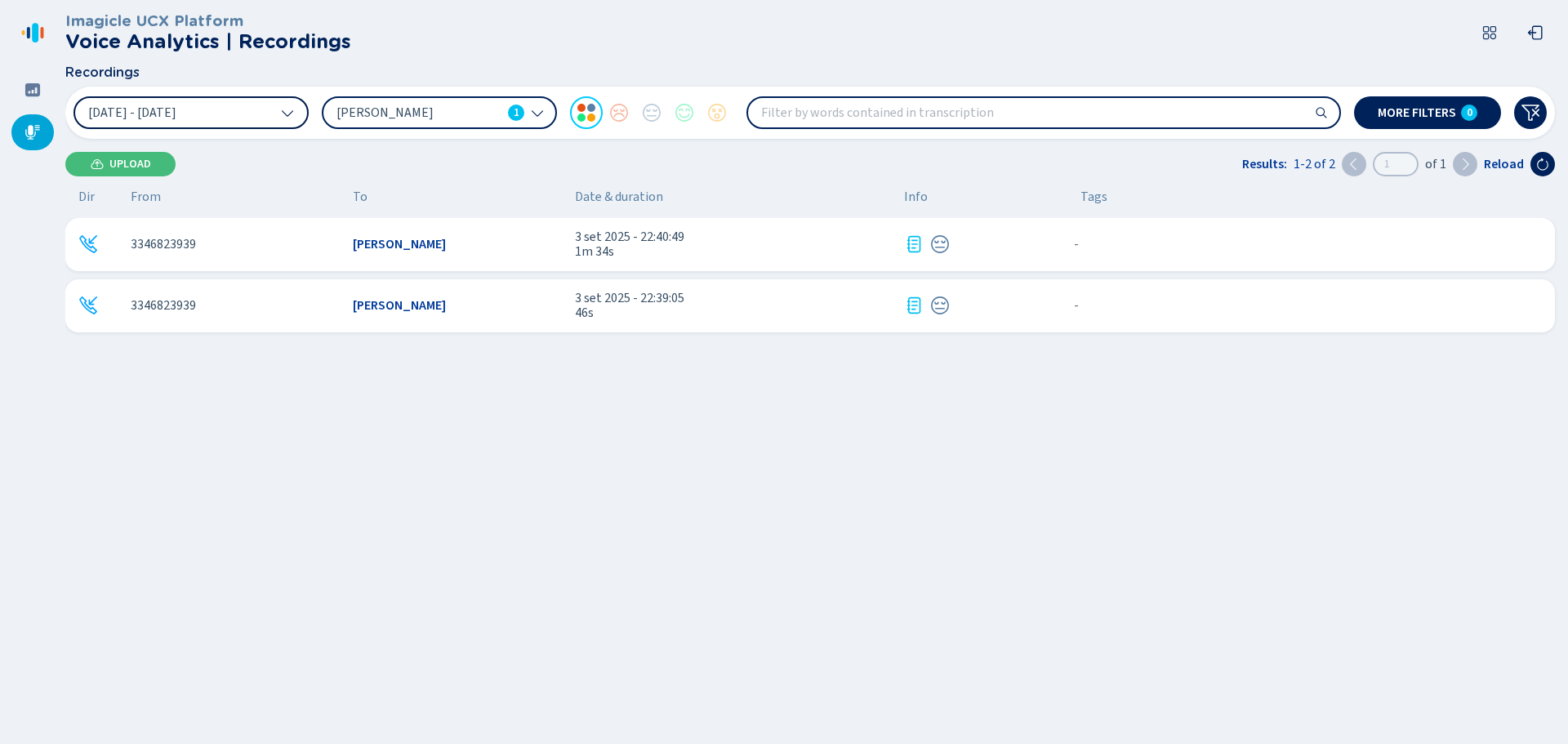
click at [282, 104] on button "[DATE] - [DATE]" at bounding box center [191, 113] width 235 height 33
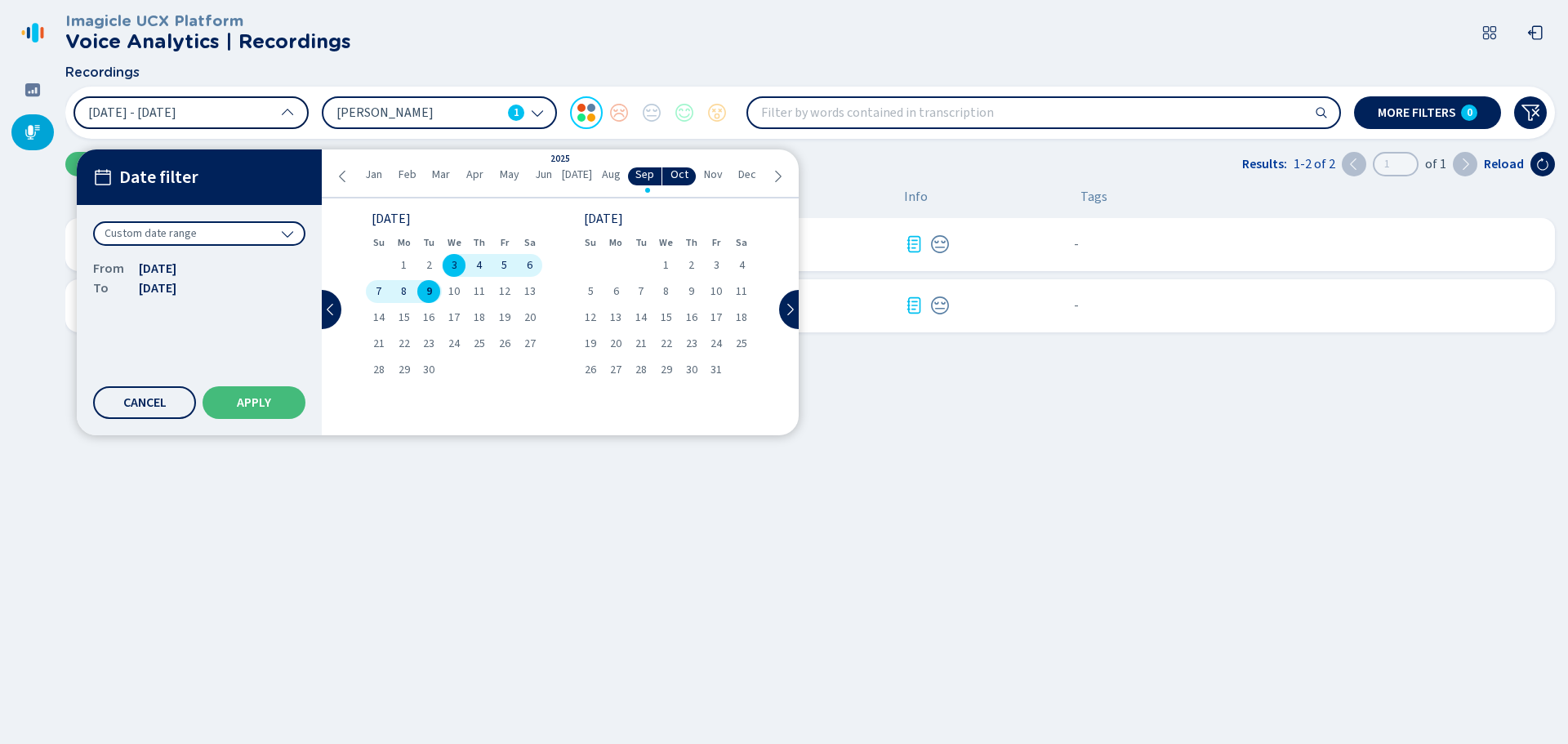
click at [280, 104] on button "[DATE] - [DATE]" at bounding box center [191, 113] width 235 height 33
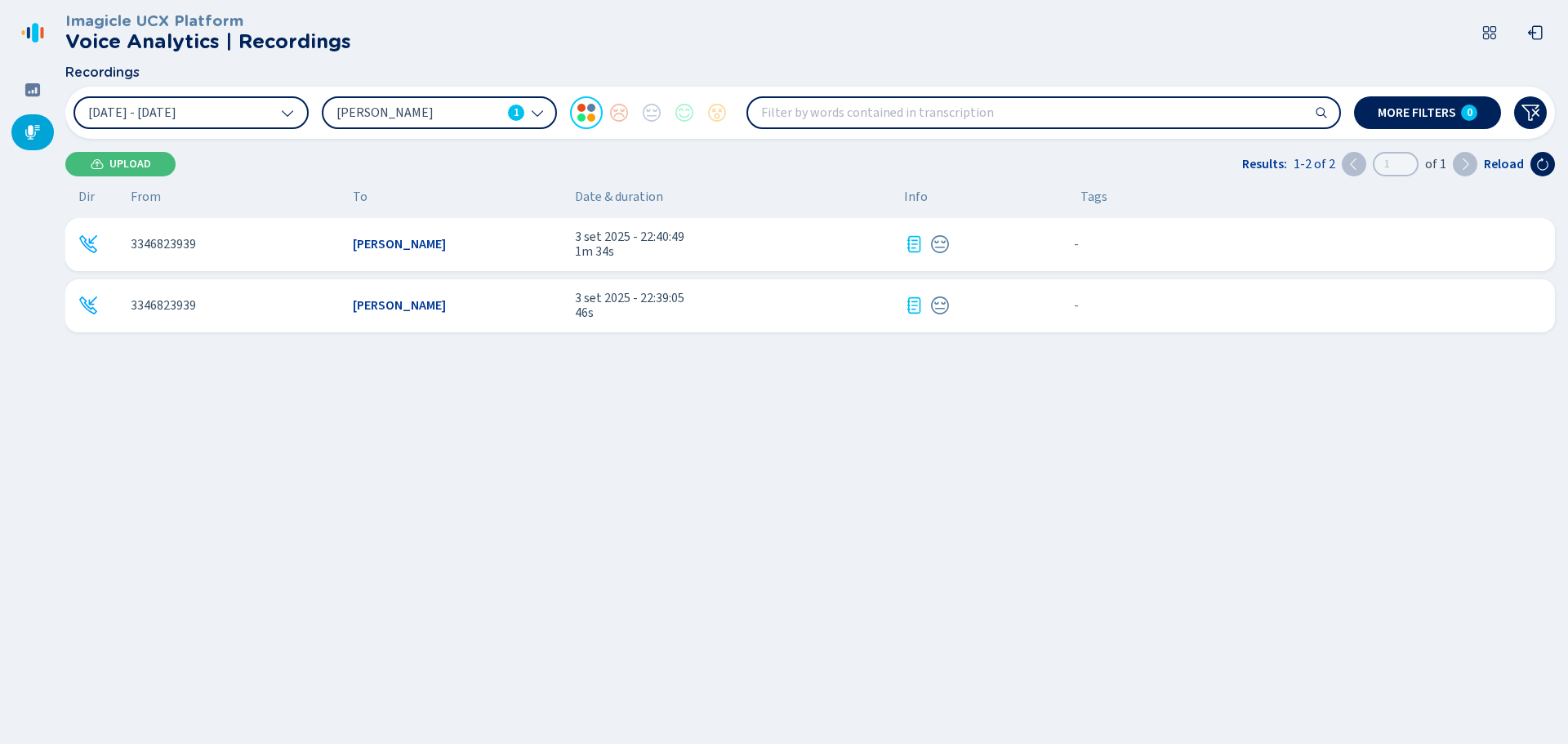
click at [533, 109] on icon at bounding box center [537, 112] width 13 height 13
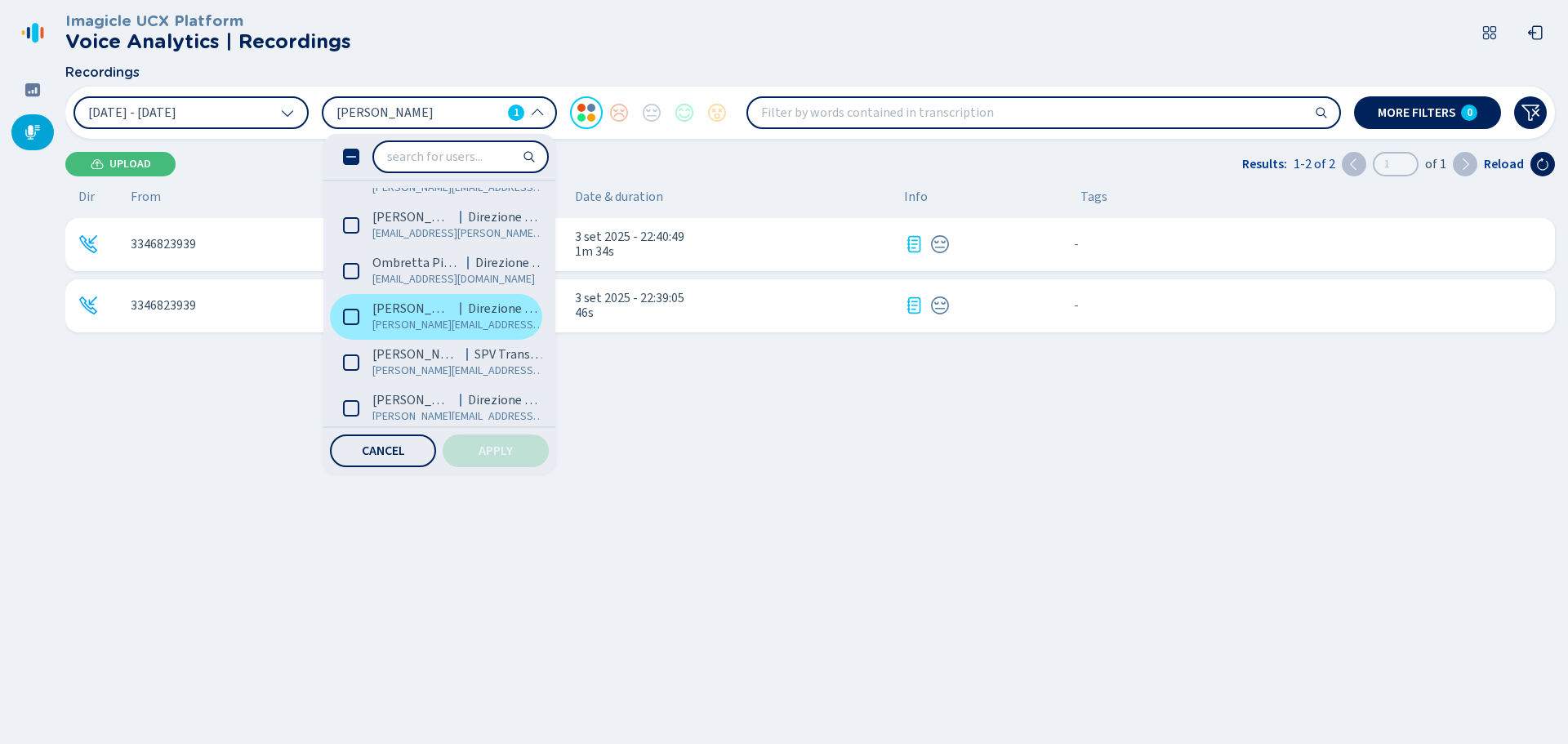
scroll to position [1094, 0]
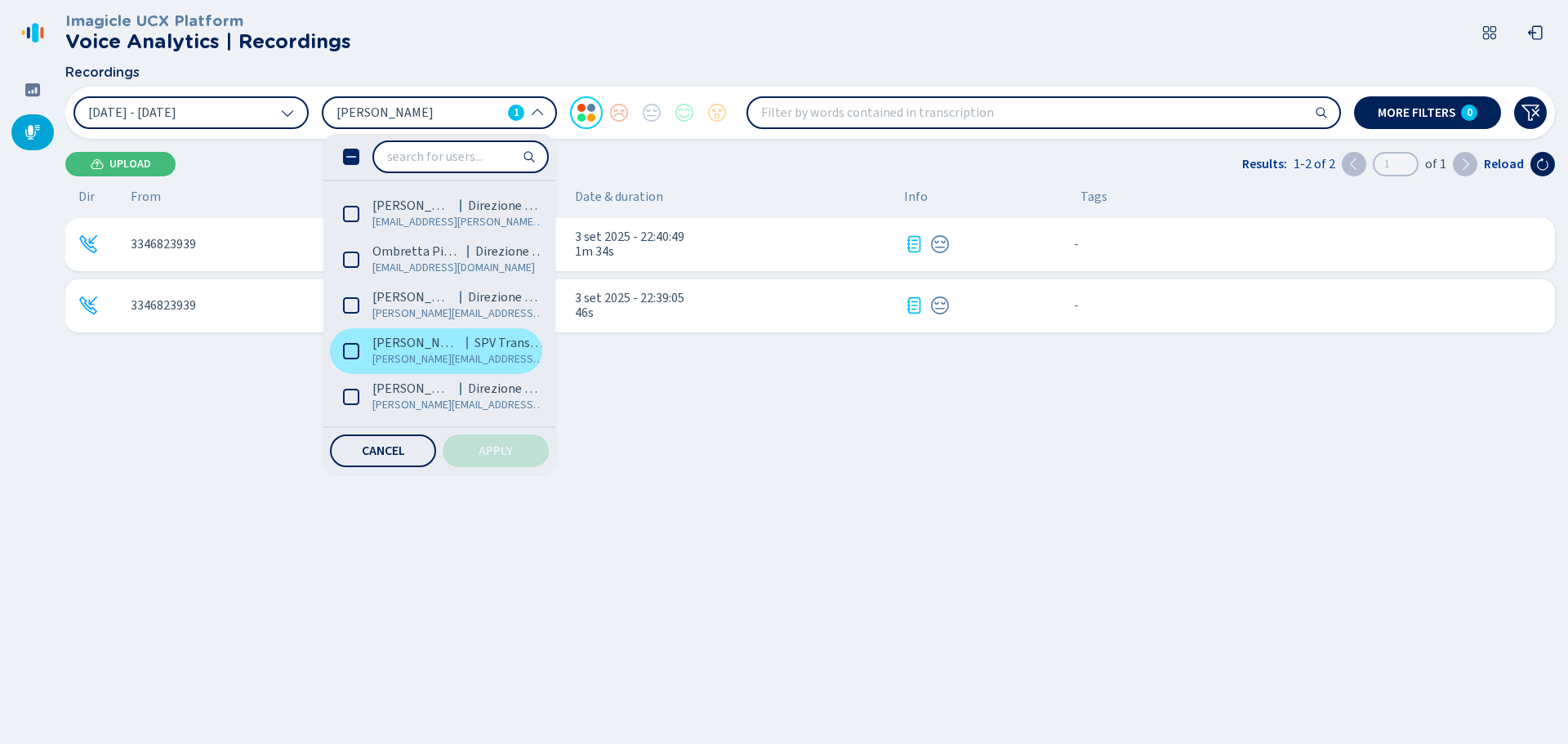
click at [479, 345] on div "[PERSON_NAME] SPV Transcom" at bounding box center [459, 342] width 173 height 16
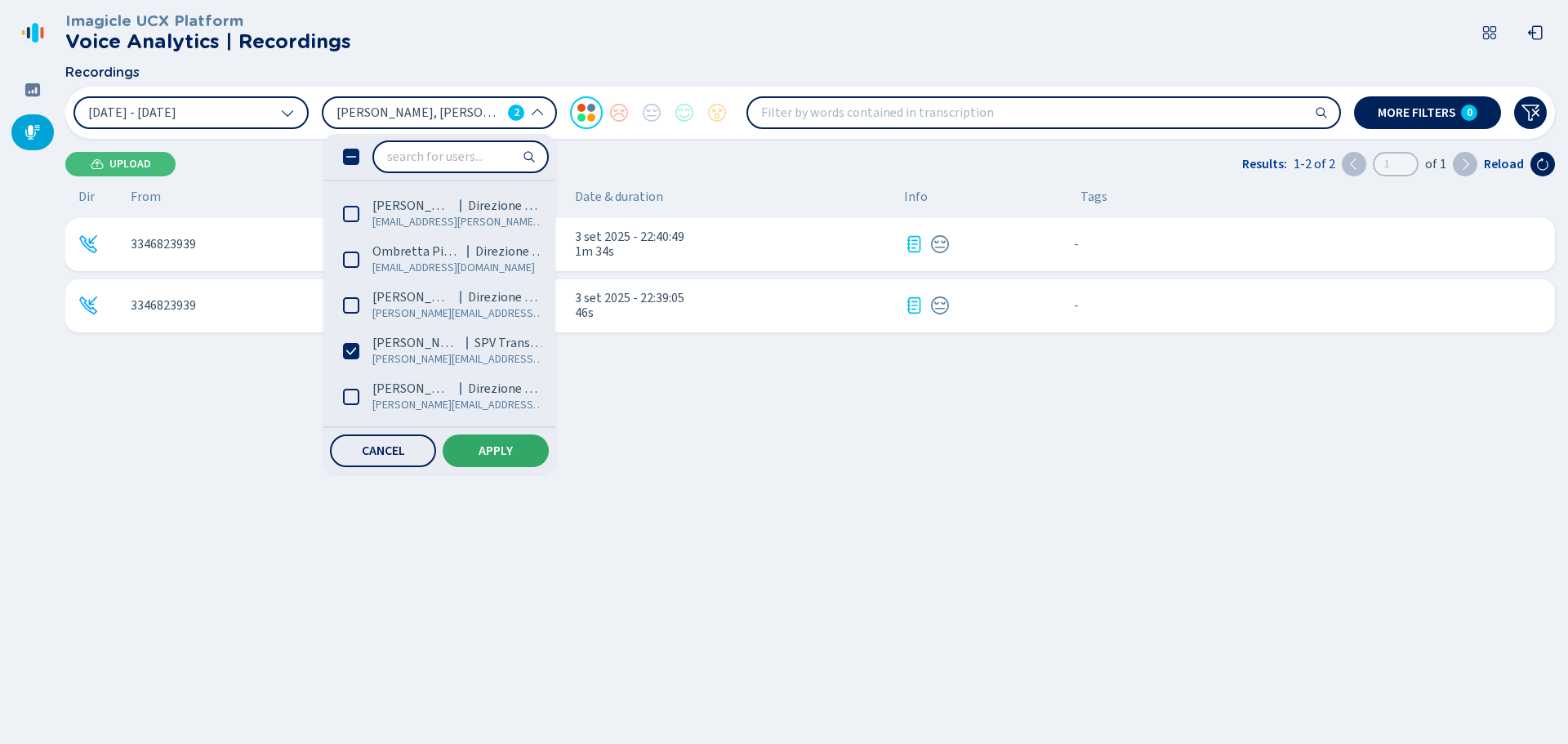
click at [491, 439] on button "Apply" at bounding box center [495, 451] width 106 height 33
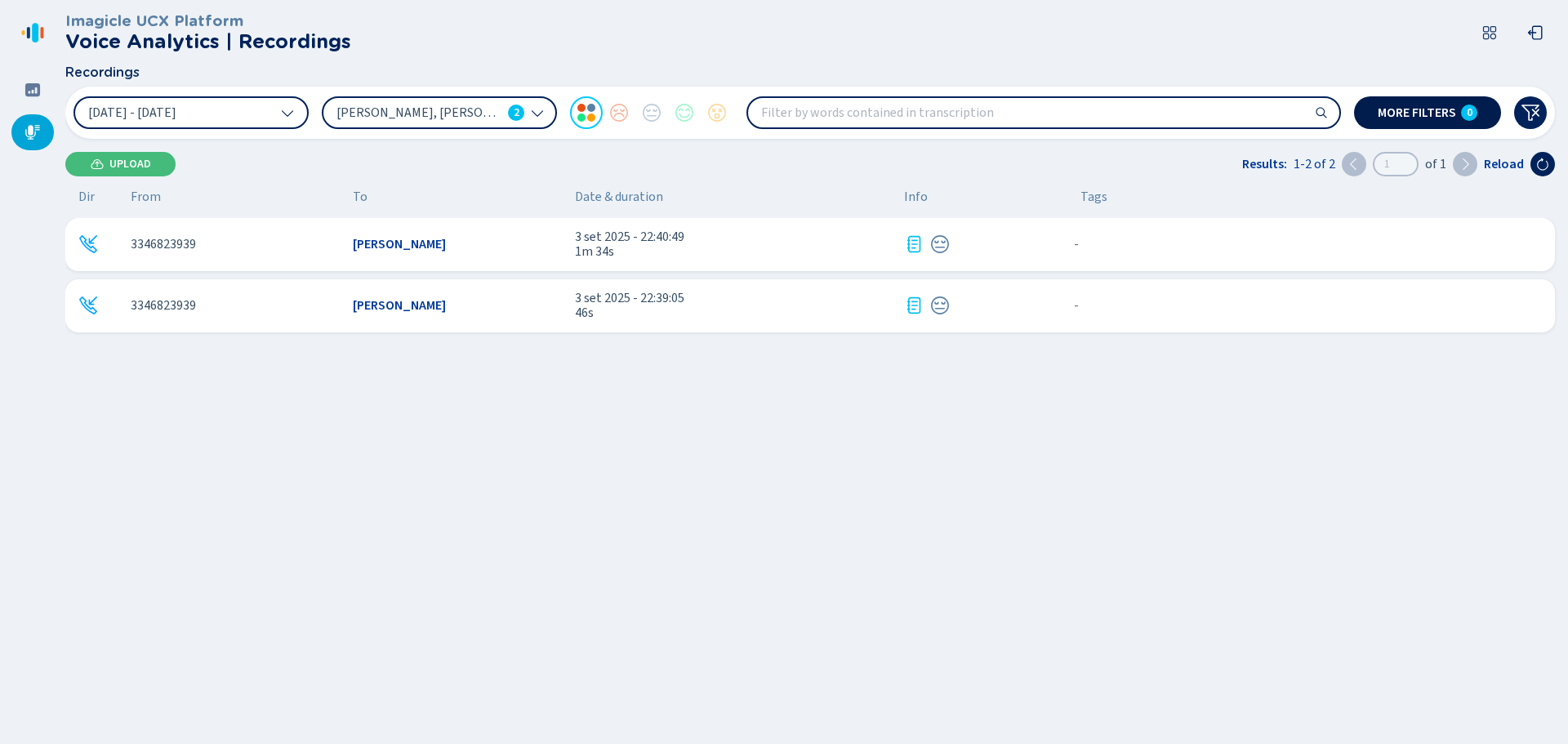
click at [1462, 106] on button "More filters 0" at bounding box center [1427, 113] width 147 height 33
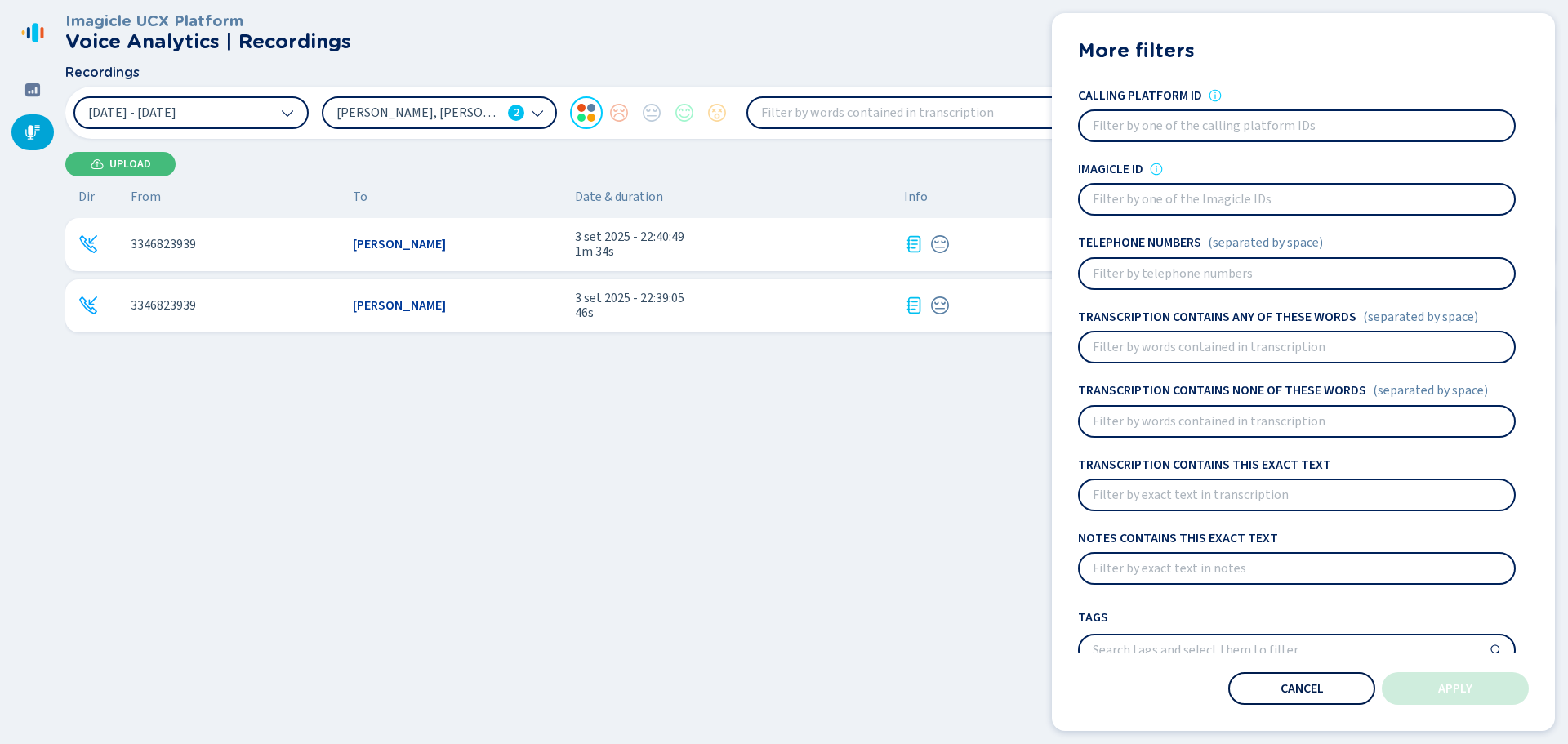
click at [1311, 687] on span "Cancel" at bounding box center [1302, 688] width 43 height 13
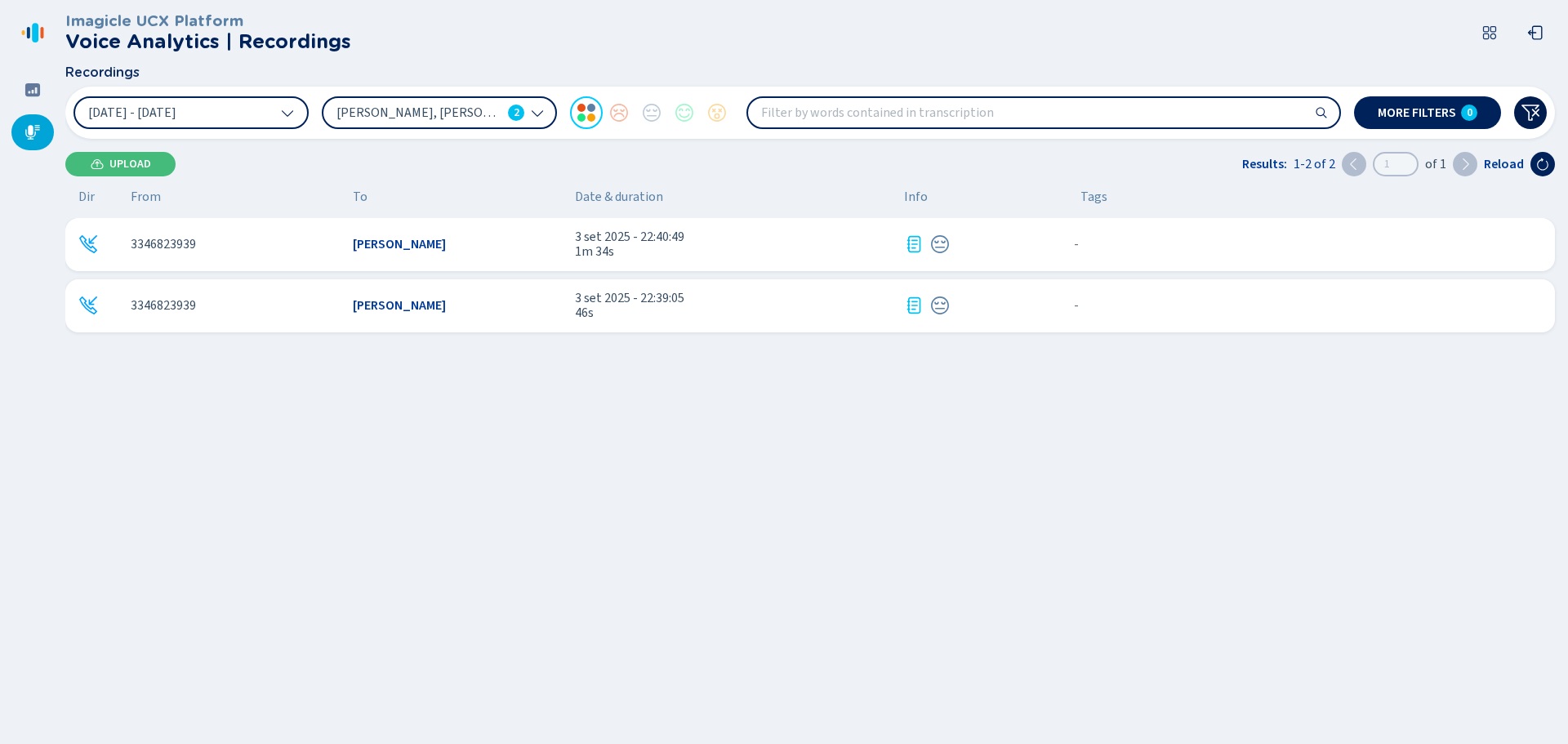
drag, startPoint x: 1504, startPoint y: 99, endPoint x: 1516, endPoint y: 103, distance: 12.6
click at [1516, 103] on div "More filters 0" at bounding box center [1451, 113] width 193 height 33
click at [1518, 106] on button at bounding box center [1530, 113] width 33 height 33
